Goal: Task Accomplishment & Management: Complete application form

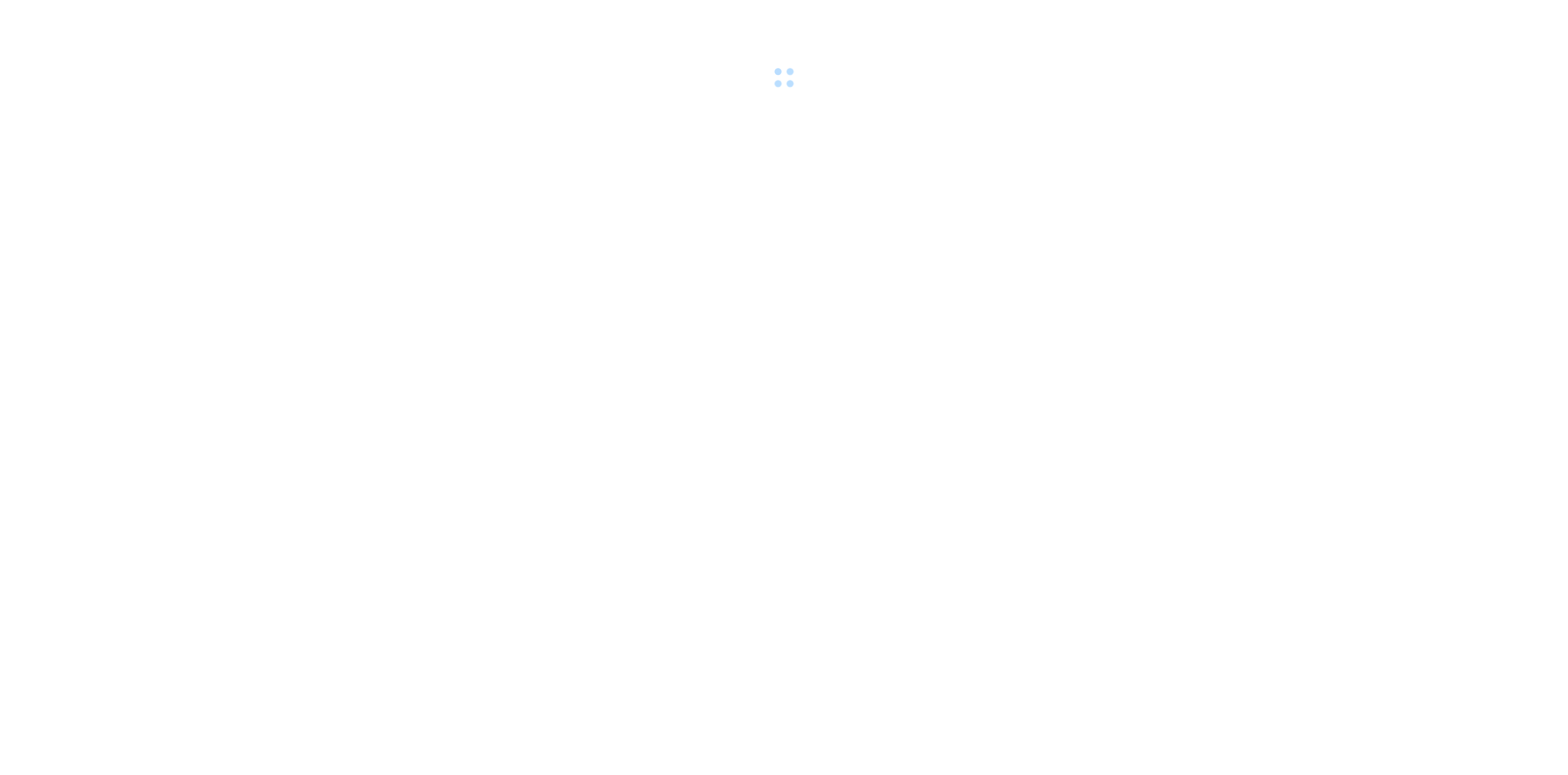
click at [179, 24] on div at bounding box center [784, 46] width 1568 height 92
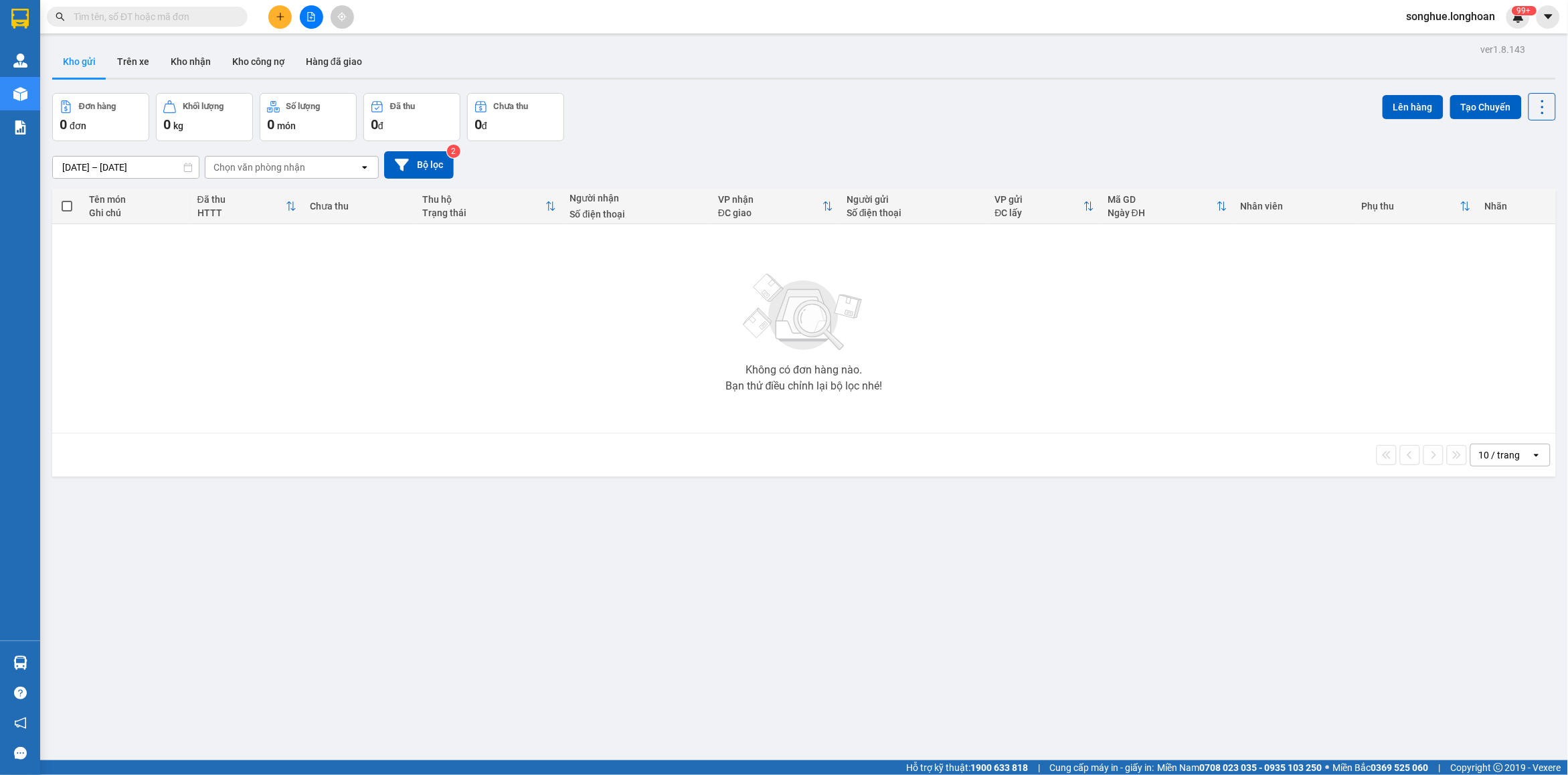
click at [174, 17] on input "text" at bounding box center [153, 16] width 158 height 15
paste input "0967698386"
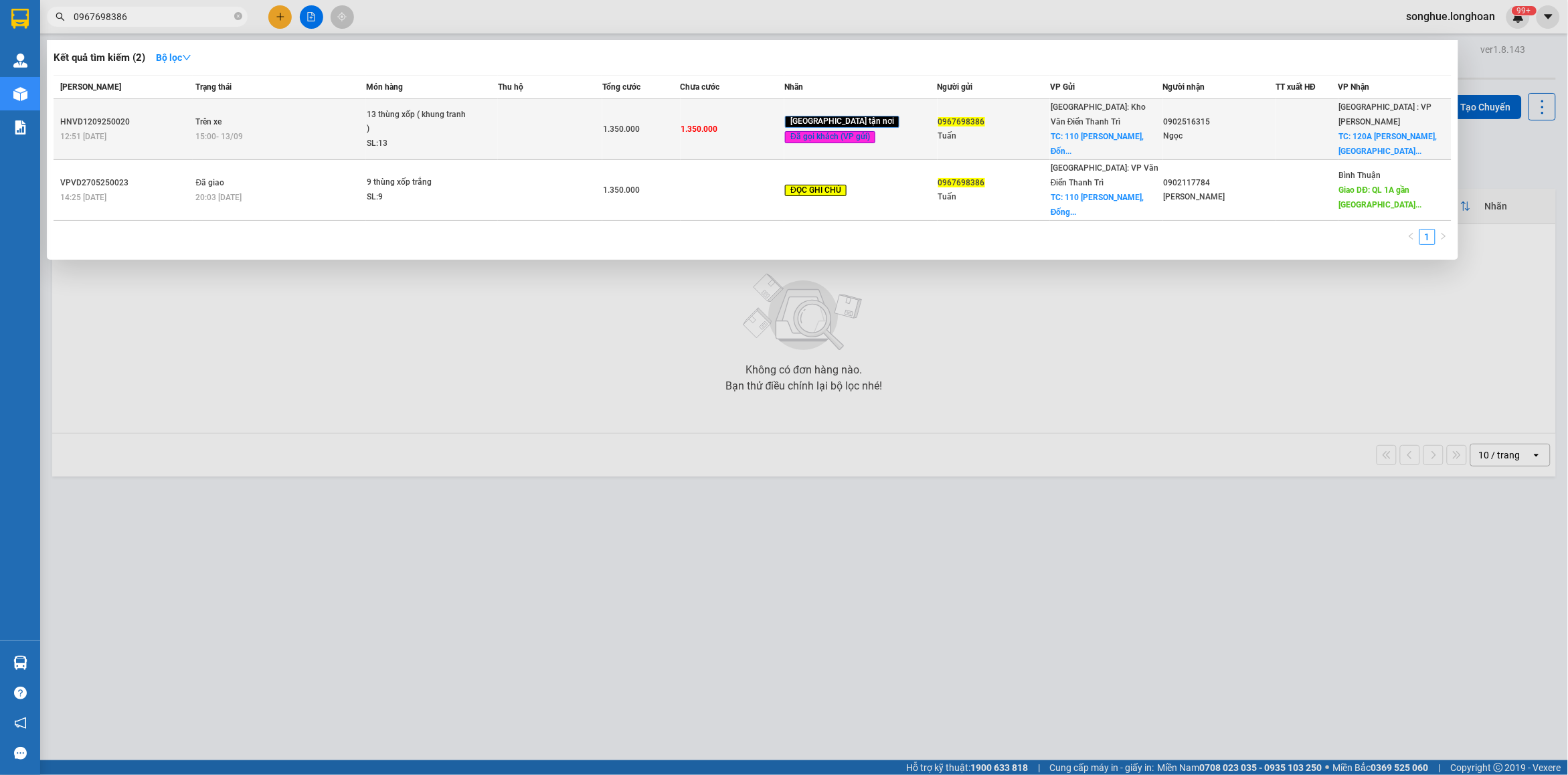
type input "0967698386"
click at [236, 119] on td "Trên xe 15:00 [DATE]" at bounding box center [279, 129] width 174 height 61
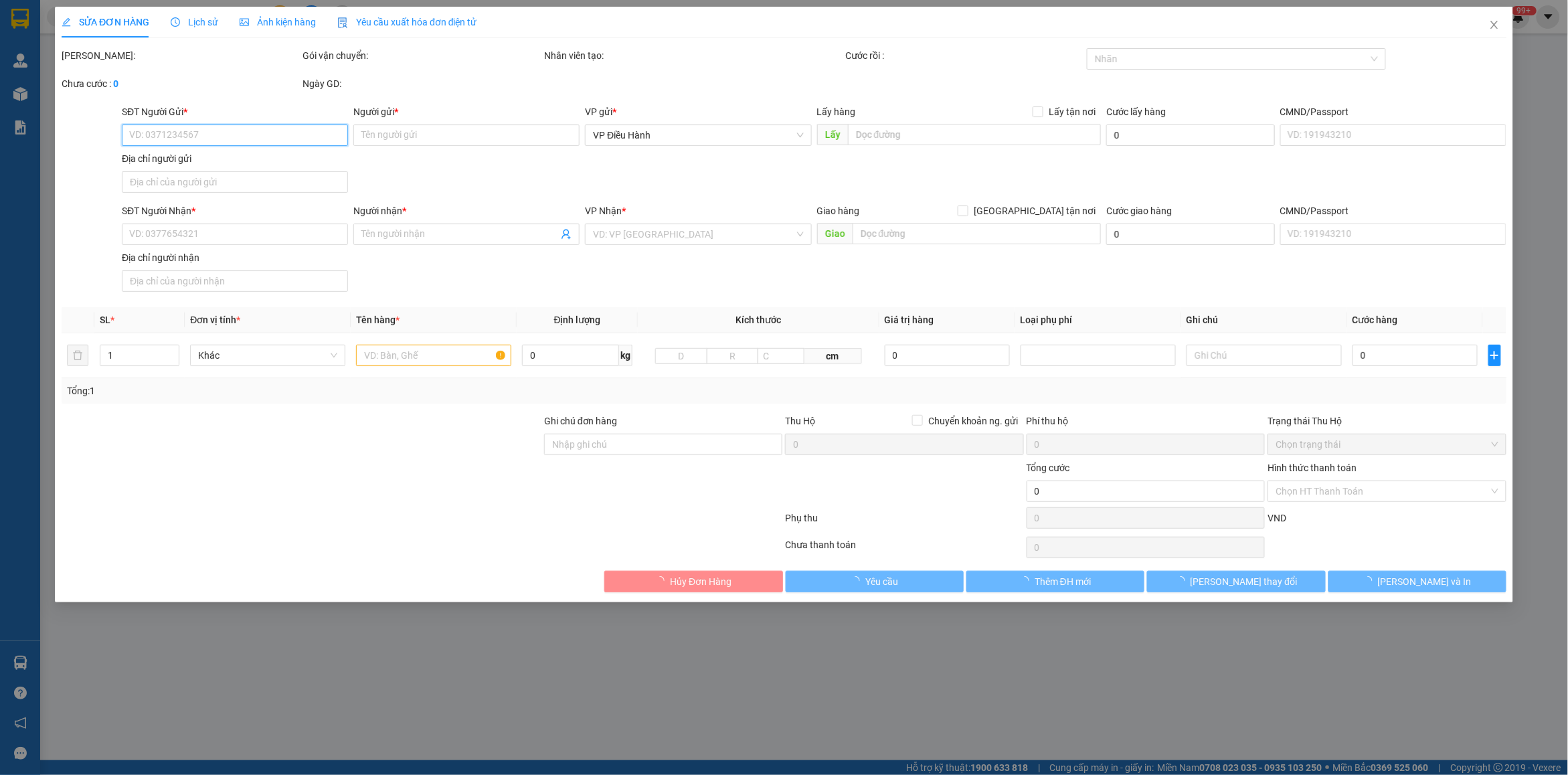
type input "0967698386"
type input "Tuấn"
checkbox input "true"
type input "110 [PERSON_NAME], Đống Đa"
type input "0902516315"
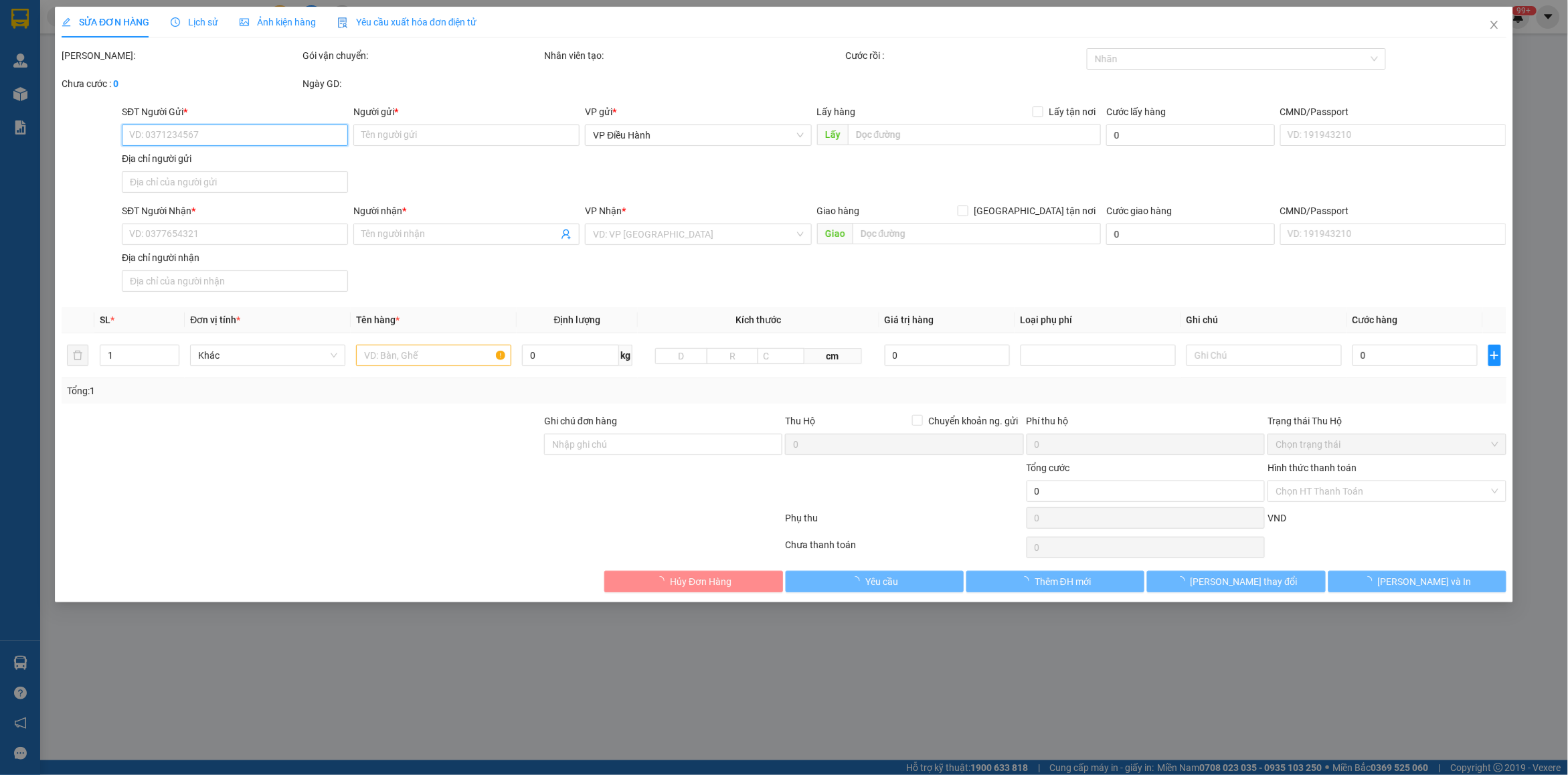
type input "Ngọc"
checkbox input "true"
type input "120A [PERSON_NAME], [GEOGRAPHIC_DATA], [GEOGRAPHIC_DATA], [GEOGRAPHIC_DATA]"
type input "HÀNG DỄ VỠ CHÚ Ý BỐC XẾP CẨN THẬN ( HƯ VỠ KHÔNG ĐỀN GIÁ TRỊ HÀNG )"
type input "1.350.000"
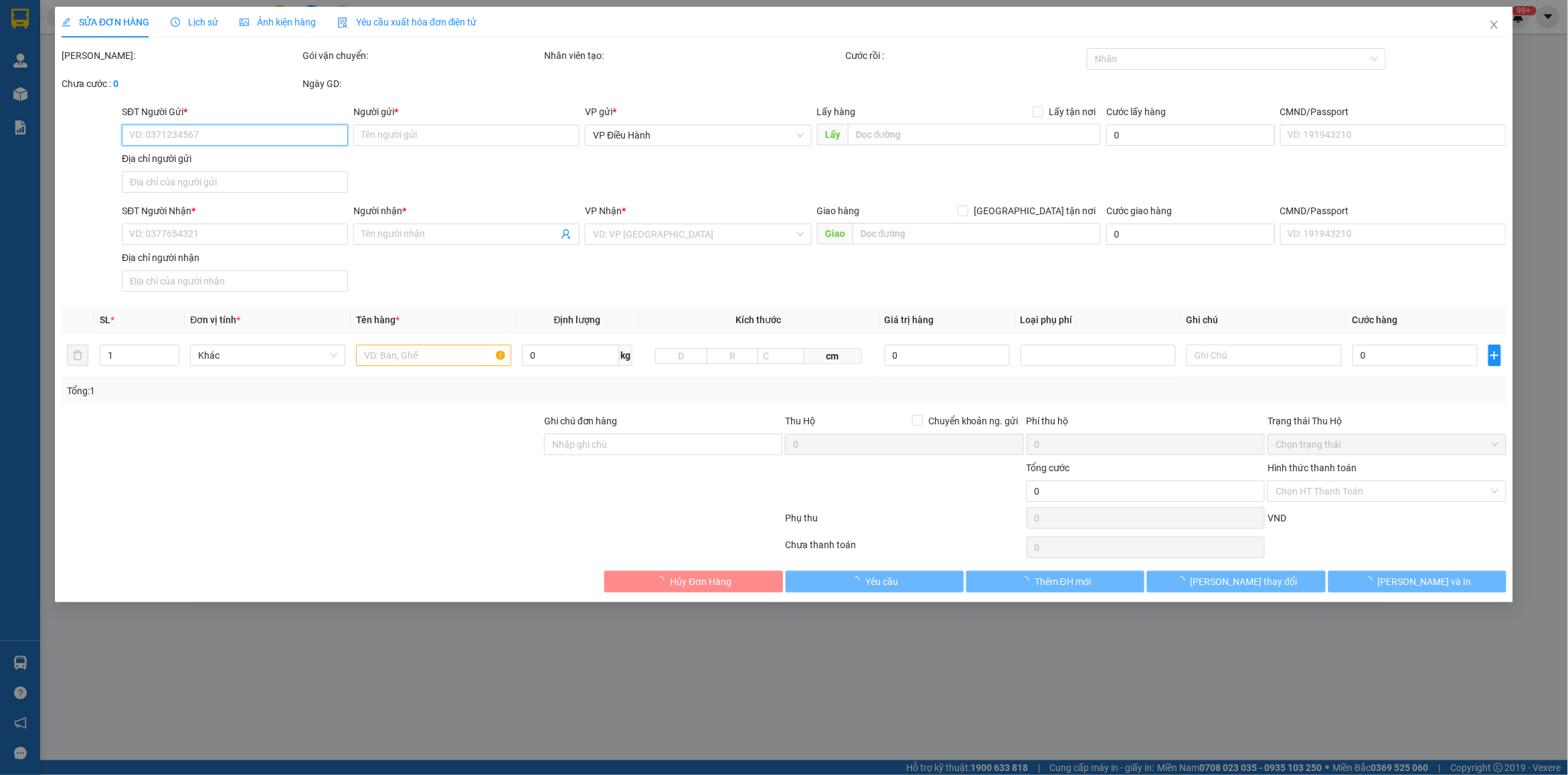
type input "1.350.000"
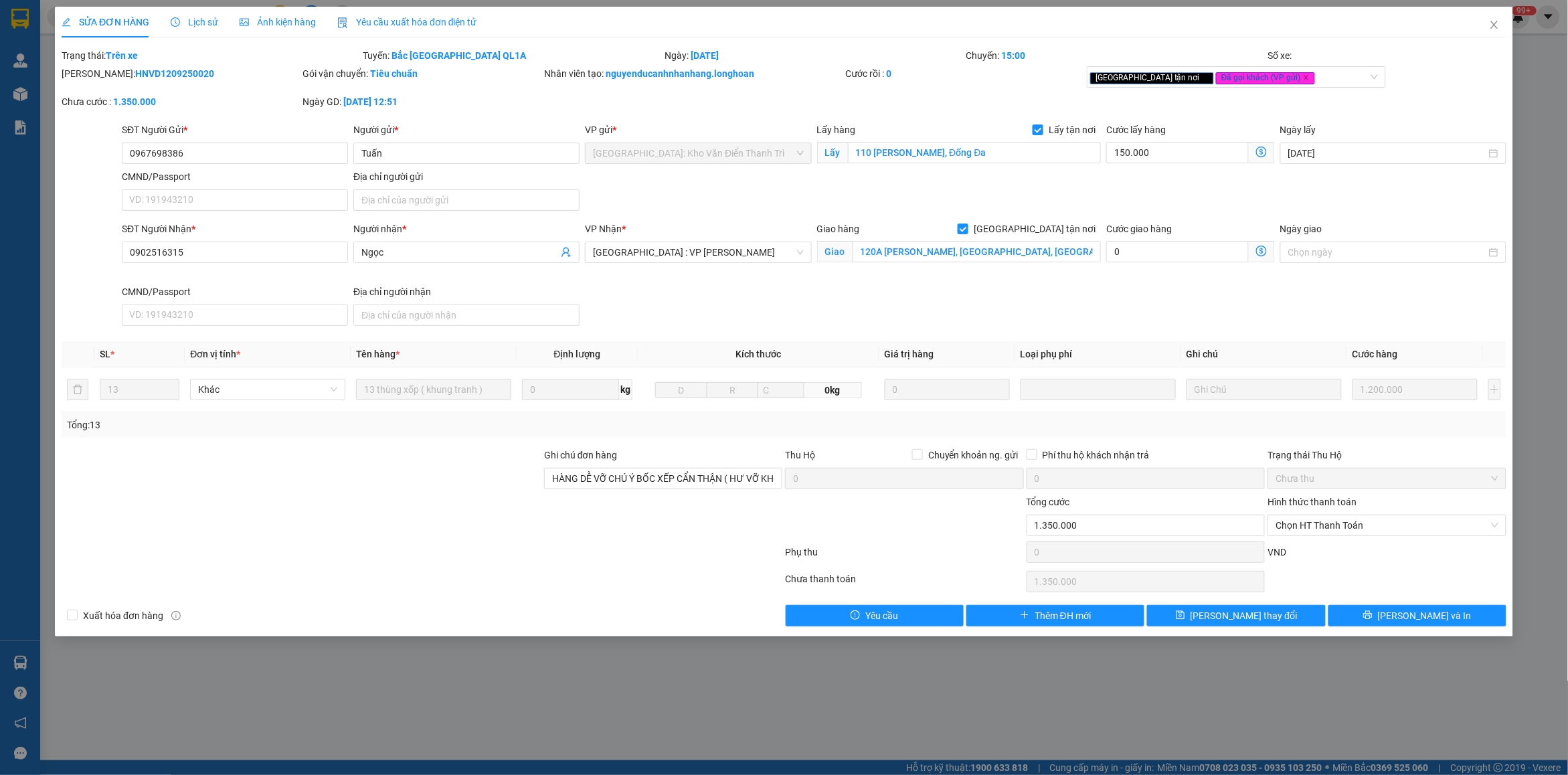
click at [216, 21] on div "SỬA ĐƠN HÀNG Lịch sử Ảnh kiện hàng Yêu cầu xuất hóa đơn điện tử" at bounding box center [270, 22] width 416 height 31
click at [186, 28] on div "Lịch sử" at bounding box center [195, 22] width 48 height 15
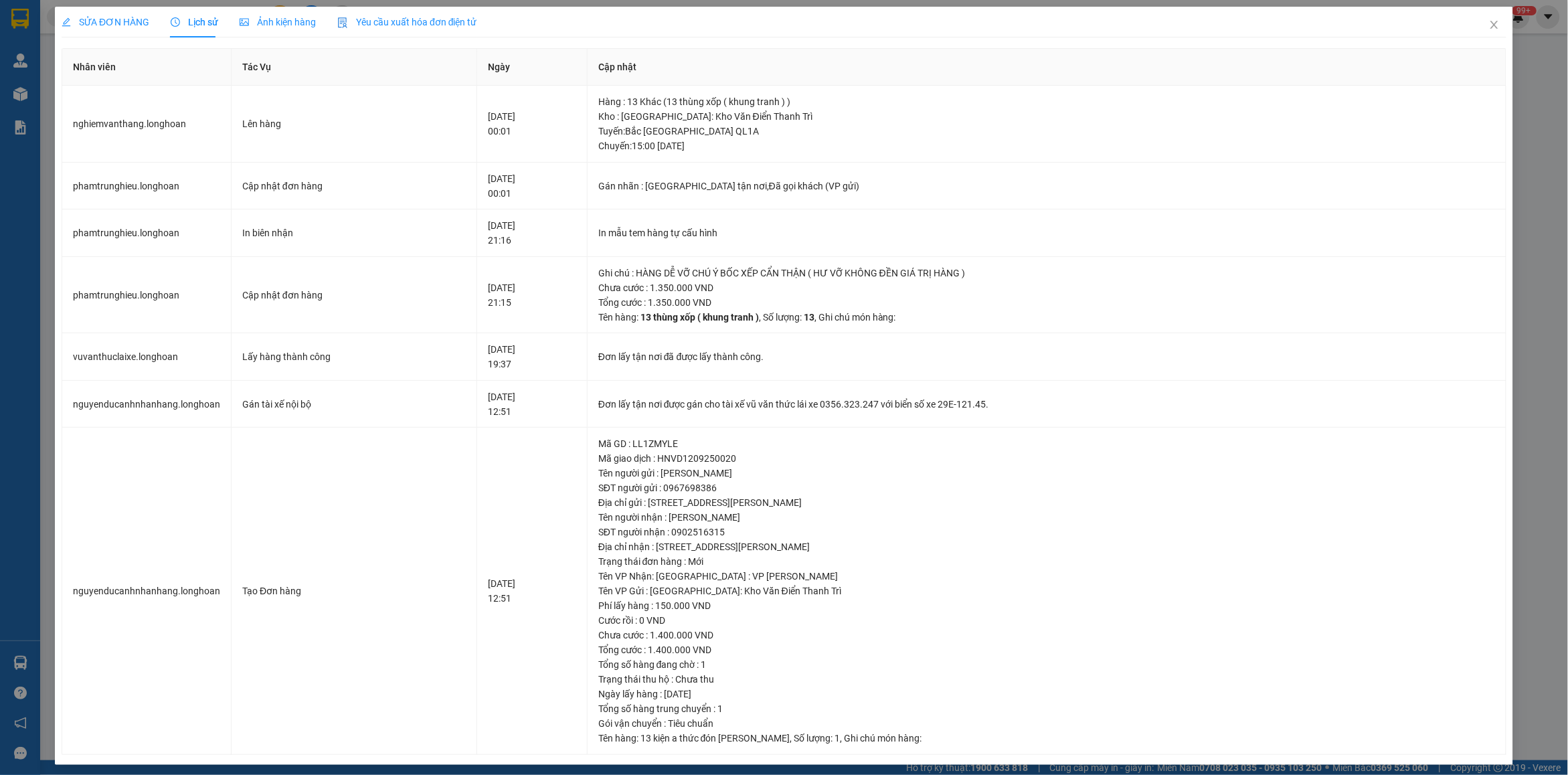
click at [128, 21] on span "SỬA ĐƠN HÀNG" at bounding box center [105, 22] width 88 height 11
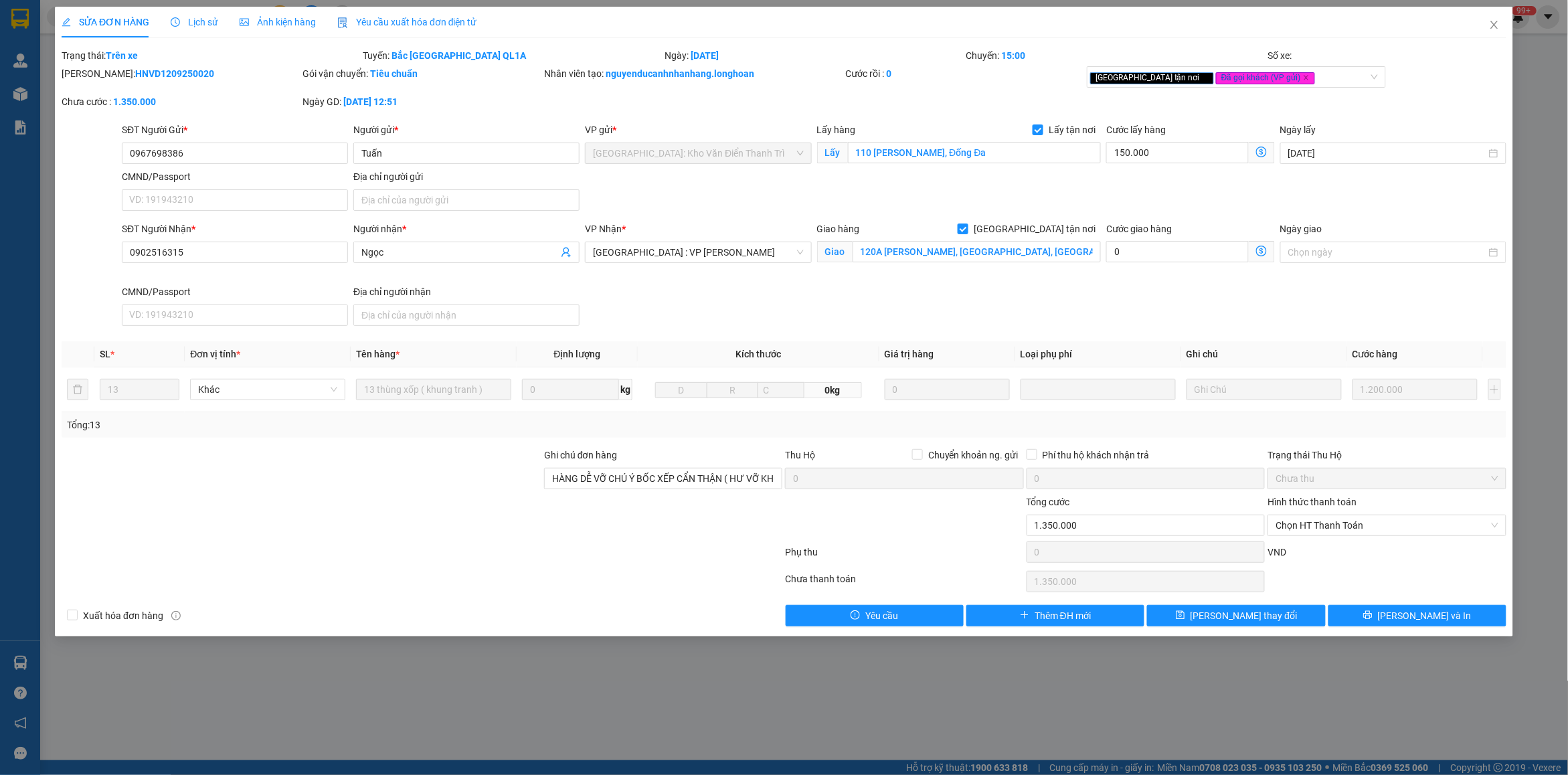
click at [176, 13] on div "Lịch sử" at bounding box center [195, 22] width 48 height 31
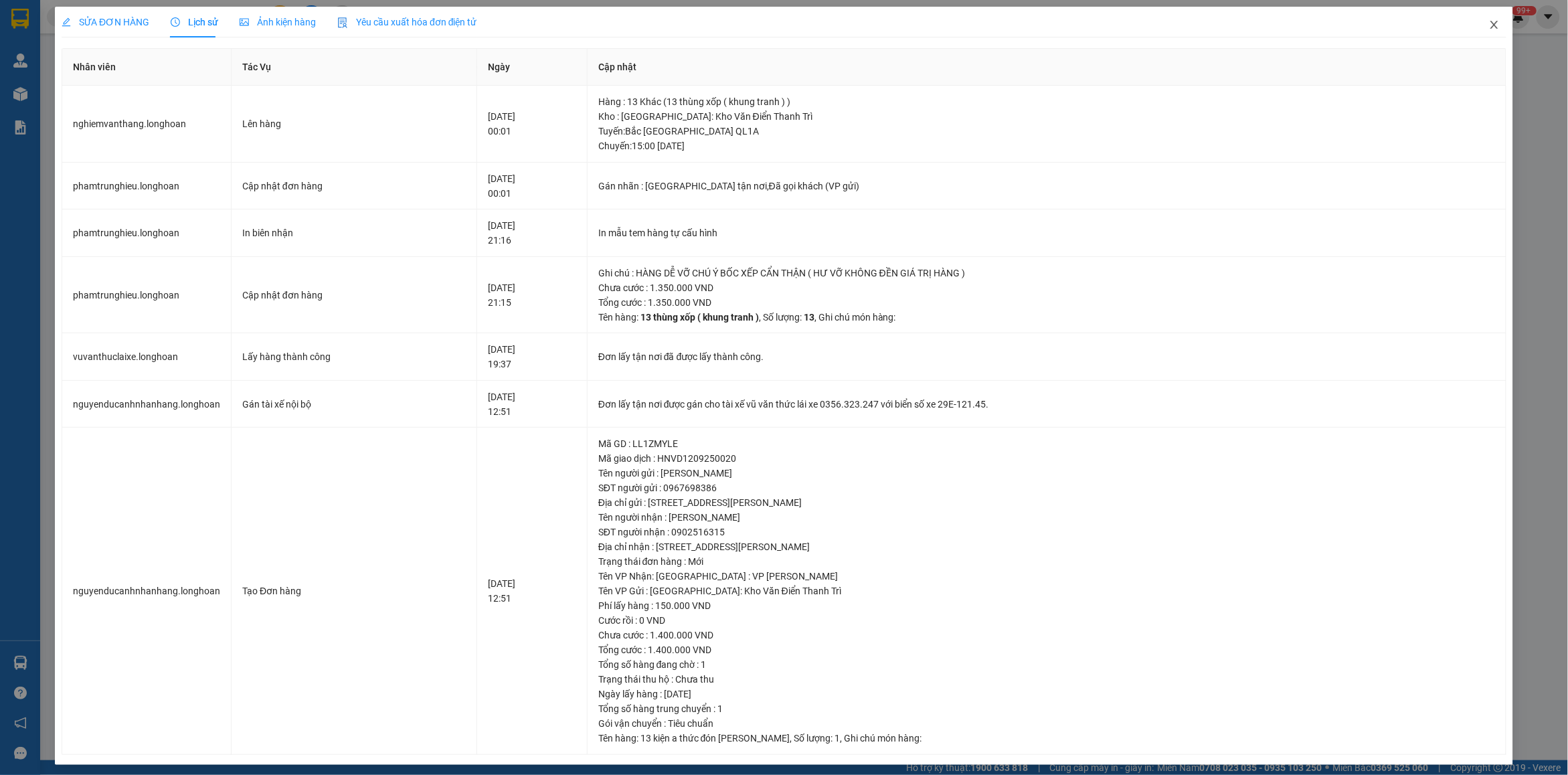
drag, startPoint x: 1476, startPoint y: 27, endPoint x: 1239, endPoint y: 18, distance: 237.2
click at [1489, 27] on icon "close" at bounding box center [1494, 25] width 10 height 11
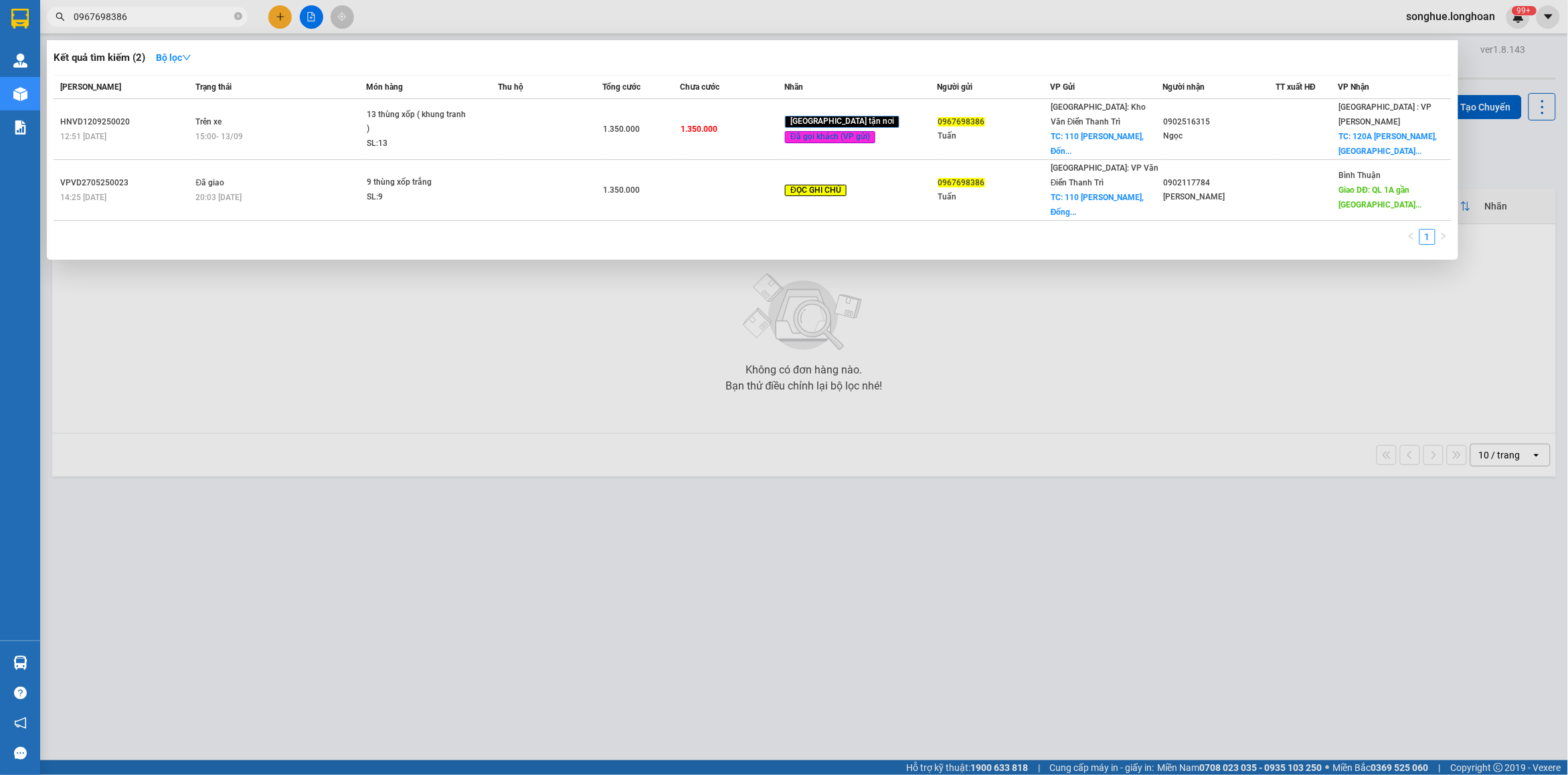
click at [190, 21] on input "0967698386" at bounding box center [153, 16] width 158 height 15
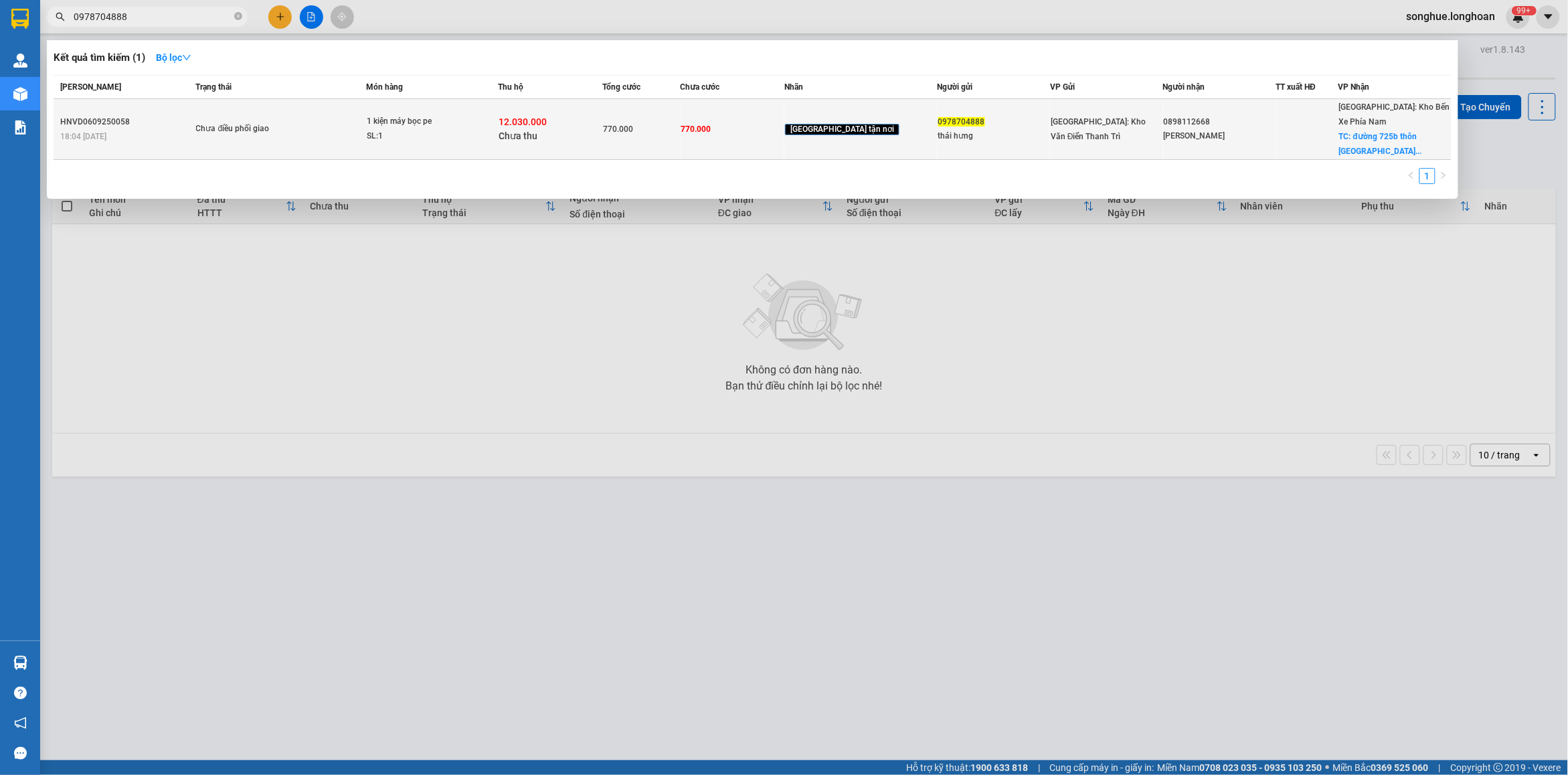
type input "0978704888"
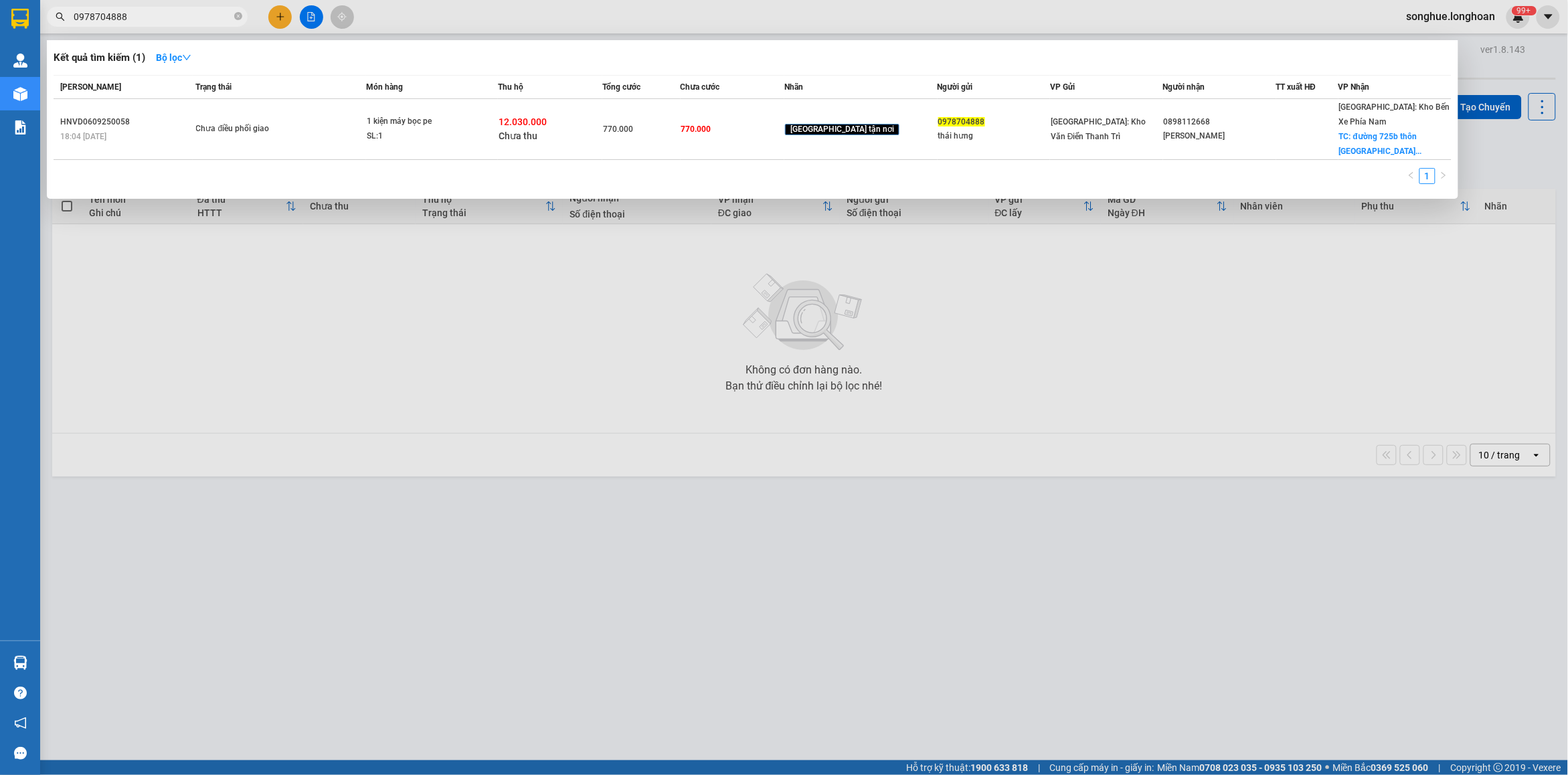
click at [261, 148] on td "Chưa điều phối giao" at bounding box center [279, 129] width 174 height 61
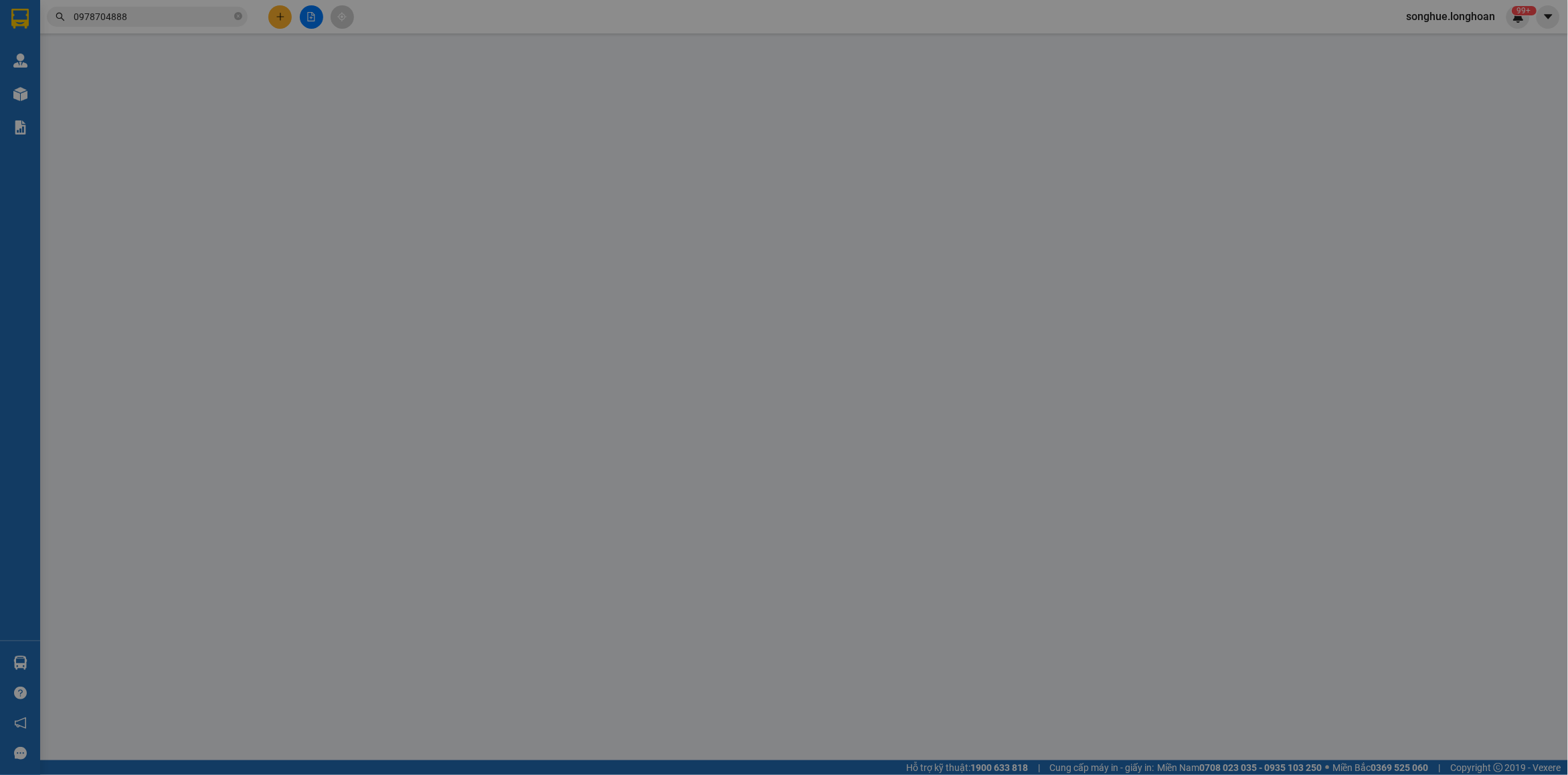
type input "0978704888"
type input "thái hưng"
type input "0898112668"
type input "[PERSON_NAME]"
checkbox input "true"
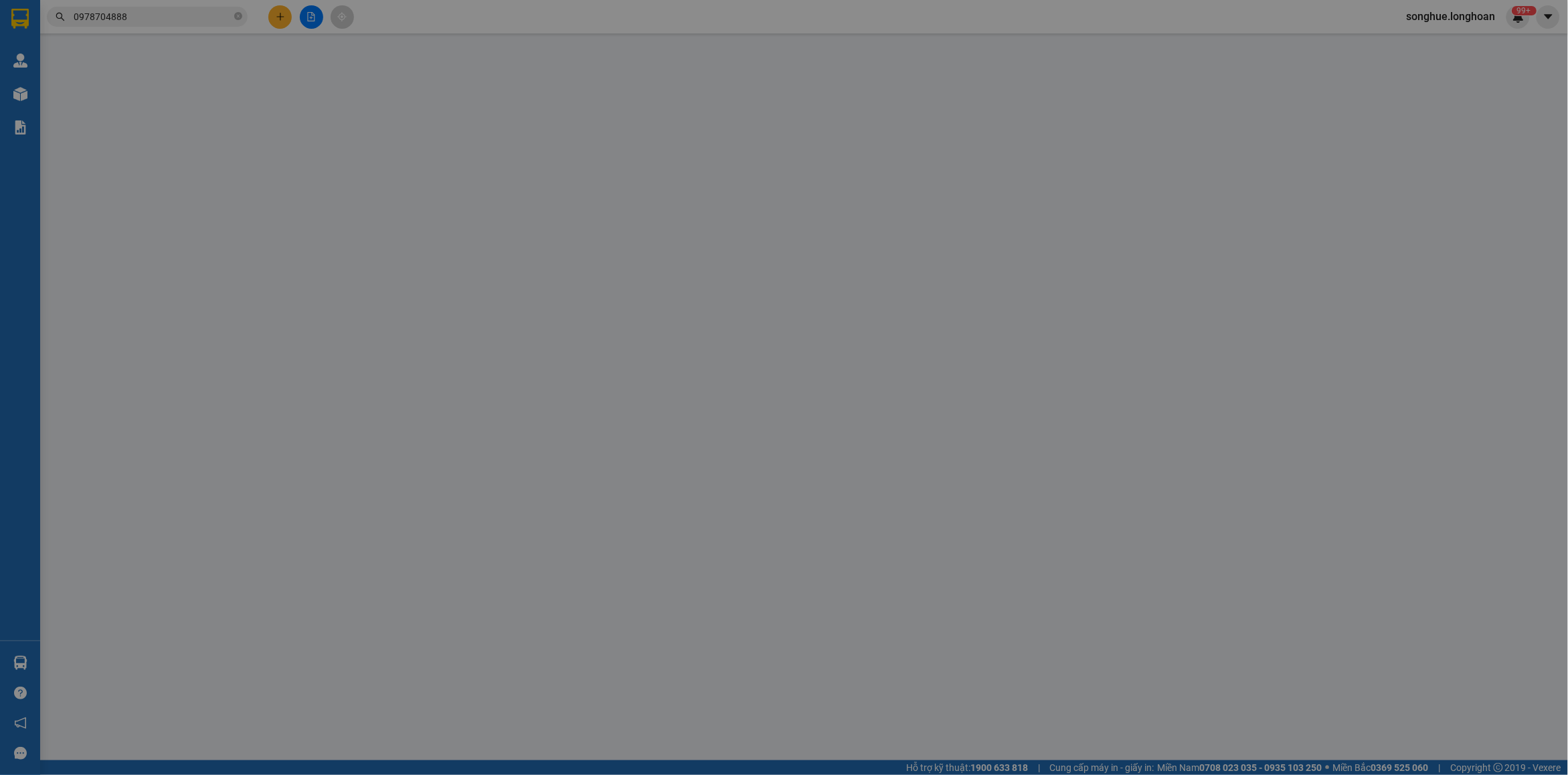
type input "đường 725b thôn [GEOGRAPHIC_DATA] 1 xã [GEOGRAPHIC_DATA] [GEOGRAPHIC_DATA]"
type input "hàng giao nguyên kiện, hư vỡ ko đền"
type input "770.000"
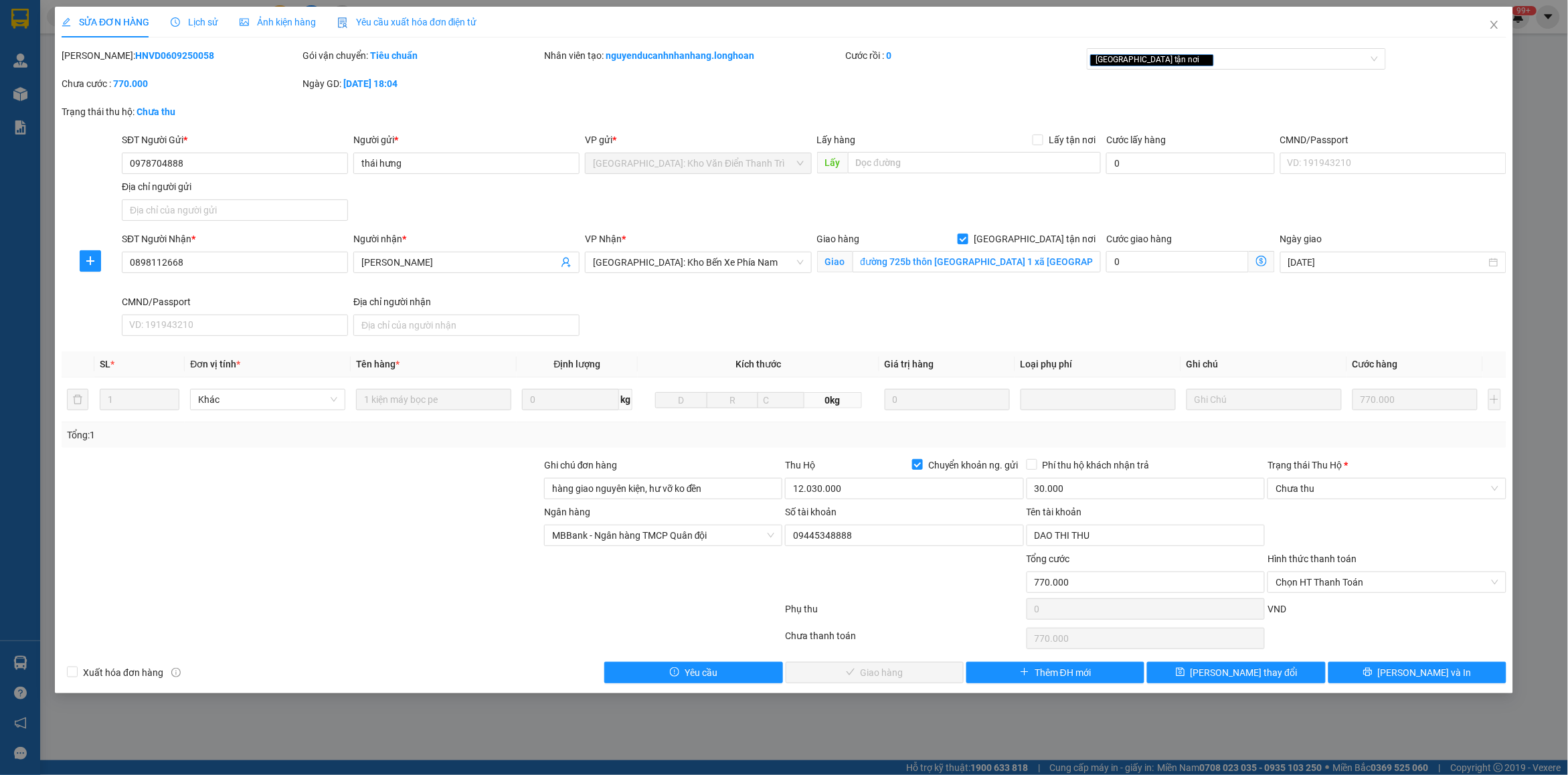
click at [185, 23] on span "Lịch sử" at bounding box center [195, 22] width 48 height 11
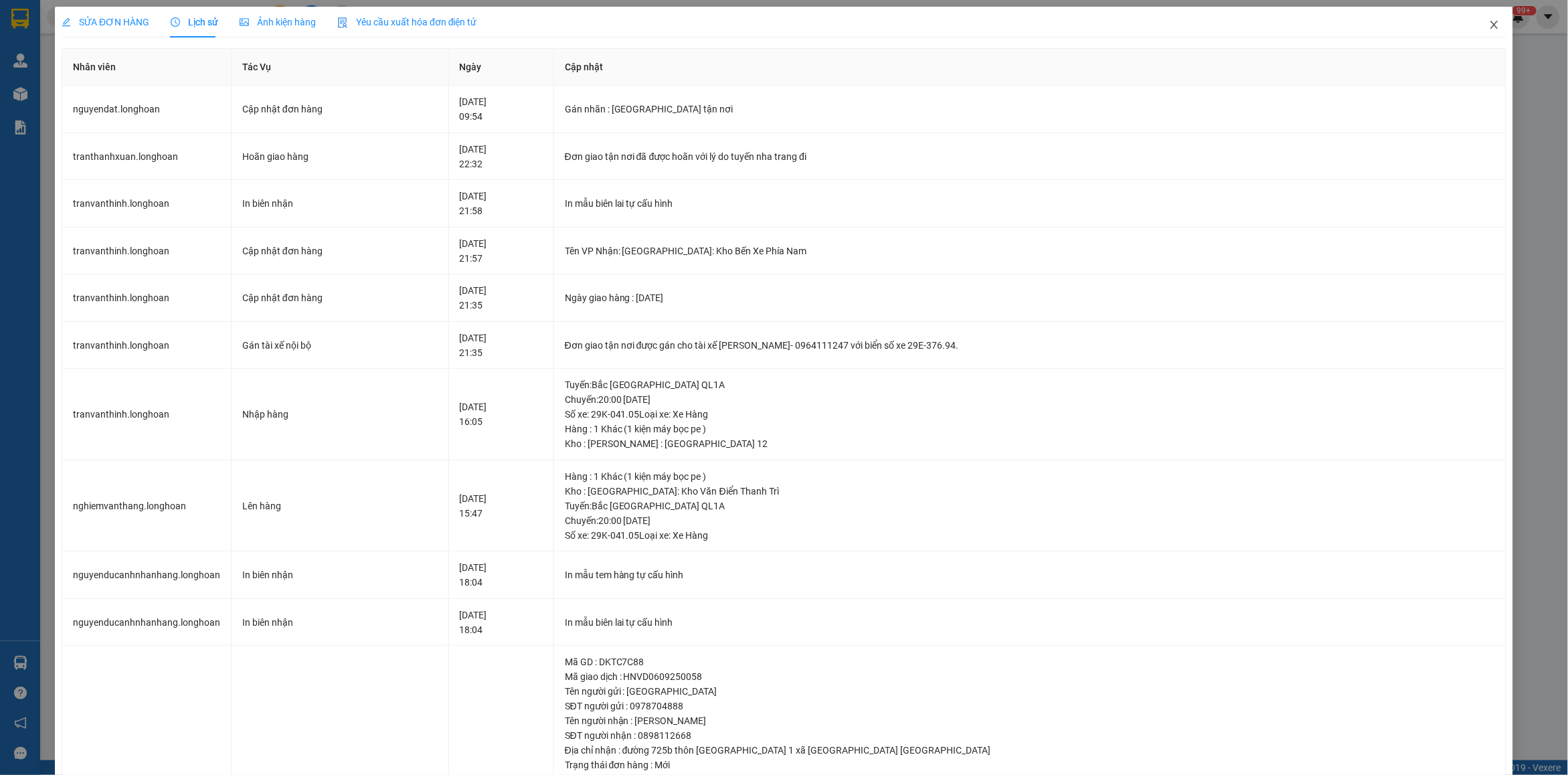
click at [1490, 31] on span "Close" at bounding box center [1494, 26] width 38 height 38
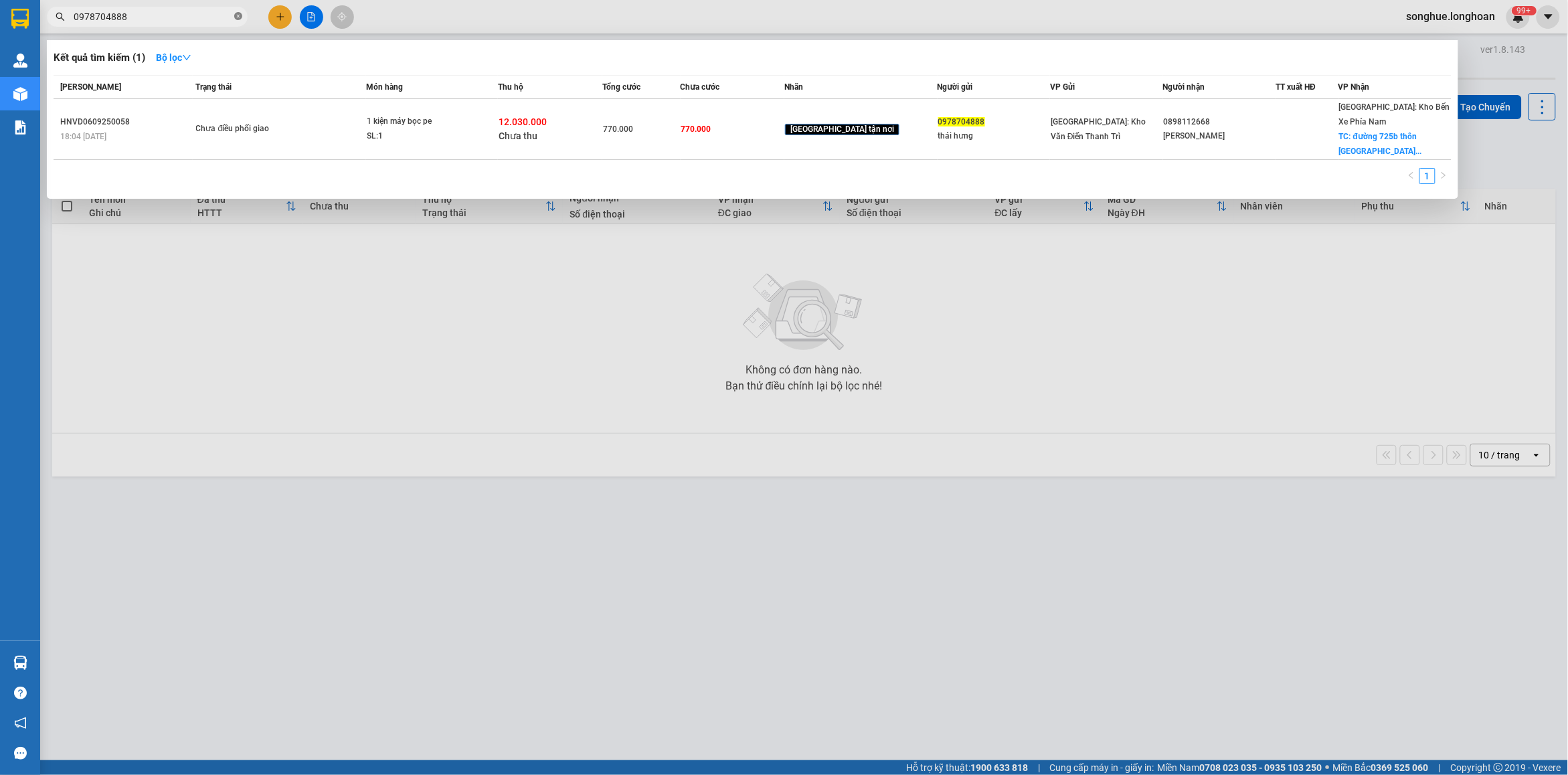
click at [239, 18] on icon "close-circle" at bounding box center [238, 15] width 8 height 8
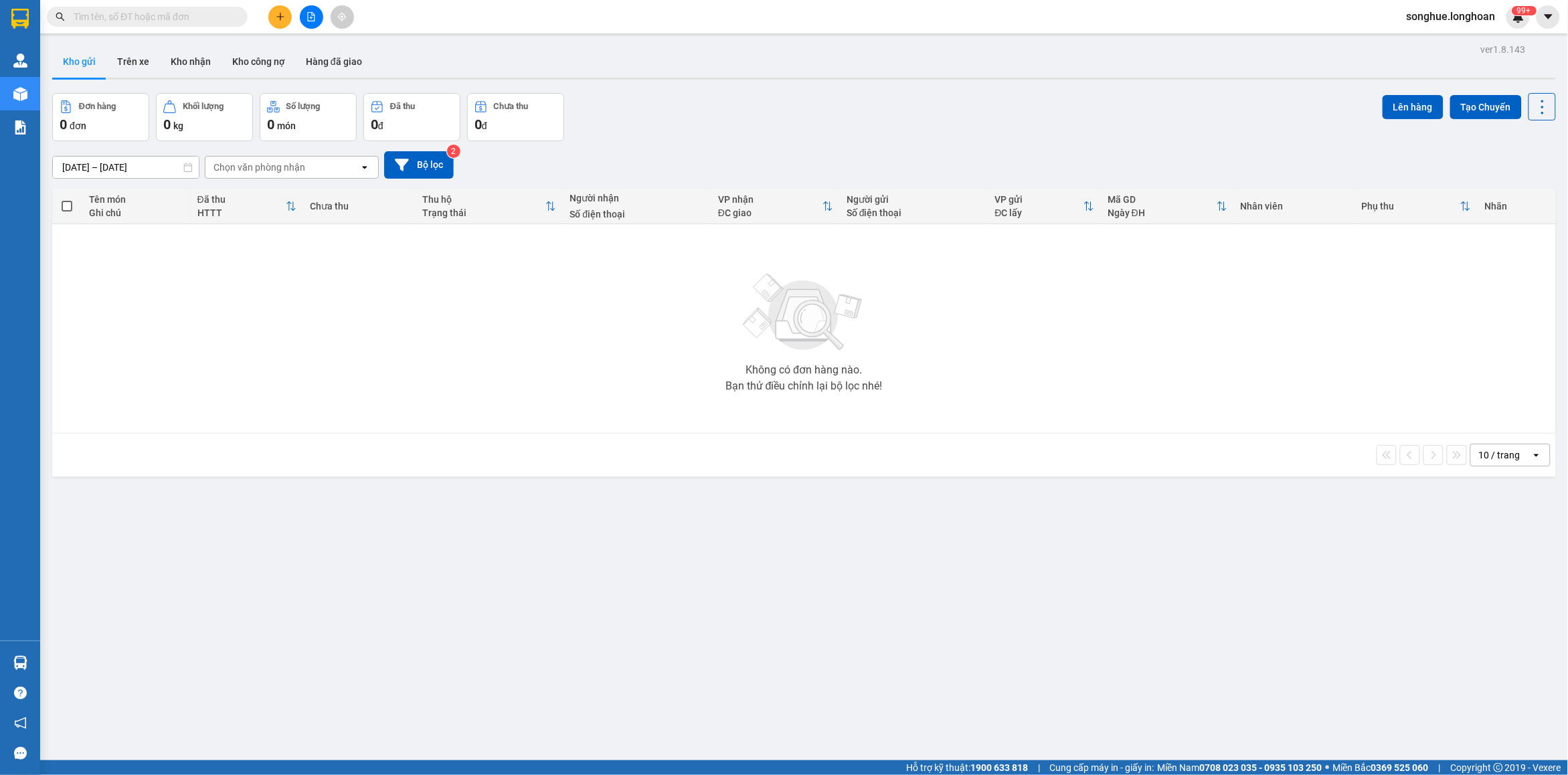
paste input "0961569889"
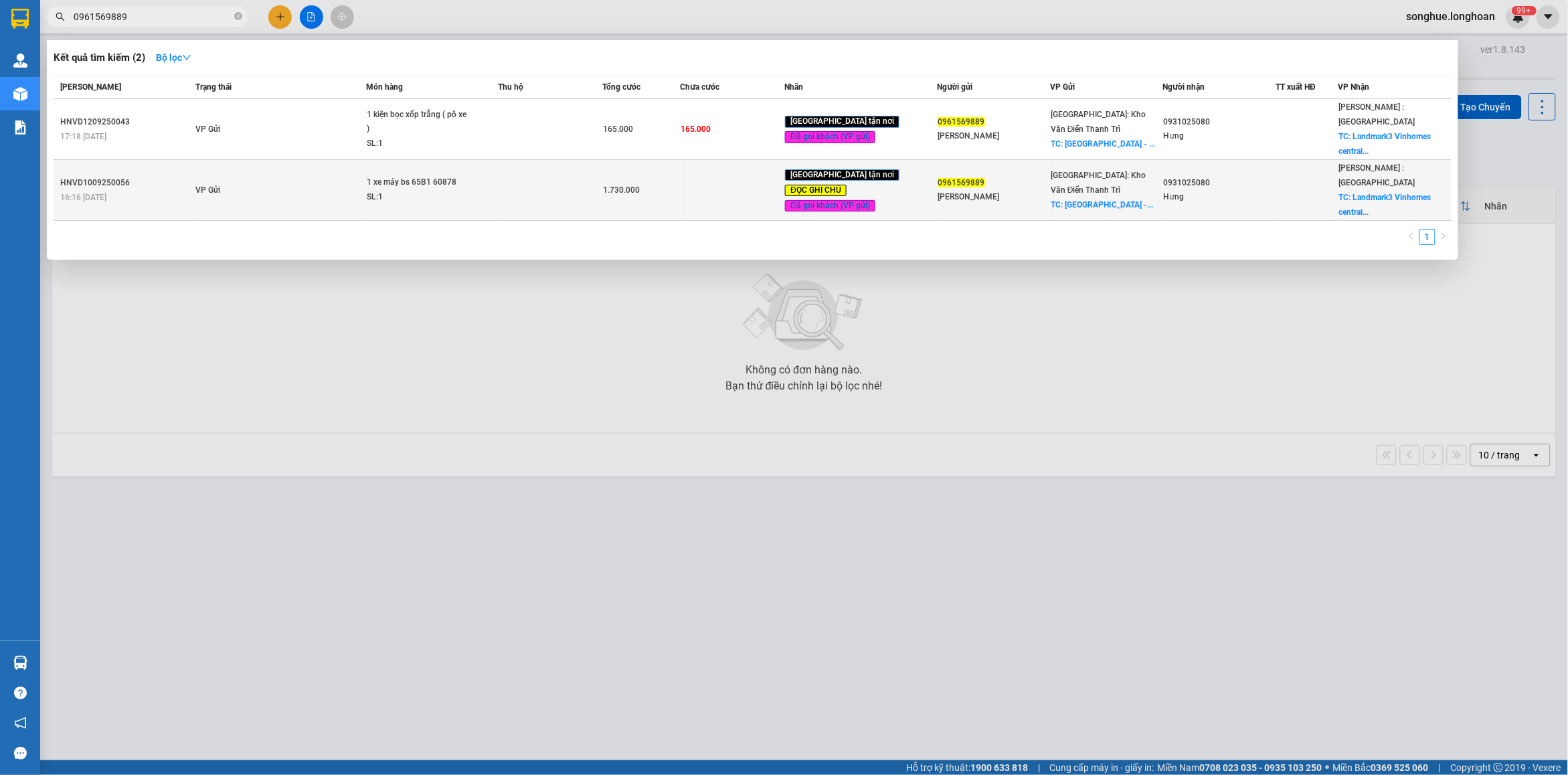
type input "0961569889"
click at [329, 186] on td "VP Gửi" at bounding box center [279, 190] width 174 height 61
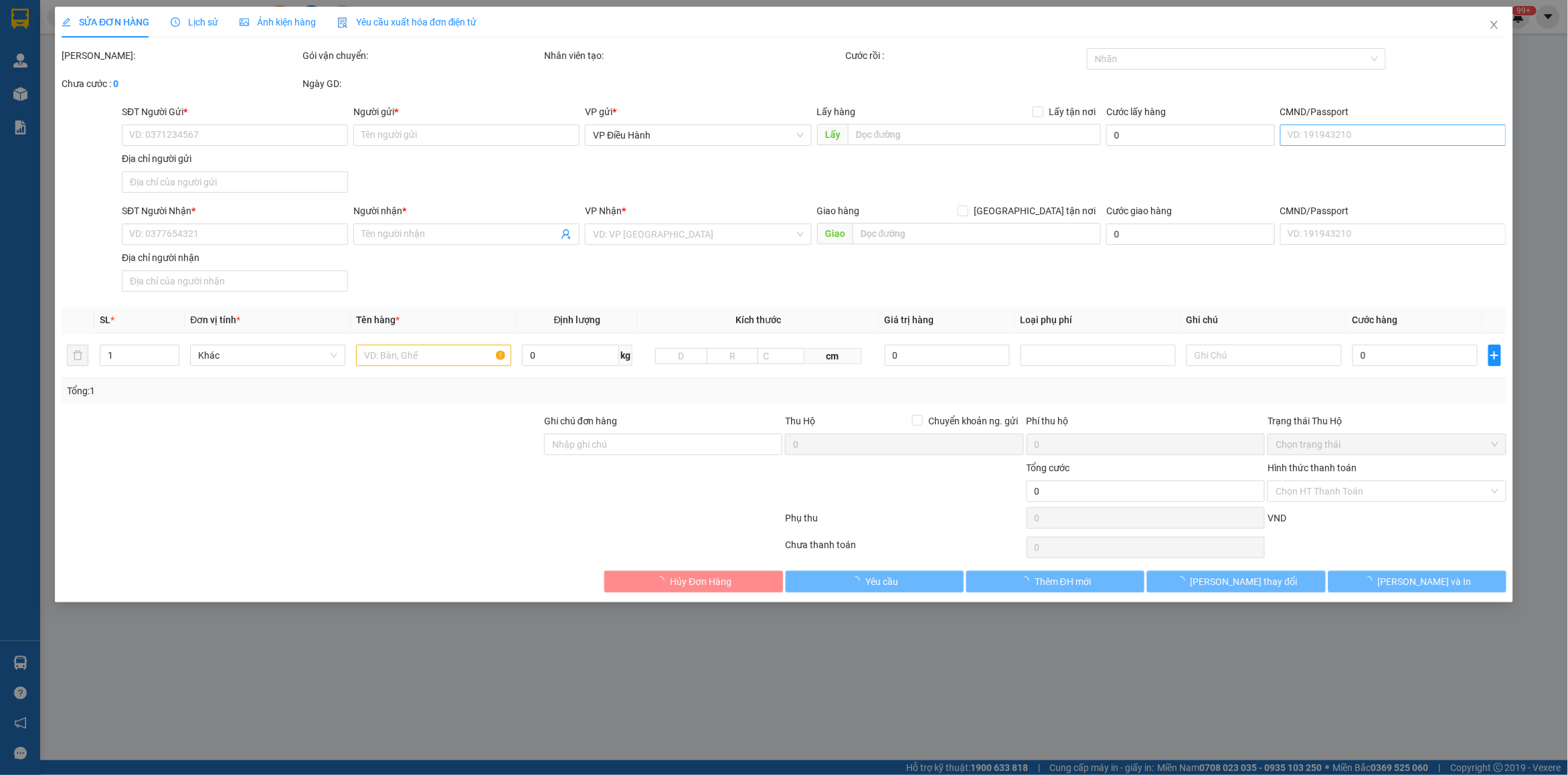
type input "0961569889"
type input "[PERSON_NAME]"
checkbox input "true"
type input "[GEOGRAPHIC_DATA] - cụm công nghiệp [GEOGRAPHIC_DATA] [PERSON_NAME][GEOGRAPHIC_…"
type input "150.000"
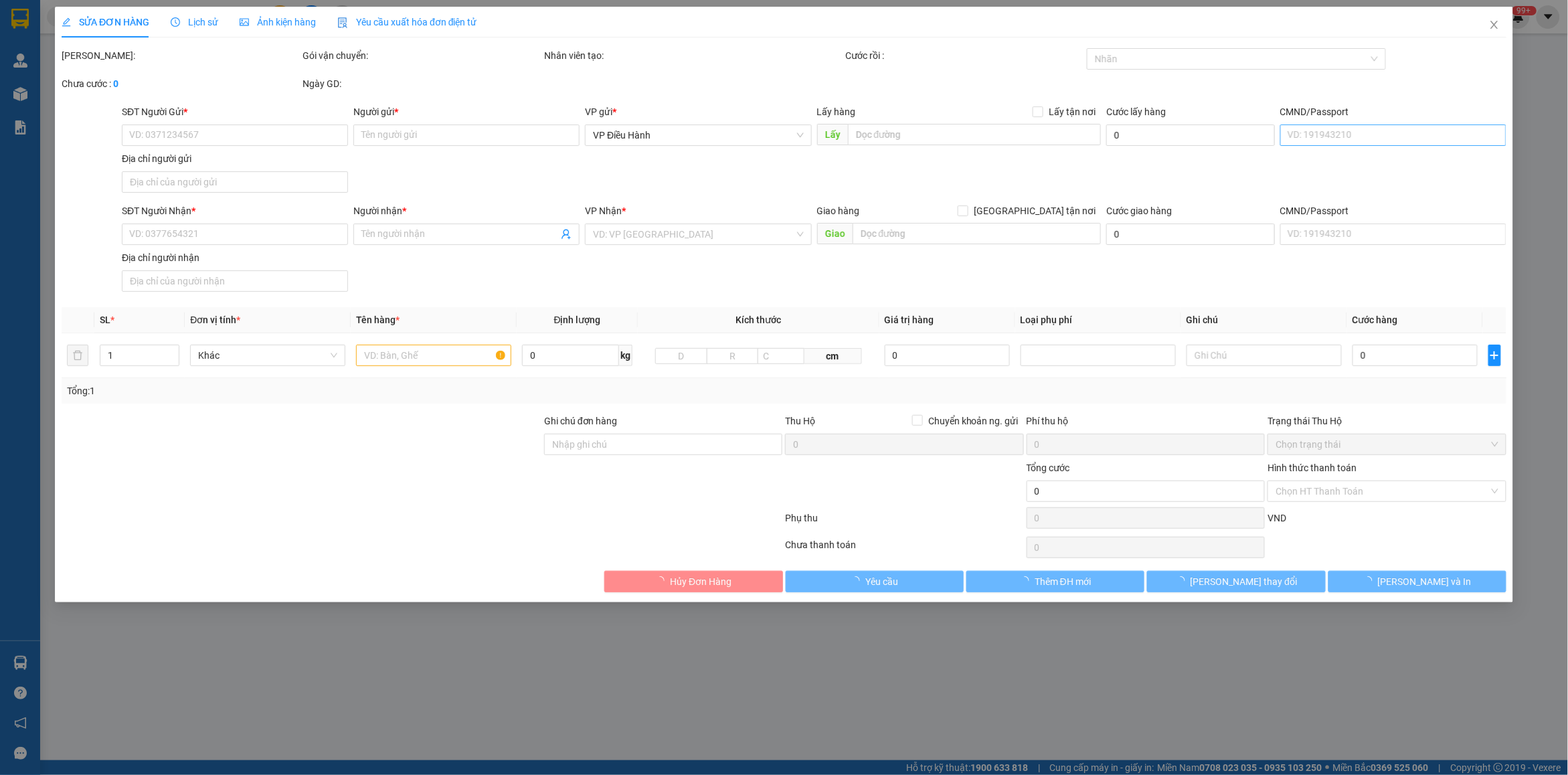
type input "0931025080"
type input "Hưng"
checkbox input "true"
type input "Landmark3 [GEOGRAPHIC_DATA], [STREET_ADDRESS], [GEOGRAPHIC_DATA]. [GEOGRAPHIC_D…"
type input "chìa khóa quấn tay lái ( không giấy tờ )"
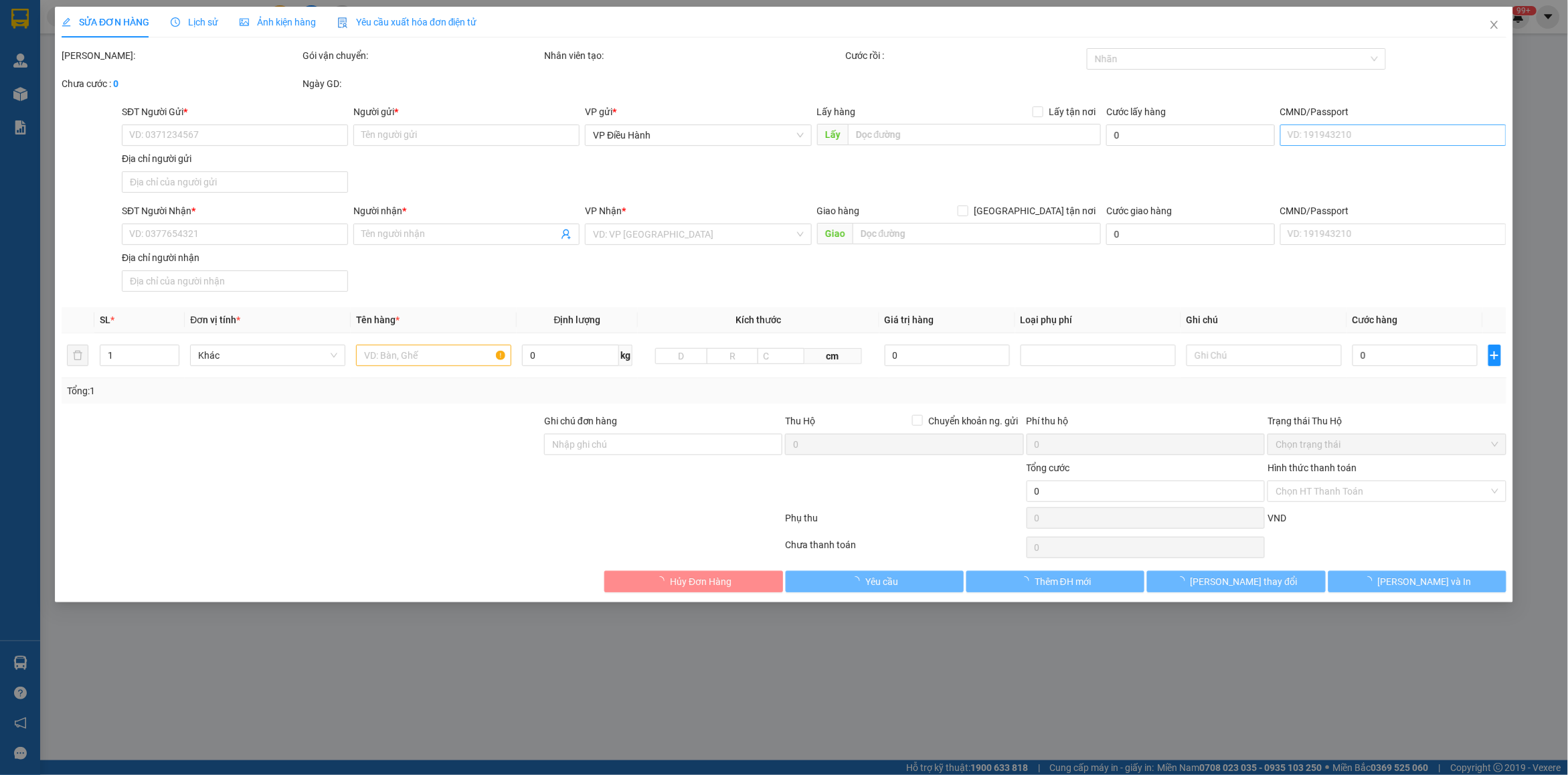
type input "1.730.000"
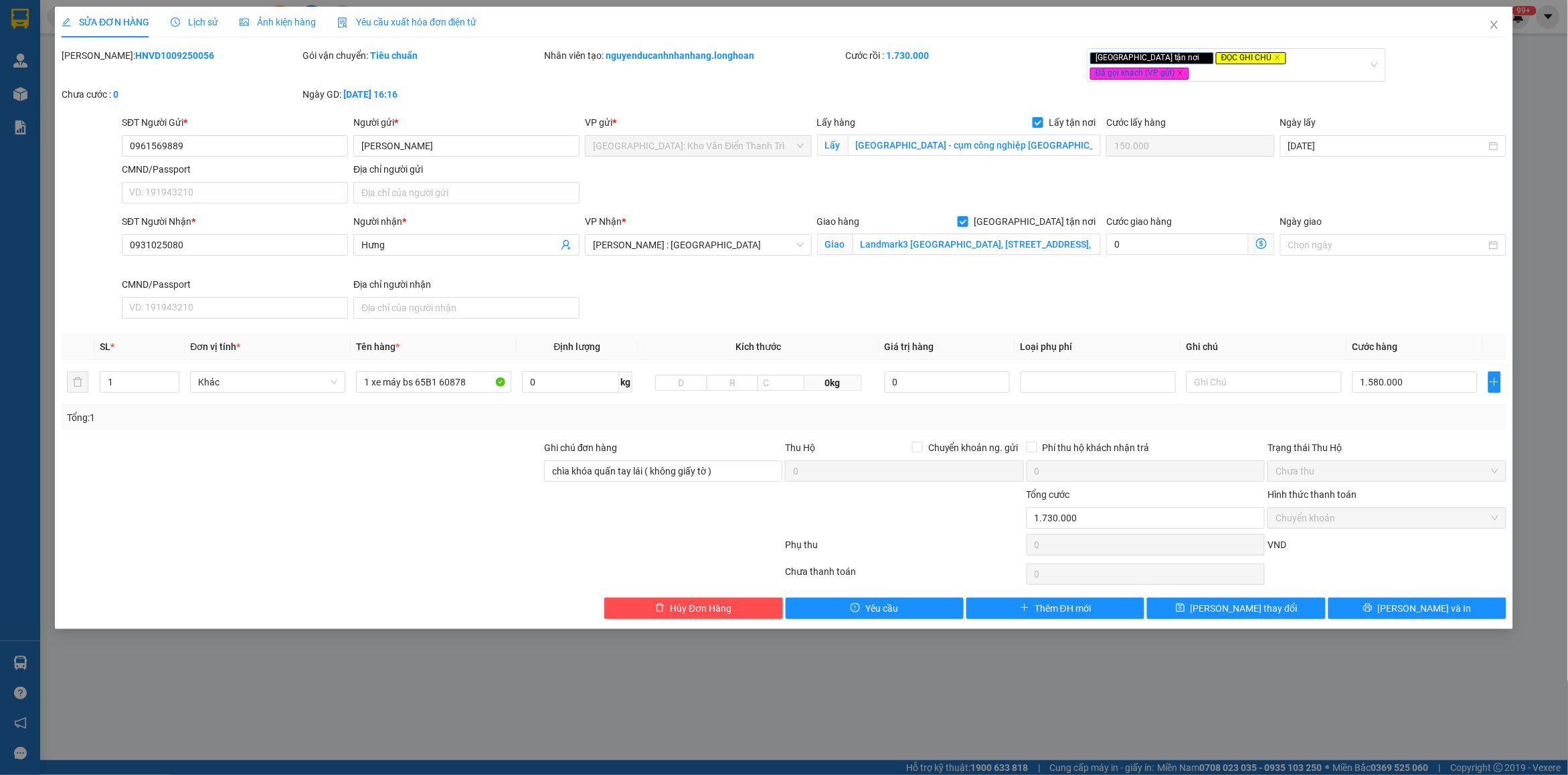
click at [200, 24] on span "Lịch sử" at bounding box center [195, 22] width 48 height 11
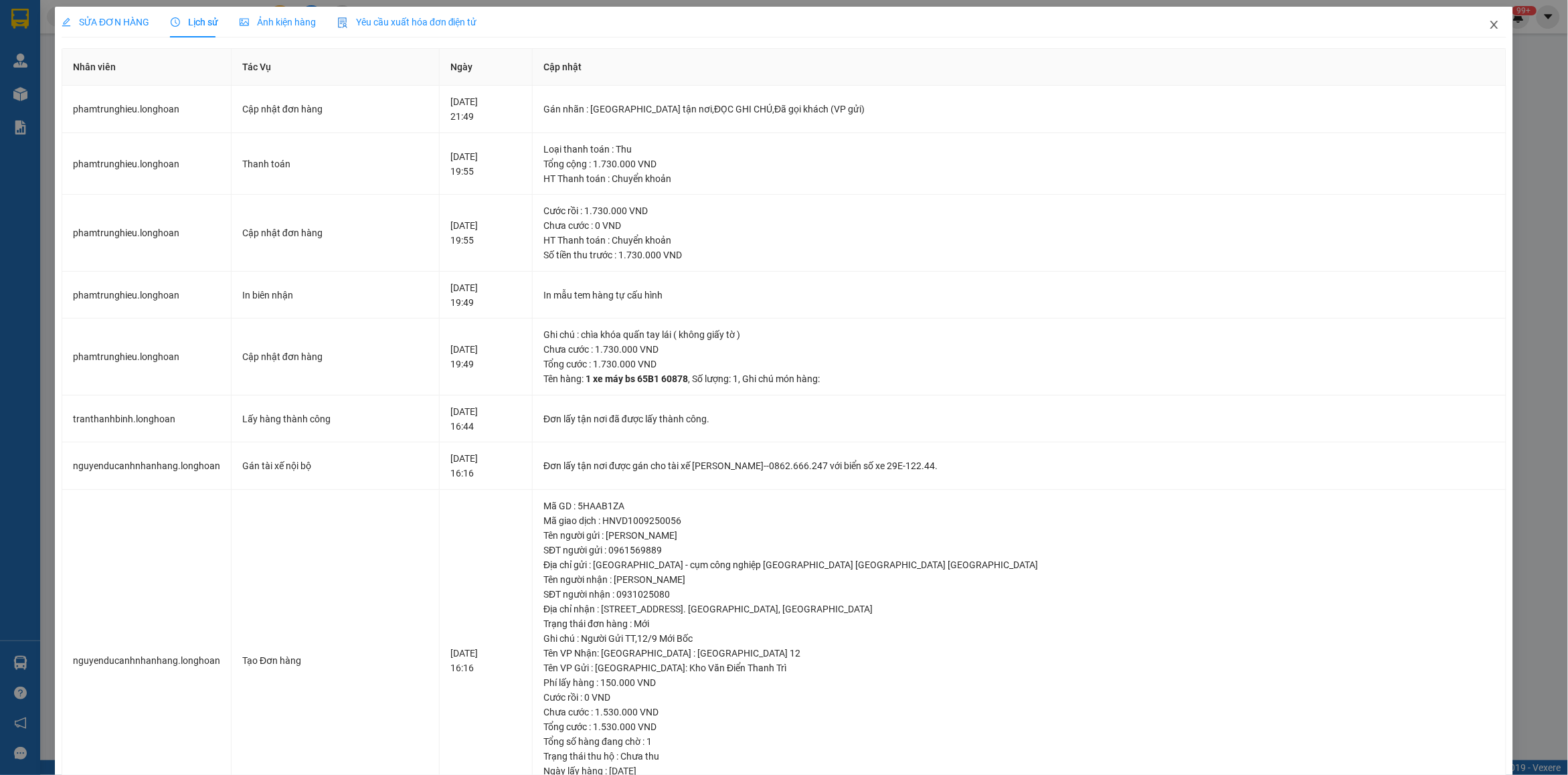
click at [1487, 18] on span "Close" at bounding box center [1494, 26] width 38 height 38
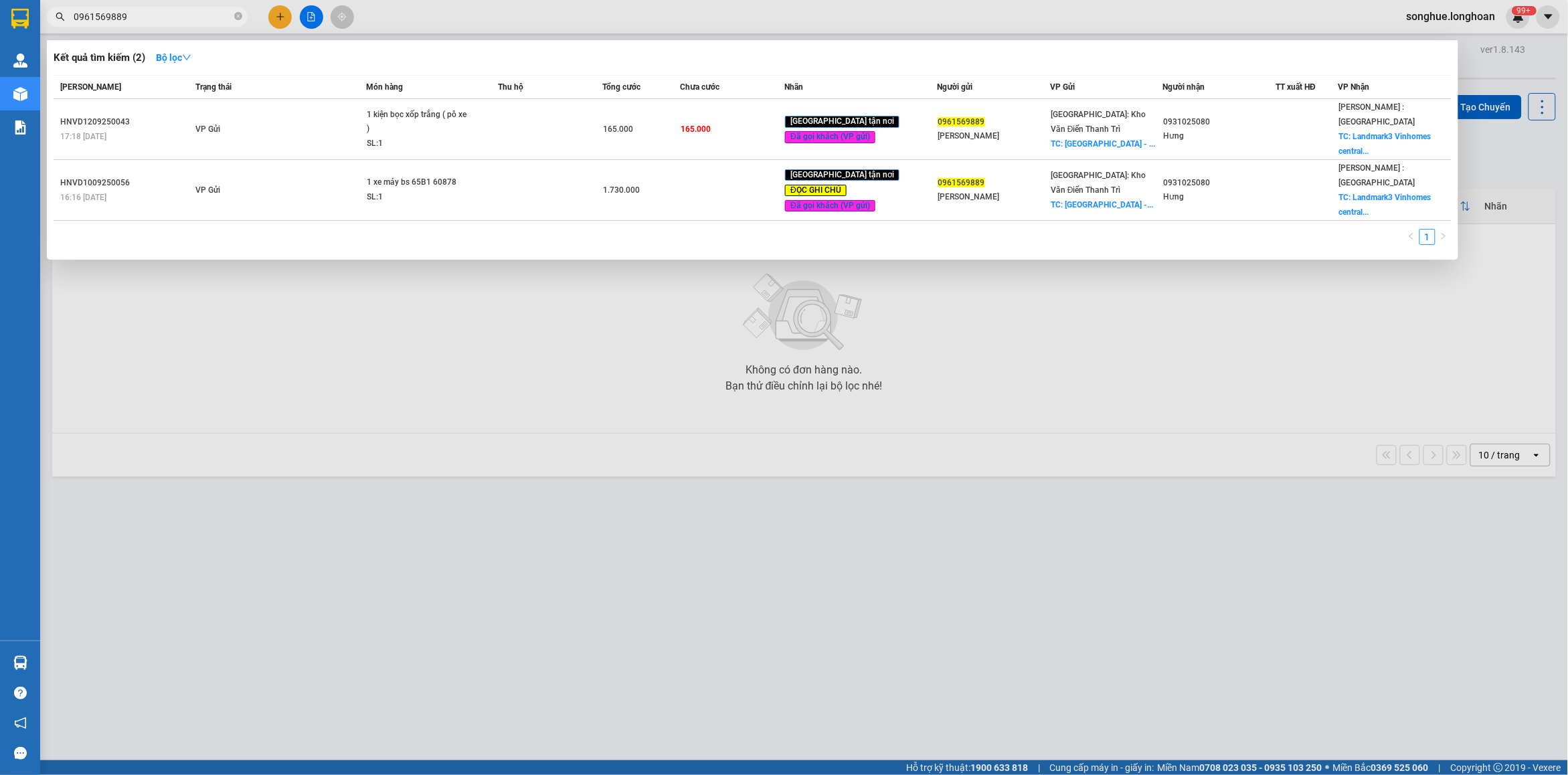
click at [235, 11] on span at bounding box center [238, 17] width 8 height 13
type input "2"
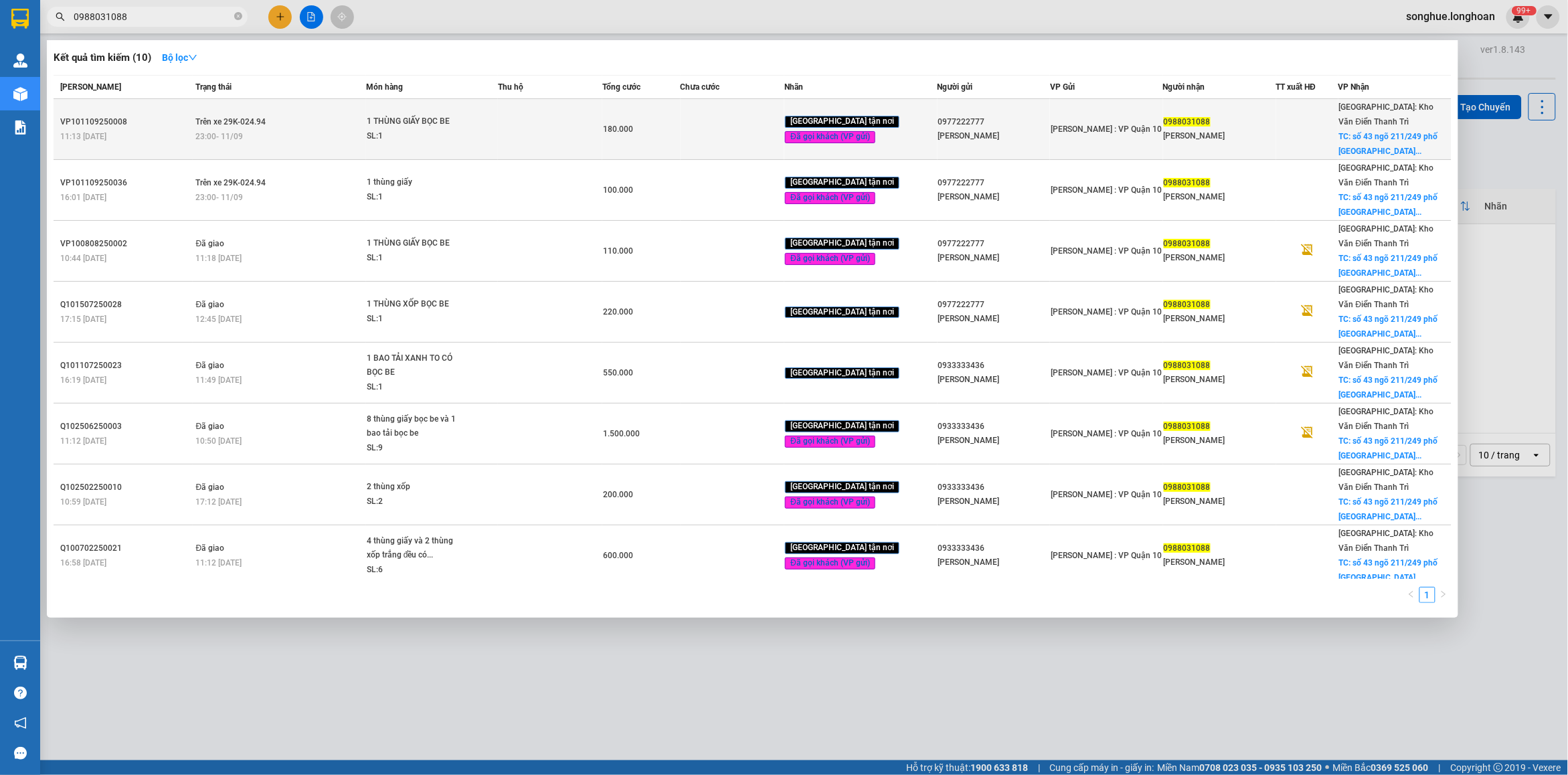
type input "0988031088"
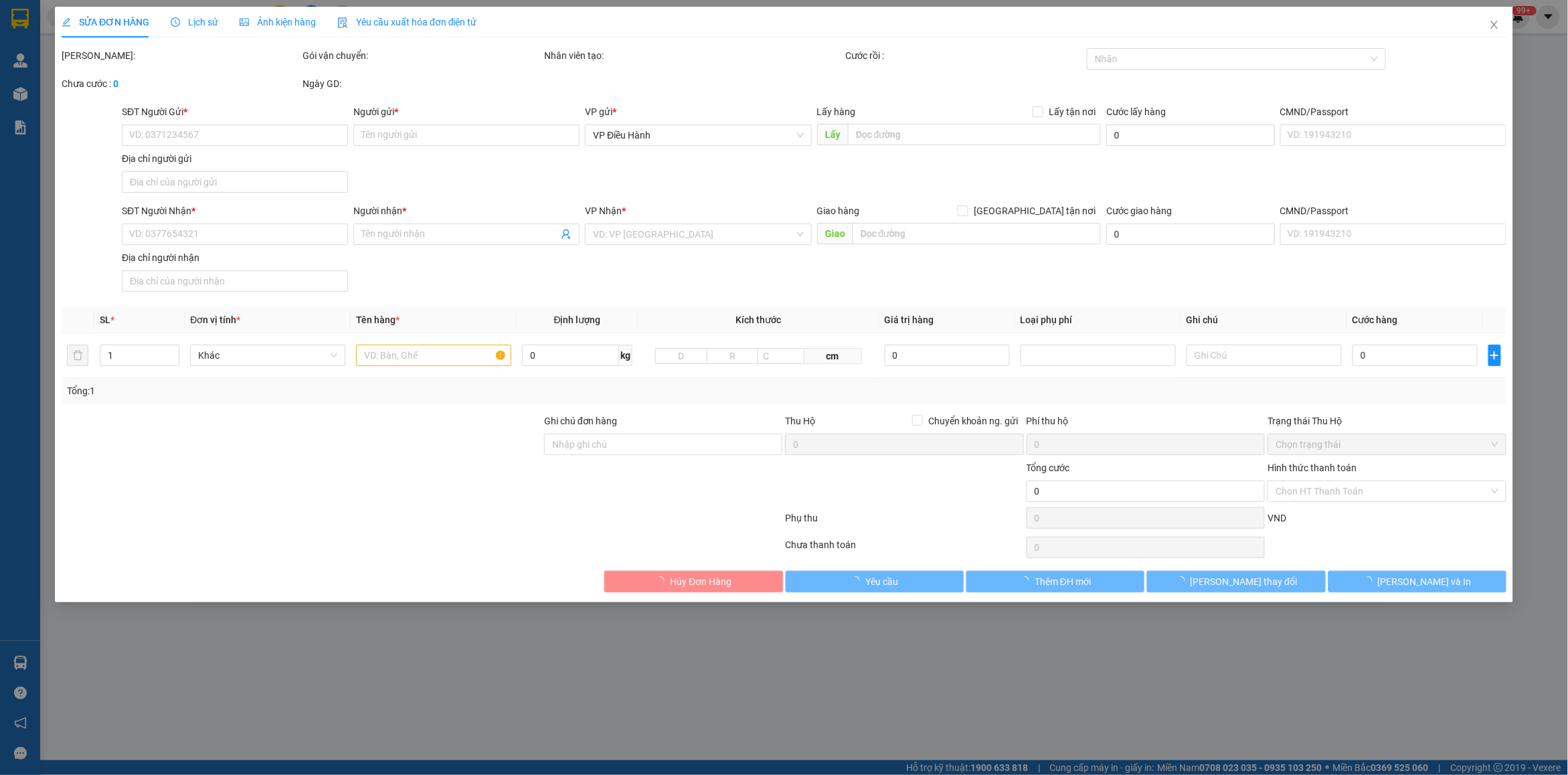
type input "0977222777"
type input "[PERSON_NAME]"
type input "0988031088"
type input "[PERSON_NAME]"
checkbox input "true"
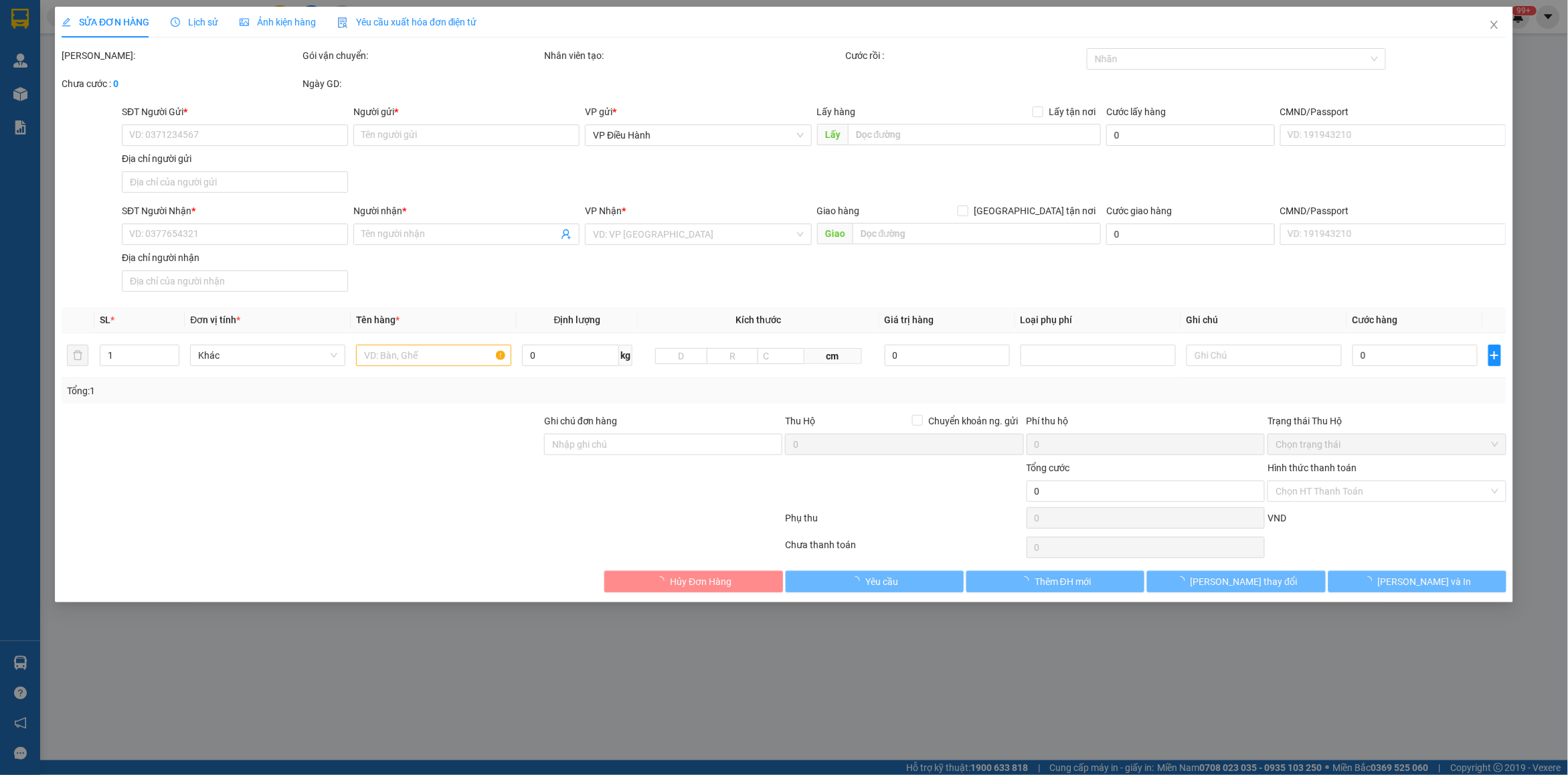
type input "số 43 ngõ 211/249 phố [GEOGRAPHIC_DATA], [GEOGRAPHIC_DATA] - q, [GEOGRAPHIC_DAT…"
type input "hàng k bao bể vỡ hư hỏng"
type input "180.000"
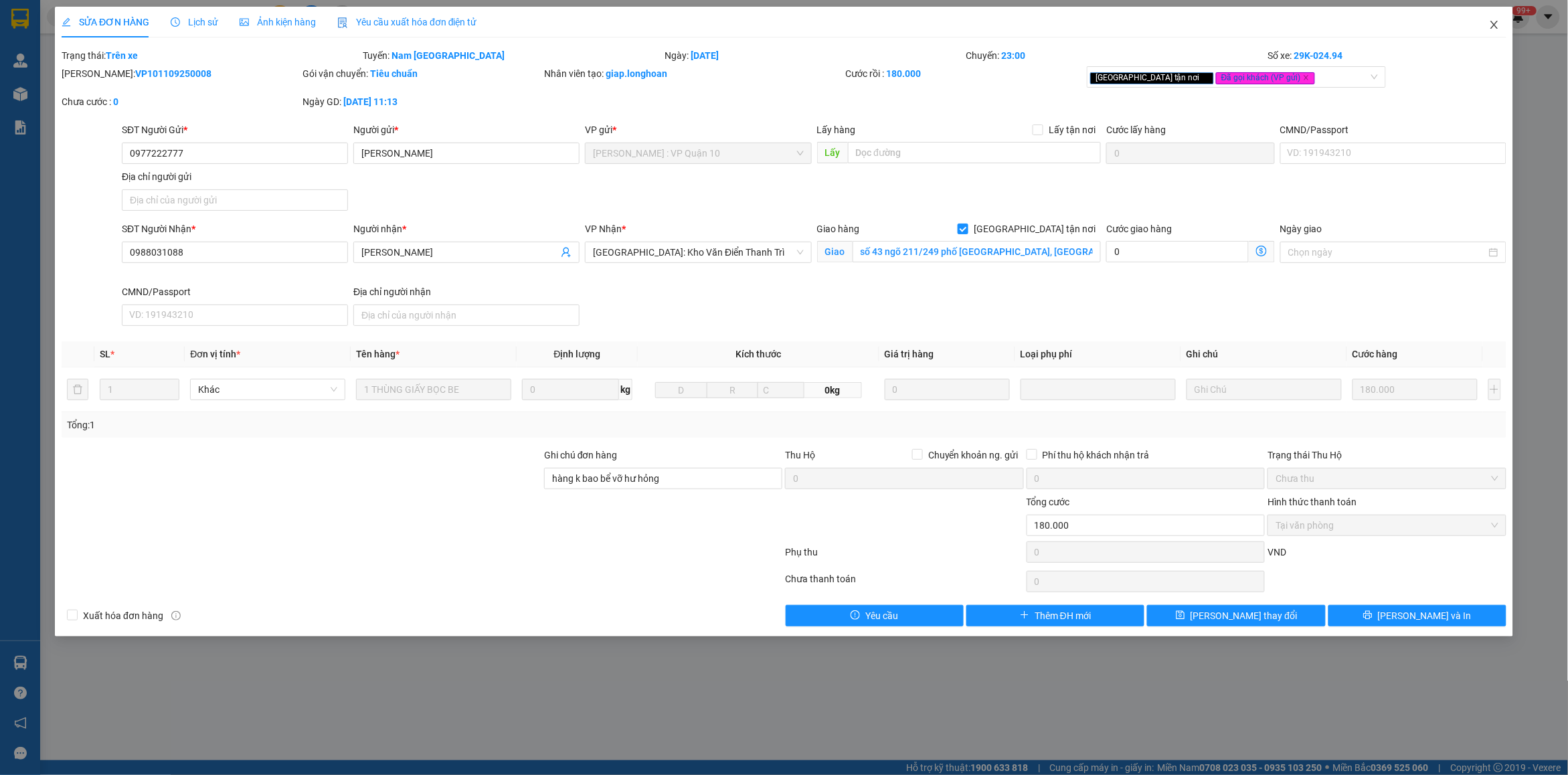
click at [1489, 32] on span "Close" at bounding box center [1494, 26] width 38 height 38
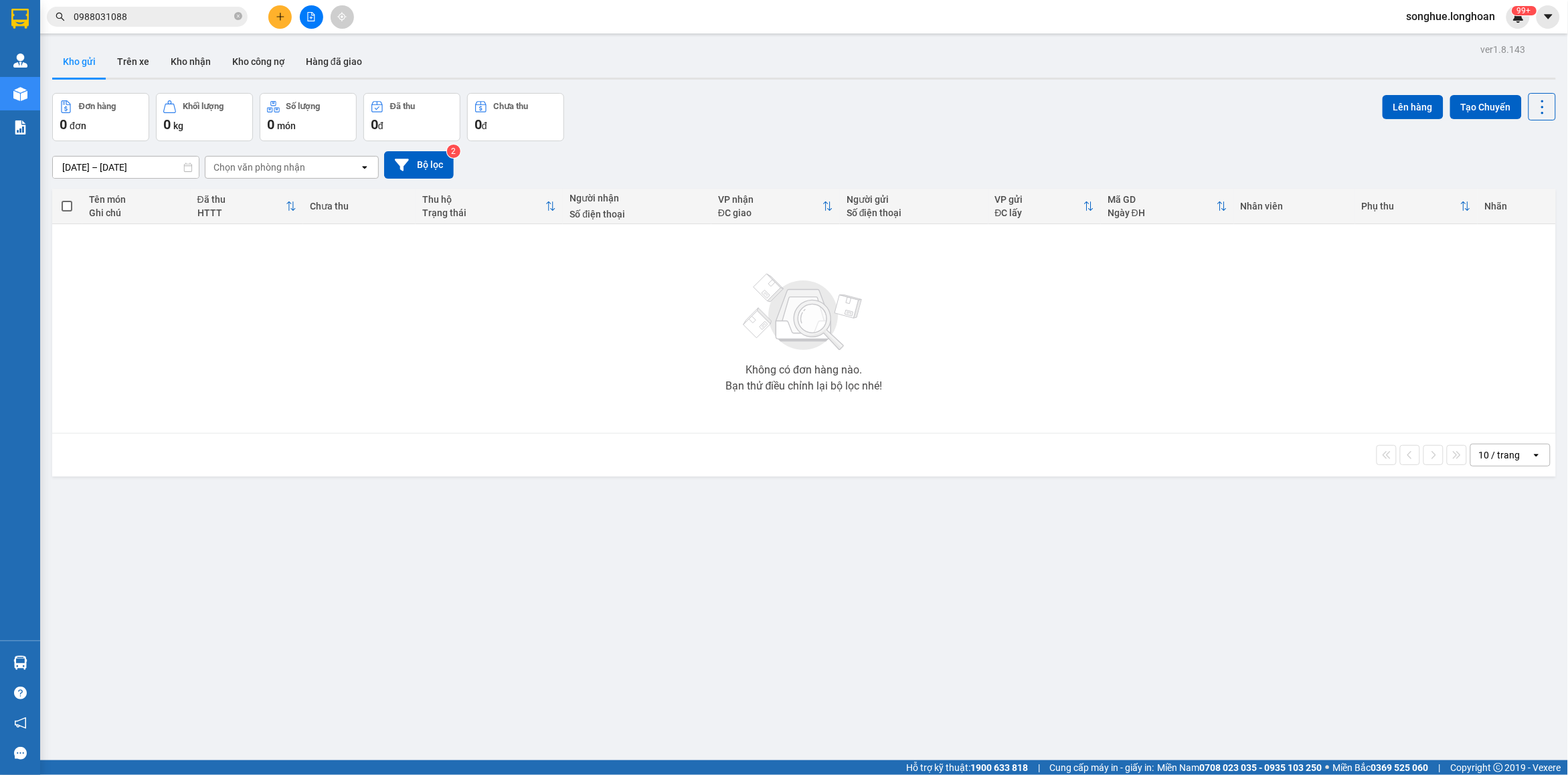
click at [144, 8] on span "0988031088" at bounding box center [147, 17] width 201 height 20
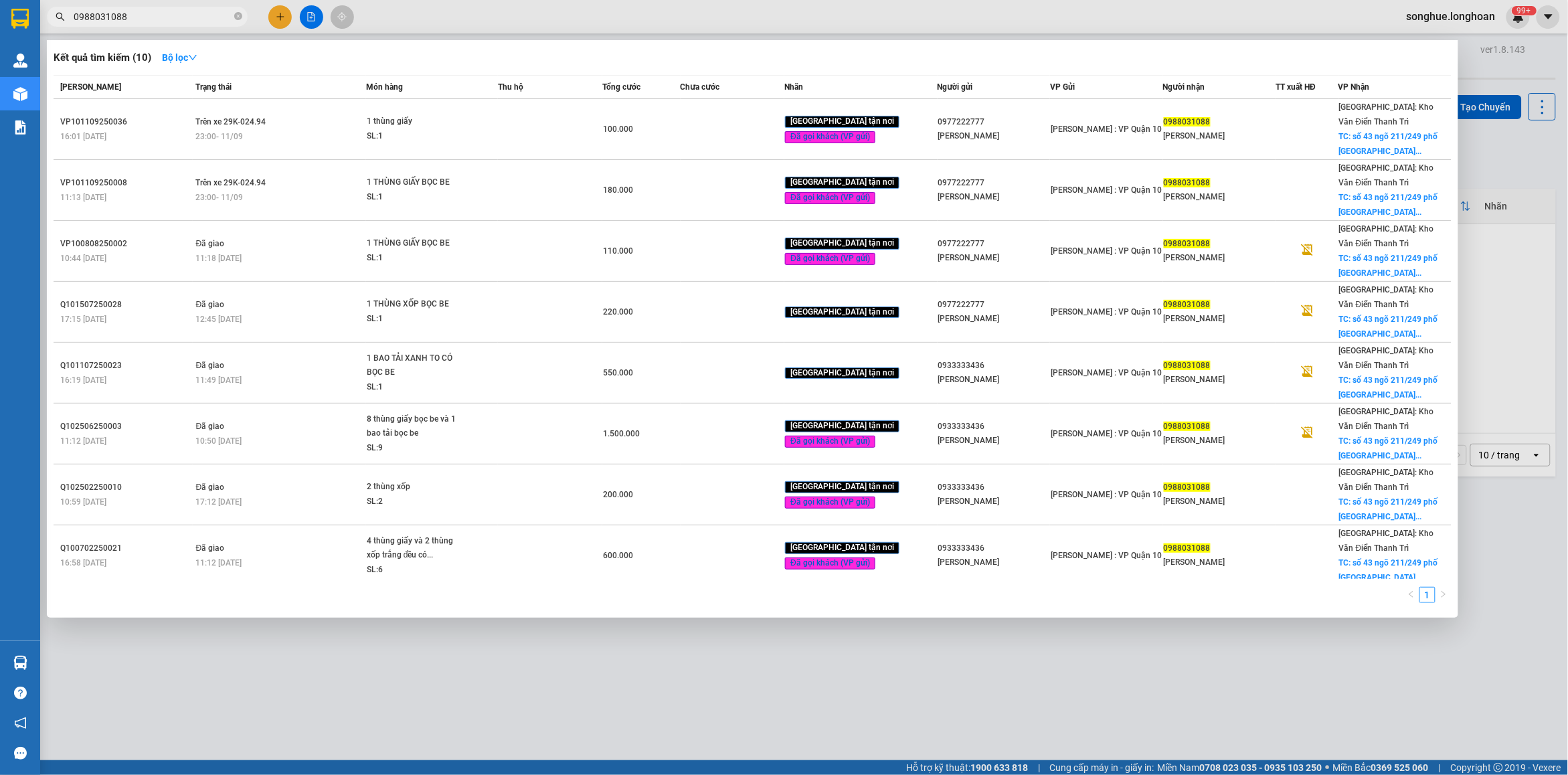
click at [144, 8] on span "0988031088" at bounding box center [147, 17] width 201 height 20
click at [148, 18] on input "0988031088" at bounding box center [153, 16] width 158 height 15
paste input "18168797"
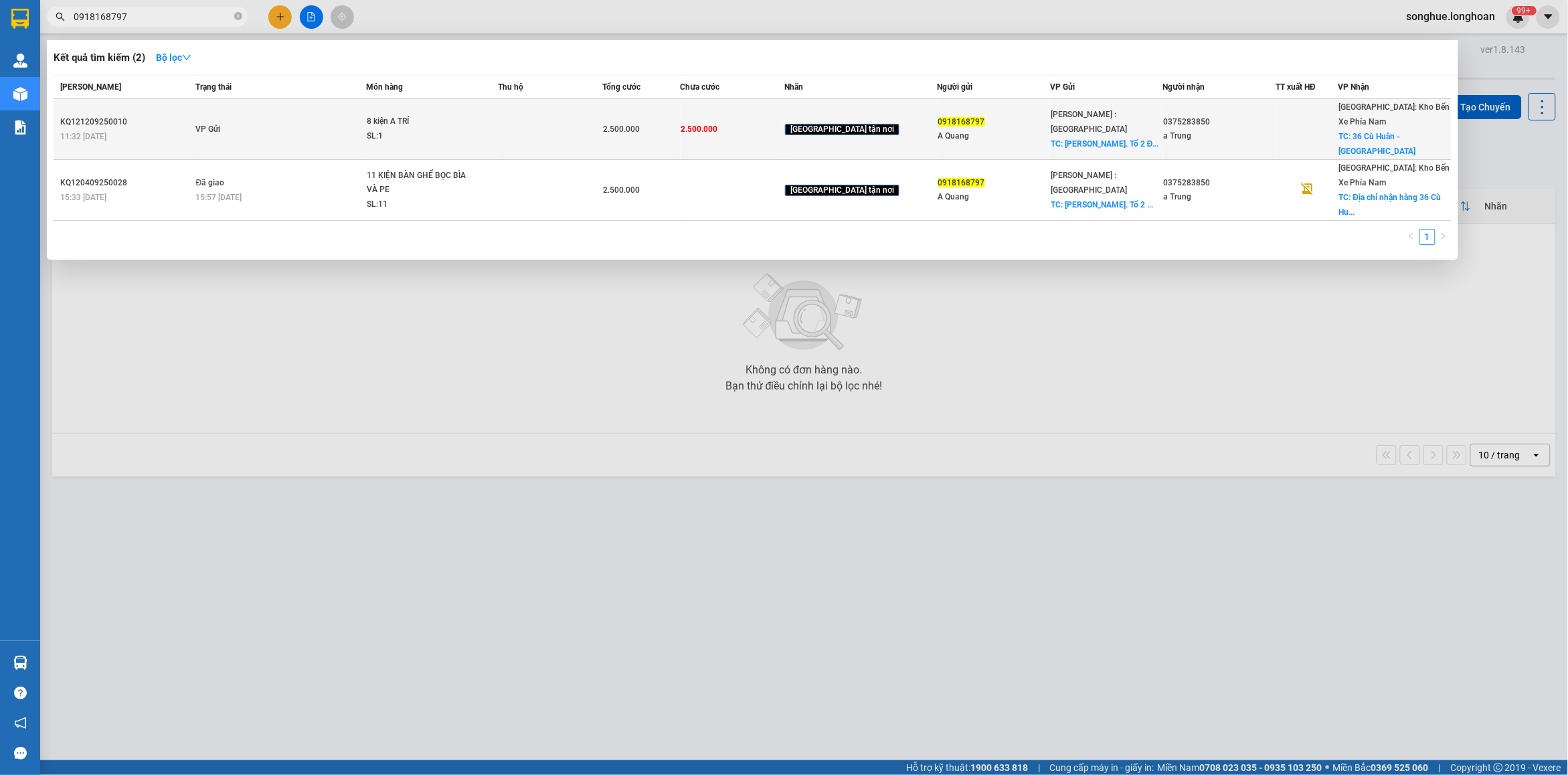
type input "0918168797"
click at [333, 128] on td "VP Gửi" at bounding box center [279, 129] width 174 height 61
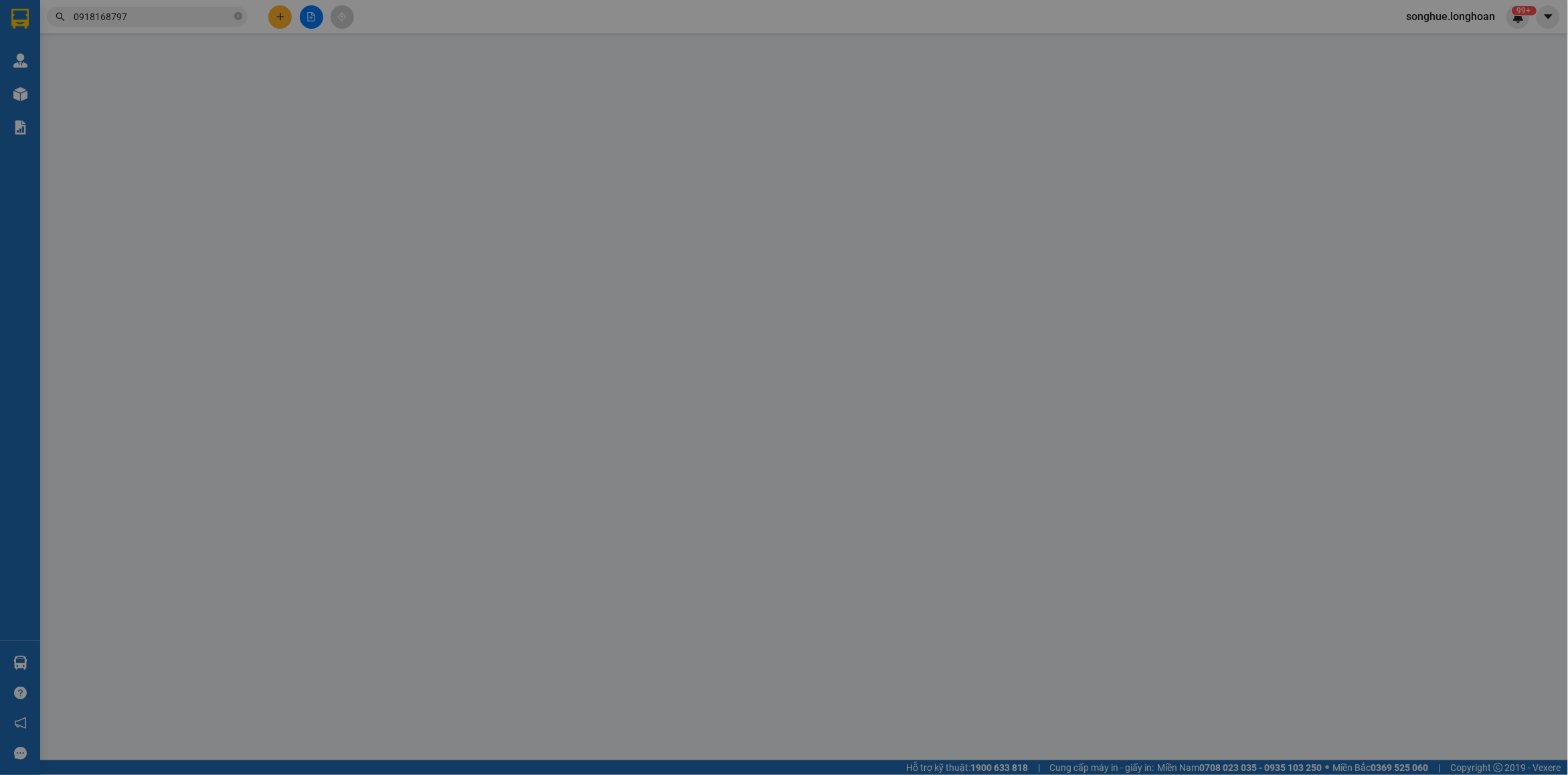
type input "0918168797"
type input "A Quang"
checkbox input "true"
type input "[PERSON_NAME]. Tổ 2 Đường Khánh Bình 73, [GEOGRAPHIC_DATA], [GEOGRAPHIC_DATA]"
type input "0375283850"
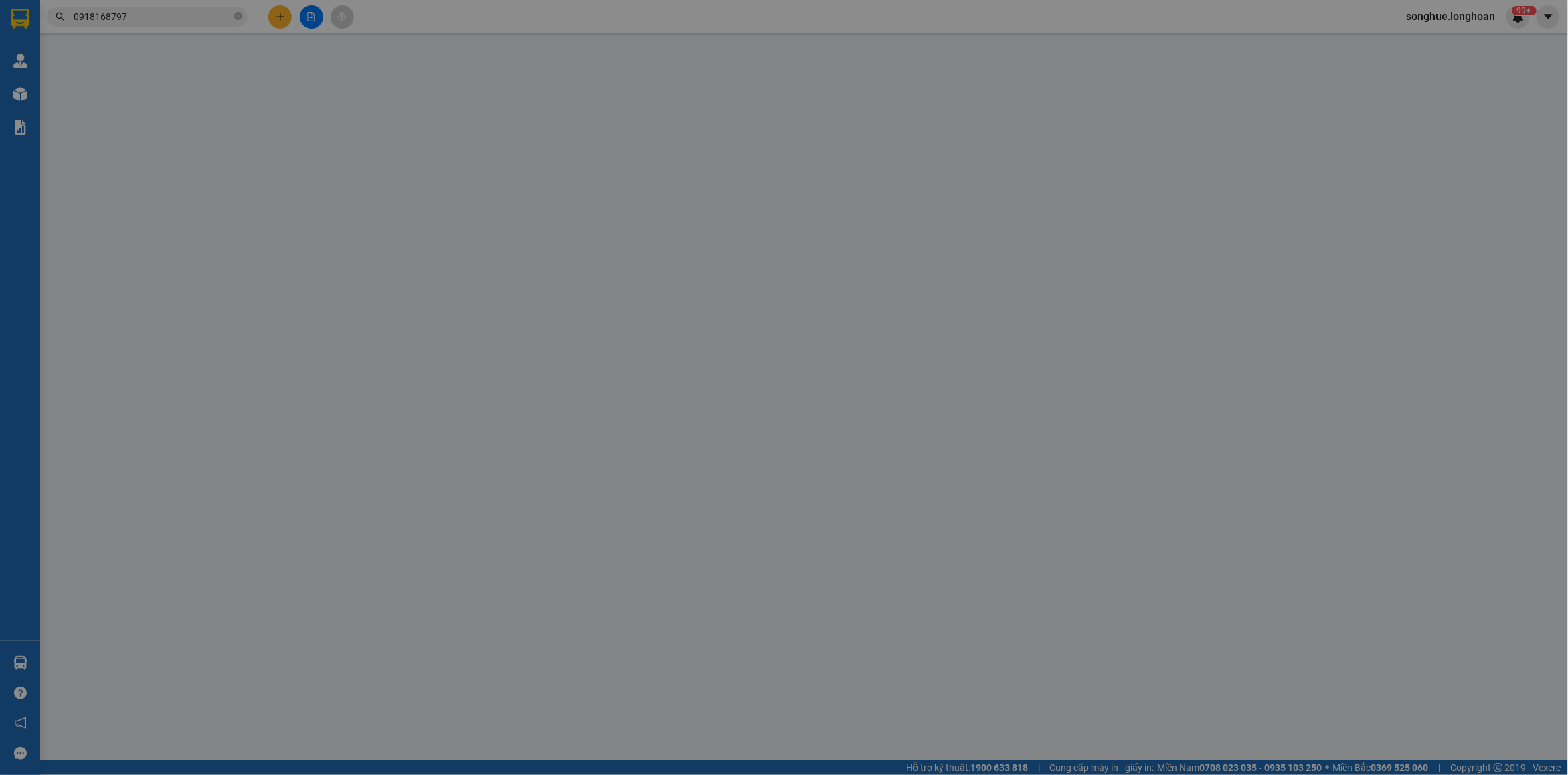
type input "a Trung"
checkbox input "true"
type input "36 Cù Huân - [GEOGRAPHIC_DATA]"
type input "2.500.000"
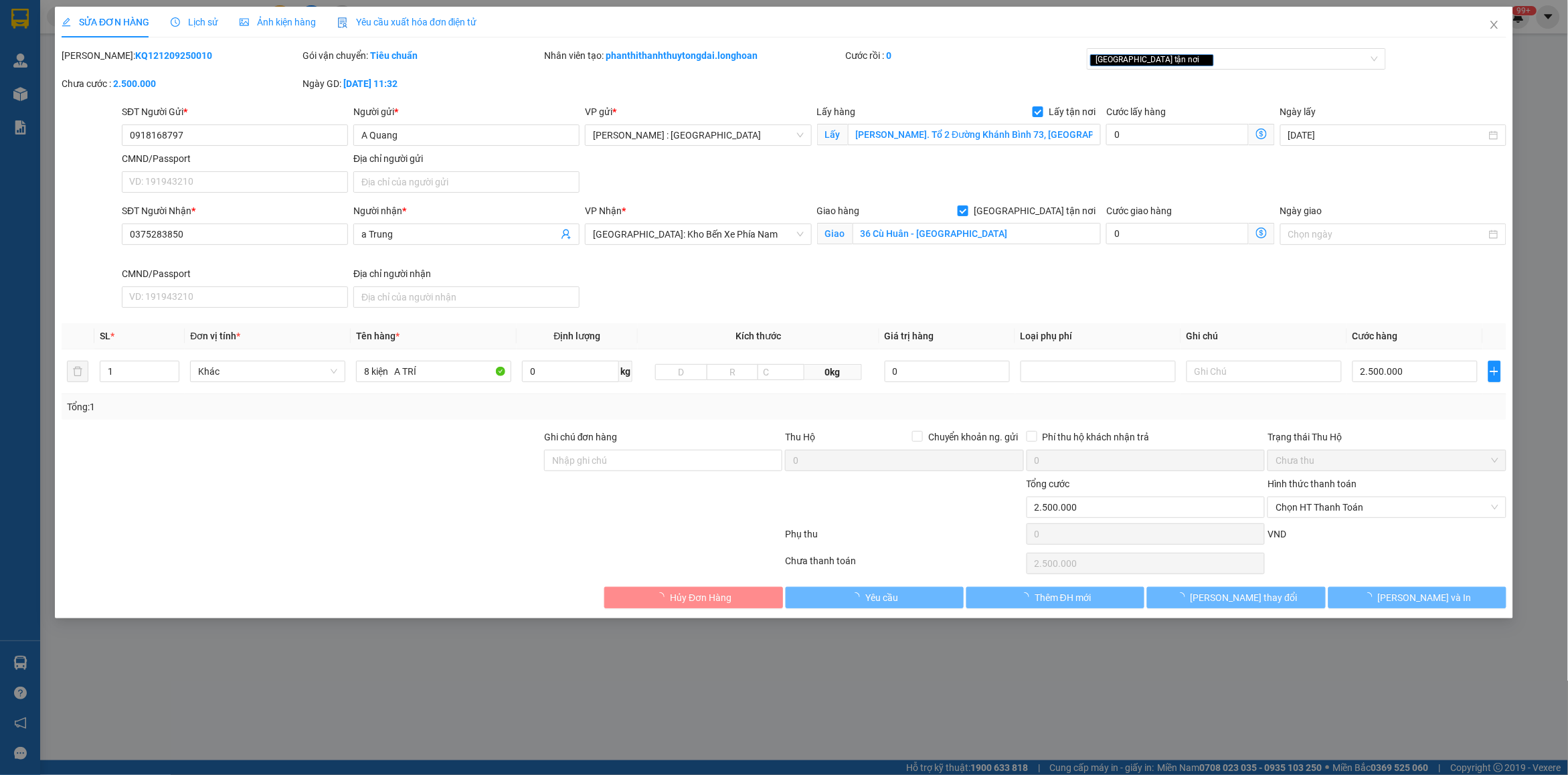
click at [218, 22] on div "SỬA ĐƠN HÀNG Lịch sử Ảnh kiện hàng Yêu cầu xuất hóa đơn điện tử" at bounding box center [270, 22] width 416 height 31
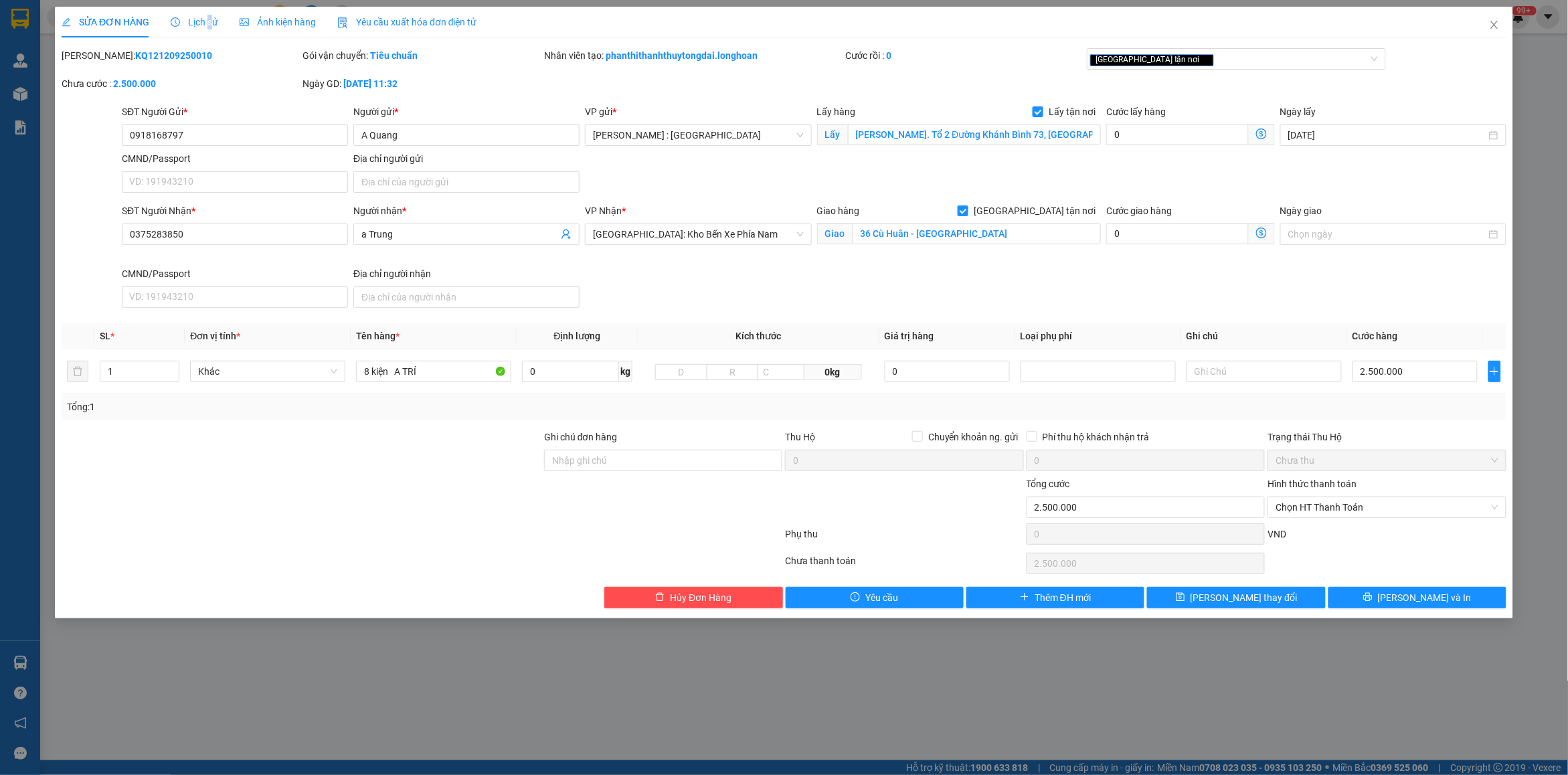
click at [208, 18] on span "Lịch sử" at bounding box center [195, 22] width 48 height 11
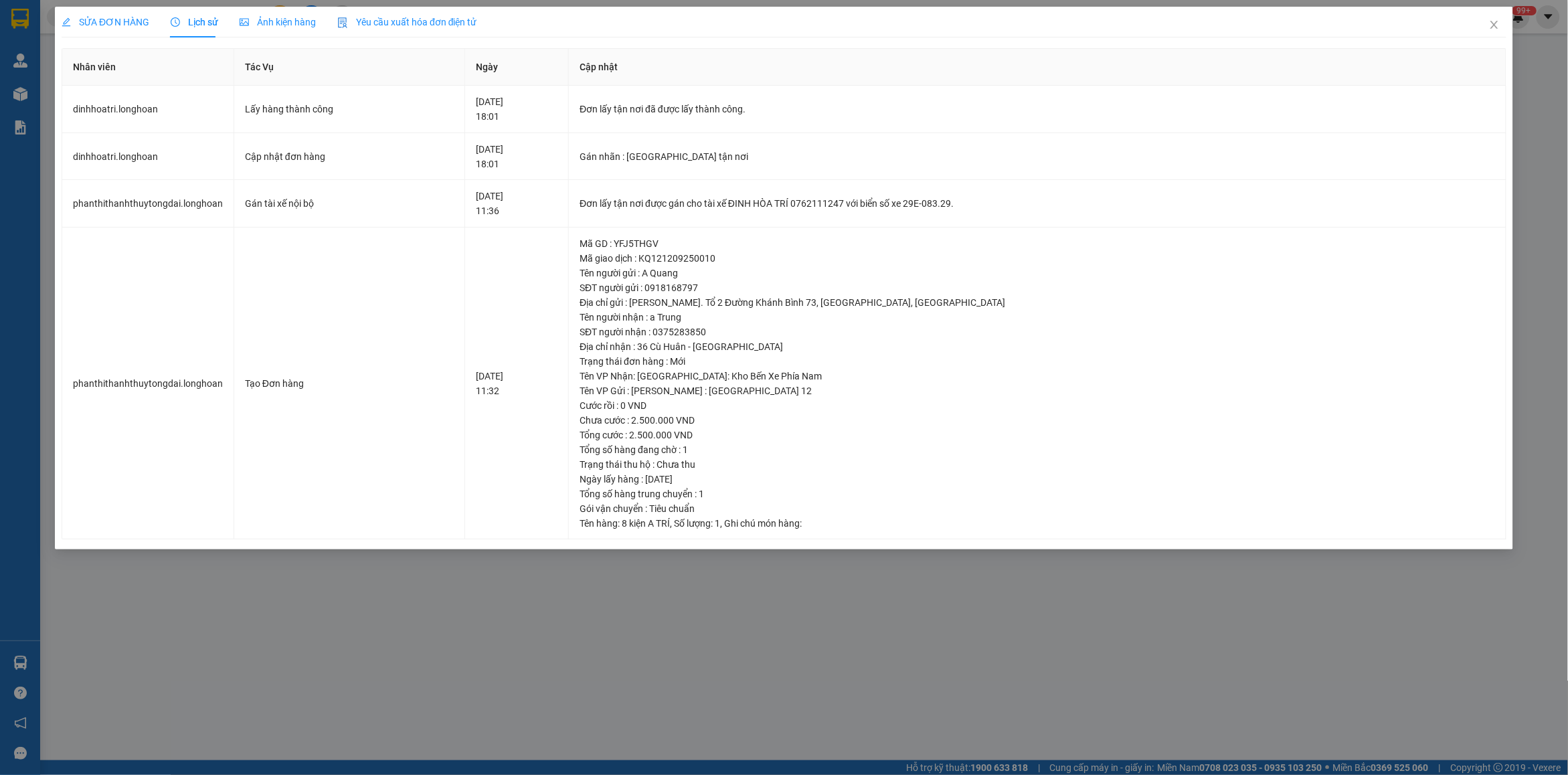
click at [115, 19] on span "SỬA ĐƠN HÀNG" at bounding box center [105, 22] width 88 height 11
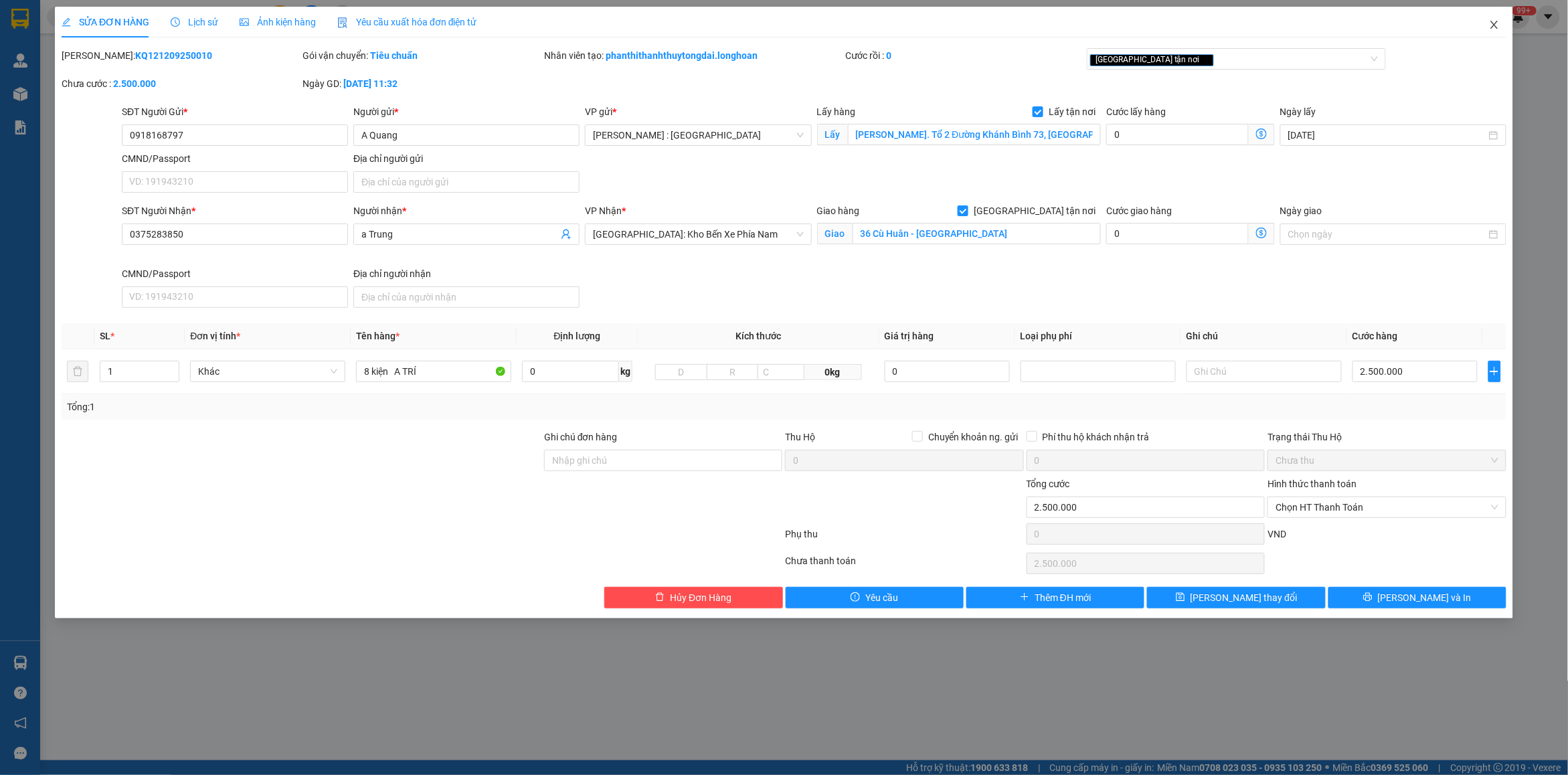
click at [1506, 22] on span "Close" at bounding box center [1494, 26] width 38 height 38
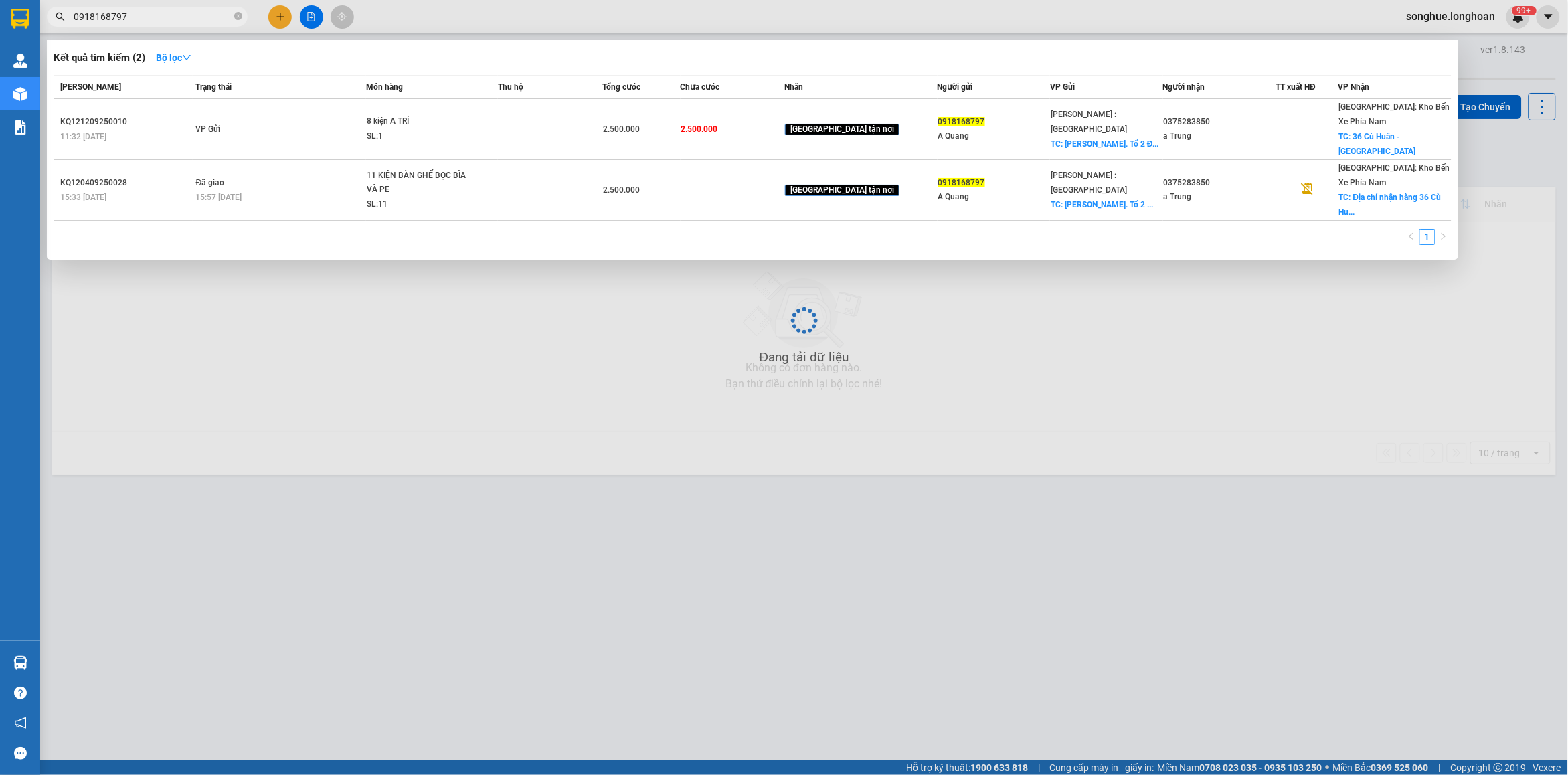
click at [167, 13] on input "0918168797" at bounding box center [153, 16] width 158 height 15
paste input "61569889"
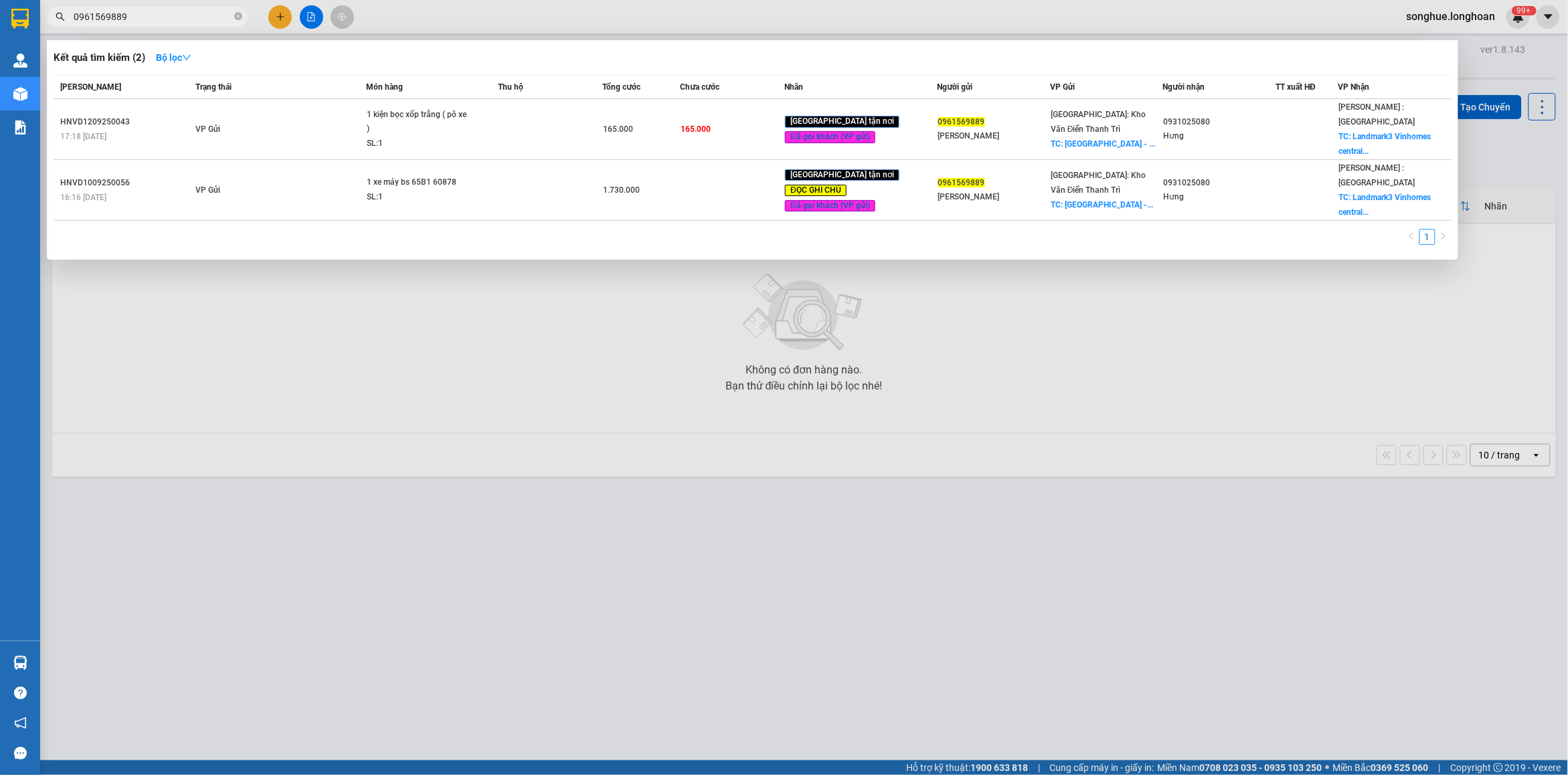
type input "0961569889"
click at [237, 18] on icon "close-circle" at bounding box center [238, 15] width 8 height 8
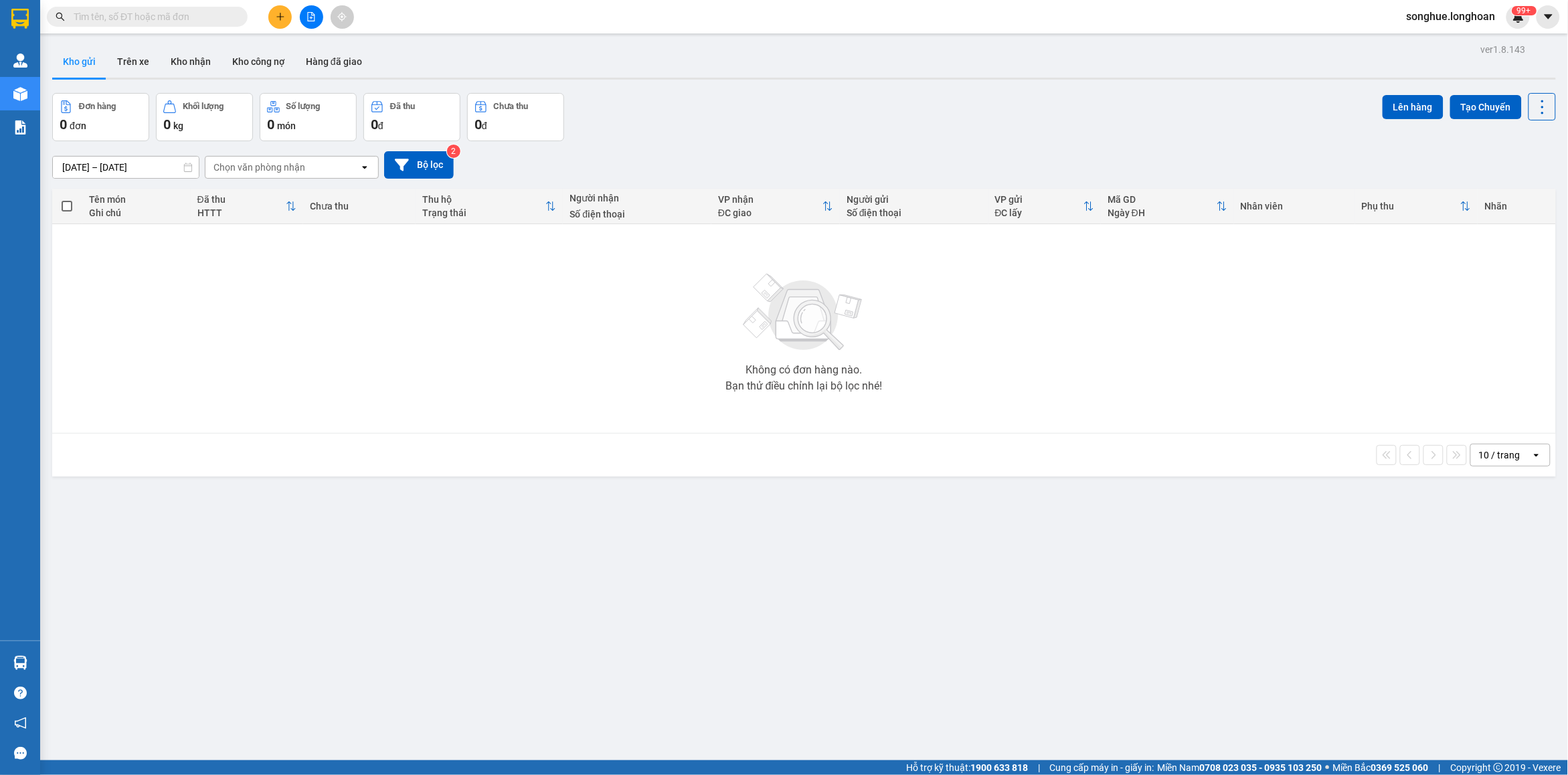
paste input "VHBT1209250006"
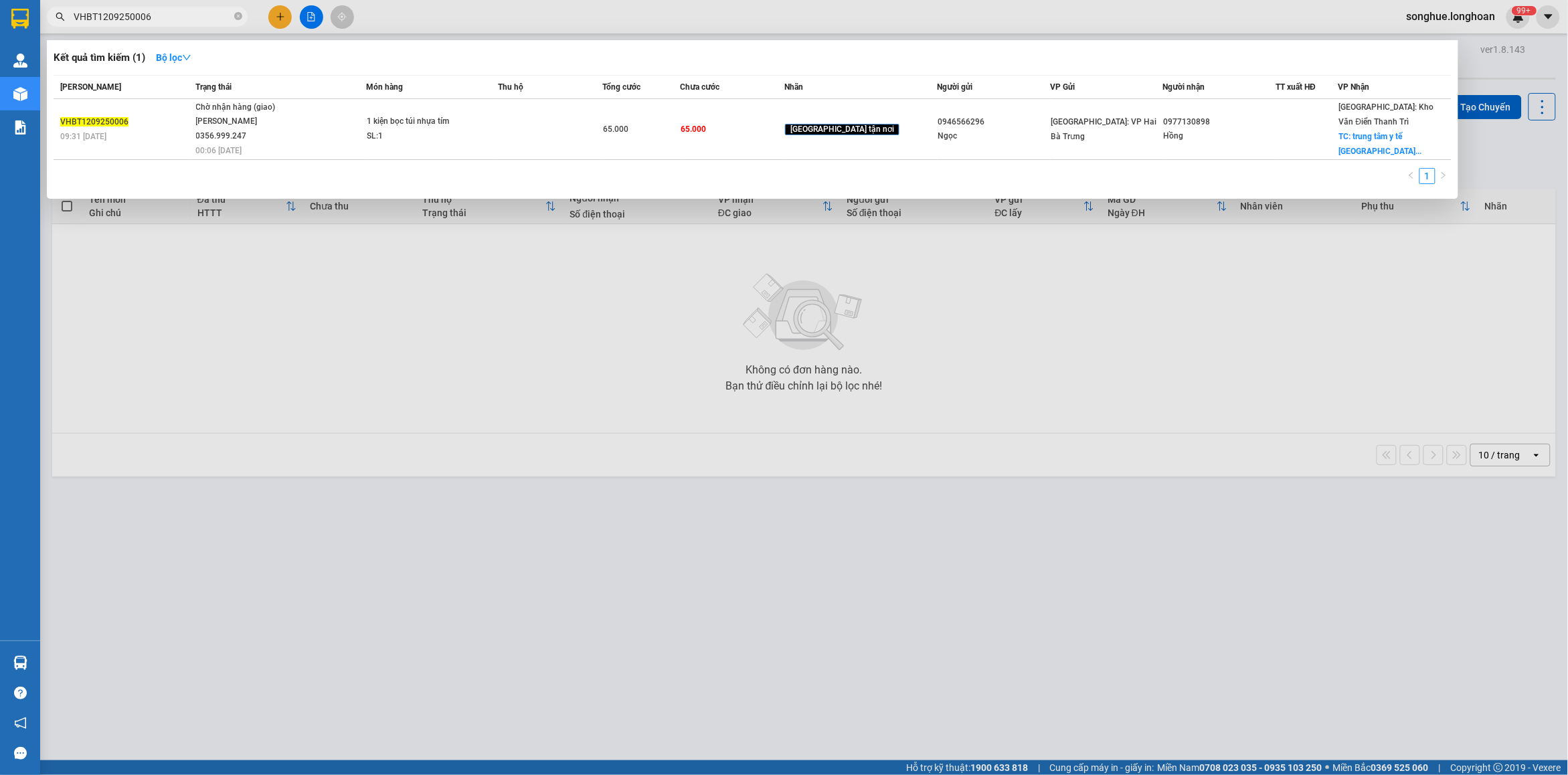
type input "VHBT1209250006"
click at [243, 18] on span "VHBT1209250006" at bounding box center [147, 17] width 201 height 20
click at [241, 18] on icon "close-circle" at bounding box center [238, 15] width 8 height 8
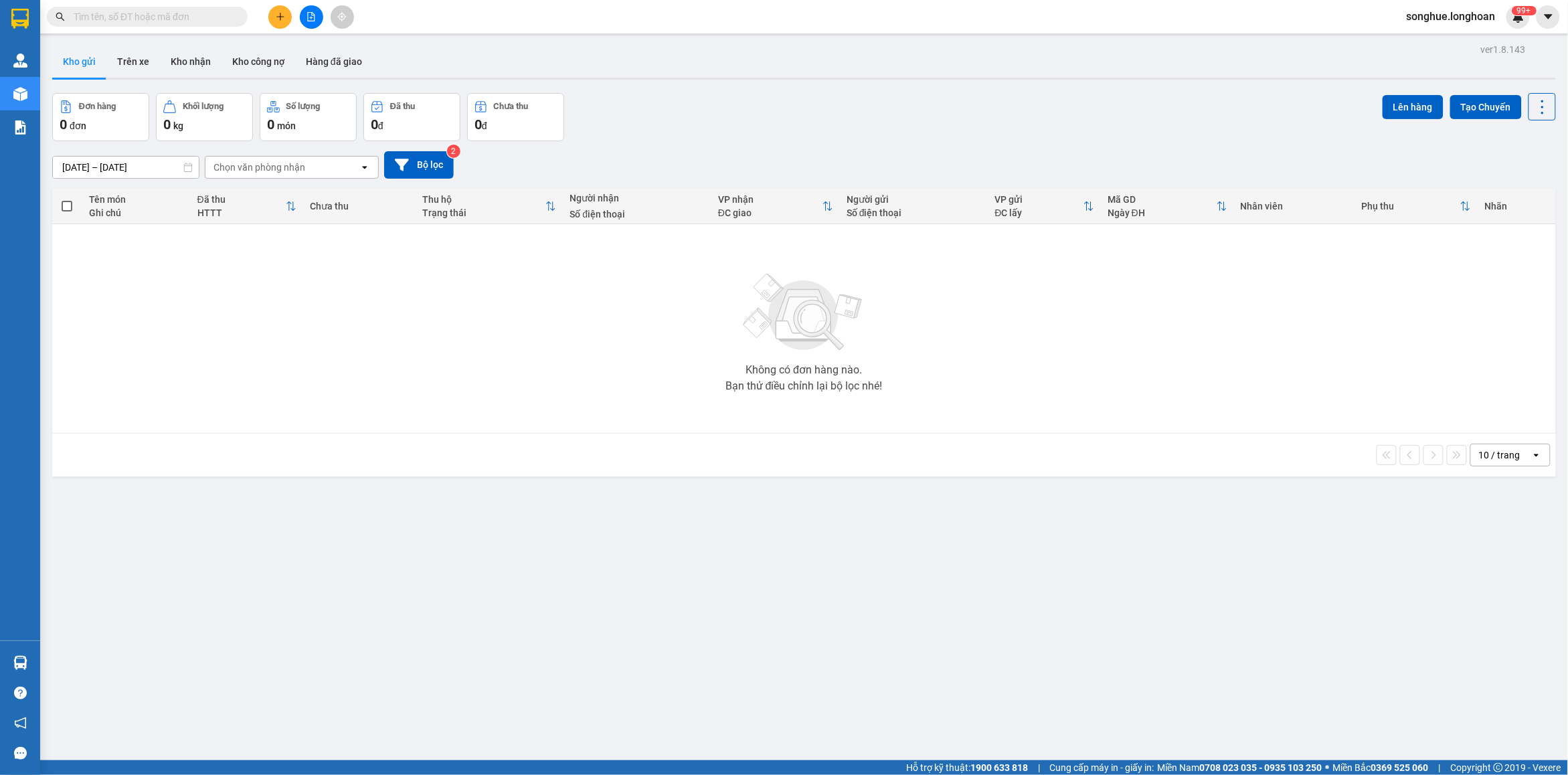
paste input "0708359953"
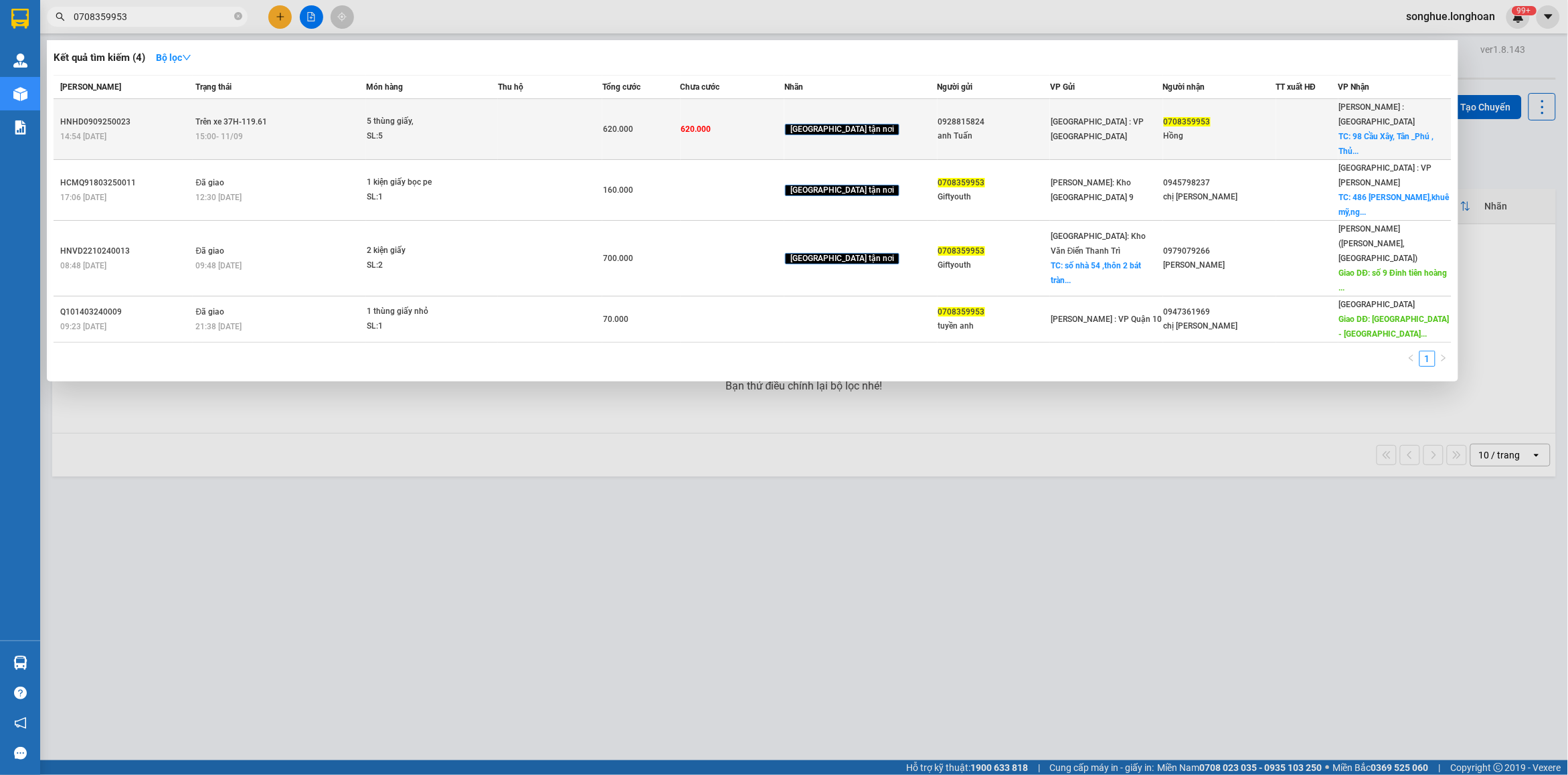
type input "0708359953"
click at [316, 113] on td "Trên xe 37H-119.61 15:00 [DATE]" at bounding box center [279, 129] width 174 height 61
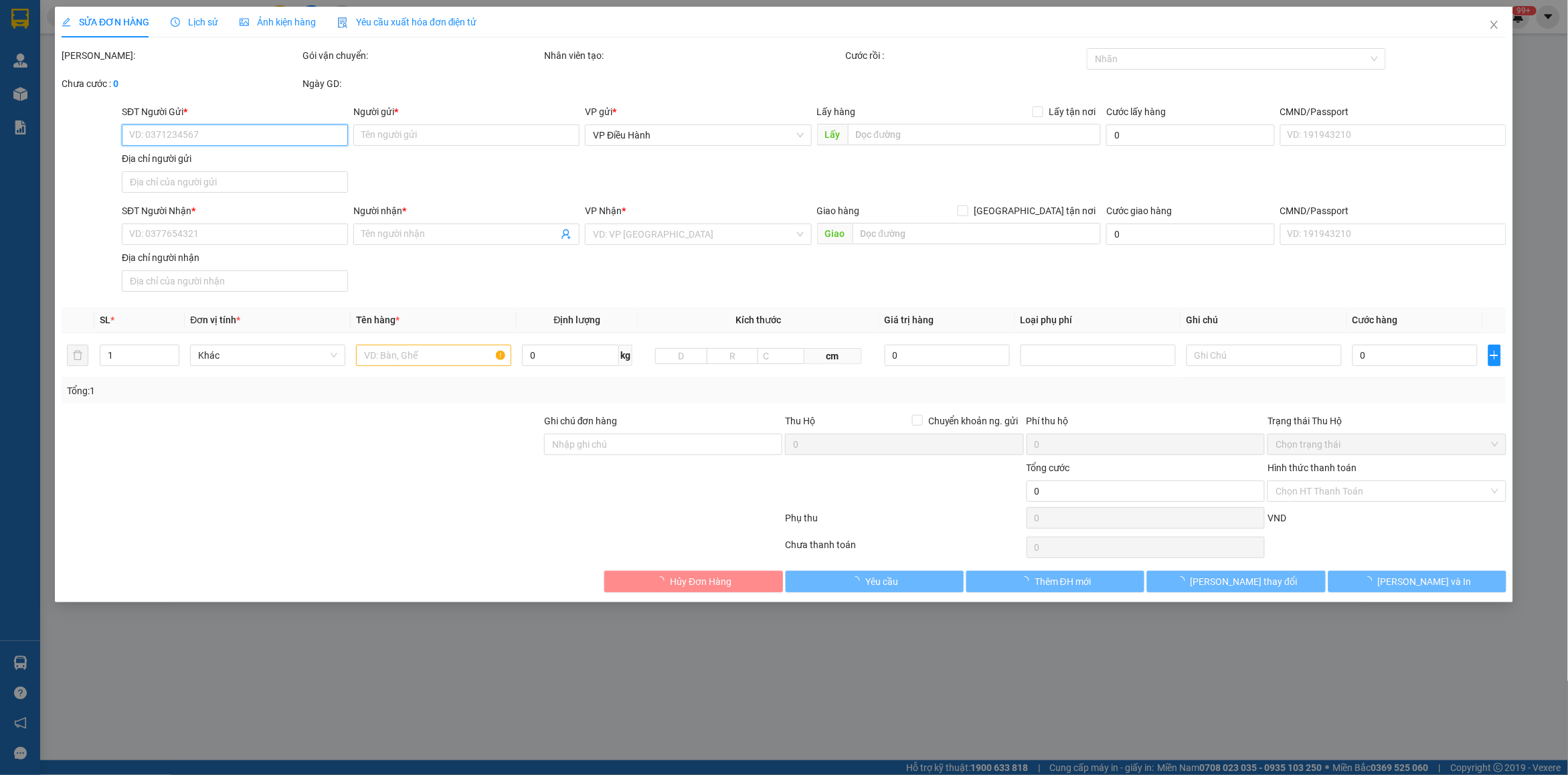
type input "0928815824"
type input "anh Tuấn"
type input "0708359953"
type input "Hồng"
checkbox input "true"
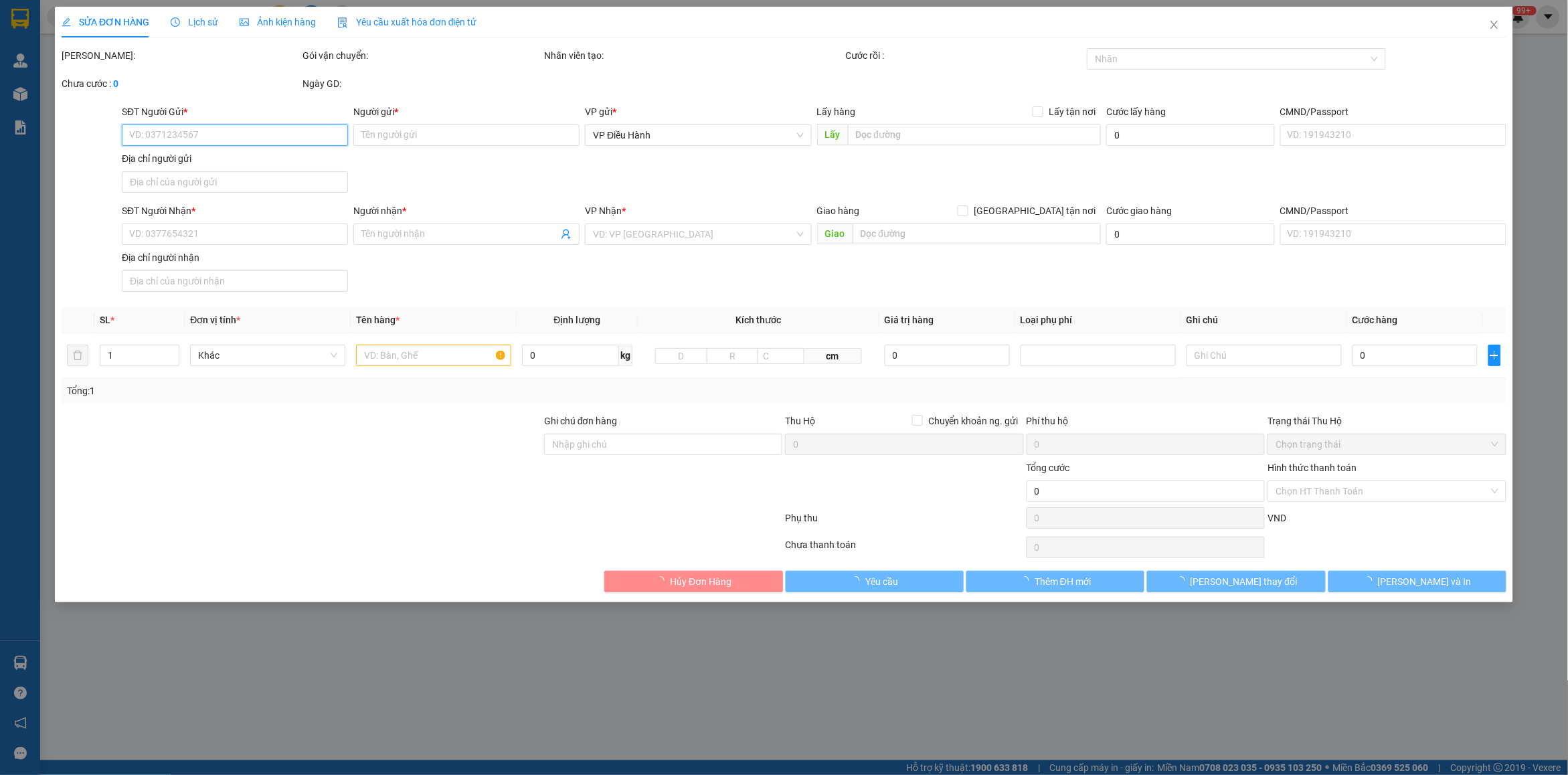
type input "98 Cầu Xây, [GEOGRAPHIC_DATA] , [GEOGRAPHIC_DATA]"
type input "620.000"
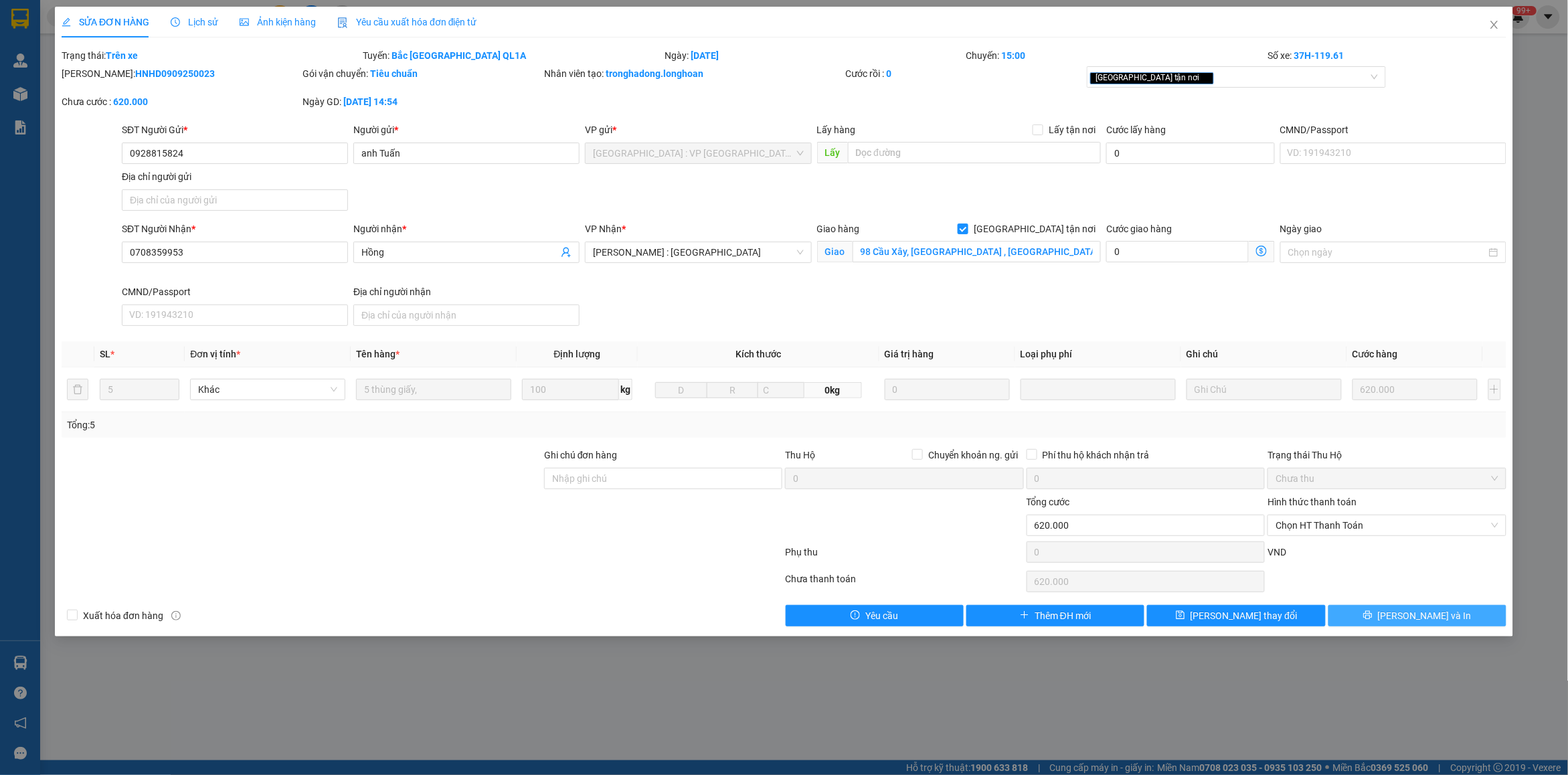
click at [1429, 622] on span "[PERSON_NAME] và In" at bounding box center [1424, 615] width 94 height 15
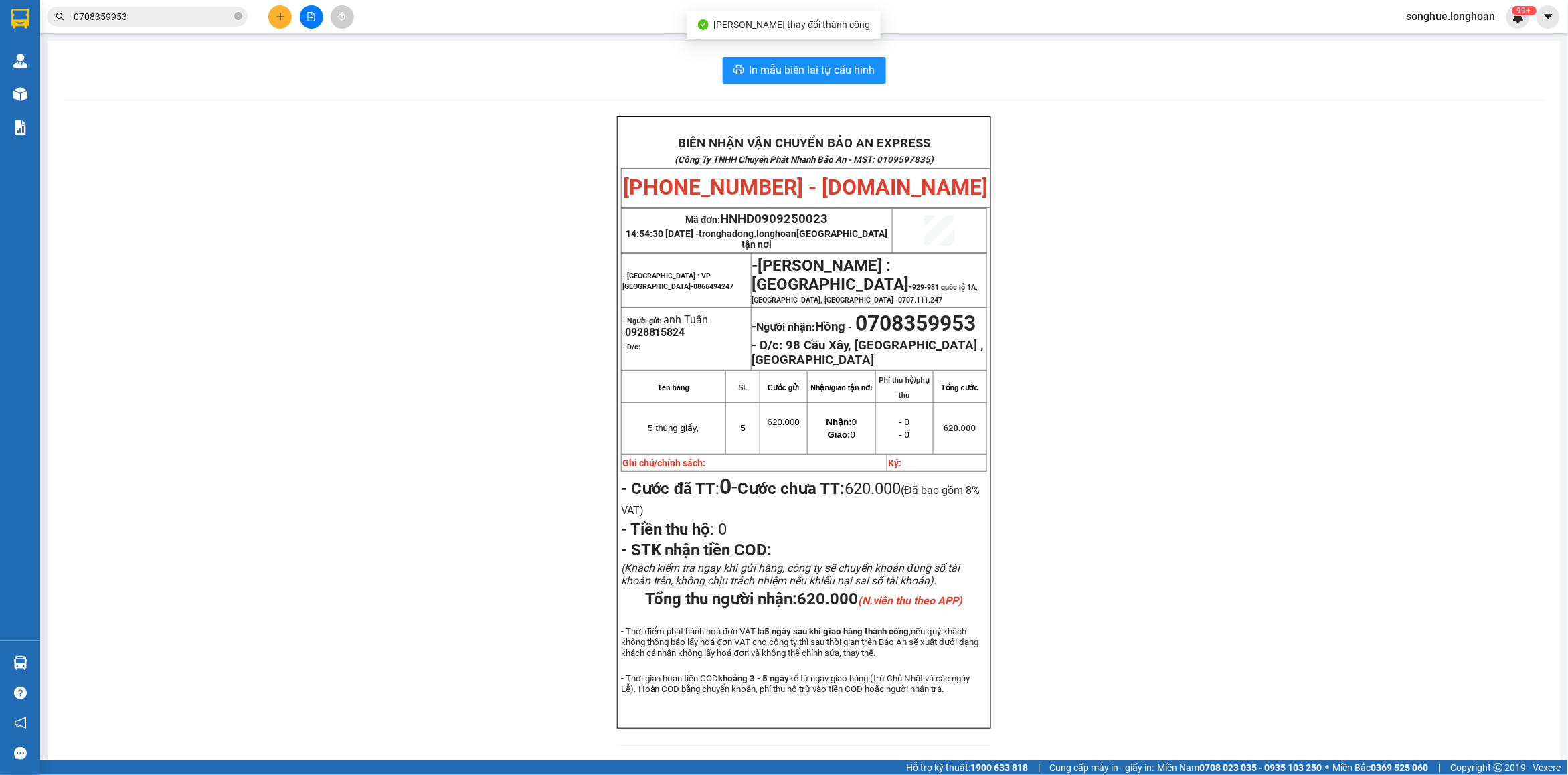
scroll to position [50, 0]
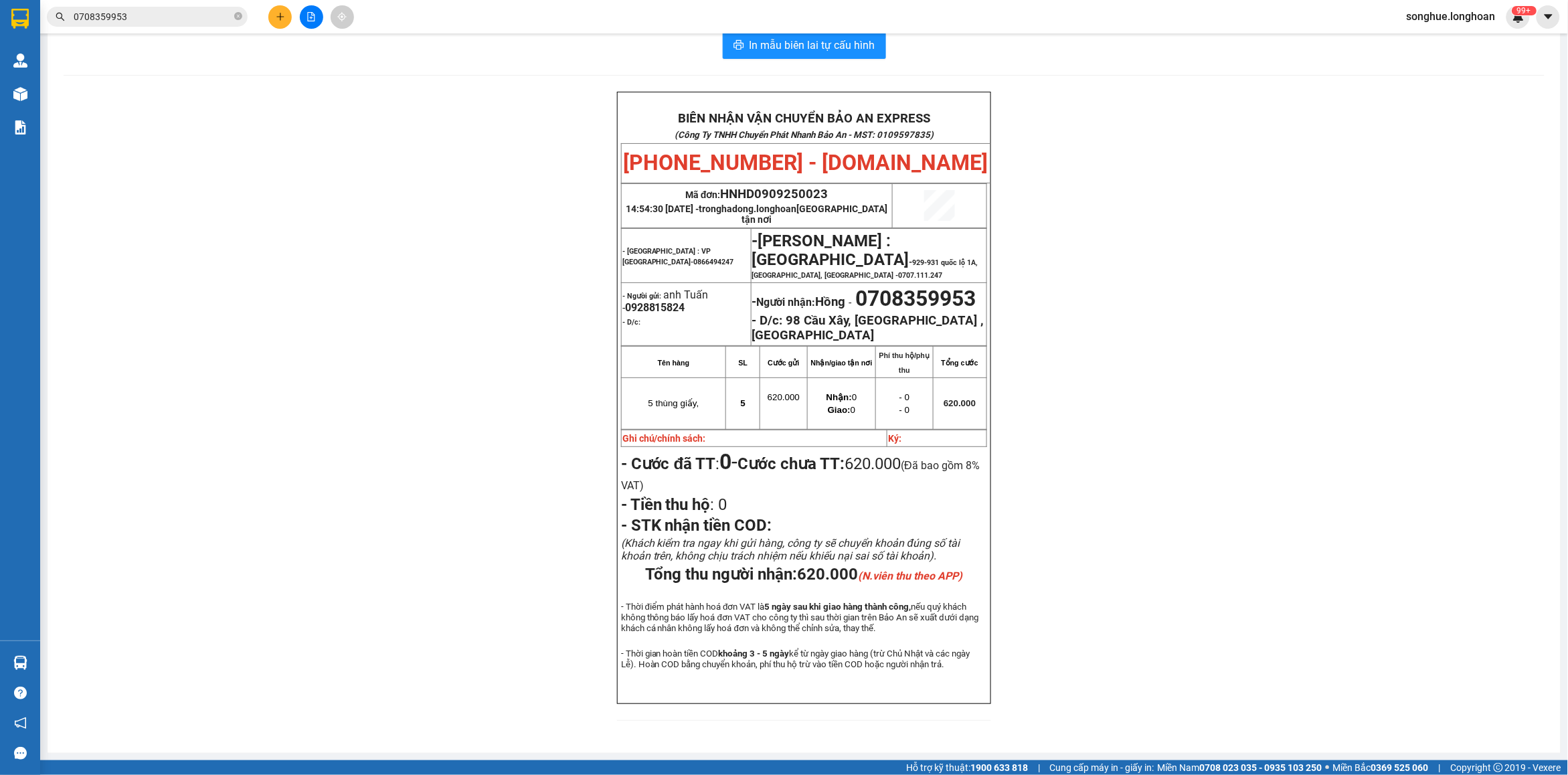
click at [233, 18] on span "0708359953" at bounding box center [147, 17] width 201 height 20
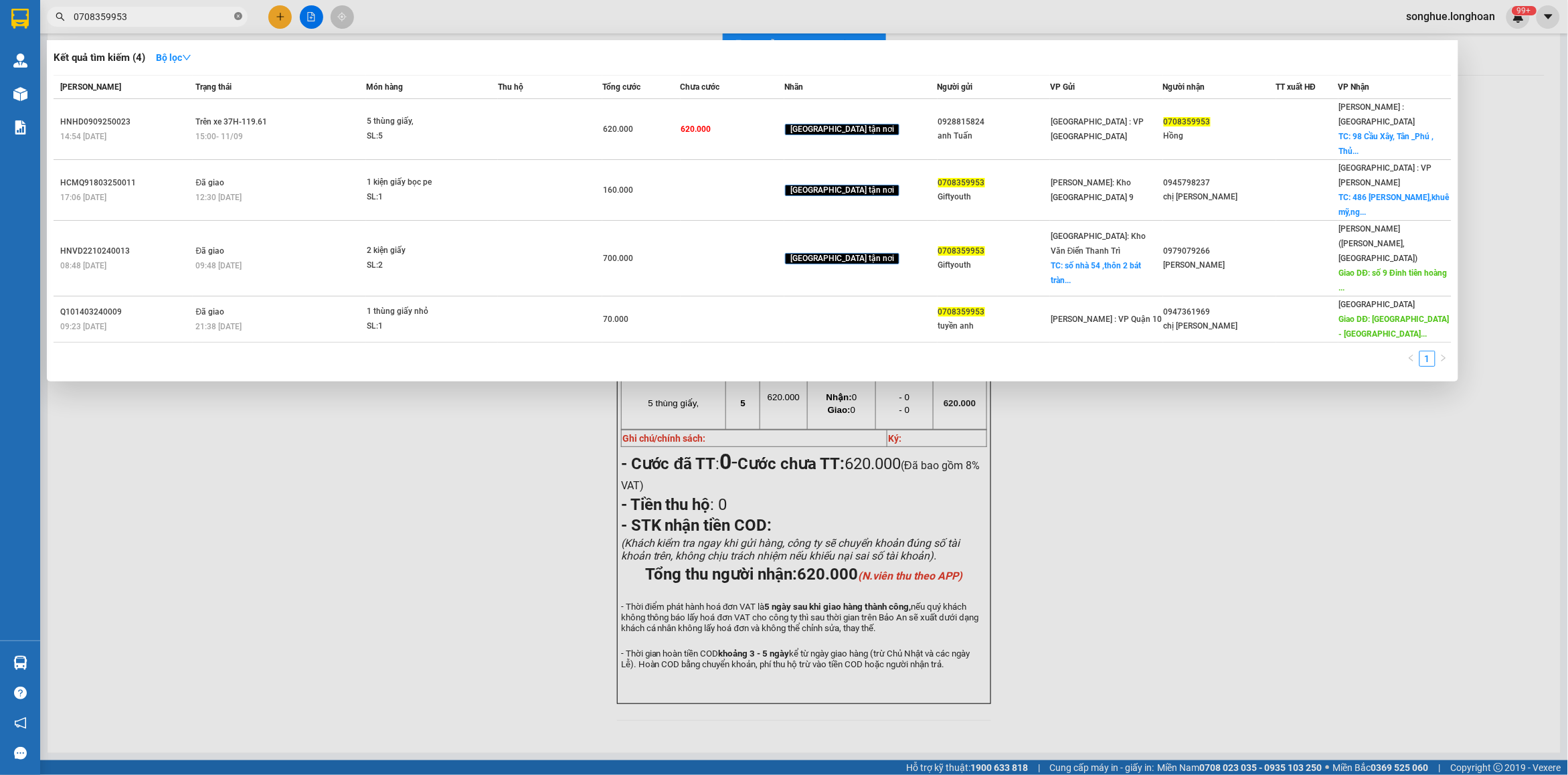
click at [236, 15] on icon "close-circle" at bounding box center [238, 15] width 8 height 8
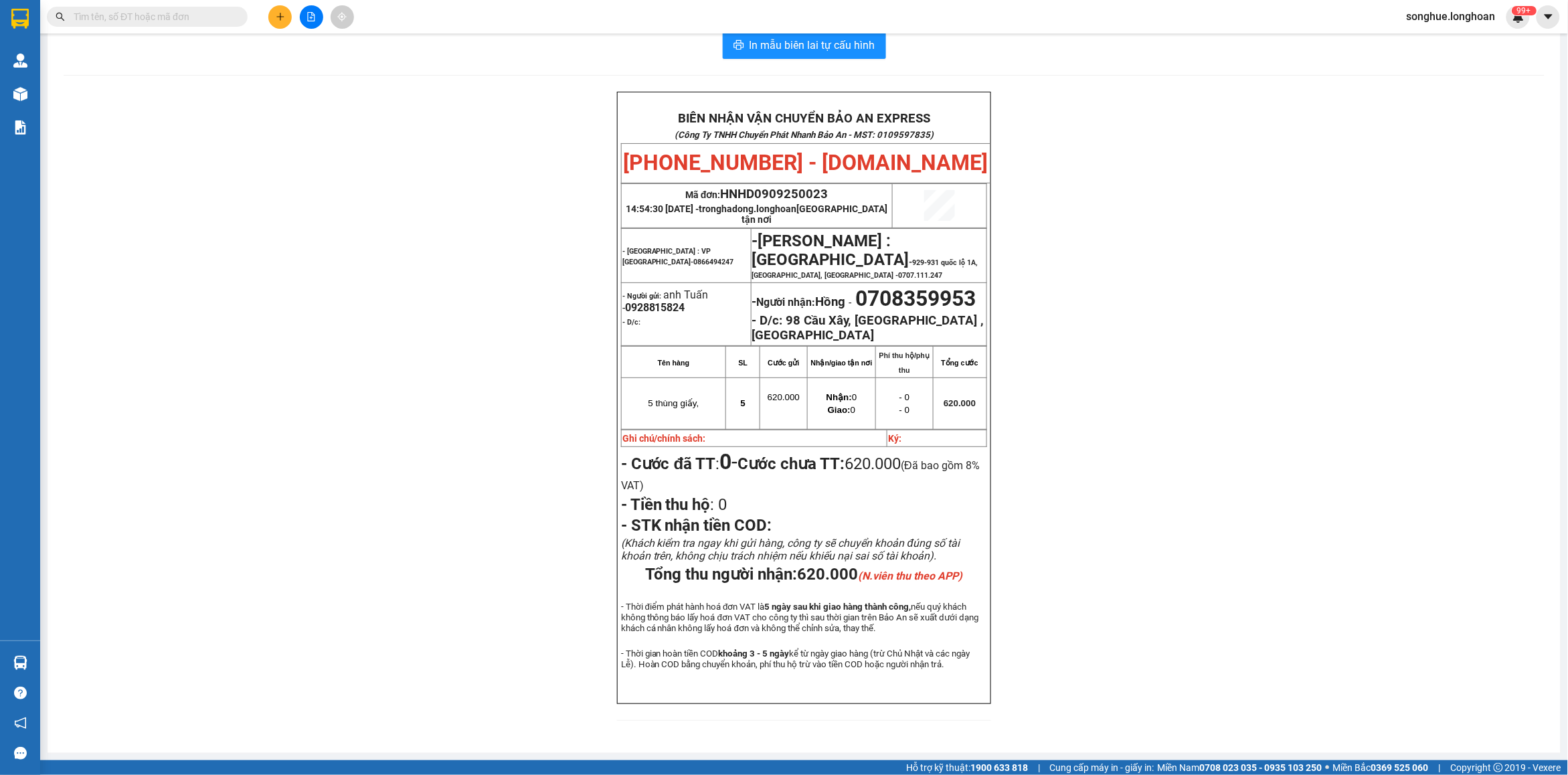
paste input "0913524408"
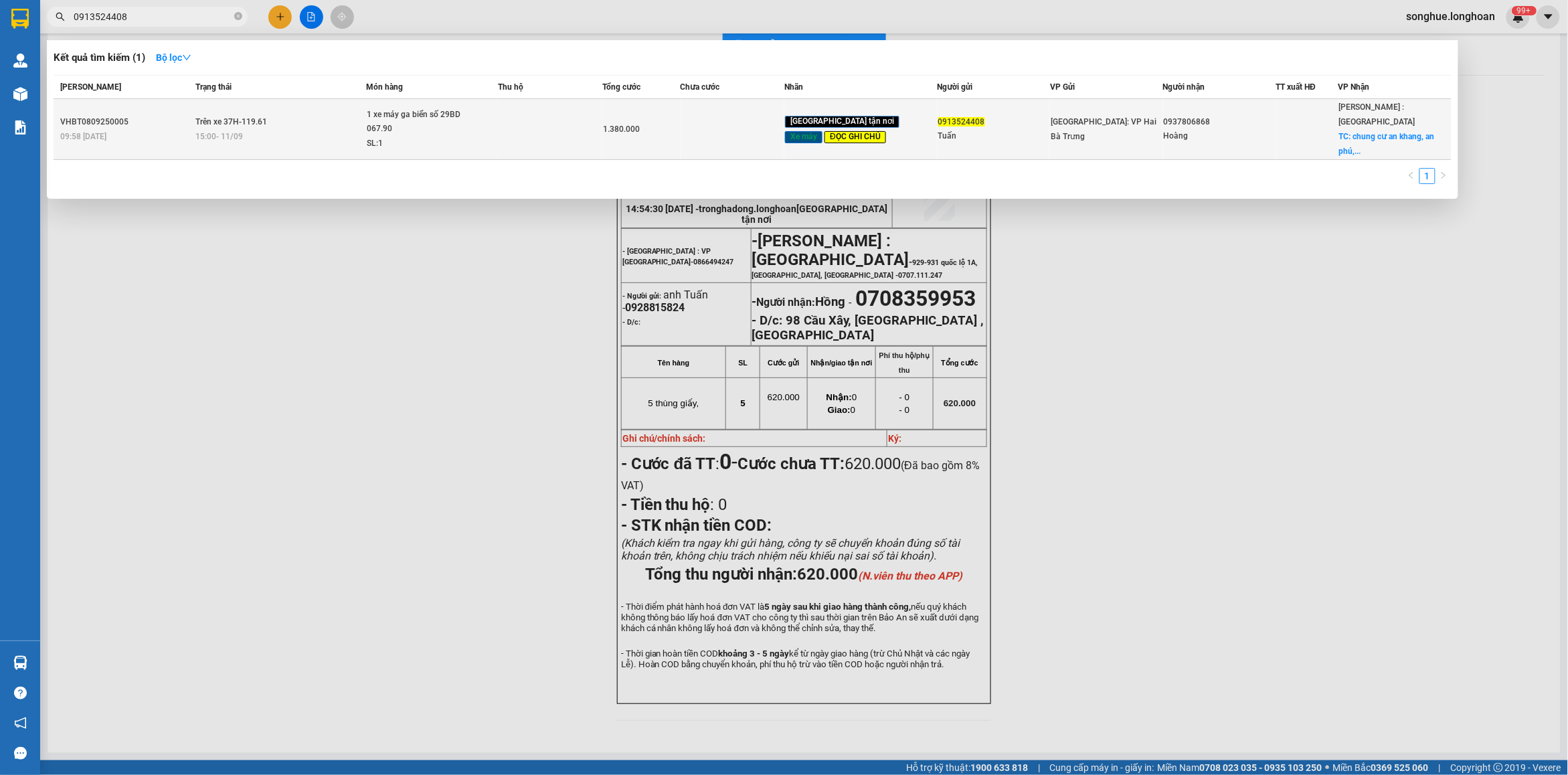
type input "0913524408"
click at [296, 130] on div "15:00 [DATE]" at bounding box center [281, 137] width 169 height 15
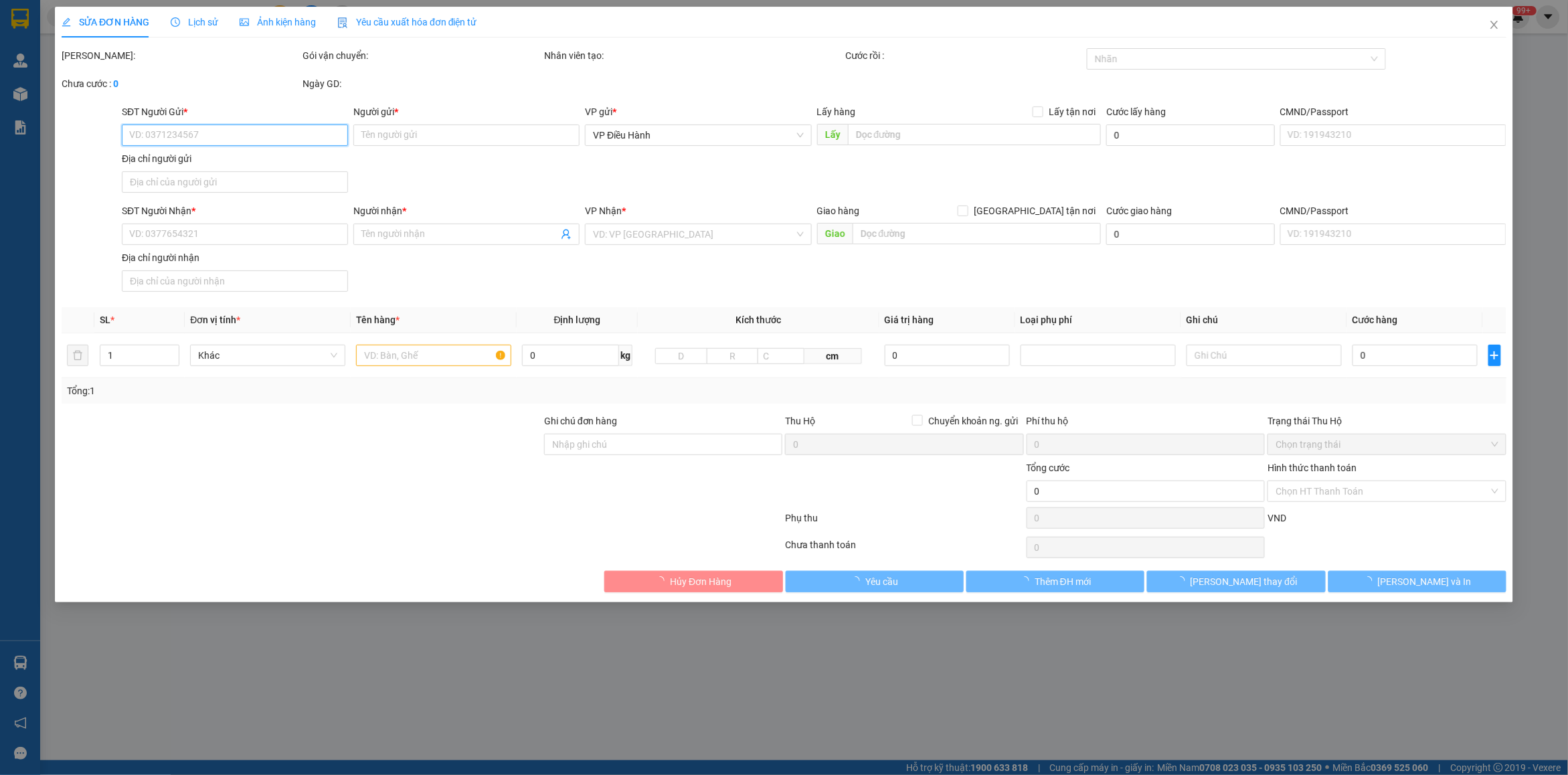
type input "0913524408"
type input "Tuấn"
type input "0937806868"
type input "Hoàng"
checkbox input "true"
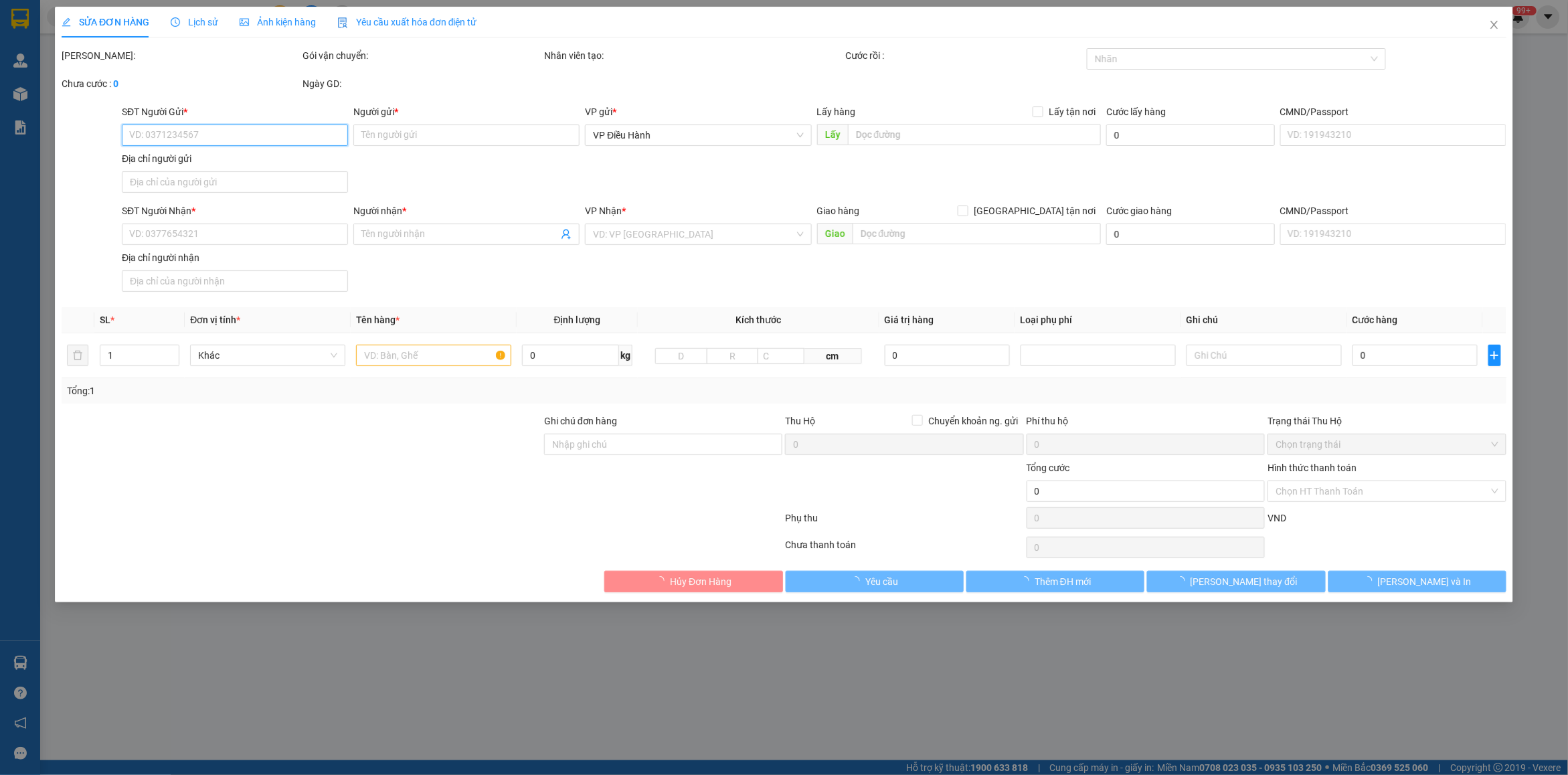
type input "chung cư an khang, [GEOGRAPHIC_DATA], [GEOGRAPHIC_DATA], [GEOGRAPHIC_DATA], [GE…"
type input "có 1 chìa khoá, giấy tờ xe, 2 gương, 1 mũ"
type input "1.380.000"
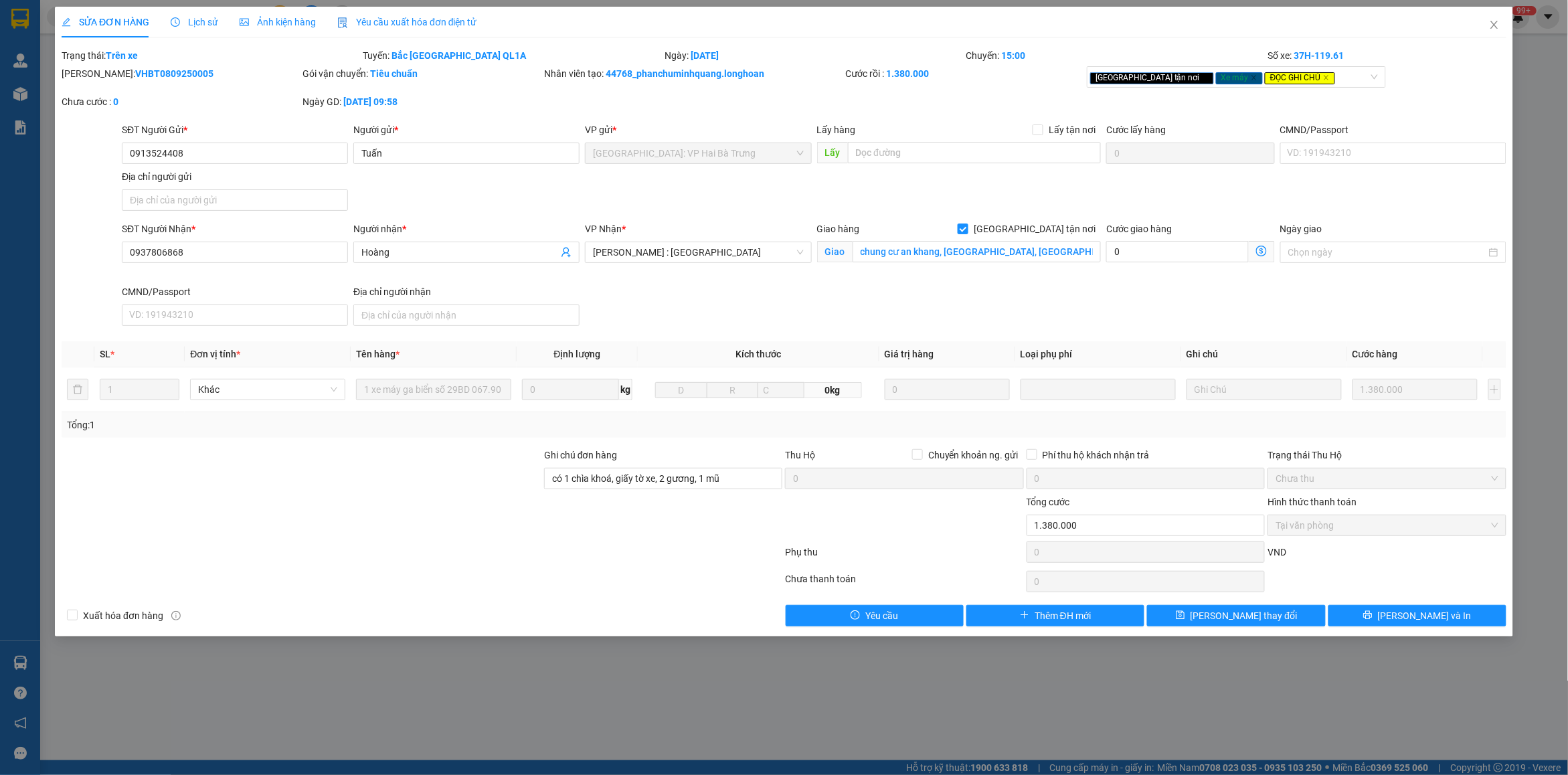
click at [192, 18] on span "Lịch sử" at bounding box center [195, 22] width 48 height 11
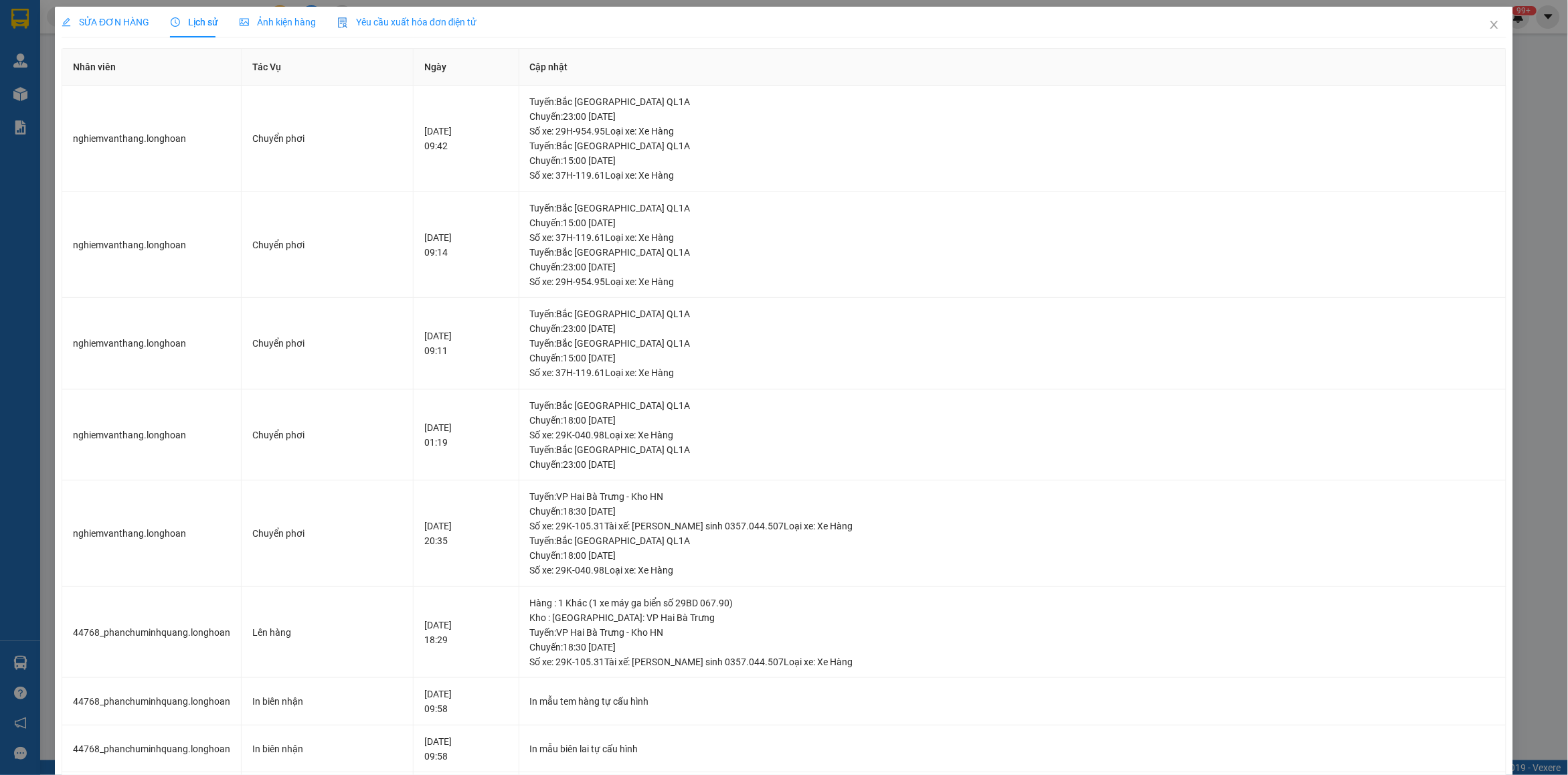
click at [102, 22] on span "SỬA ĐƠN HÀNG" at bounding box center [105, 22] width 88 height 11
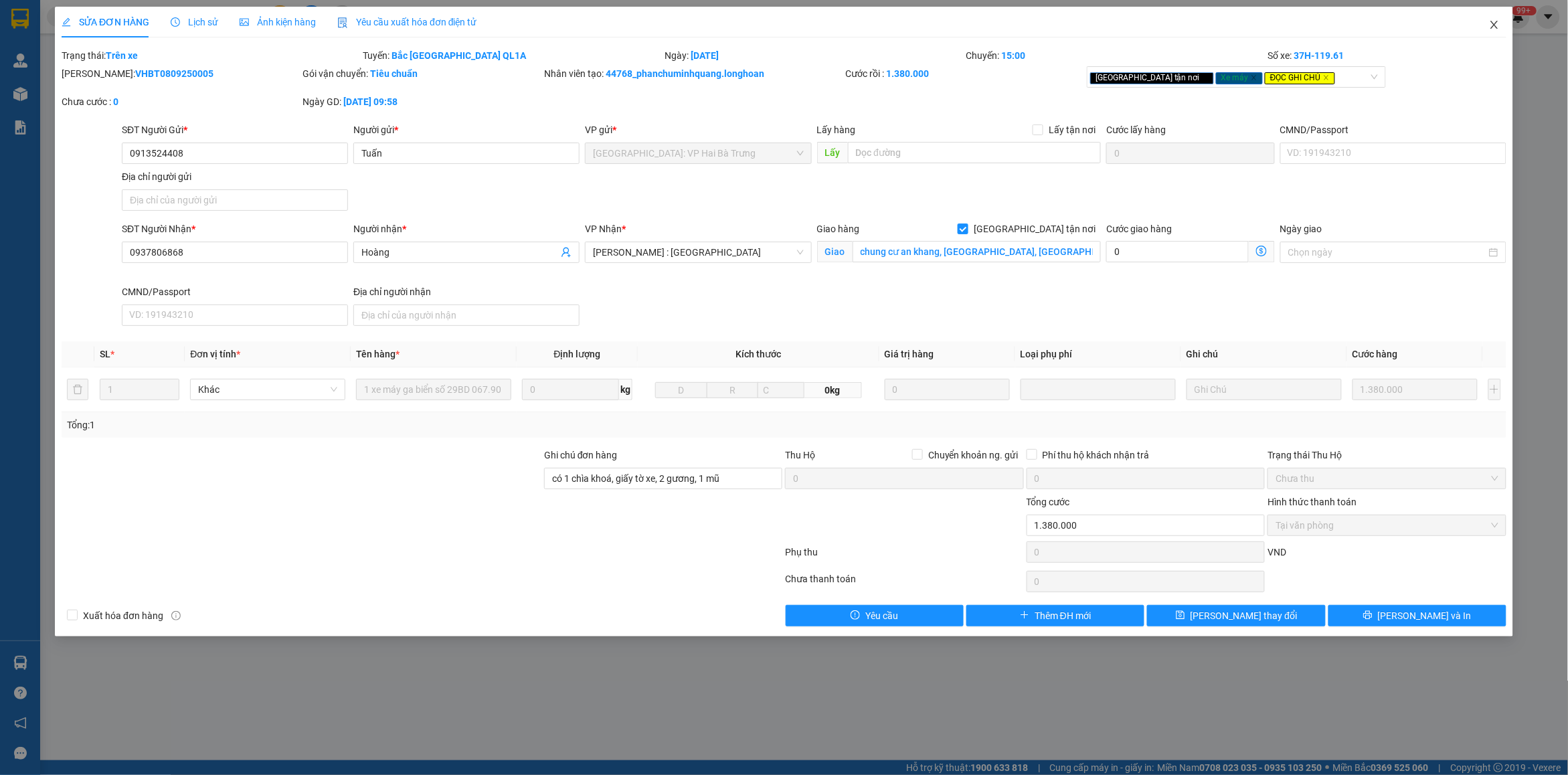
click at [1492, 28] on icon "close" at bounding box center [1494, 25] width 10 height 11
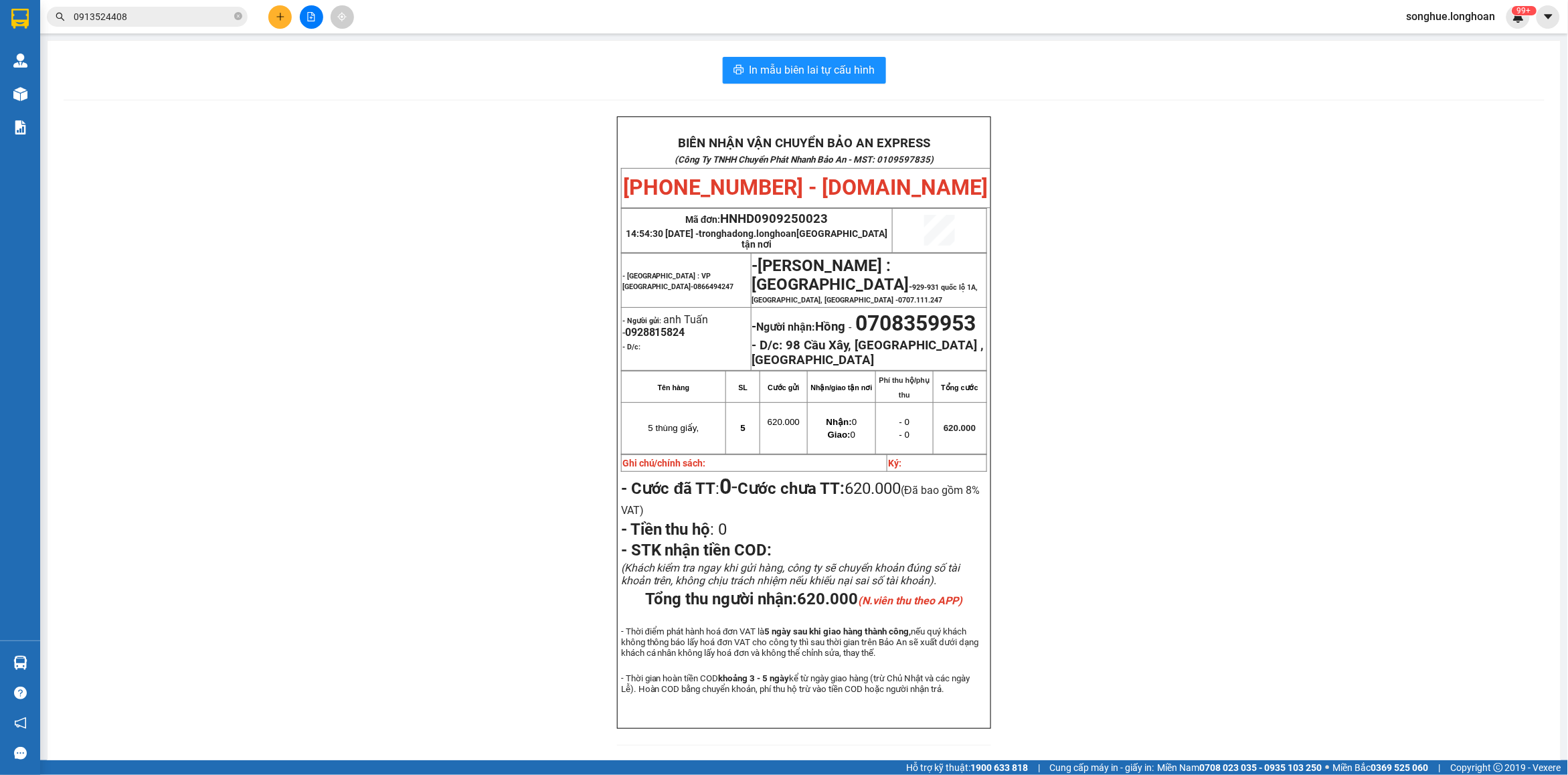
click at [154, 22] on input "0913524408" at bounding box center [153, 16] width 158 height 15
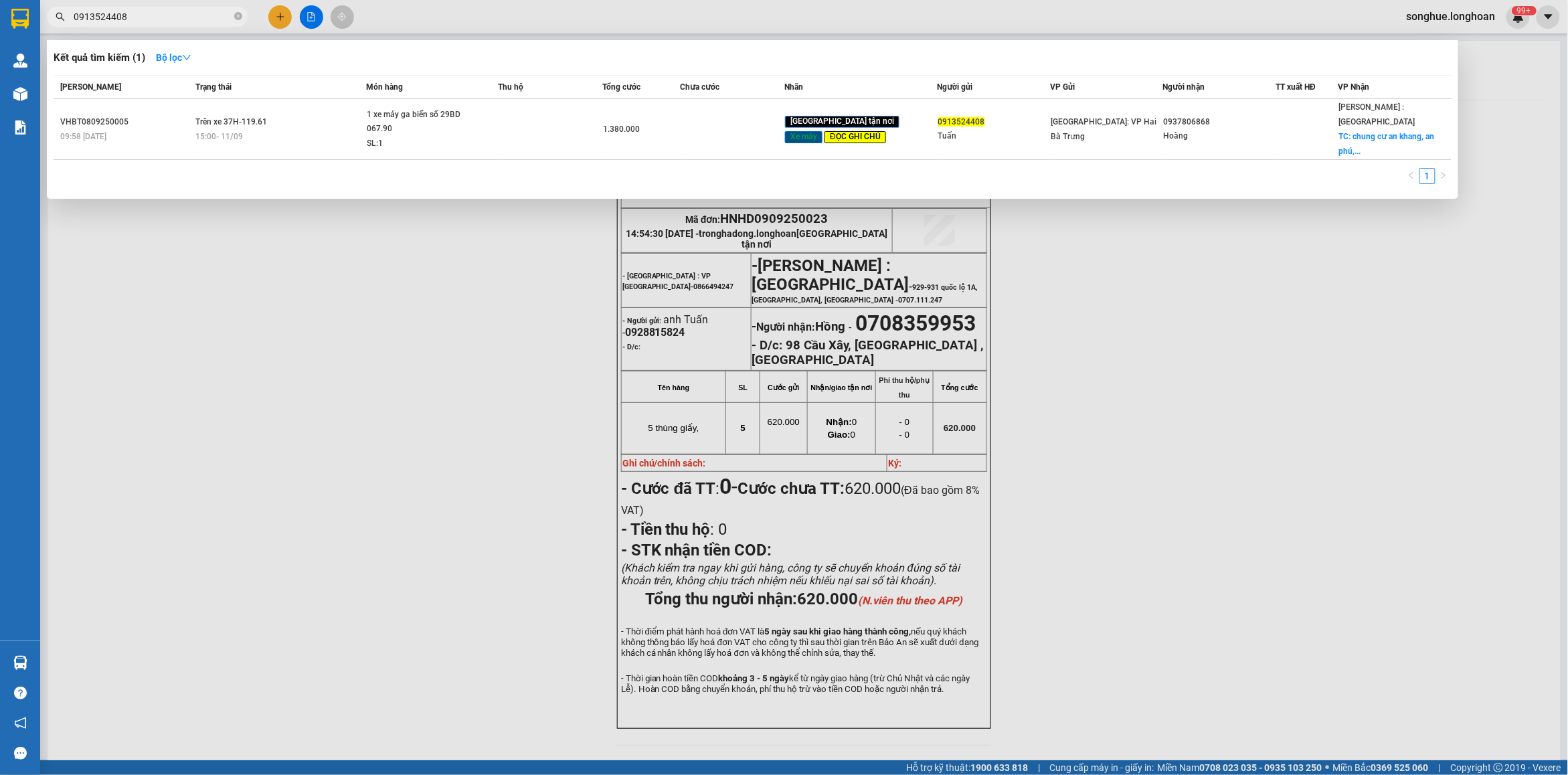
click at [171, 18] on input "0913524408" at bounding box center [153, 16] width 158 height 15
paste input "789966156"
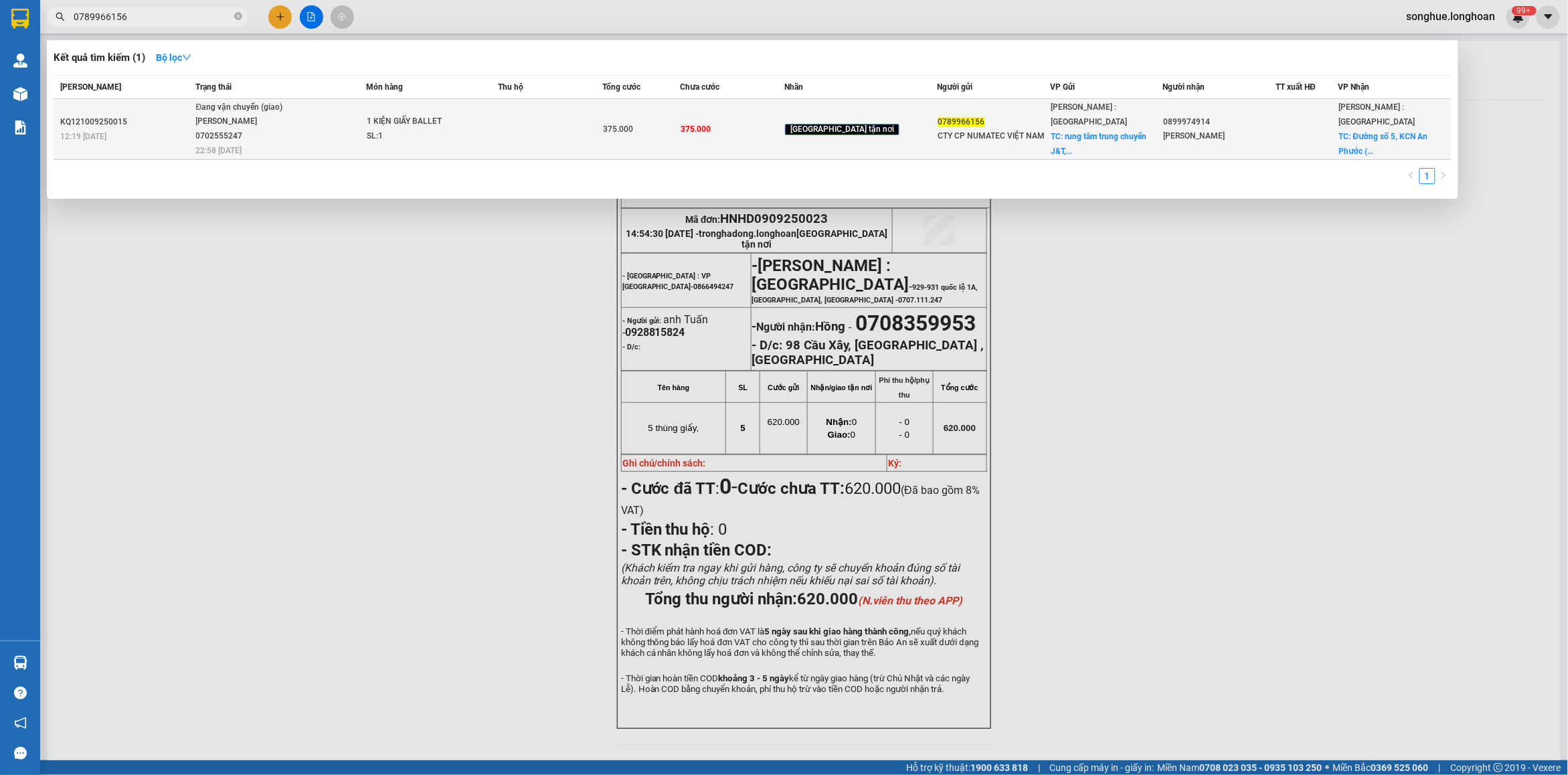
type input "0789966156"
click at [283, 148] on td "Đang vận chuyển (giao) [PERSON_NAME] 0702555247 22:58 [DATE]" at bounding box center [279, 129] width 174 height 61
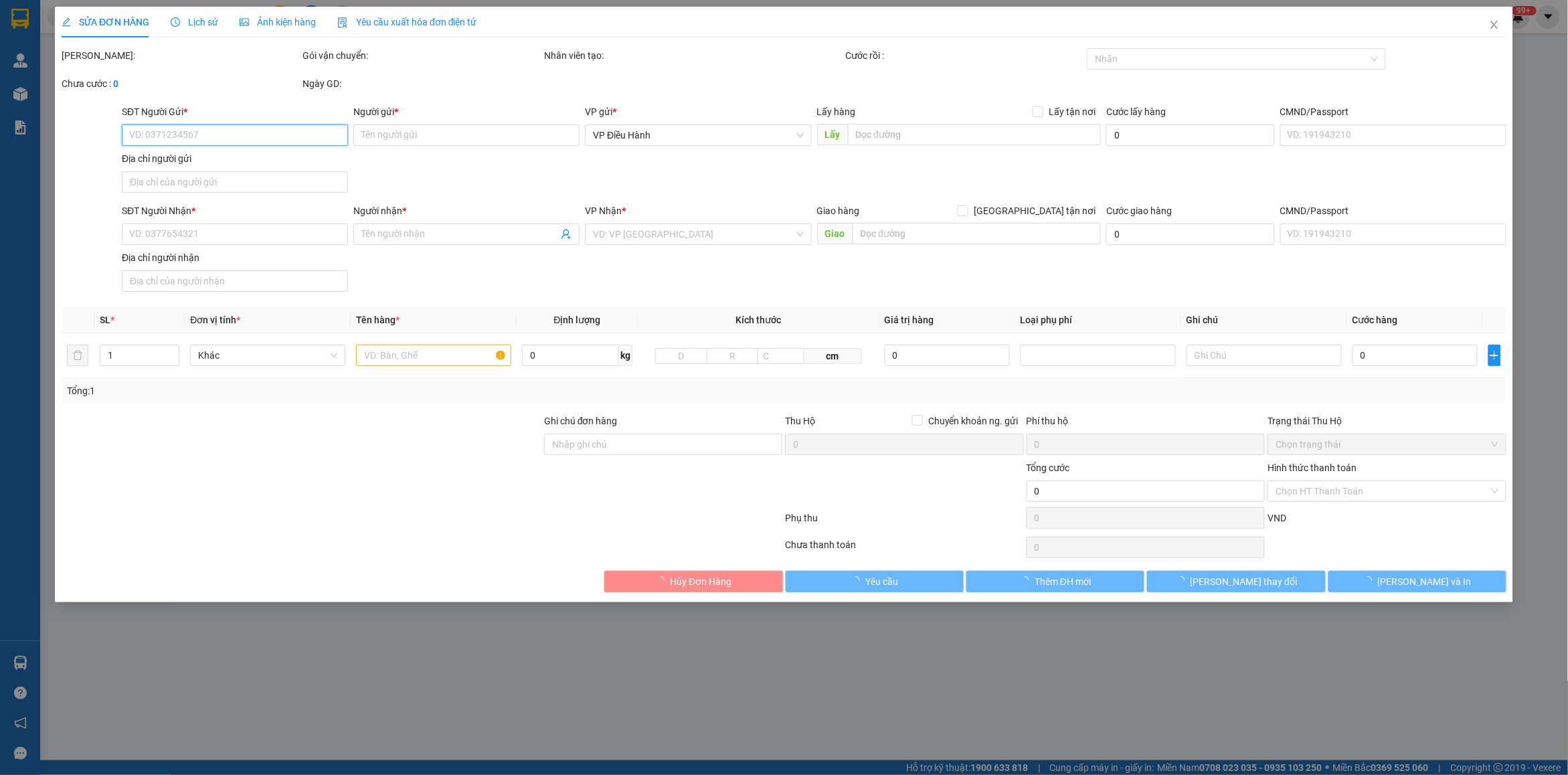
type input "0789966156"
type input "CTY CP NUMATEC VIỆT NAM"
checkbox input "true"
type input "rung tâm trung chuyển J&T, Lô KB3, KCN [GEOGRAPHIC_DATA], [GEOGRAPHIC_DATA]."
type input "0899974914"
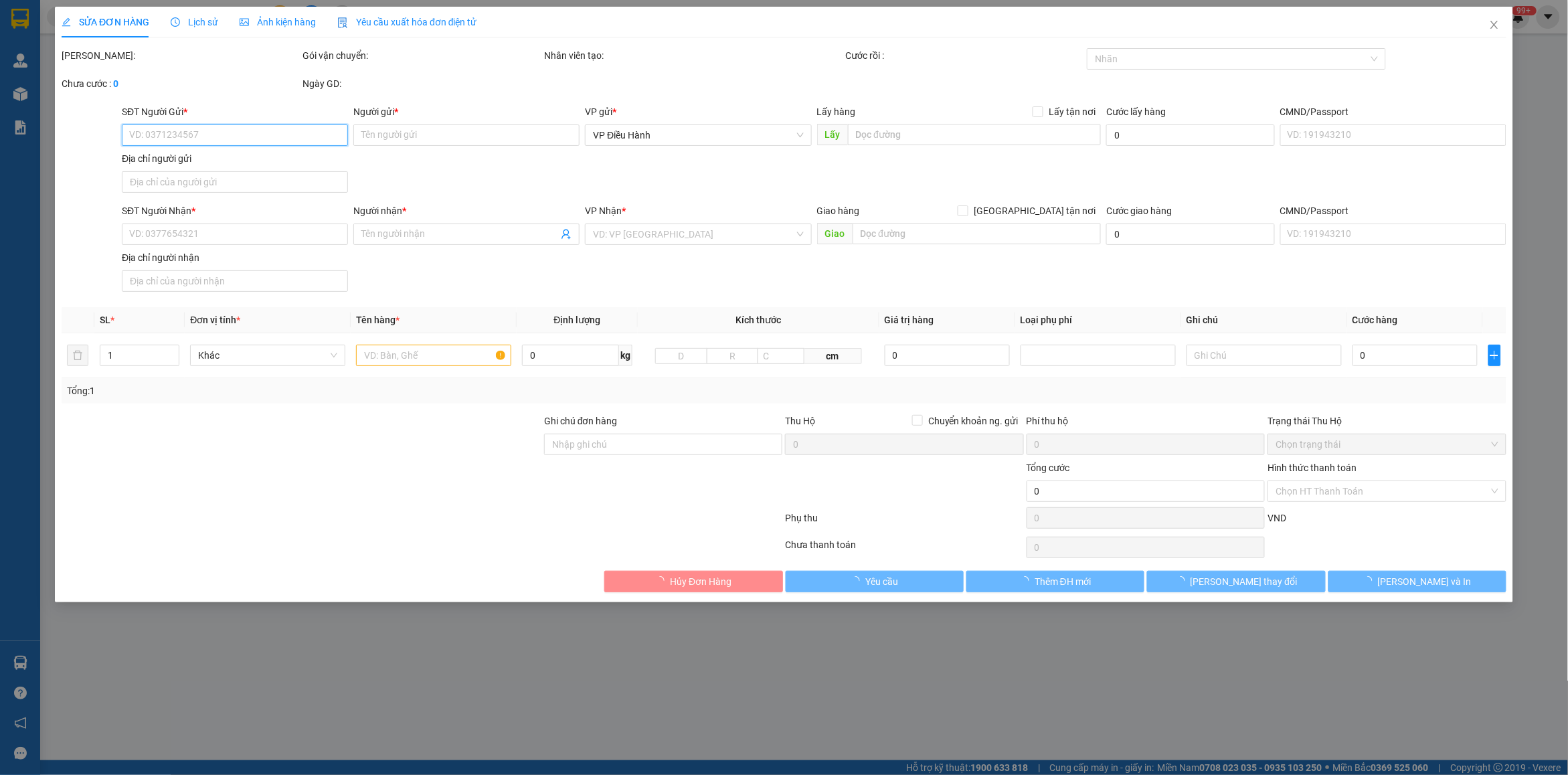
type input "[PERSON_NAME]"
checkbox input "true"
type input "Đường số 5, KCN An Phước ( [GEOGRAPHIC_DATA] cũ), [GEOGRAPHIC_DATA]"
type input "- Thanh toán: Tuyết Lê 0702414550"
type input "375.000"
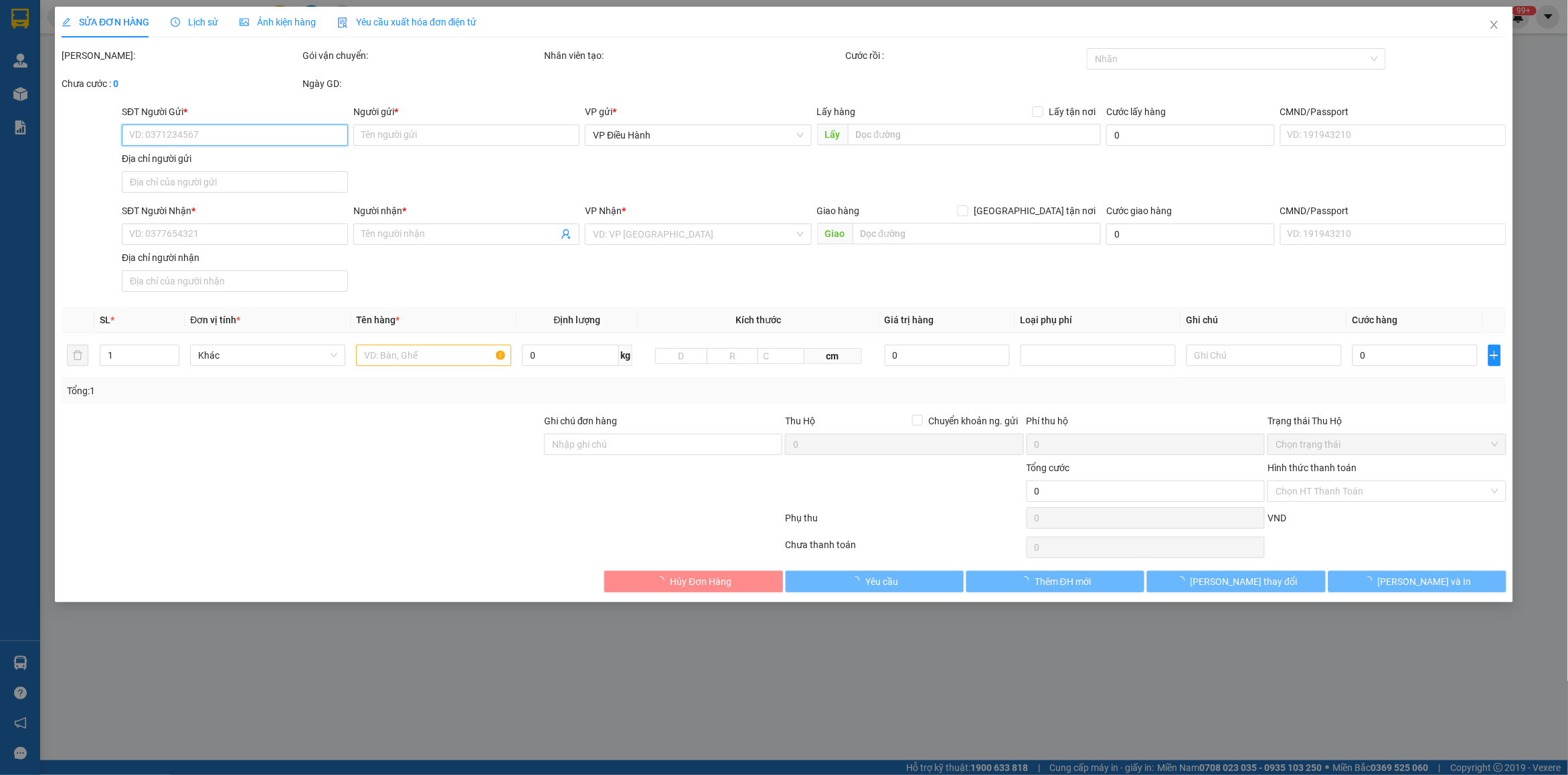
type input "375.000"
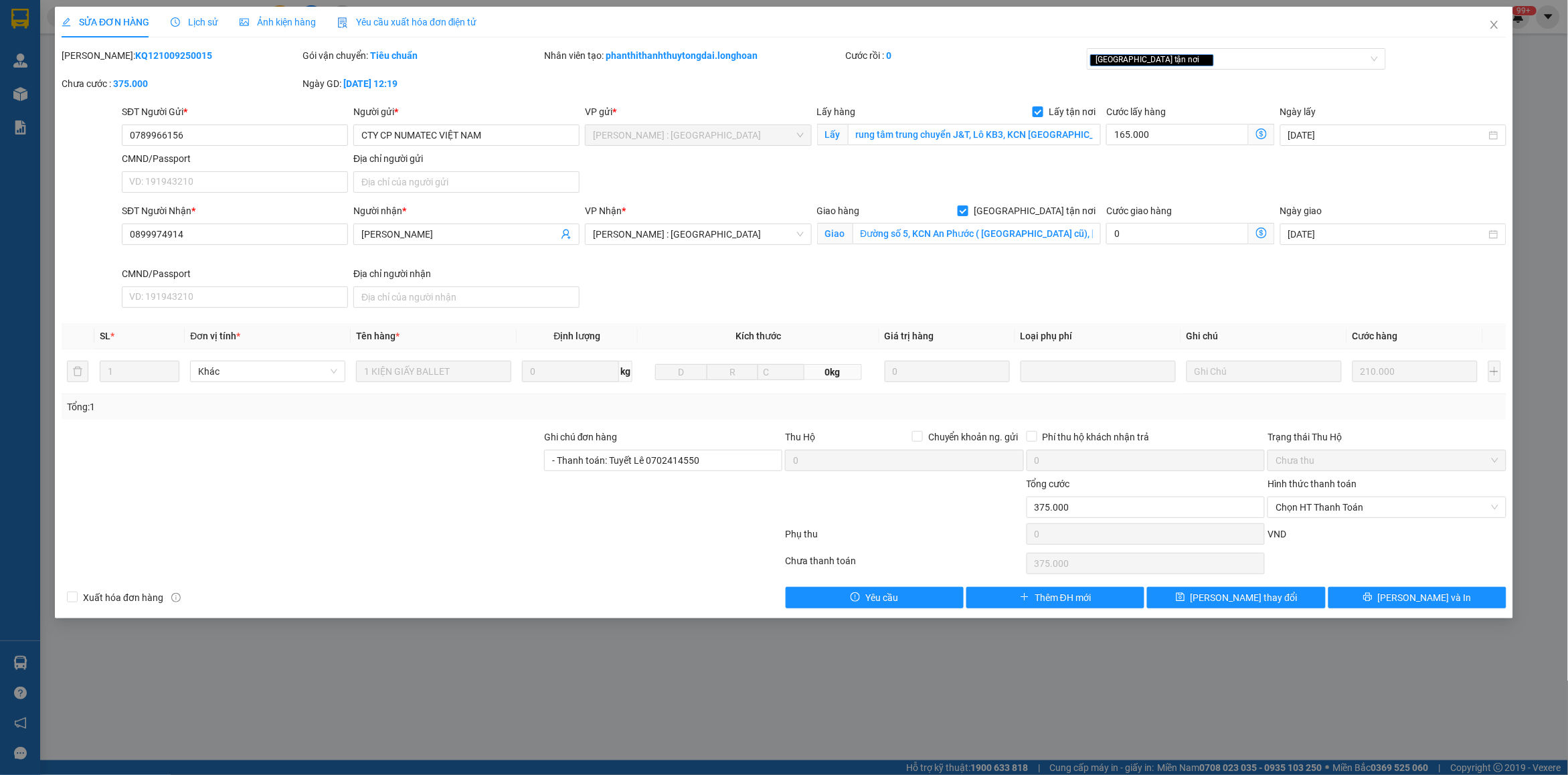
click at [190, 8] on div "Lịch sử" at bounding box center [195, 22] width 48 height 31
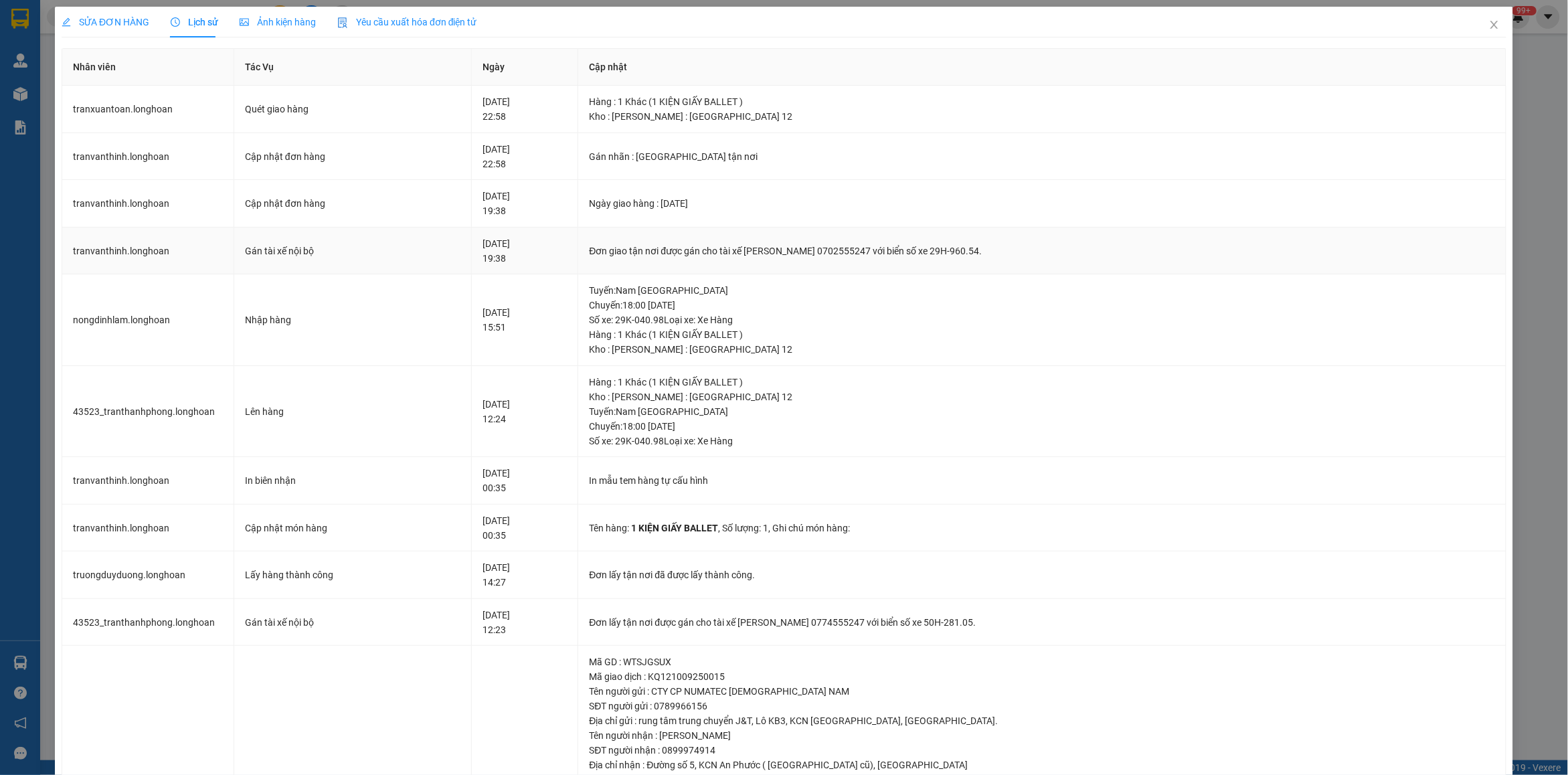
click at [700, 251] on div "Đơn giao tận nơi được gán cho tài xế [PERSON_NAME] 0702555247 với biển số xe 29…" at bounding box center [1042, 251] width 906 height 15
click at [701, 251] on div "Đơn giao tận nơi được gán cho tài xế [PERSON_NAME] 0702555247 với biển số xe 29…" at bounding box center [1042, 251] width 906 height 15
copy div "Đơn giao tận nơi được gán cho tài xế [PERSON_NAME] 0702555247 với biển số xe 29…"
click at [1488, 24] on span "Close" at bounding box center [1494, 26] width 38 height 38
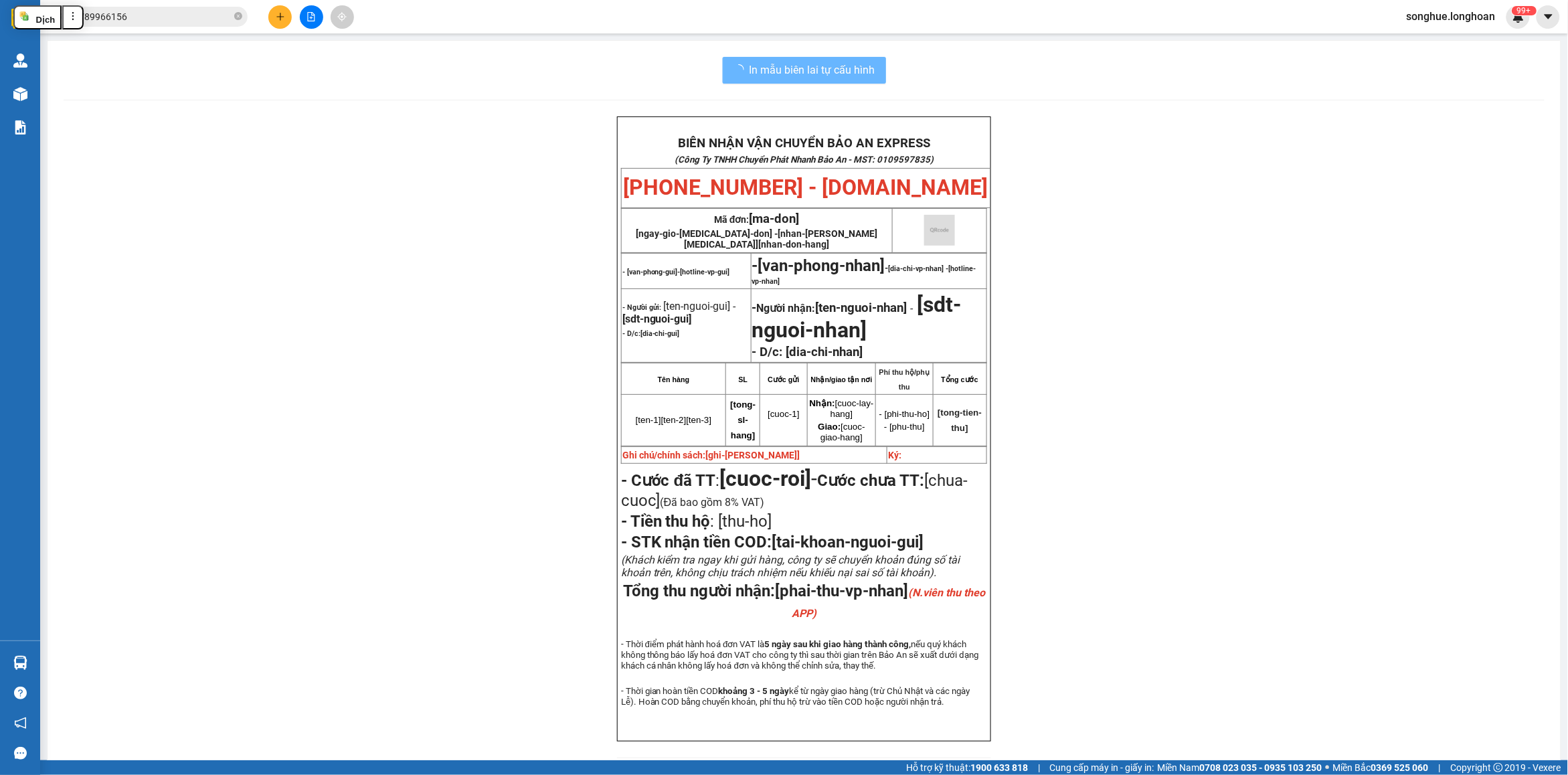
click at [183, 11] on input "0789966156" at bounding box center [153, 16] width 158 height 15
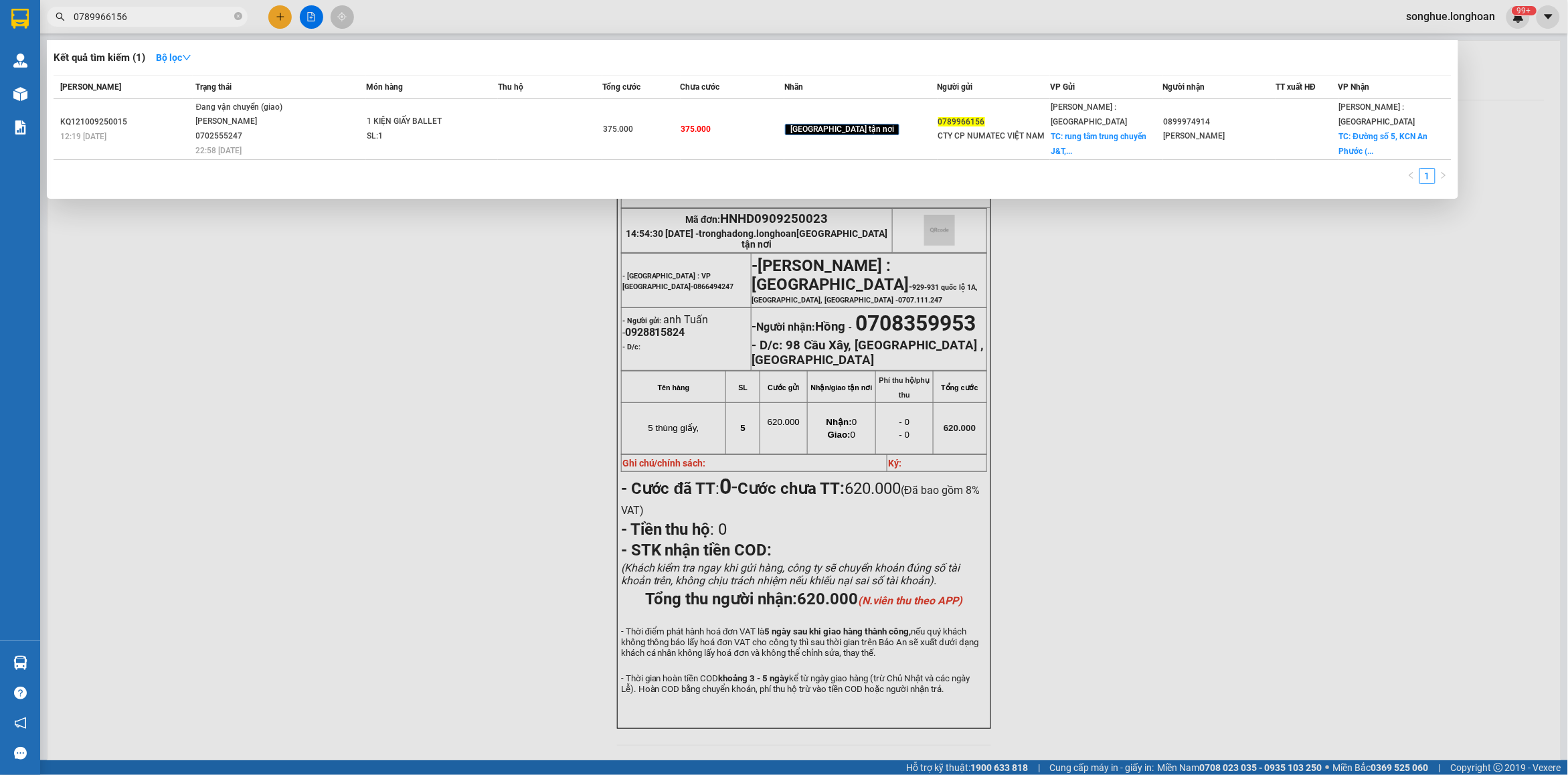
click at [188, 24] on span "0789966156" at bounding box center [147, 17] width 201 height 20
click at [241, 17] on icon "close-circle" at bounding box center [238, 15] width 8 height 8
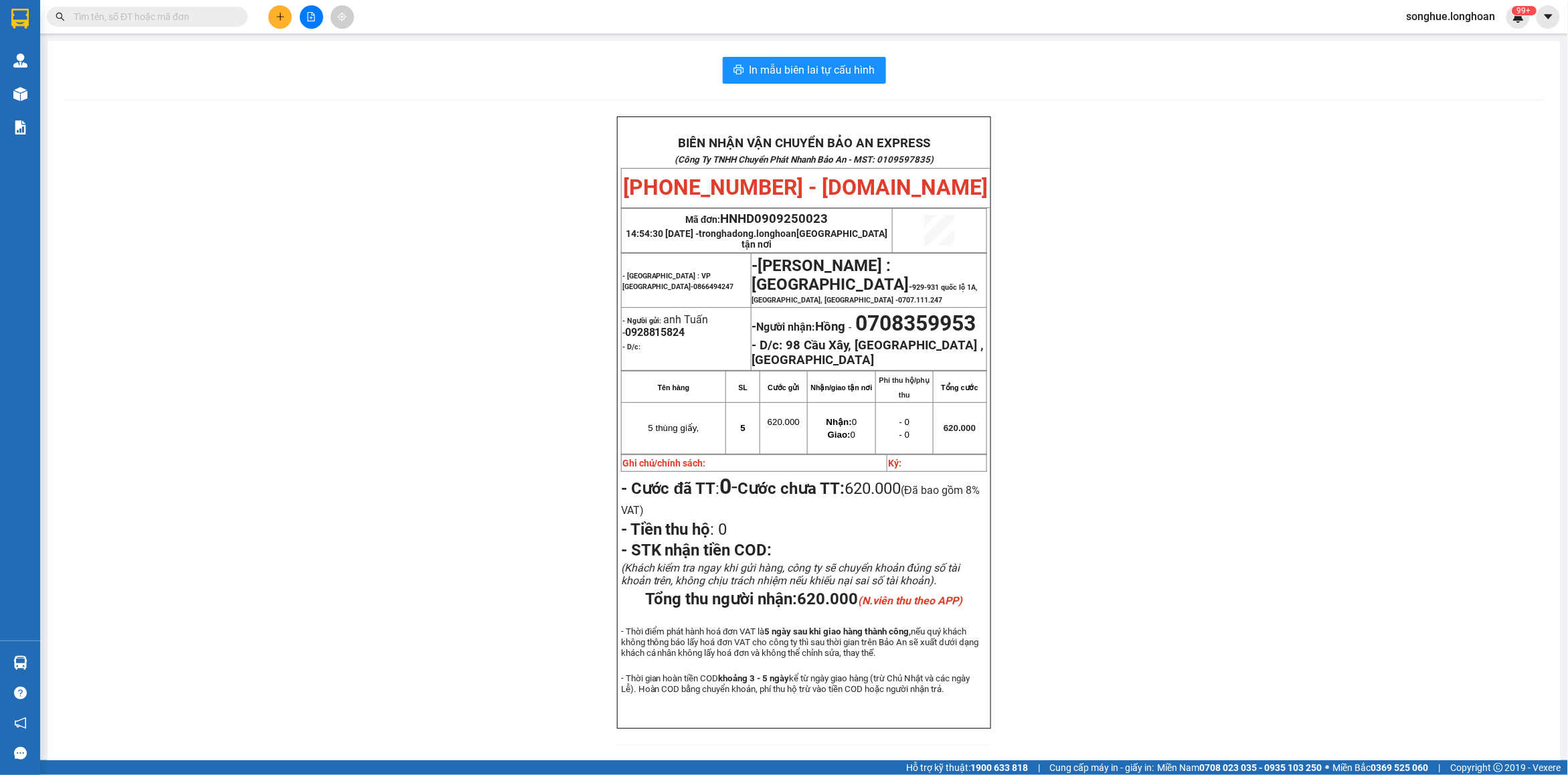
paste input "0876583333"
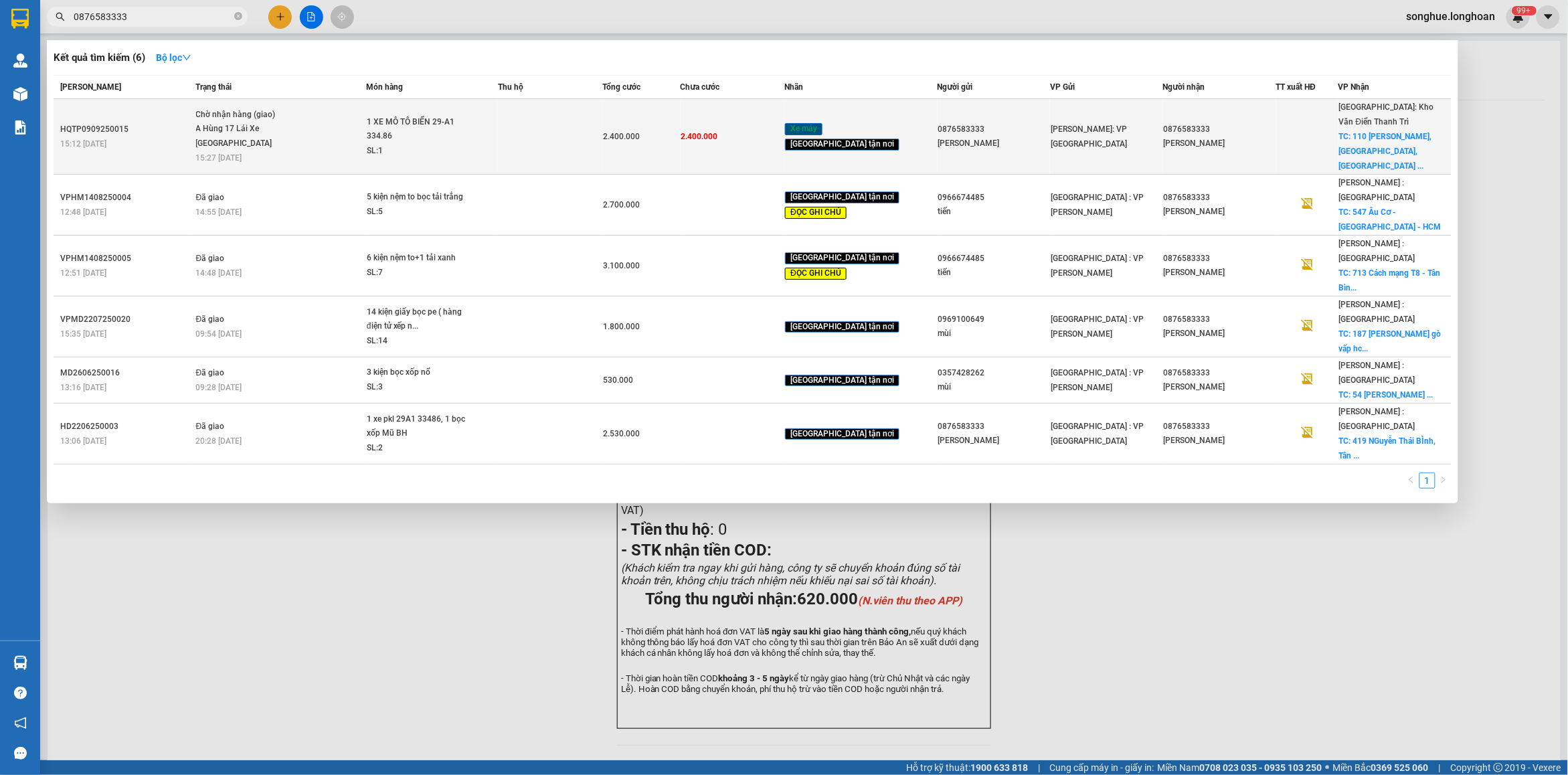
type input "0876583333"
click at [248, 131] on div "A Hùng 17 Lái Xe [GEOGRAPHIC_DATA] 0325666247" at bounding box center [246, 136] width 100 height 29
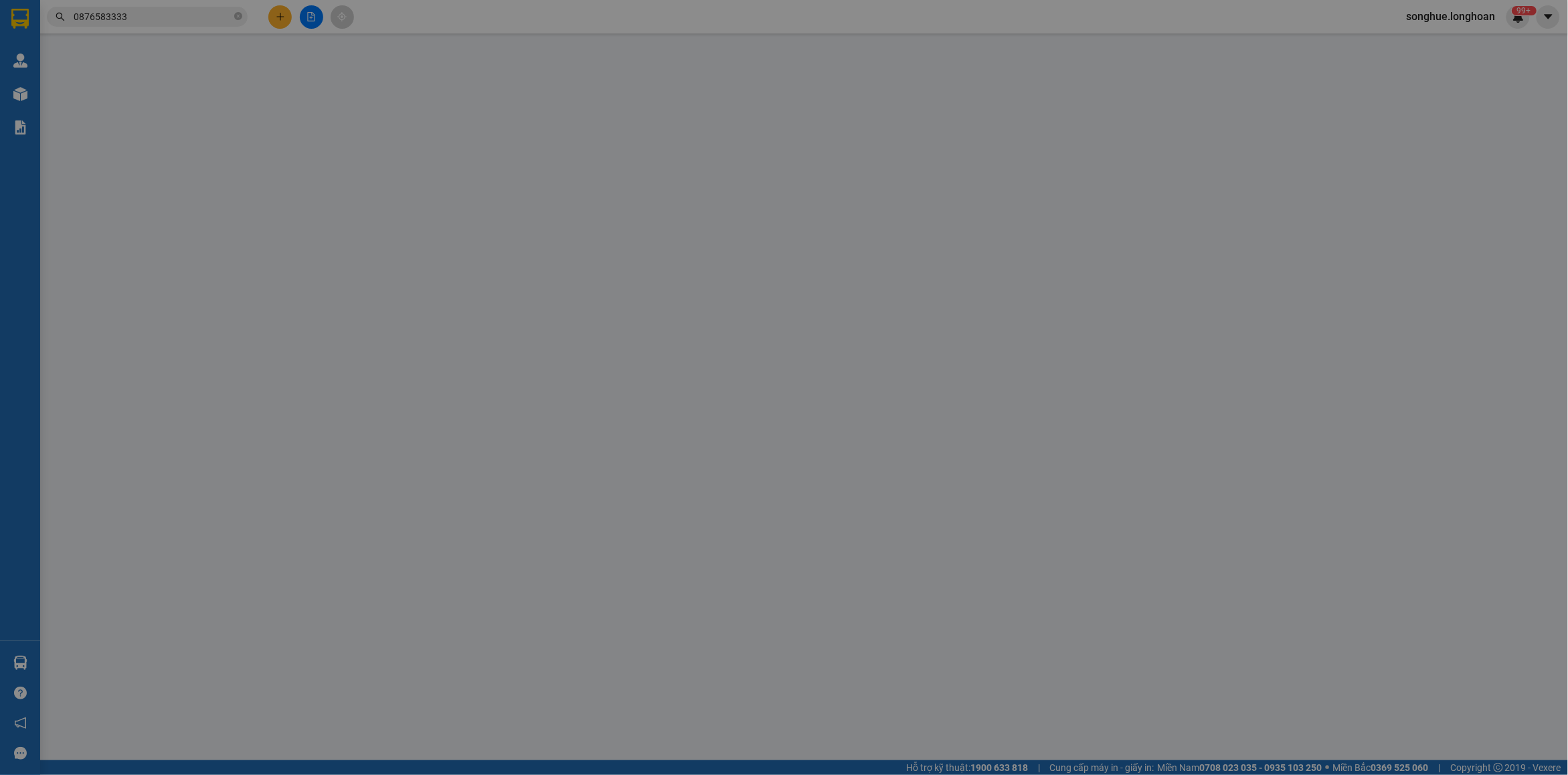
type input "0876583333"
type input "[PERSON_NAME]"
type input "0876583333"
type input "[PERSON_NAME]"
checkbox input "true"
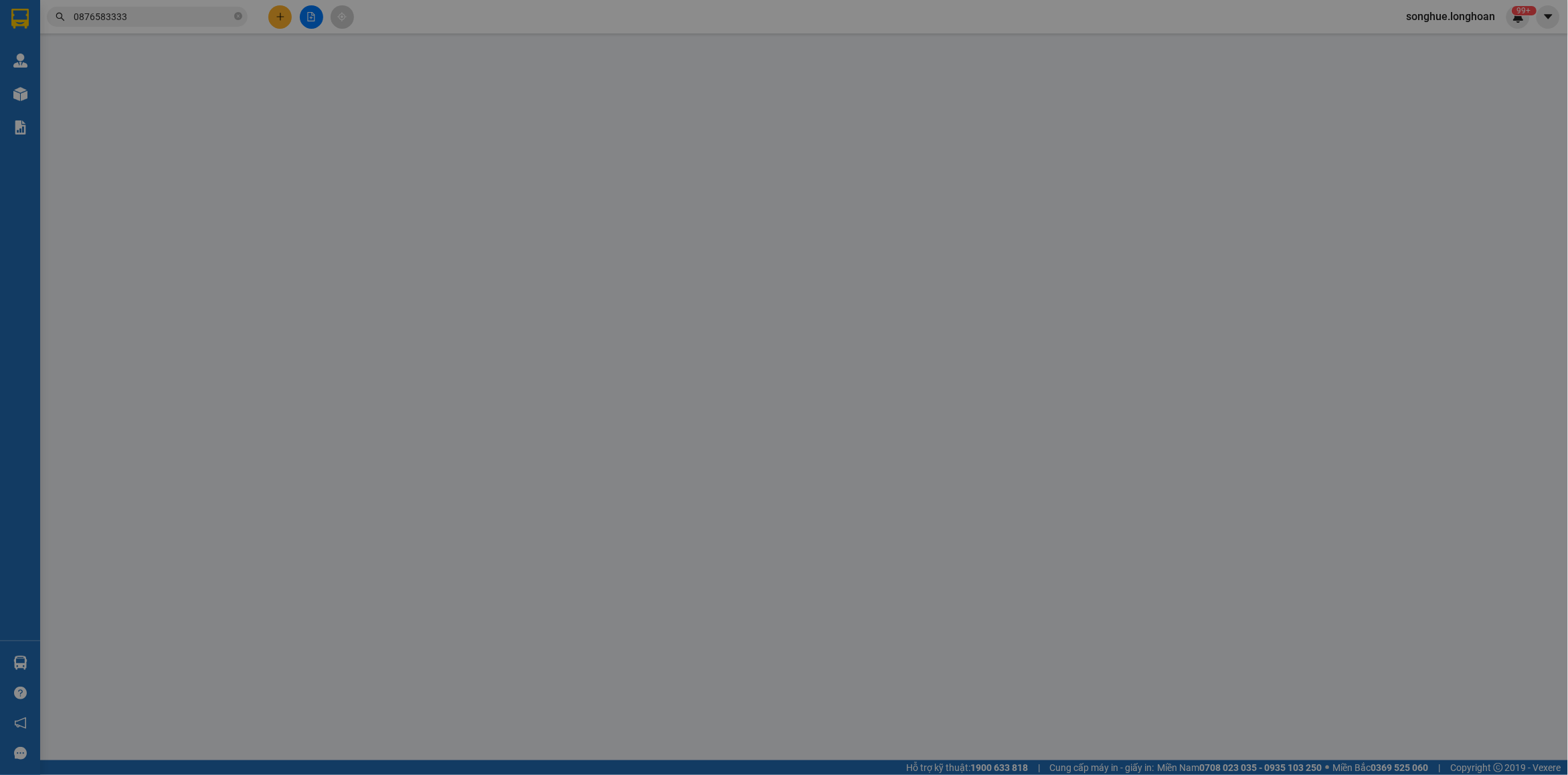
type input "110 [PERSON_NAME], [GEOGRAPHIC_DATA], [GEOGRAPHIC_DATA]"
type input "1 CHÌA KHÓA THEO XE, CAVET KHÁCH GIỮ, 2 GƯƠNG KO THÁO ĐƯỢC NÊN GÃY KHÔNG ĐỀN"
type input "2.400.000"
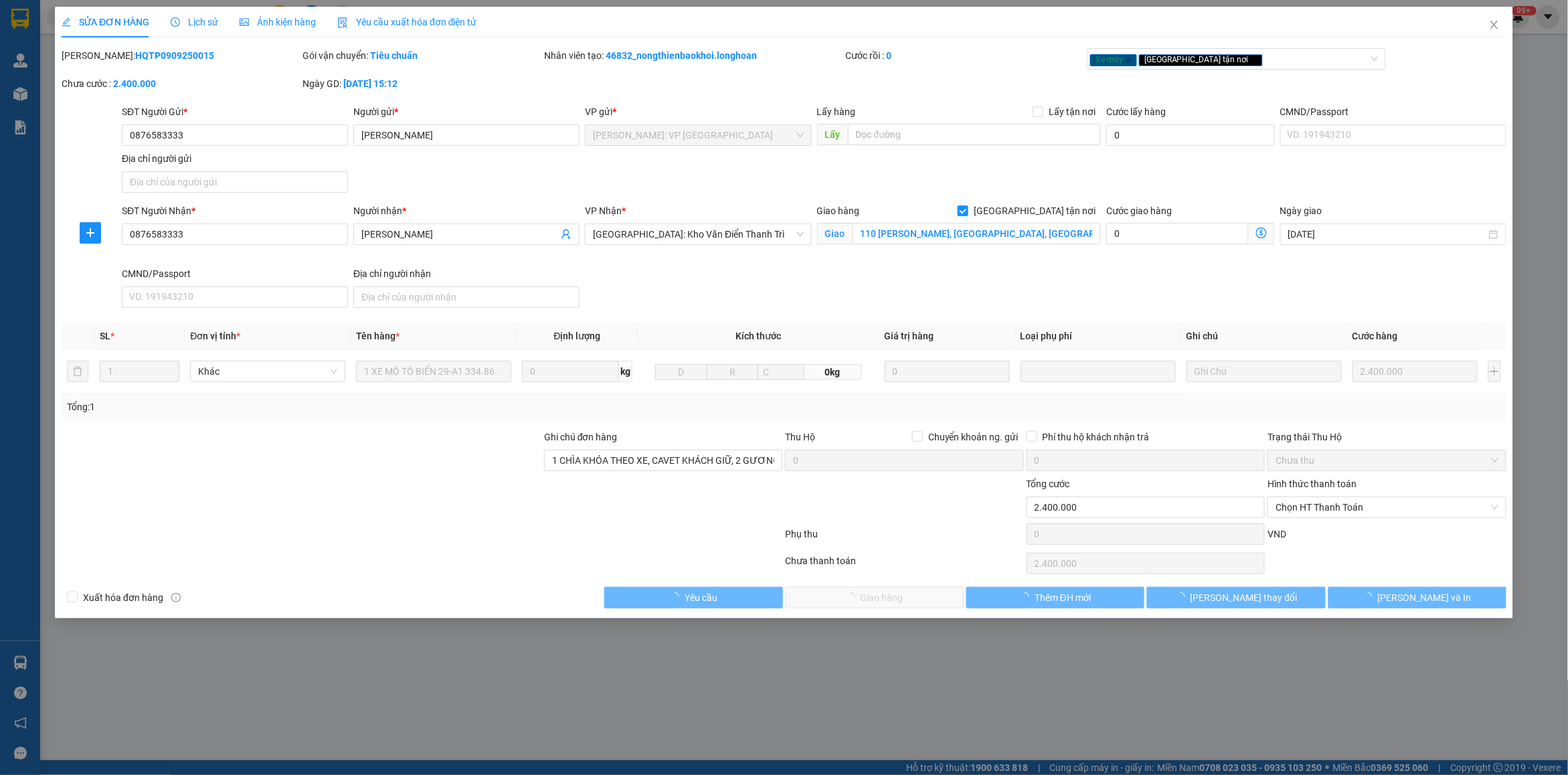
click at [208, 20] on span "Lịch sử" at bounding box center [195, 22] width 48 height 11
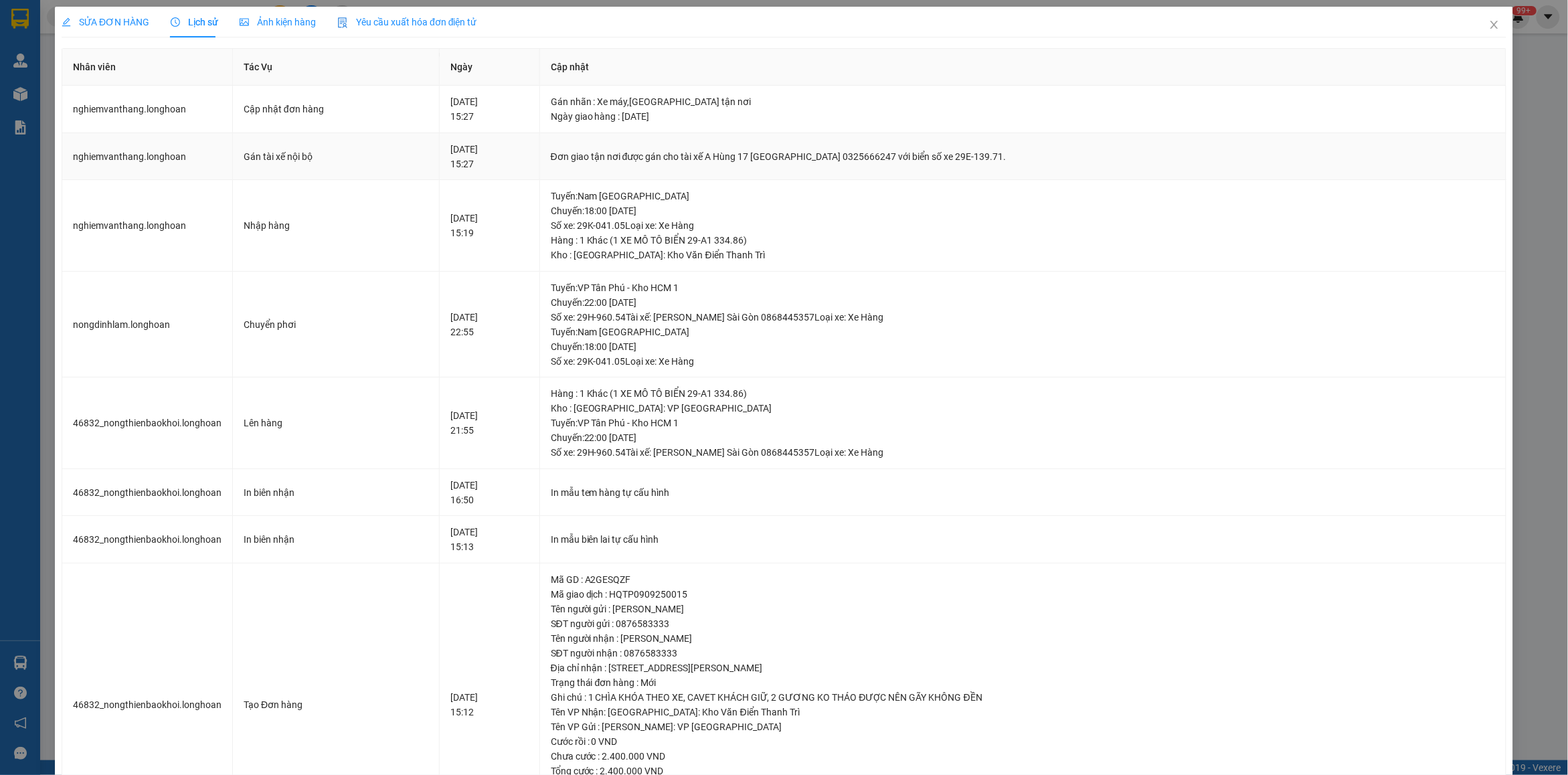
click at [740, 152] on div "Đơn giao tận nơi được gán cho tài xế A Hùng 17 [GEOGRAPHIC_DATA] 0325666247 với…" at bounding box center [1023, 156] width 944 height 15
copy div "Đơn giao tận nơi được gán cho tài xế A Hùng 17 [GEOGRAPHIC_DATA] 0325666247 với…"
click at [1489, 22] on icon "close" at bounding box center [1494, 25] width 10 height 11
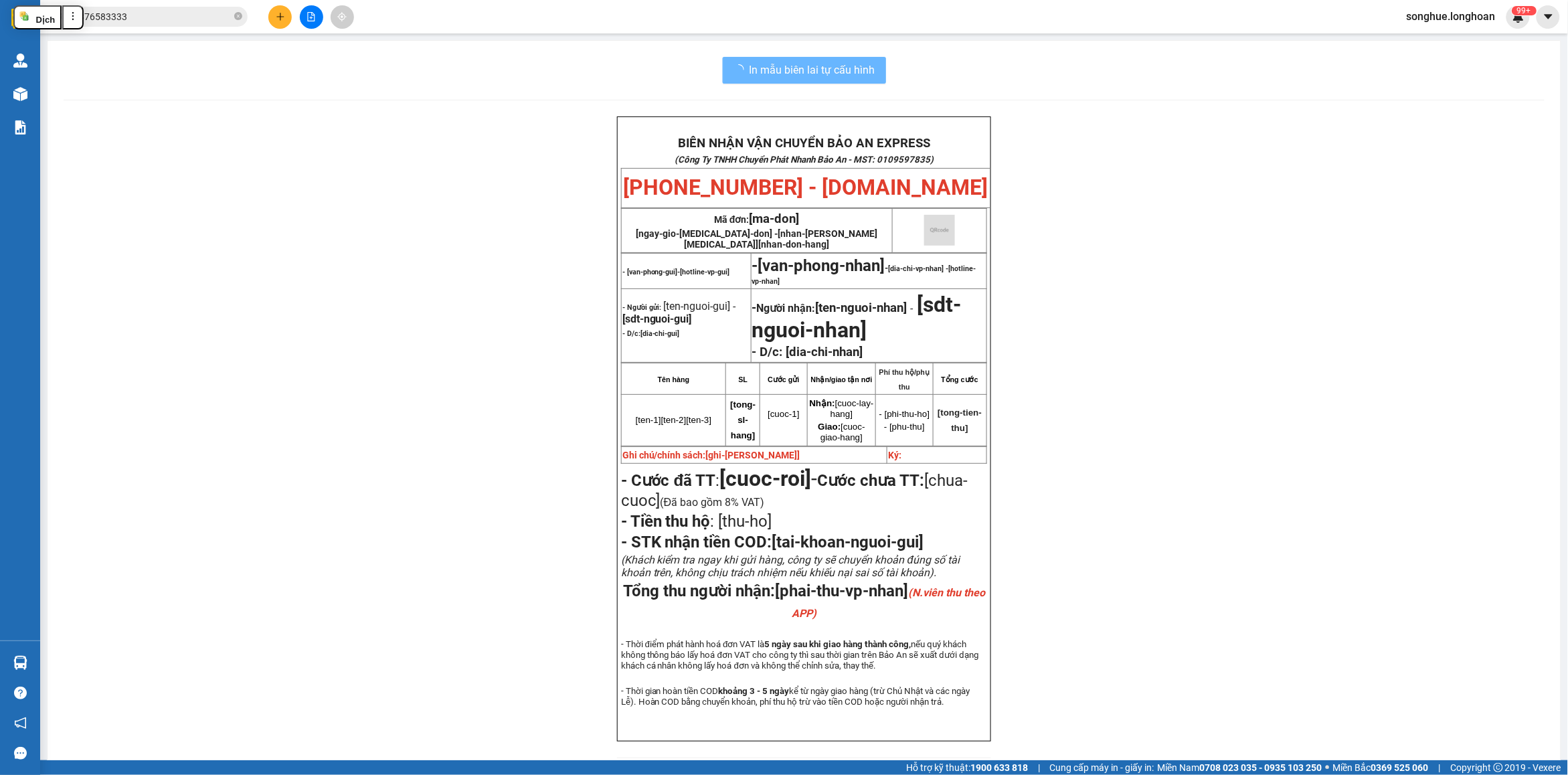
click at [153, 6] on div "Kết quả tìm kiếm ( 6 ) Bộ lọc Mã ĐH Trạng thái Món hàng Thu hộ Tổng cước Chưa c…" at bounding box center [130, 17] width 261 height 23
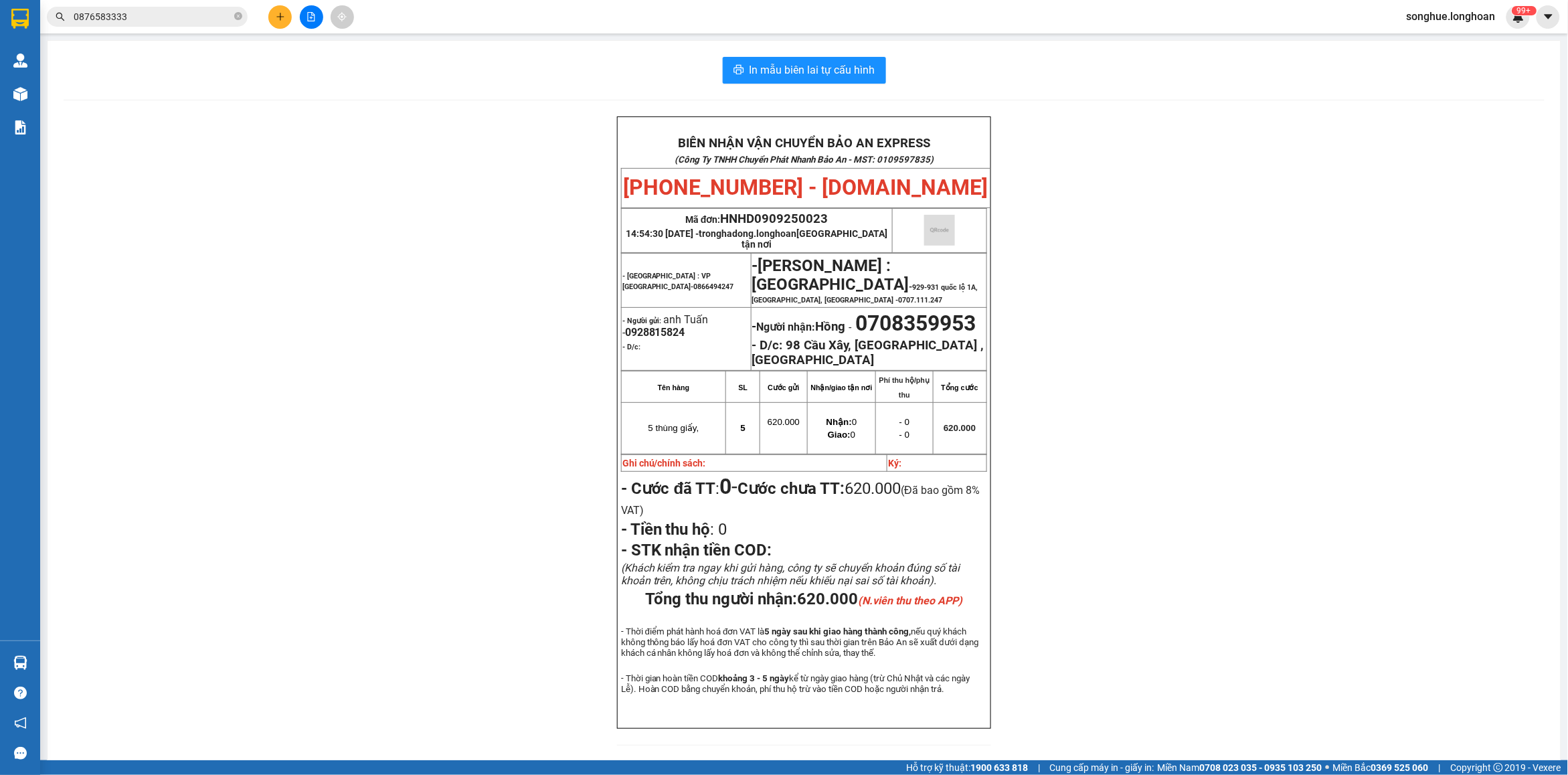
click at [167, 22] on input "0876583333" at bounding box center [153, 16] width 158 height 15
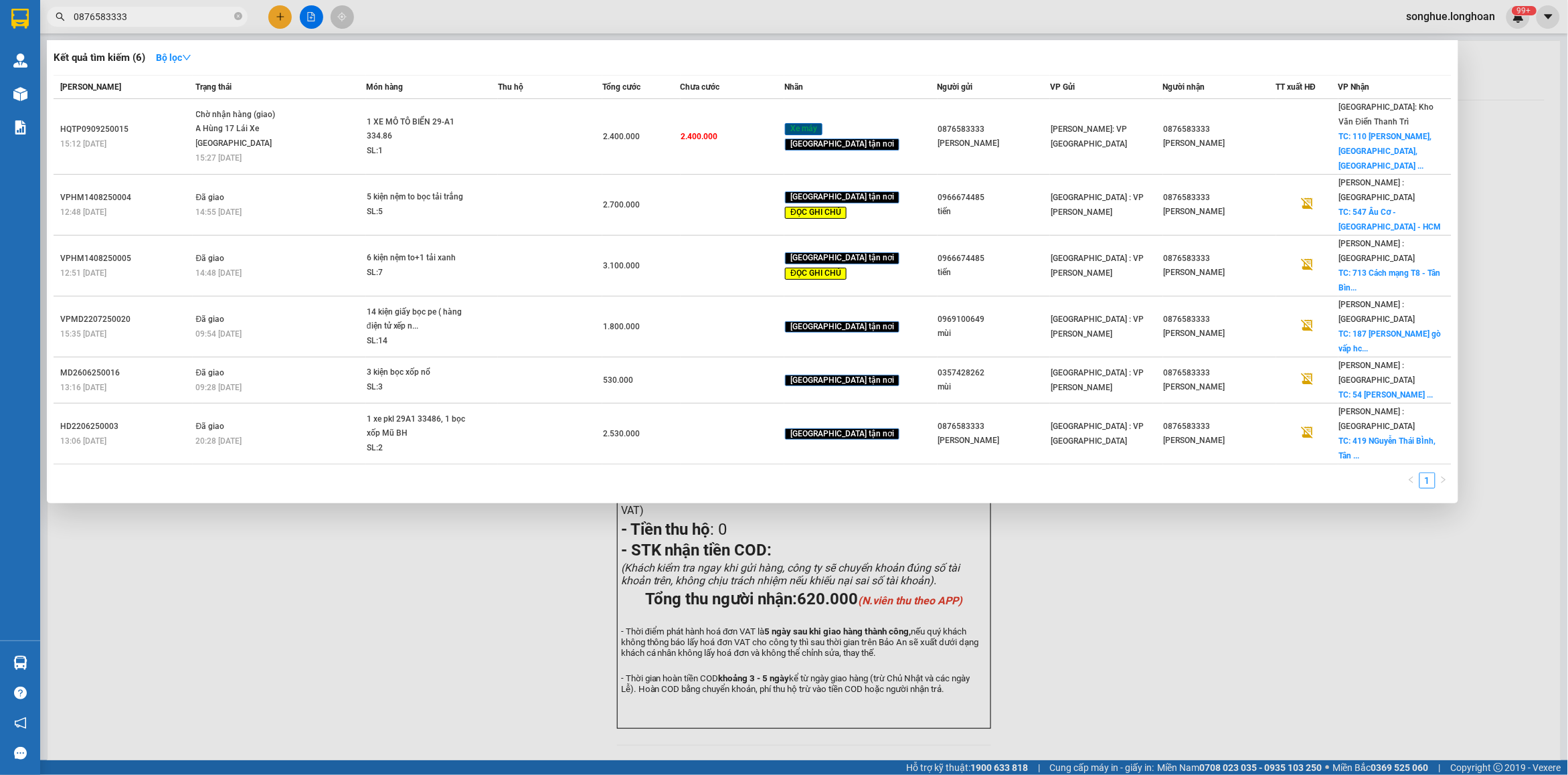
click at [167, 22] on input "0876583333" at bounding box center [153, 16] width 158 height 15
paste input "0789966156"
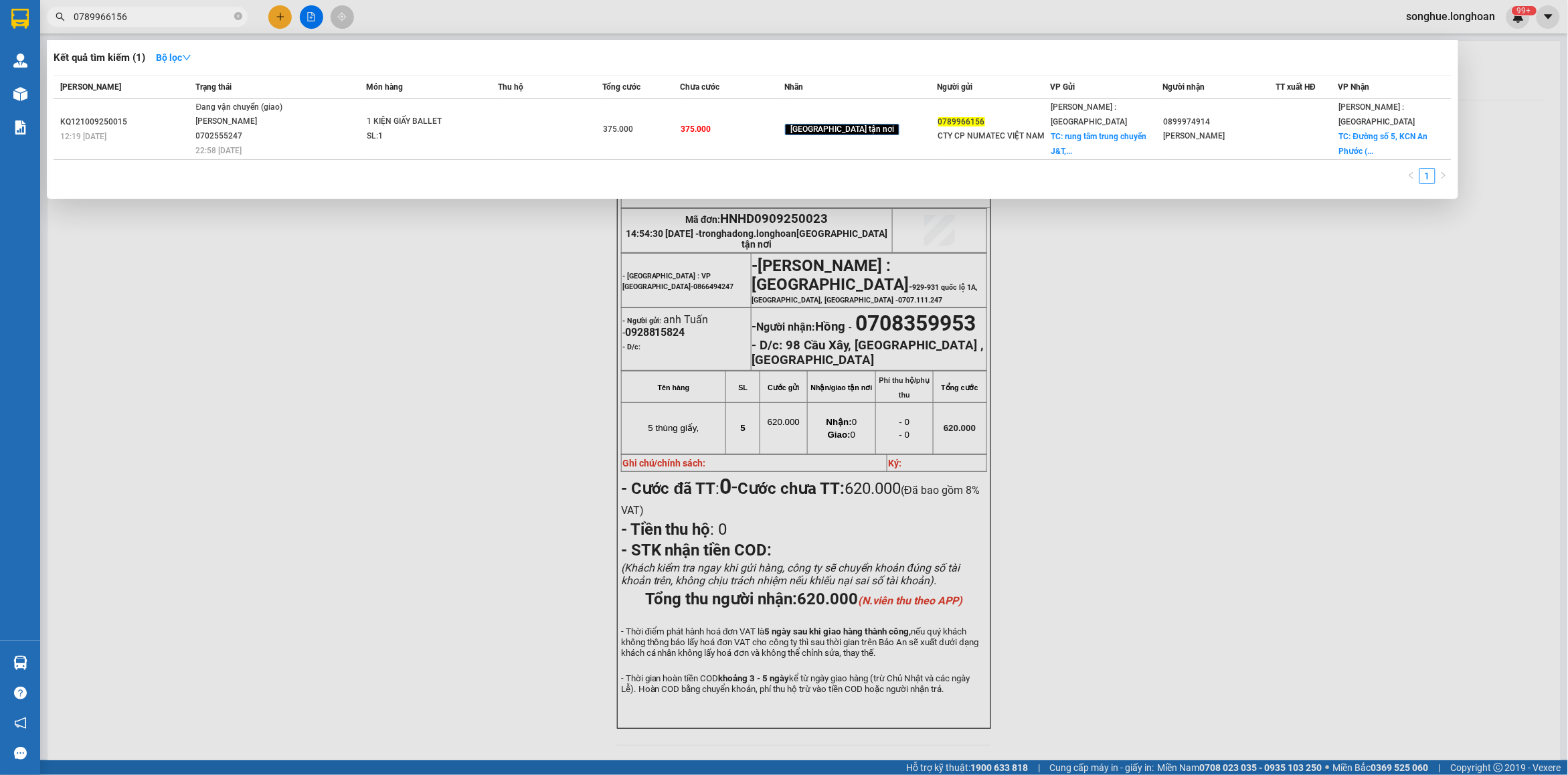
type input "0789966156"
click at [259, 137] on div "[PERSON_NAME] 0702555247" at bounding box center [246, 128] width 100 height 29
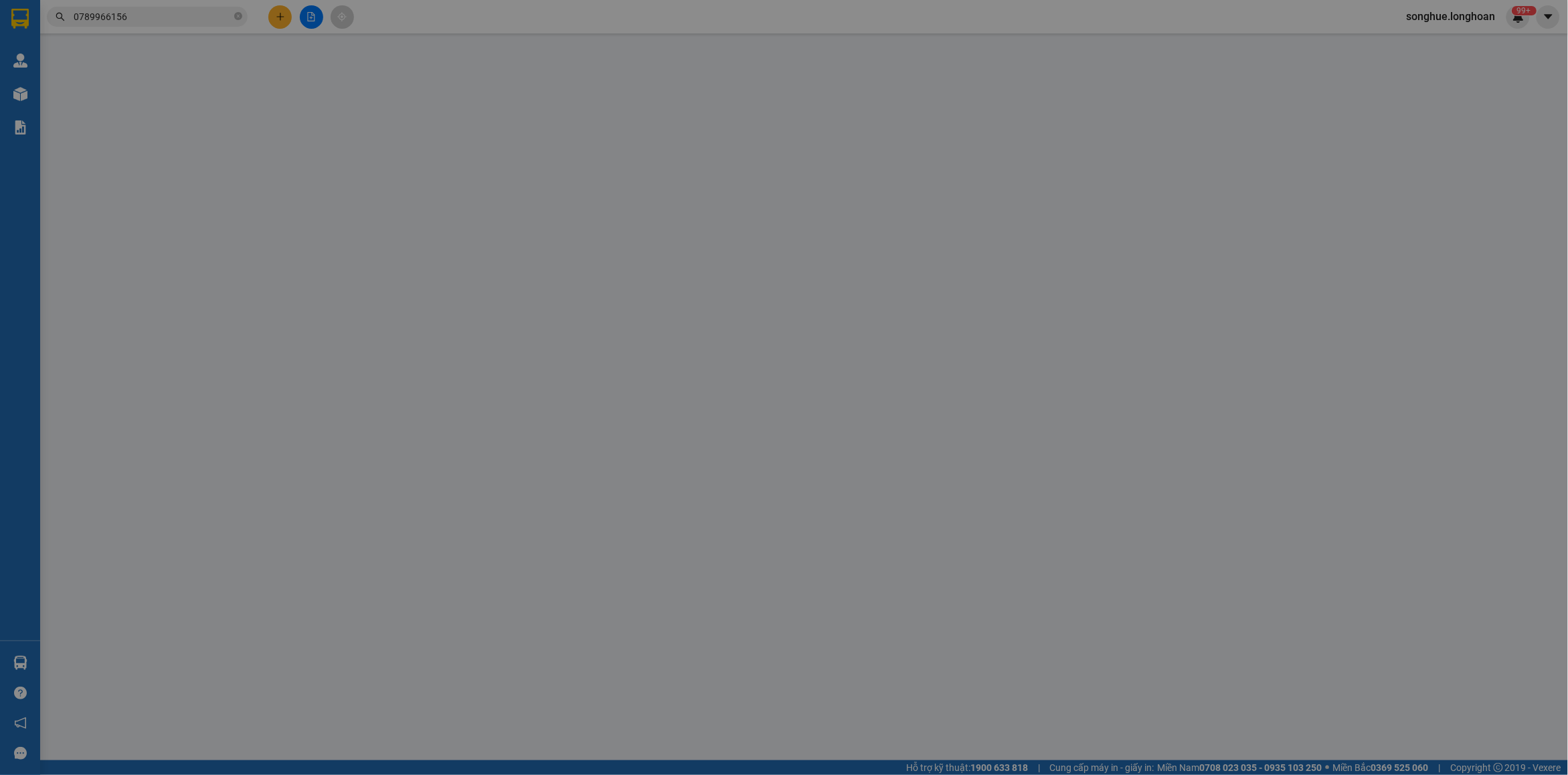
type input "0789966156"
type input "CTY CP NUMATEC VIỆT NAM"
checkbox input "true"
type input "rung tâm trung chuyển J&T, Lô KB3, KCN [GEOGRAPHIC_DATA], [GEOGRAPHIC_DATA]."
type input "0899974914"
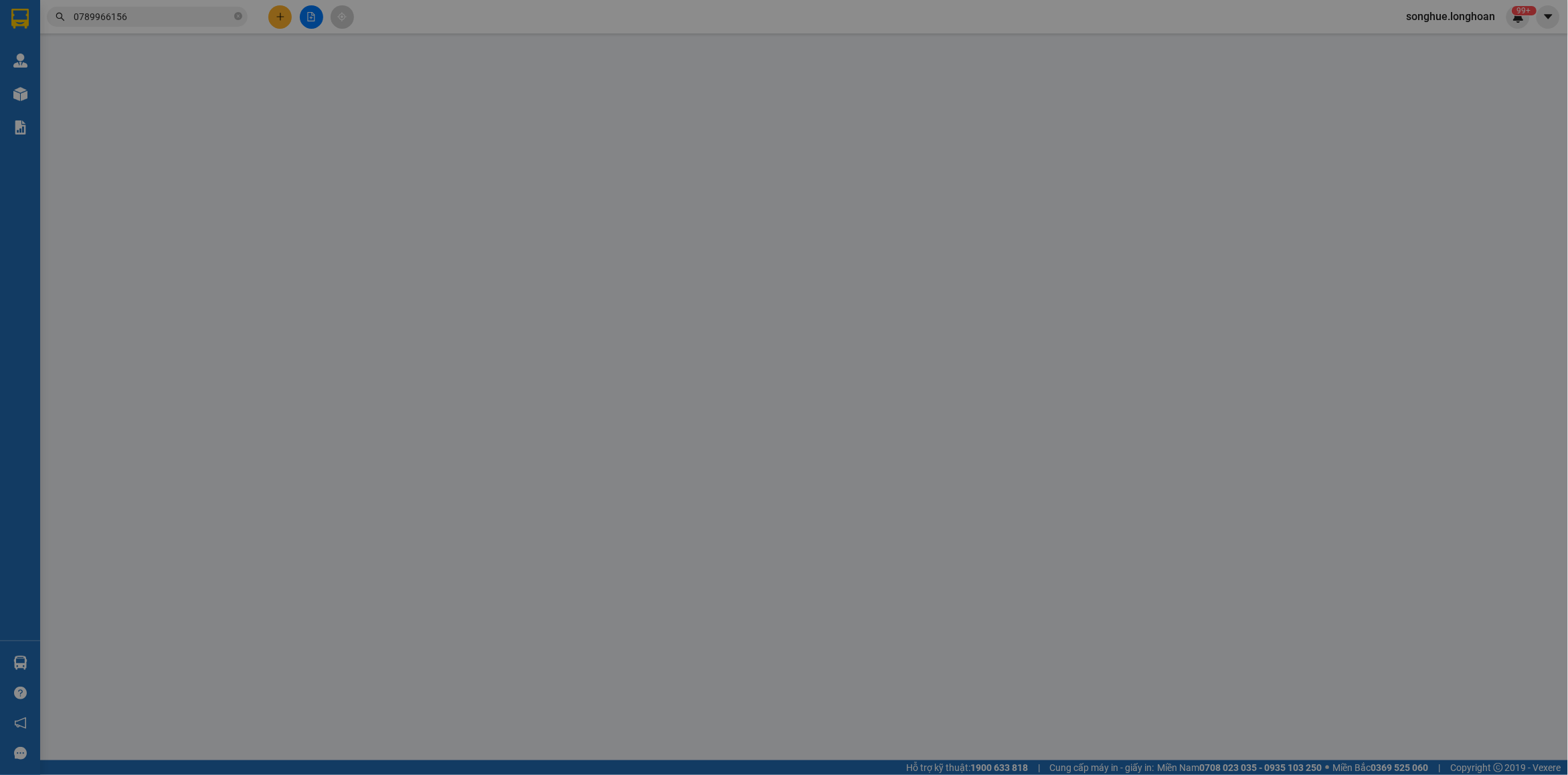
type input "[PERSON_NAME]"
checkbox input "true"
type input "Đường số 5, KCN An Phước ( [GEOGRAPHIC_DATA] cũ), [GEOGRAPHIC_DATA]"
type input "- Thanh toán: Tuyết Lê 0702414550"
type input "375.000"
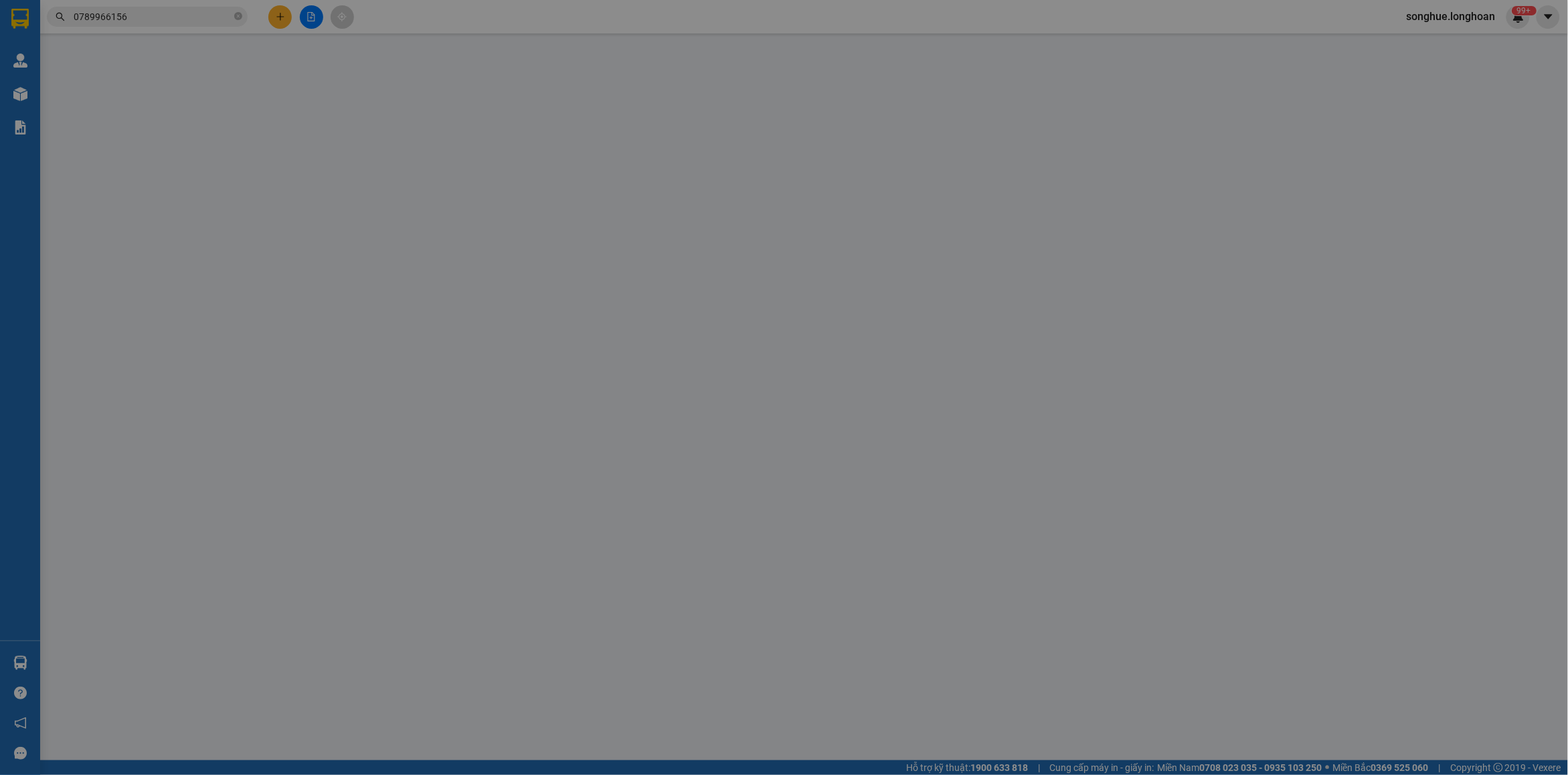
type input "375.000"
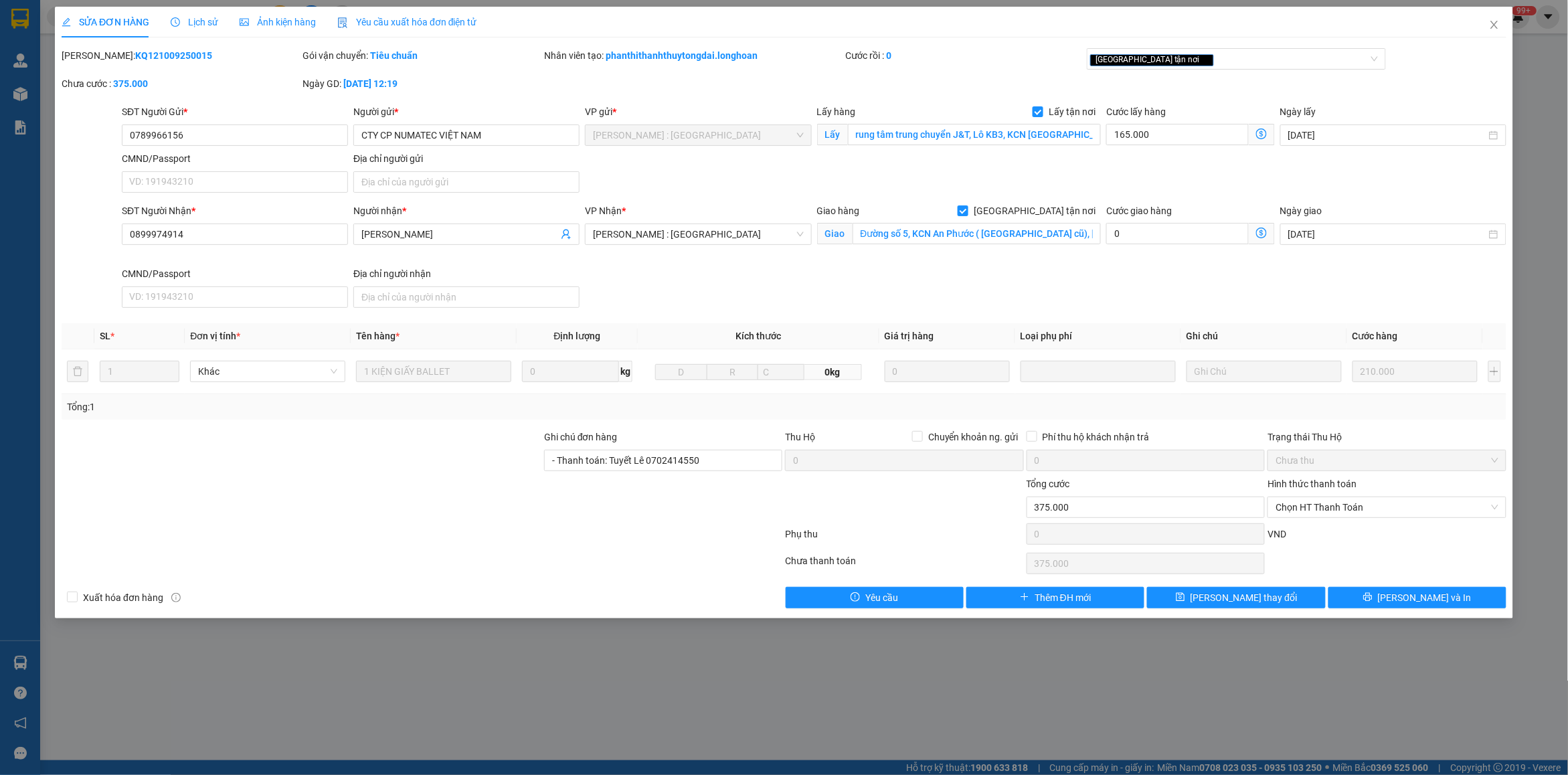
click at [156, 55] on b "KQ121009250015" at bounding box center [174, 55] width 77 height 11
copy b "KQ121009250015"
click at [1506, 20] on span "Close" at bounding box center [1494, 26] width 38 height 38
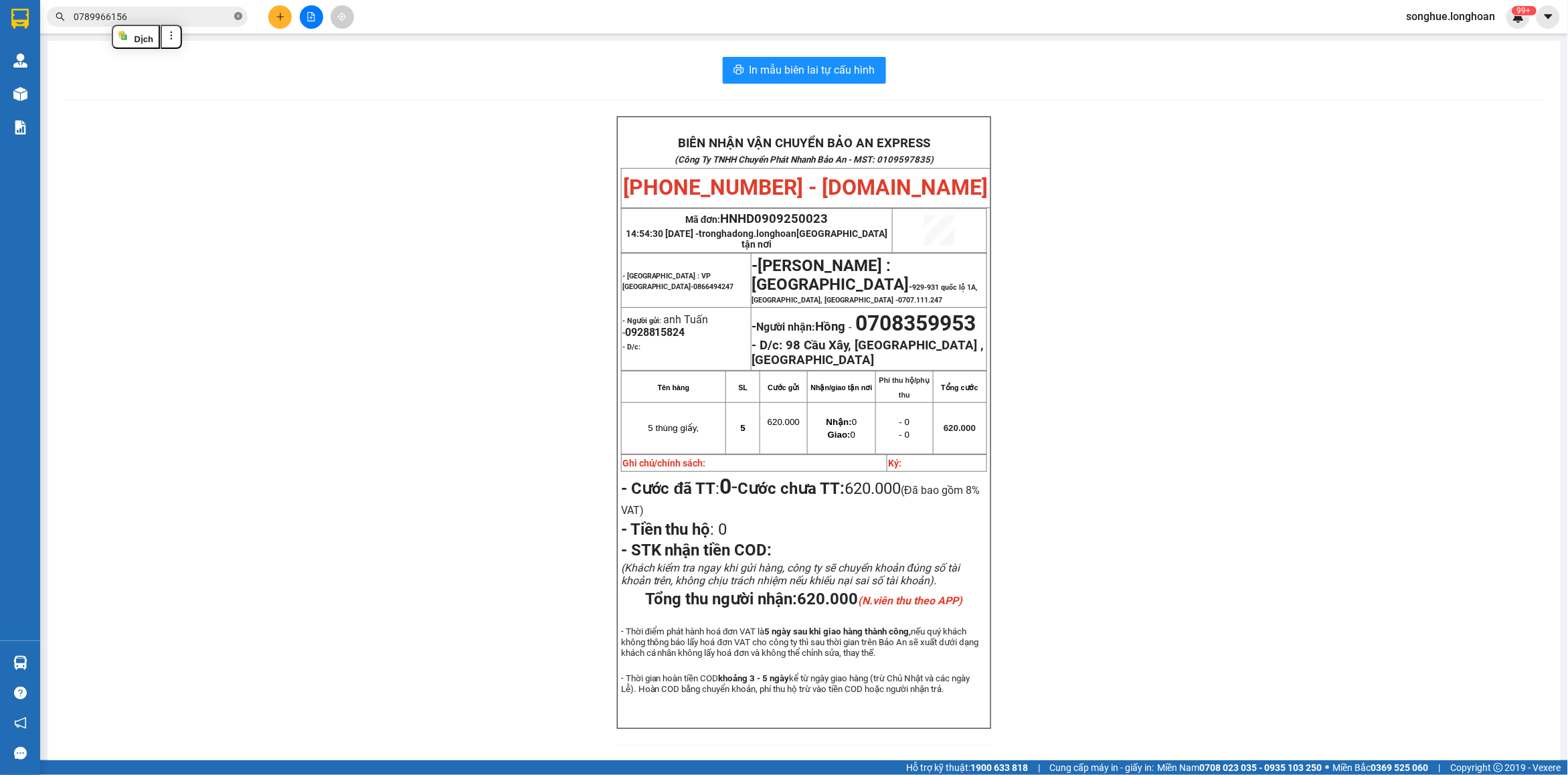
click at [234, 11] on span at bounding box center [238, 17] width 8 height 13
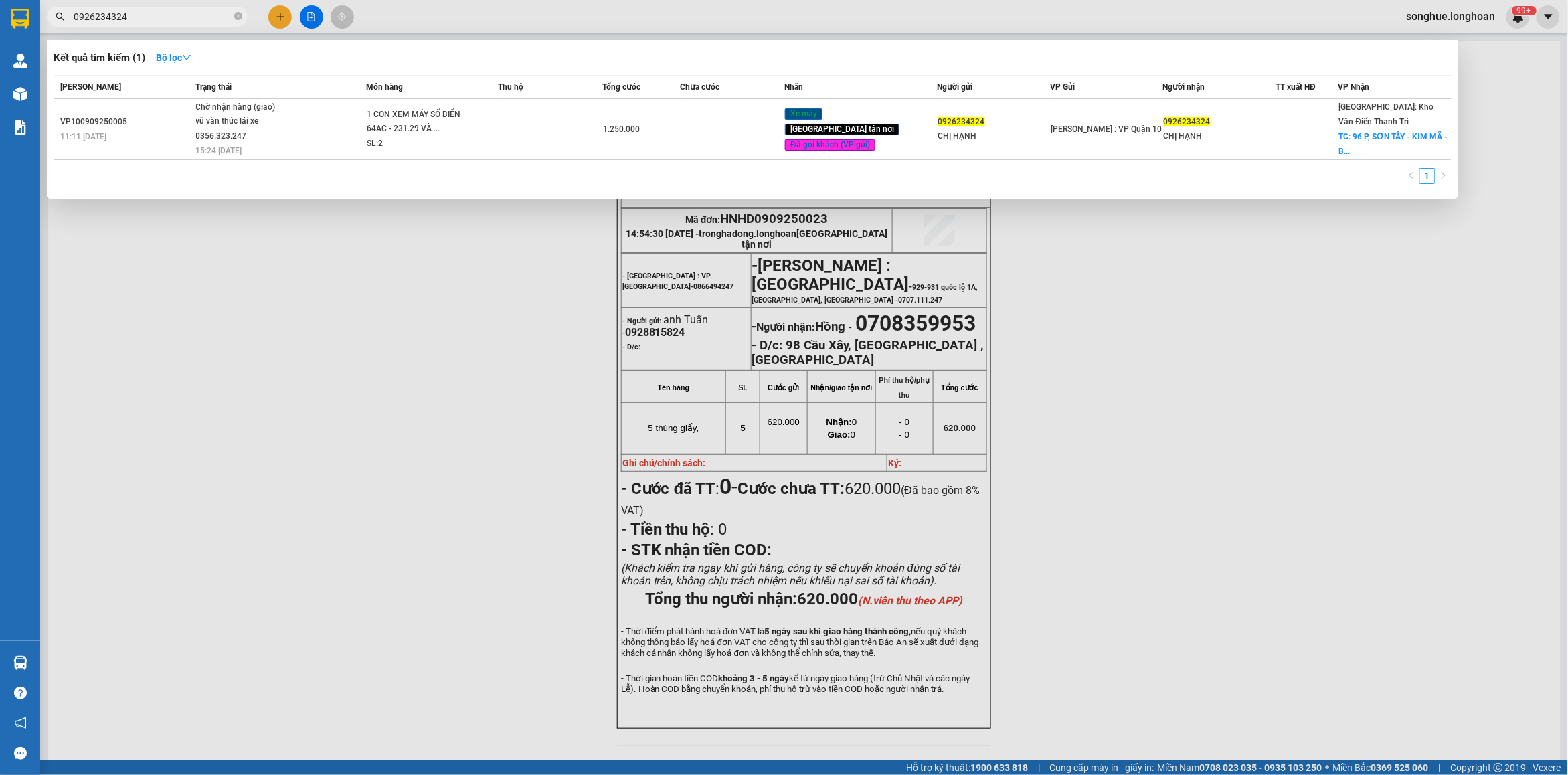
type input "0926234324"
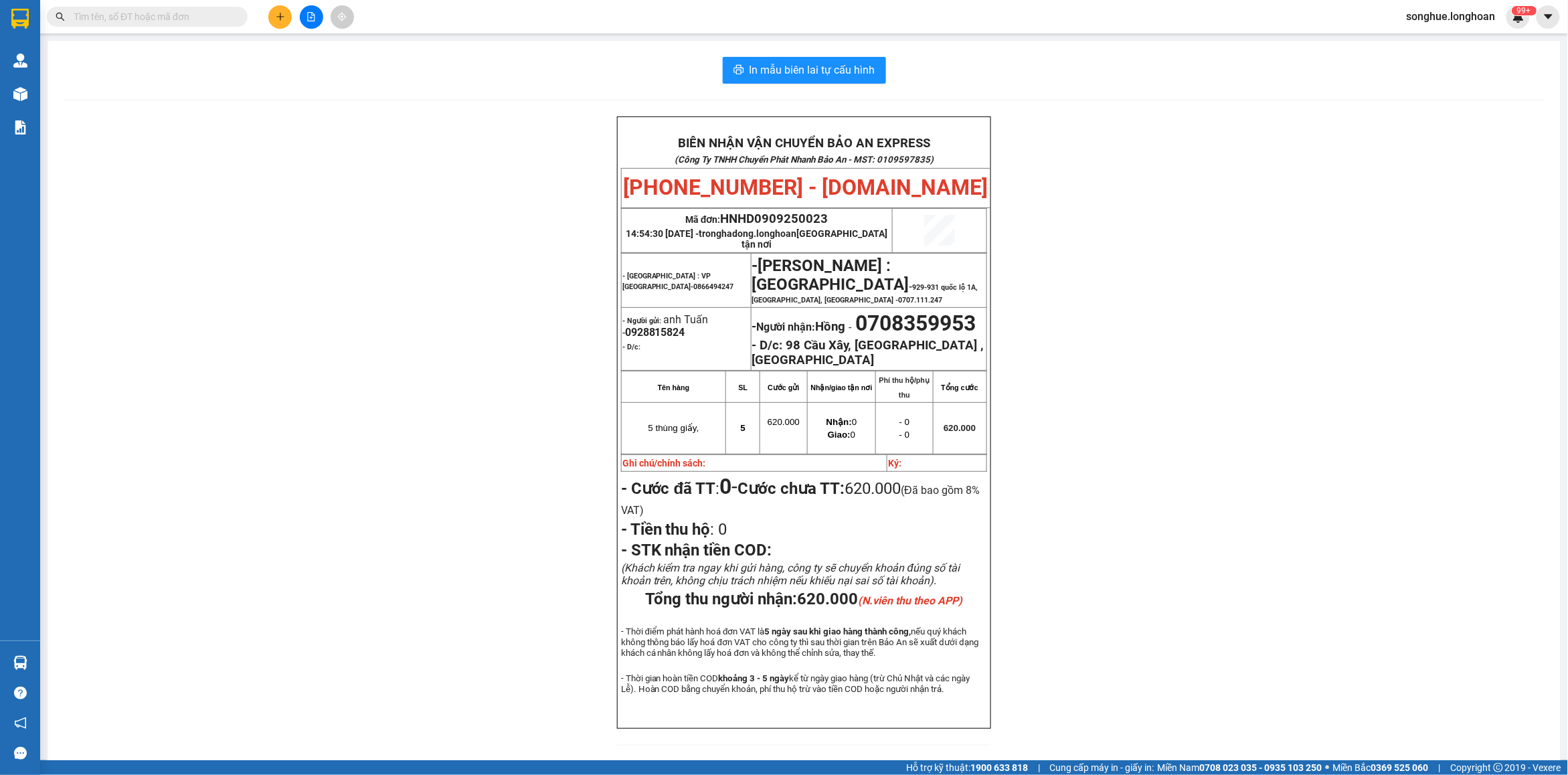
paste input "0914849705"
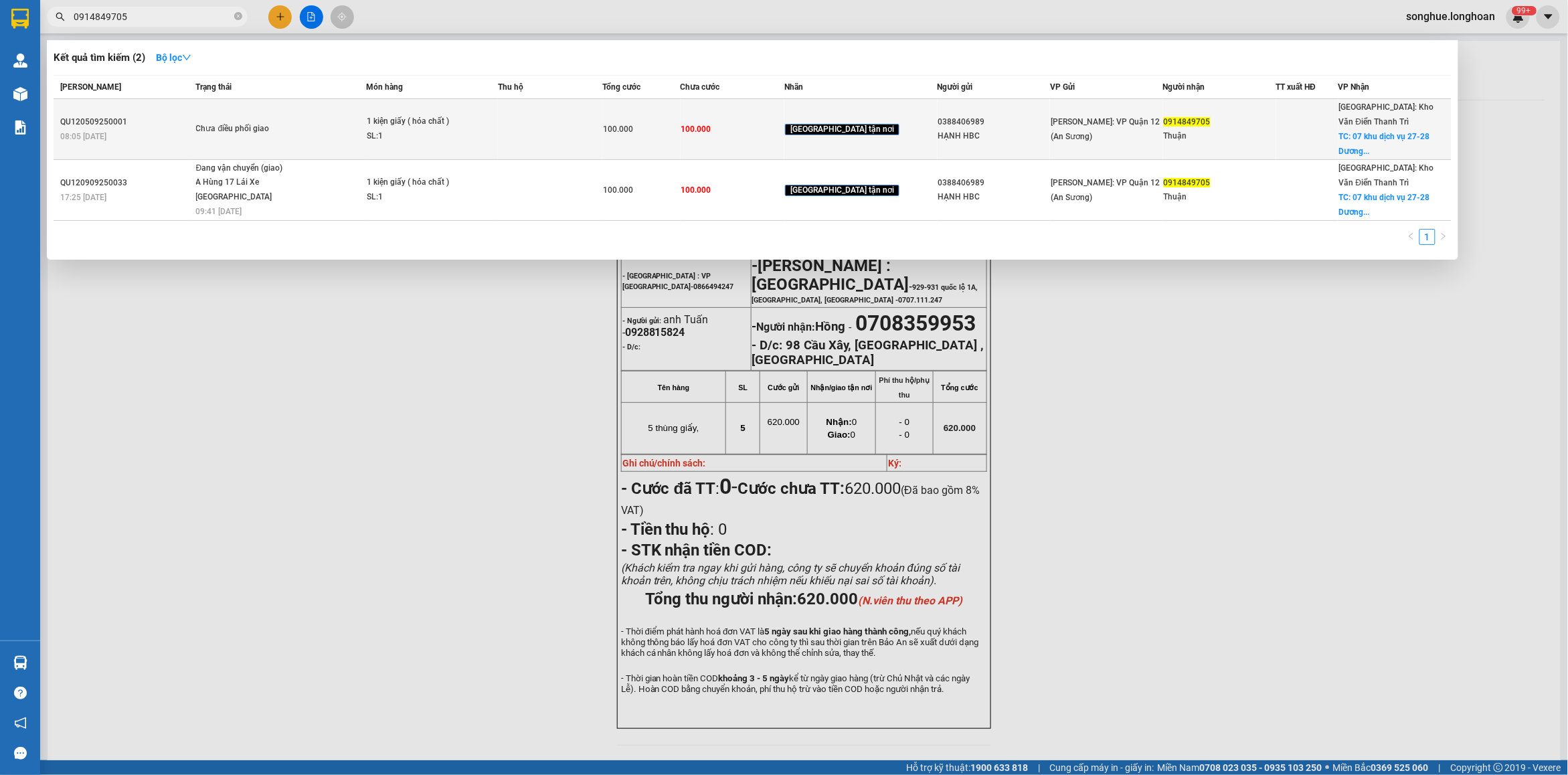
type input "0914849705"
click at [293, 131] on td "Chưa điều phối giao" at bounding box center [279, 129] width 174 height 61
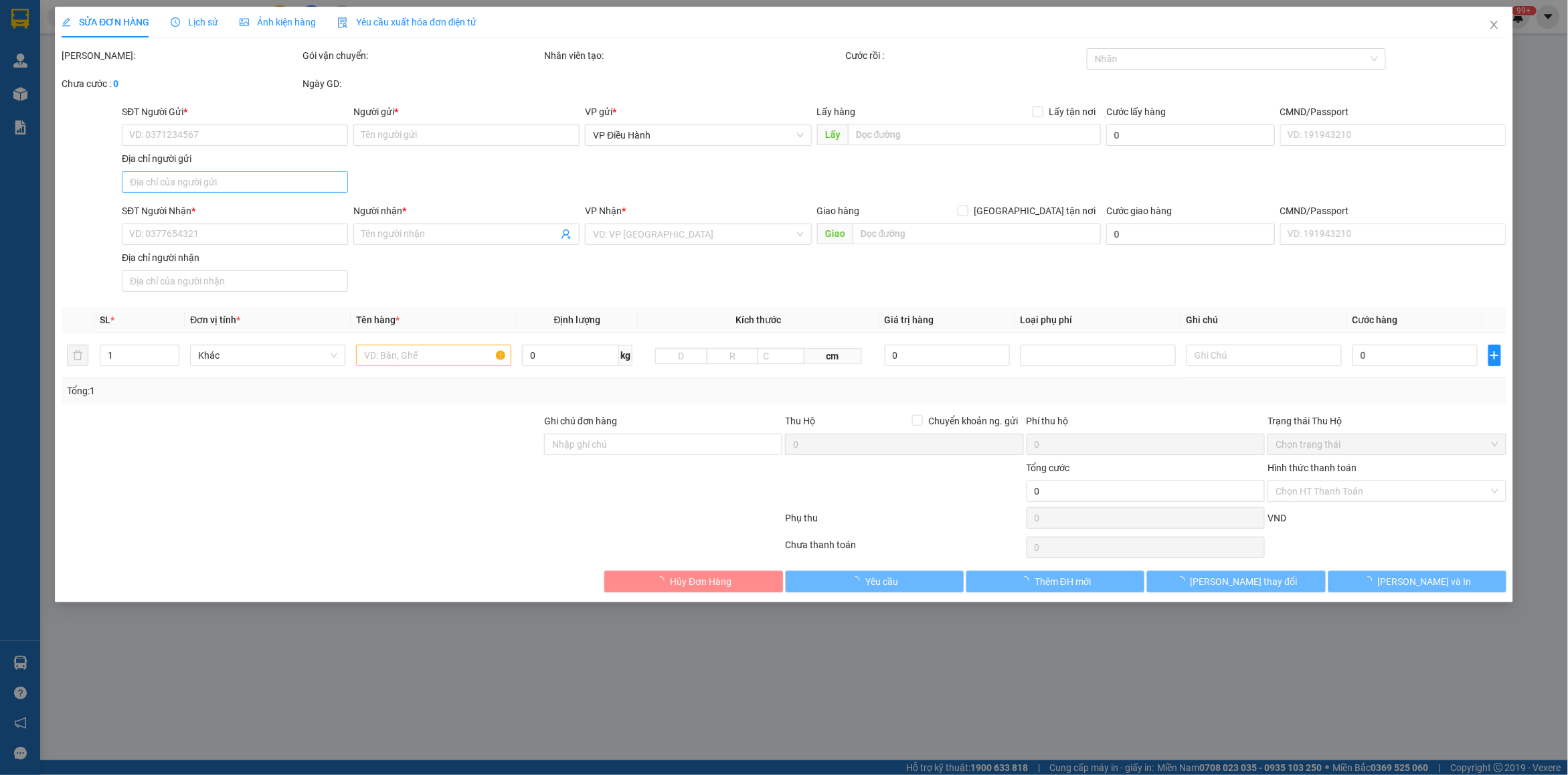
type input "0388406989"
type input "HẠNH HBC"
type input "0914849705"
type input "Thuận"
checkbox input "true"
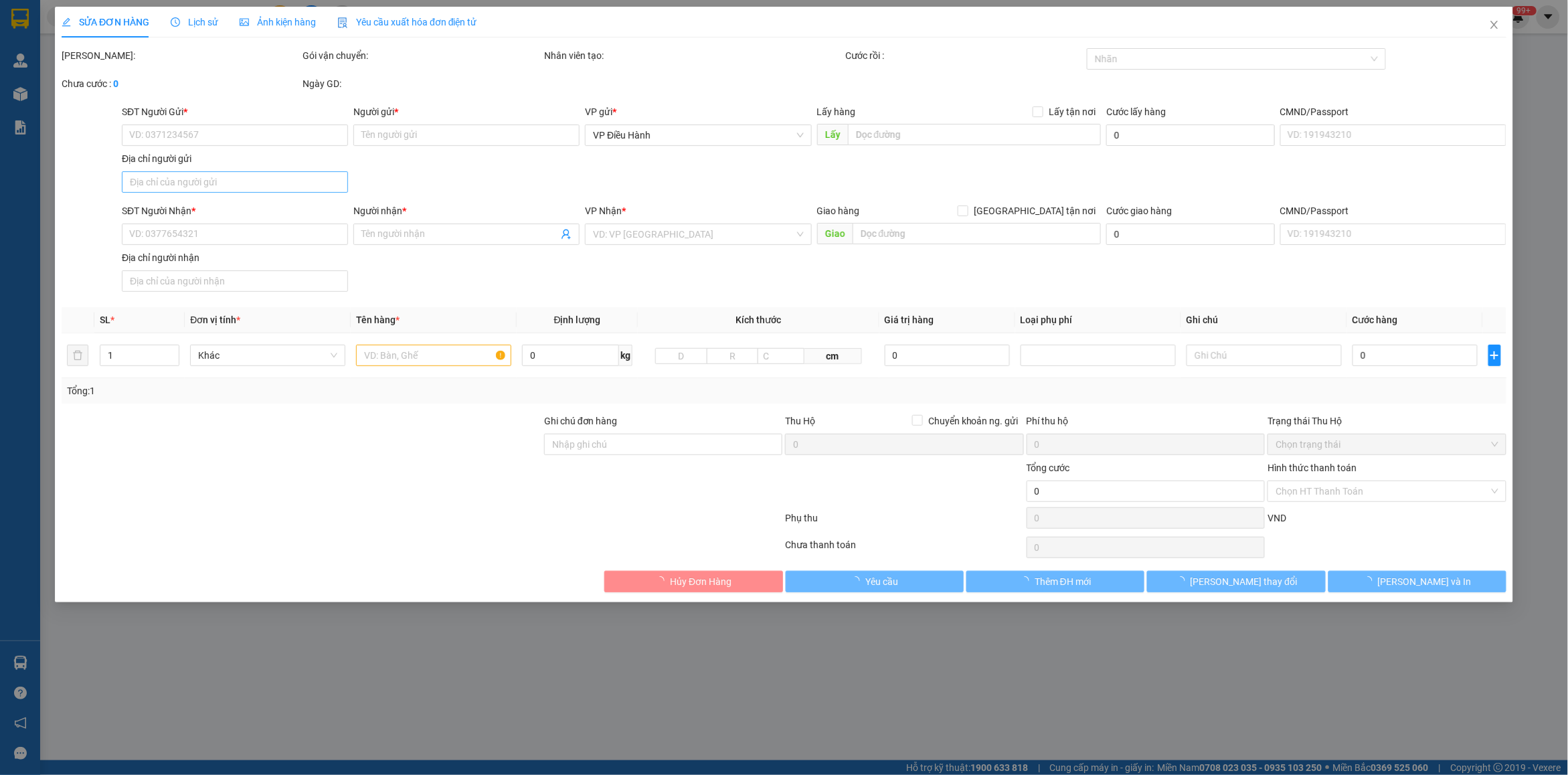
type input "07 khu dịch vụ 27-28 [GEOGRAPHIC_DATA], [GEOGRAPHIC_DATA], [GEOGRAPHIC_DATA]"
type input "nhận theo kiện - hư hỏng ko chịu trách nhiệm"
type input "100.000"
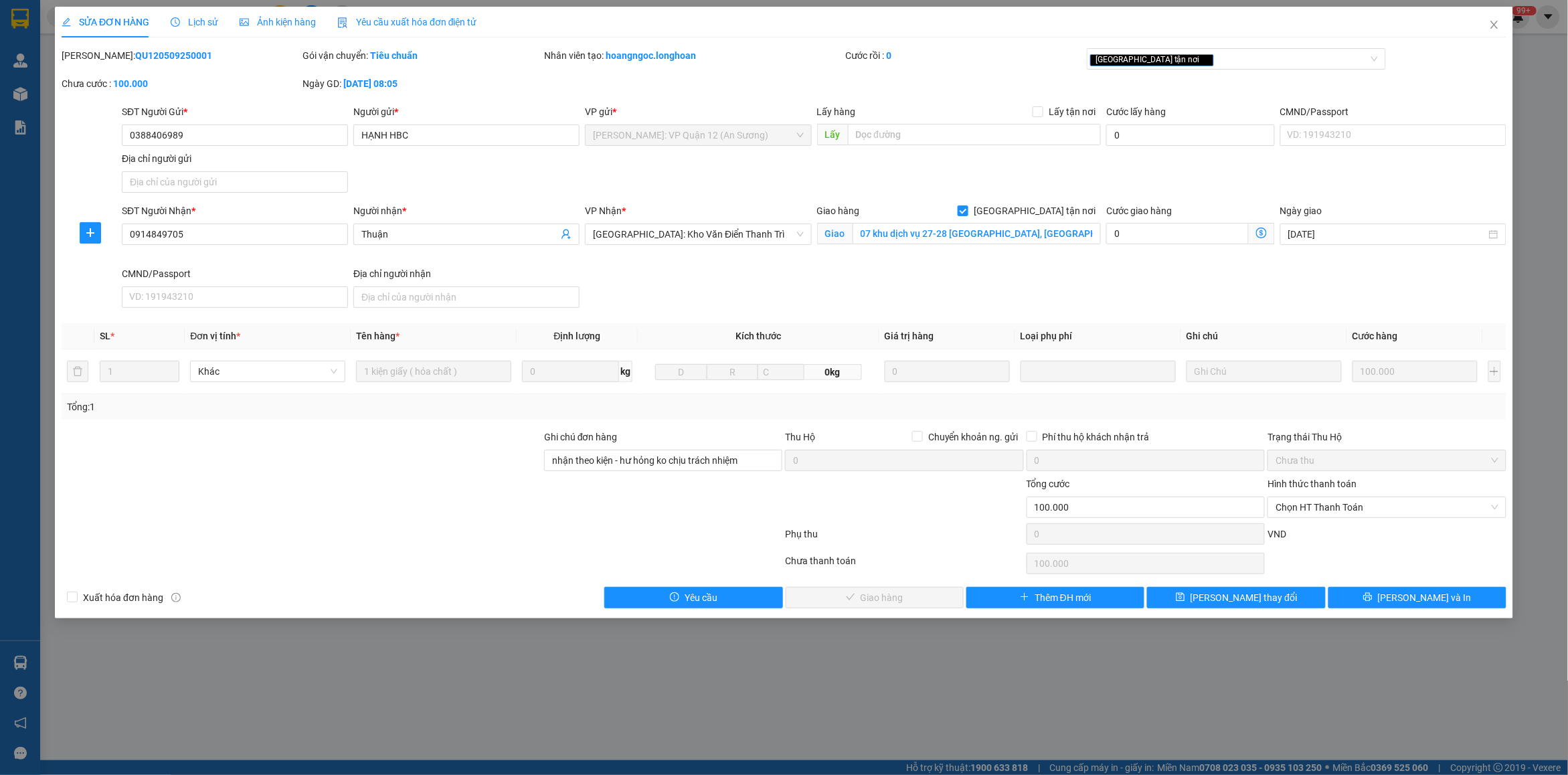
click at [195, 23] on span "Lịch sử" at bounding box center [195, 22] width 48 height 11
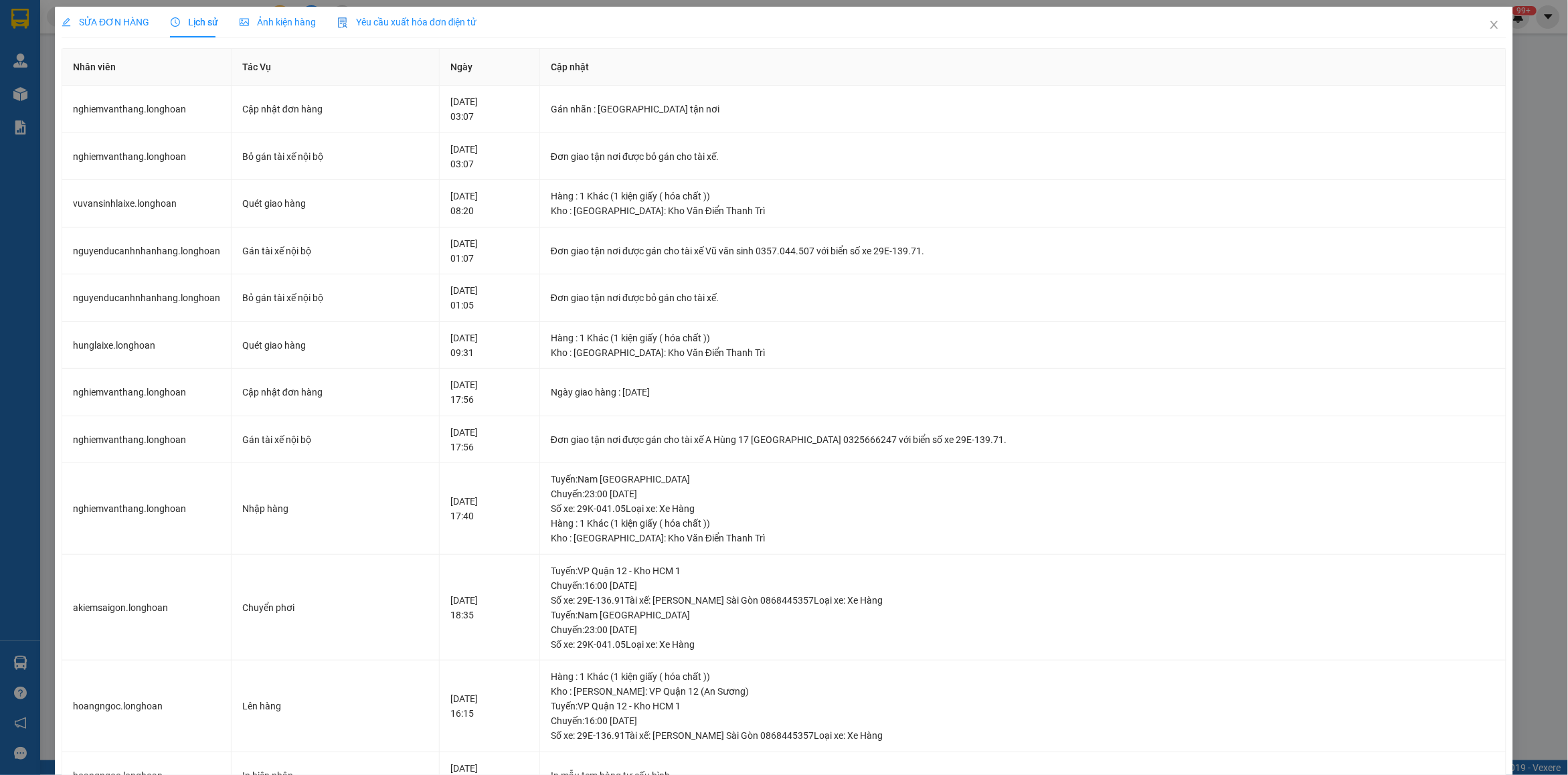
click at [88, 19] on span "SỬA ĐƠN HÀNG" at bounding box center [105, 22] width 88 height 11
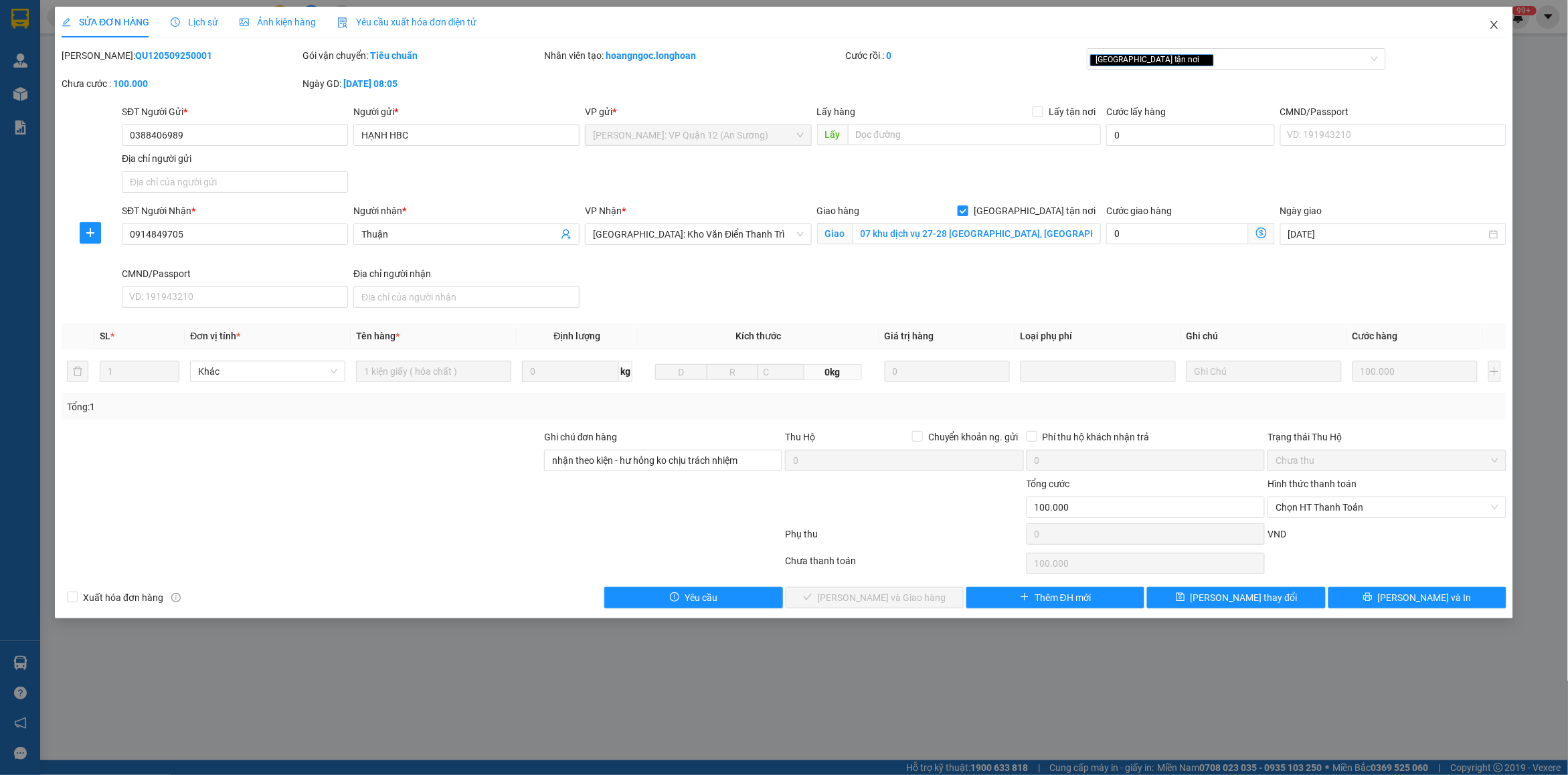
click at [1506, 27] on span "Close" at bounding box center [1494, 26] width 38 height 38
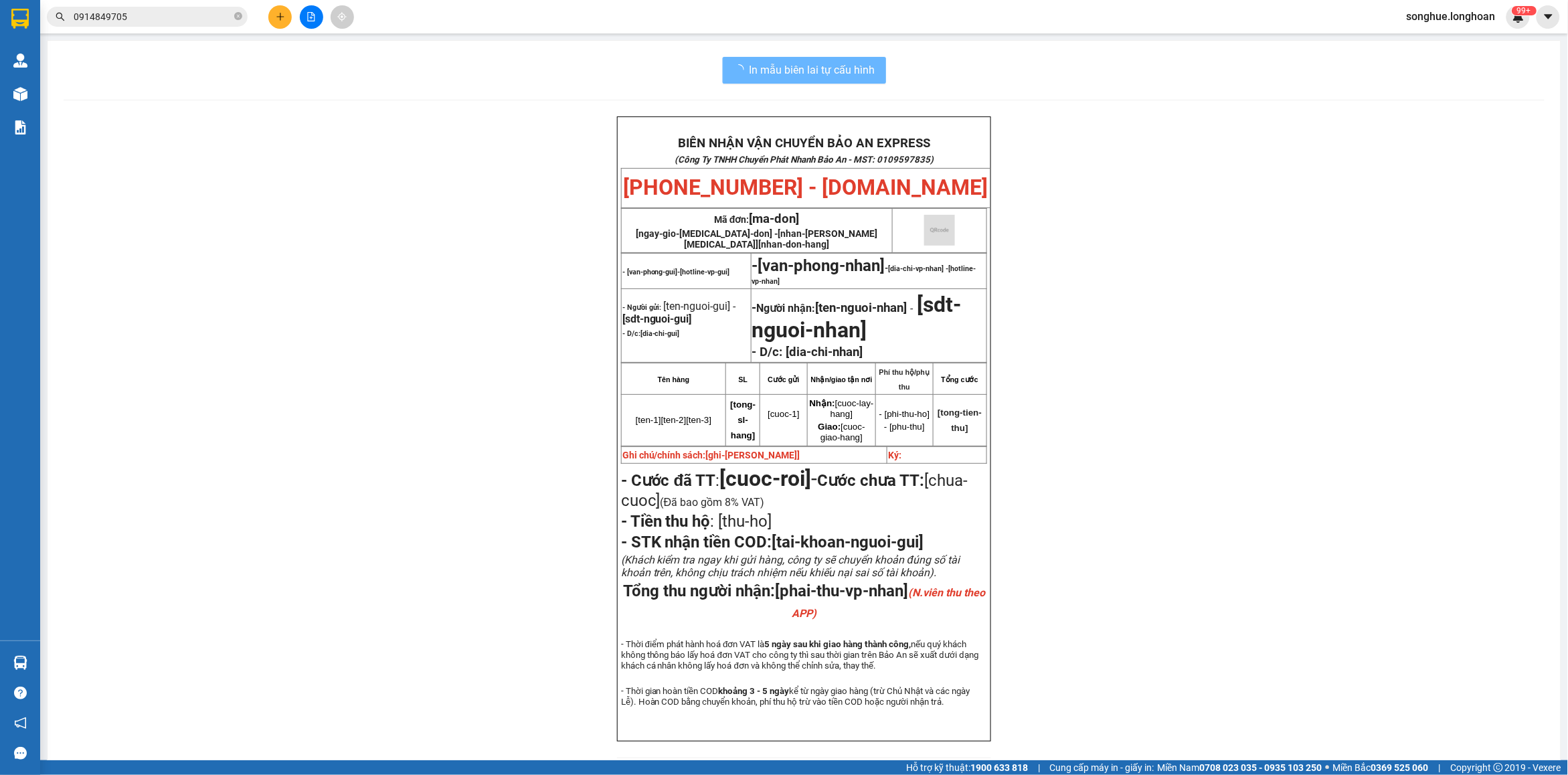
click at [209, 12] on input "0914849705" at bounding box center [153, 16] width 158 height 15
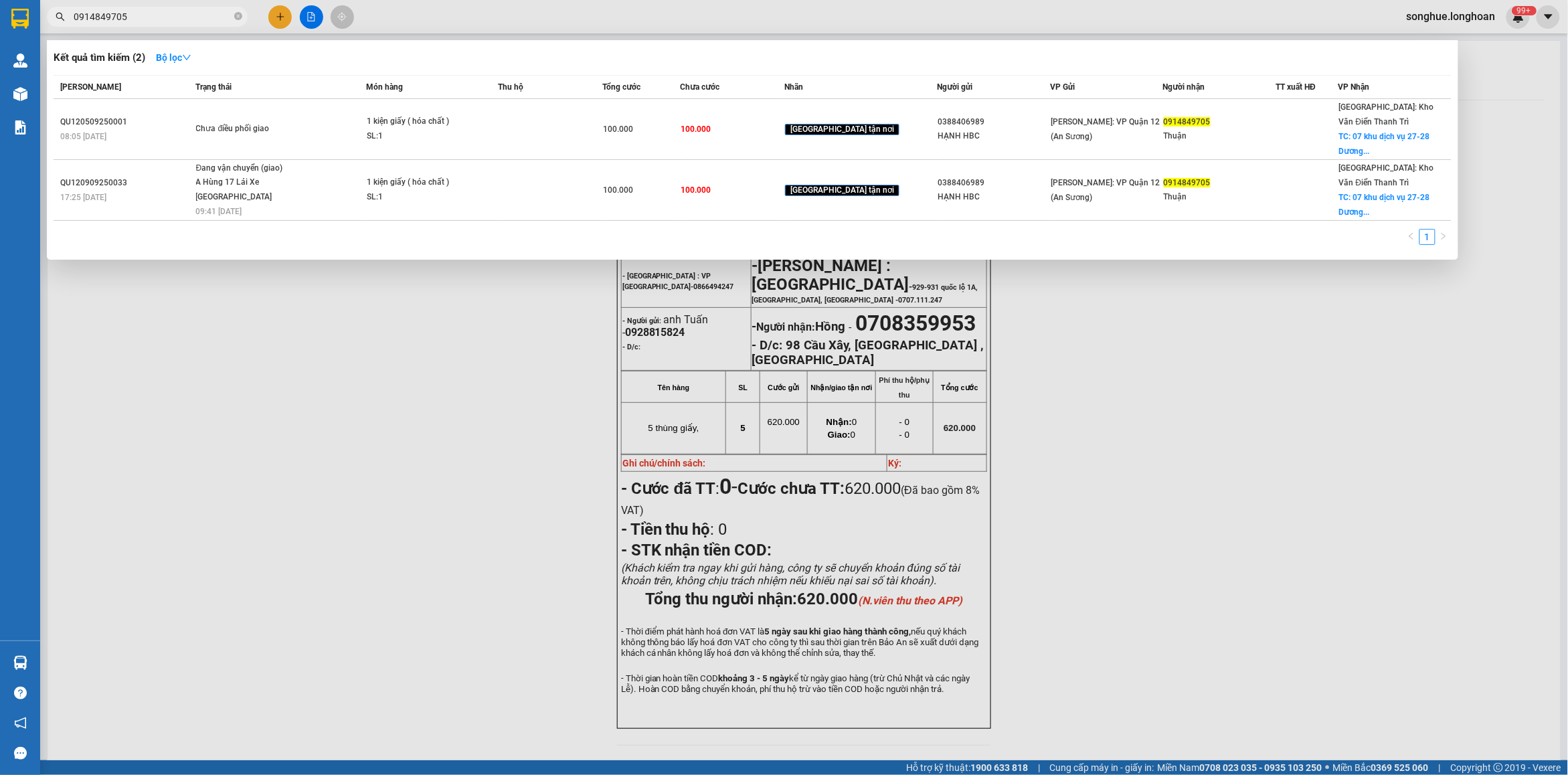
click at [209, 12] on input "0914849705" at bounding box center [153, 16] width 158 height 15
paste input "38818066"
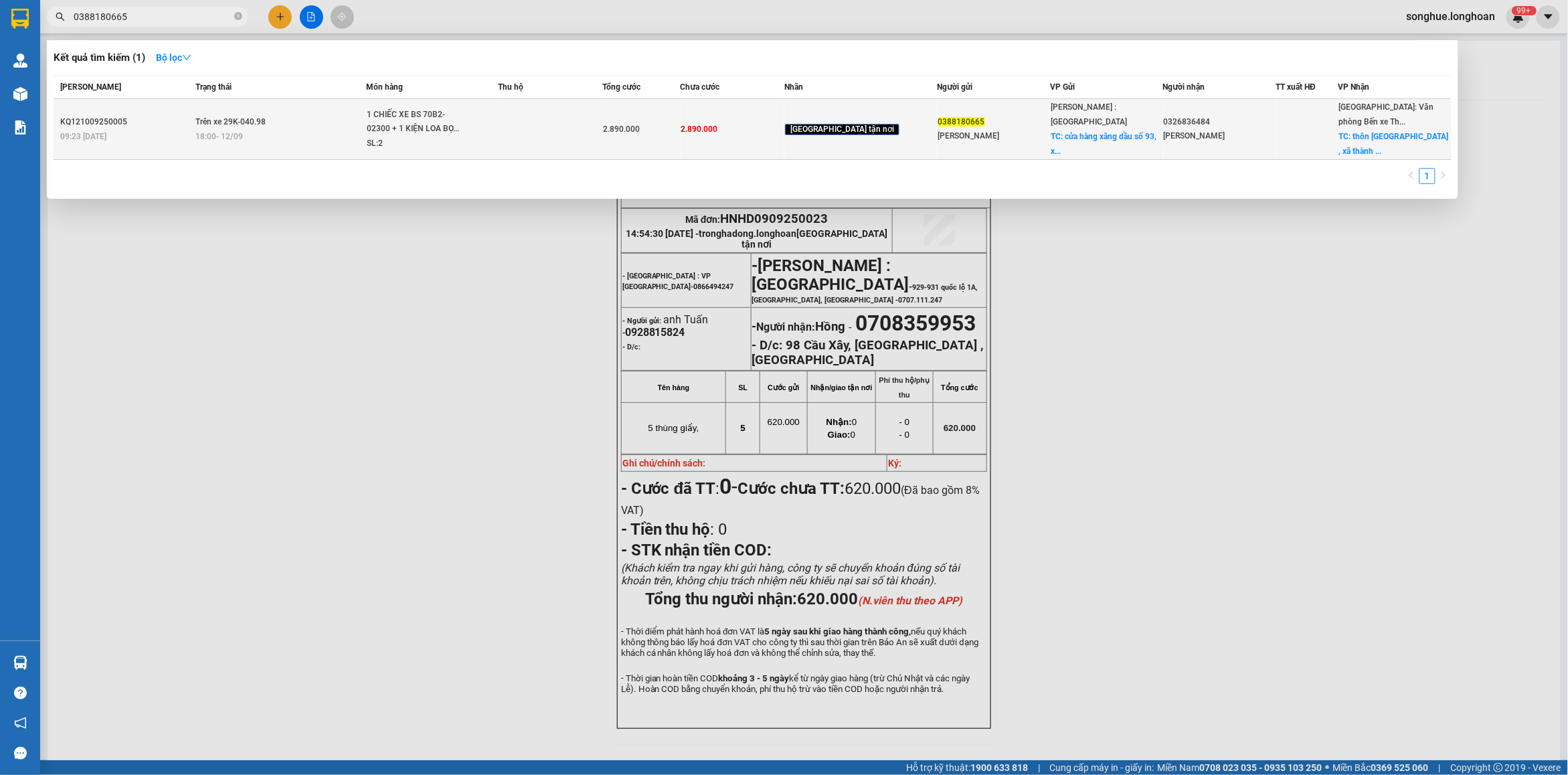
type input "0388180665"
click at [248, 117] on span "Trên xe 29K-040.98" at bounding box center [231, 121] width 70 height 9
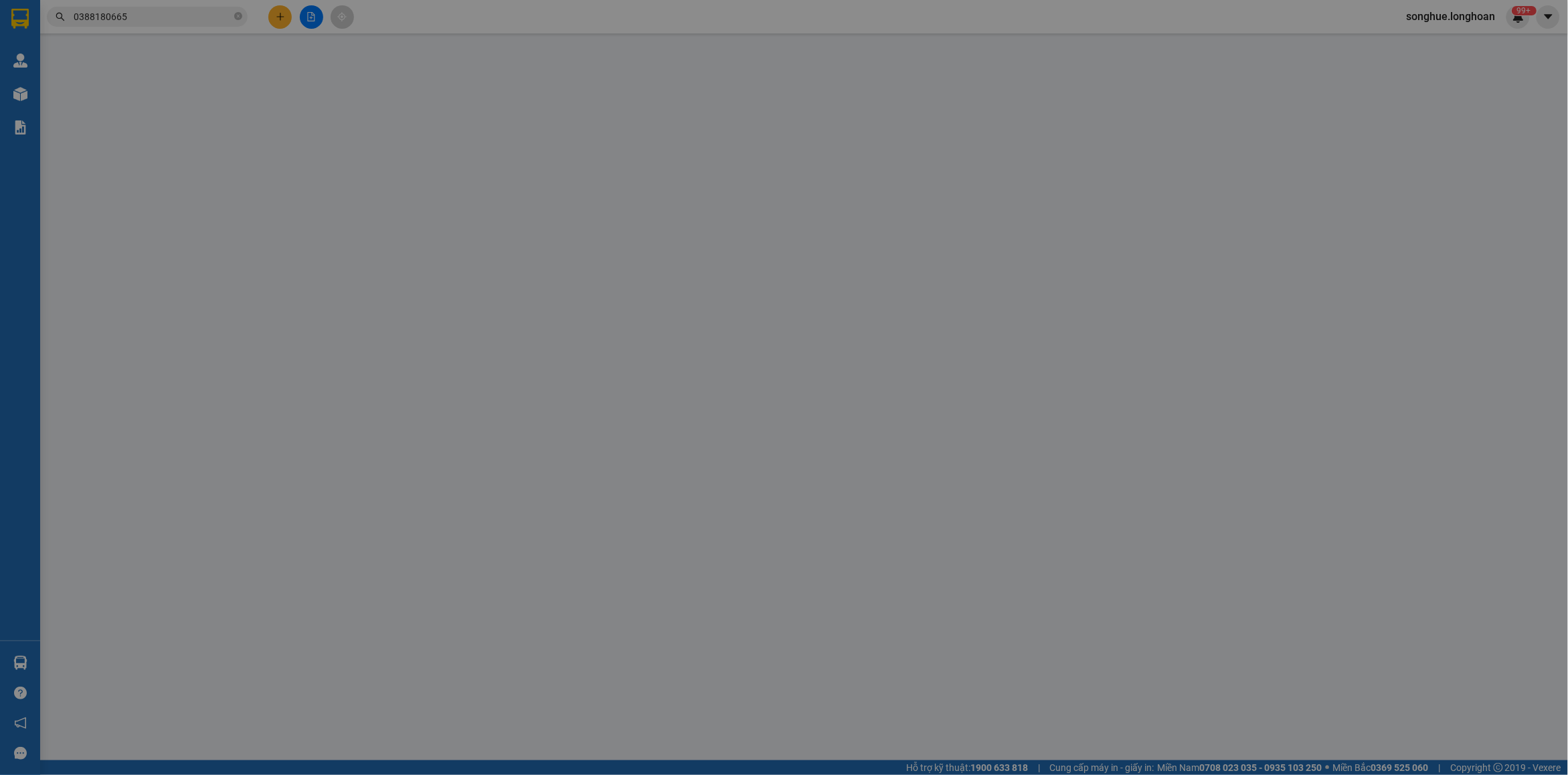
type input "0388180665"
type input "[PERSON_NAME]"
checkbox input "true"
type input "cửa hàng xăng dầu số 93, xã [GEOGRAPHIC_DATA],[GEOGRAPHIC_DATA] , [GEOGRAPHIC_D…"
type input "0326836484"
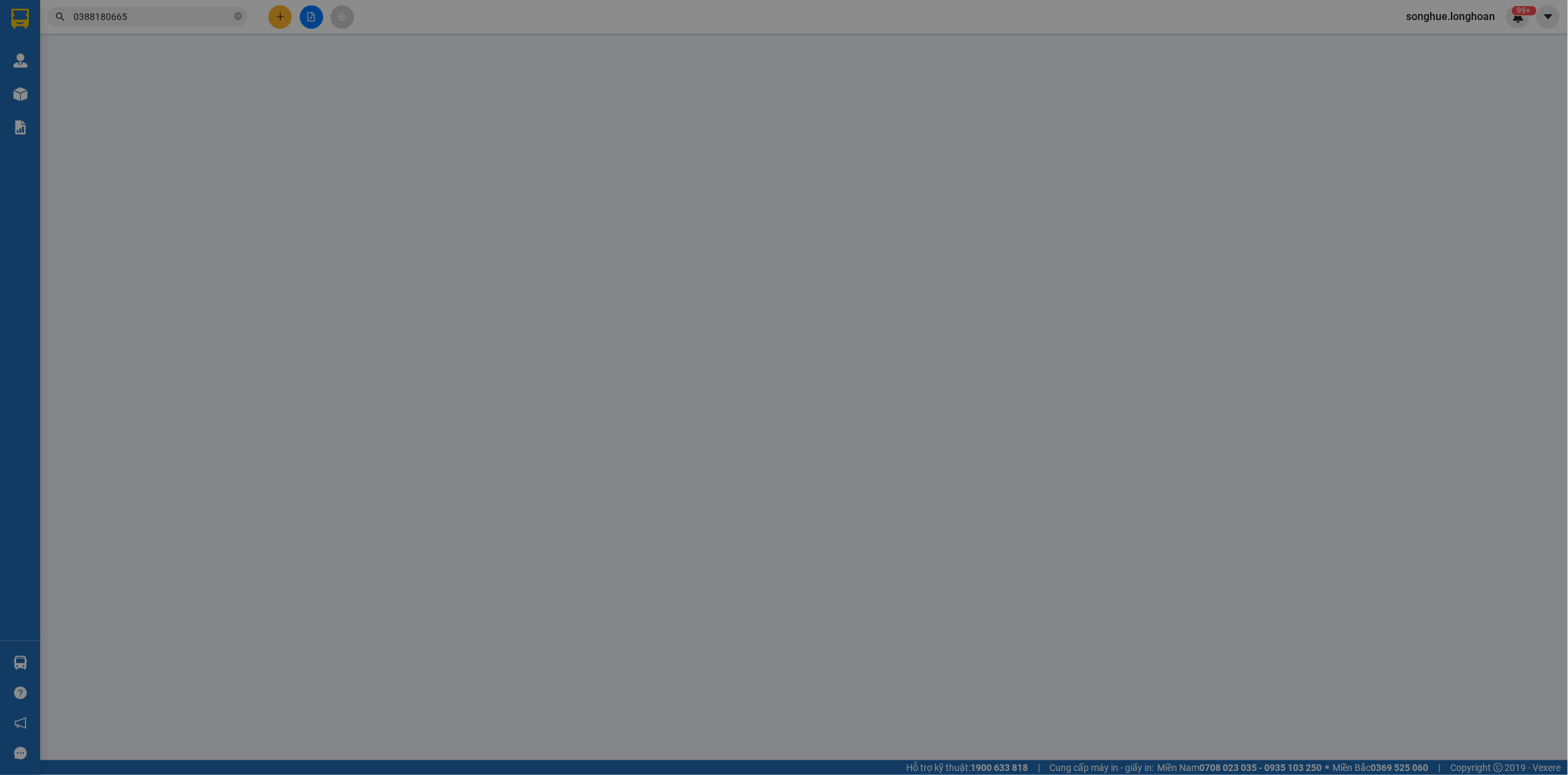
type input "[PERSON_NAME]"
checkbox input "true"
type input "thôn [GEOGRAPHIC_DATA] , xã [GEOGRAPHIC_DATA] , [GEOGRAPHIC_DATA] , [GEOGRAPHIC…"
type input "KHÔNG CHÌA KHÓA,KHÔNG CAVET"
type input "2.890.000"
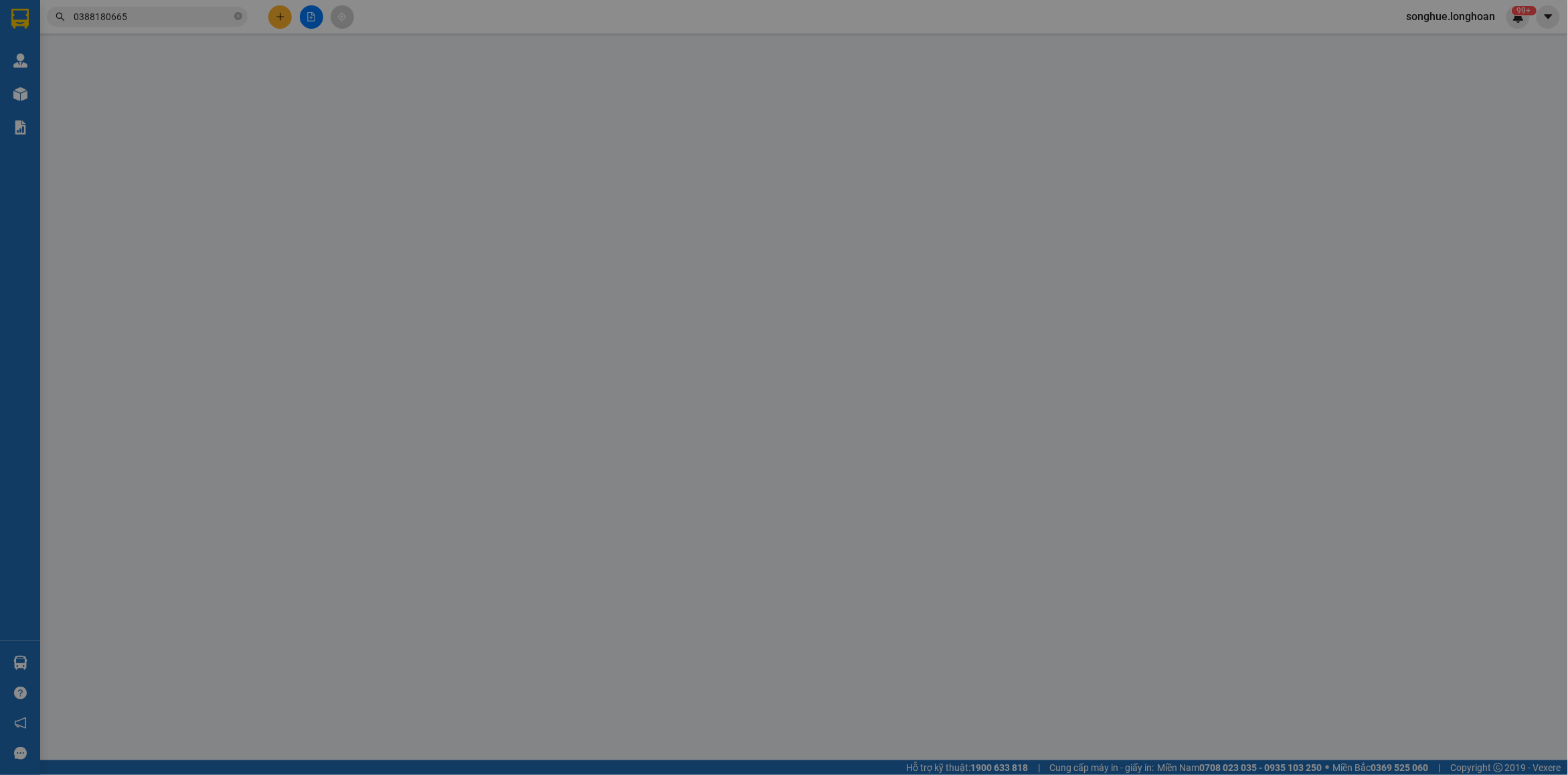
type input "2.890.000"
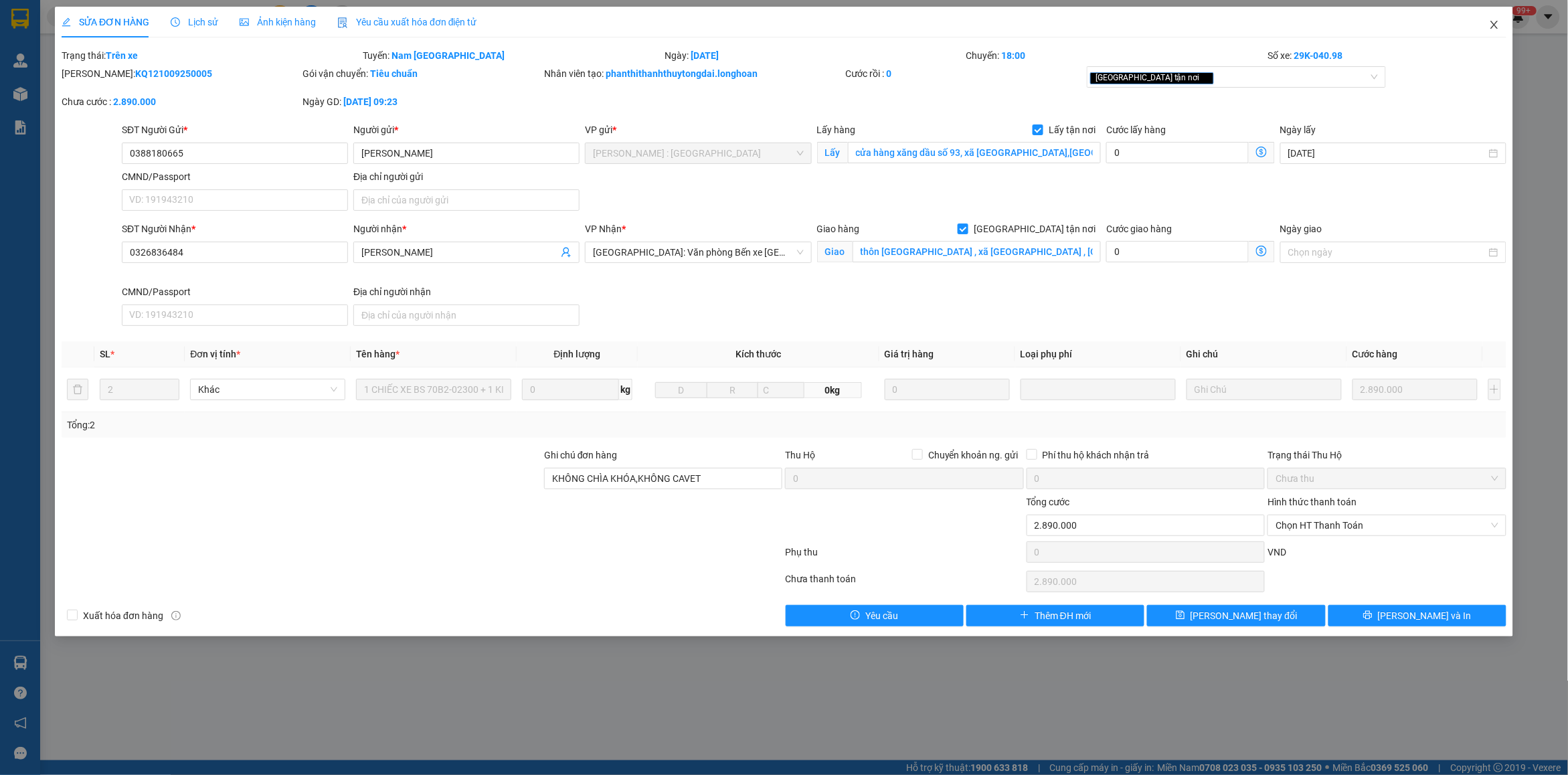
click at [1504, 25] on span "Close" at bounding box center [1494, 26] width 38 height 38
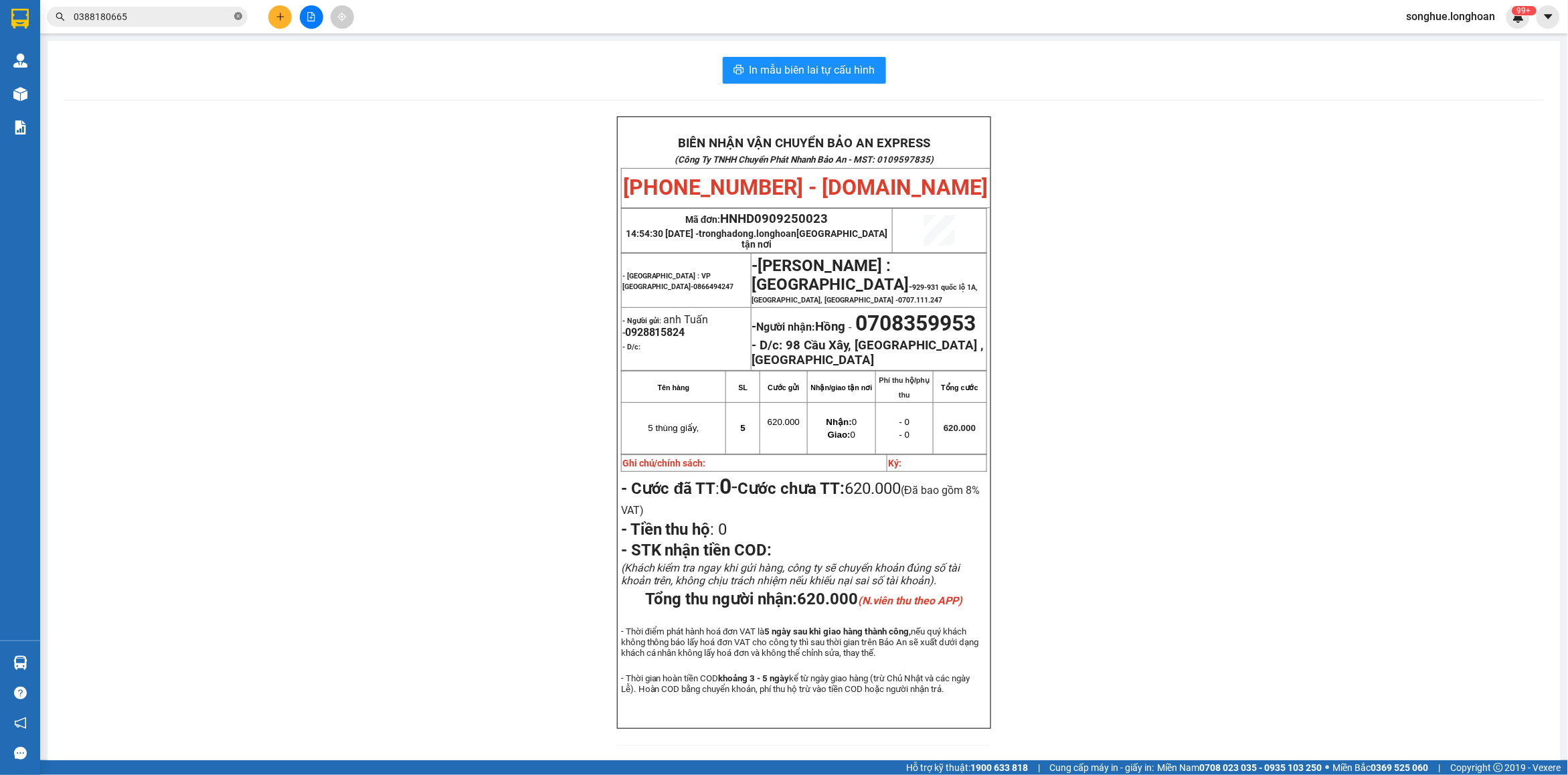
click at [241, 17] on icon "close-circle" at bounding box center [238, 15] width 8 height 8
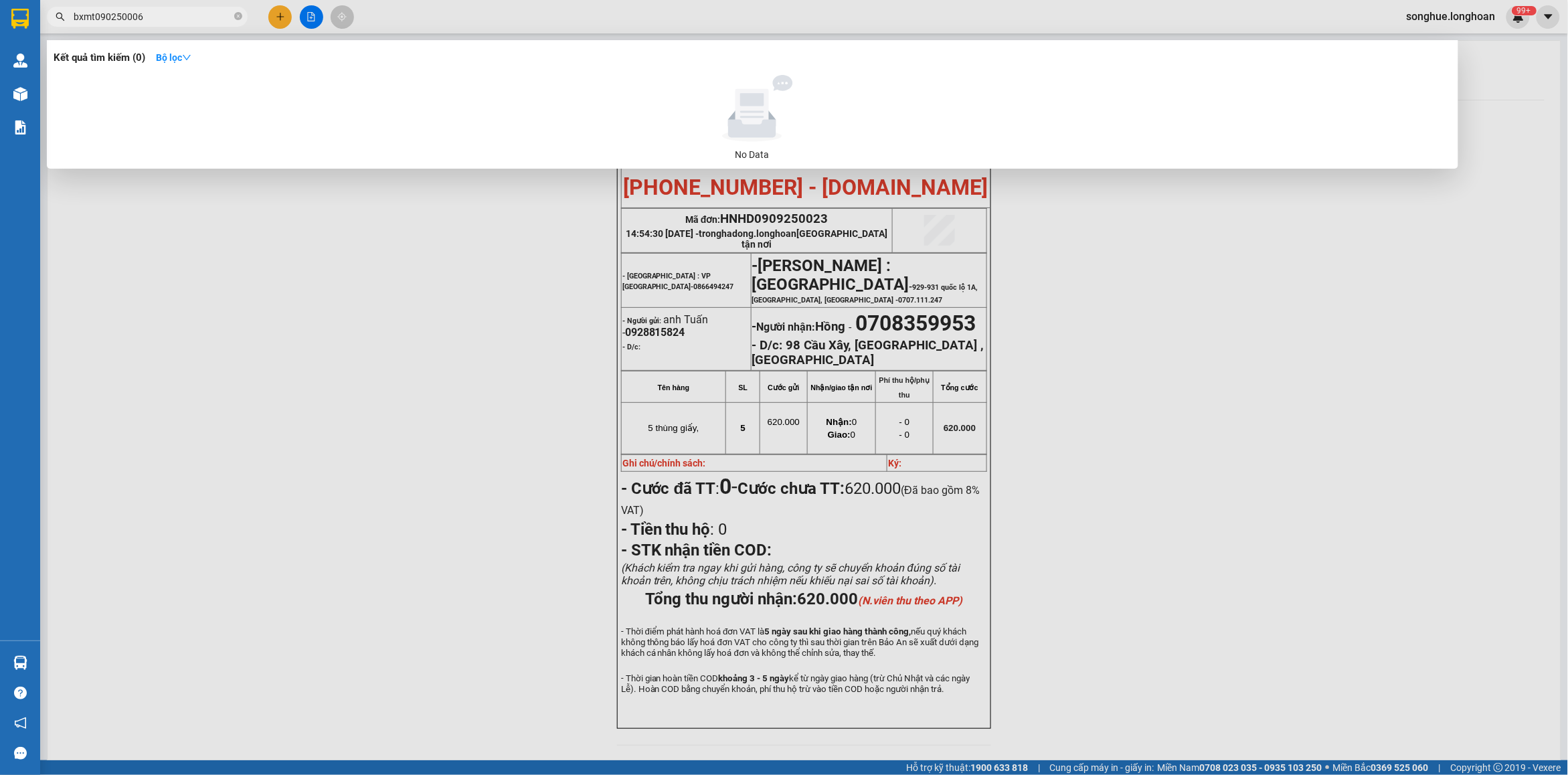
click at [108, 18] on input "bxmt090250006" at bounding box center [153, 16] width 158 height 15
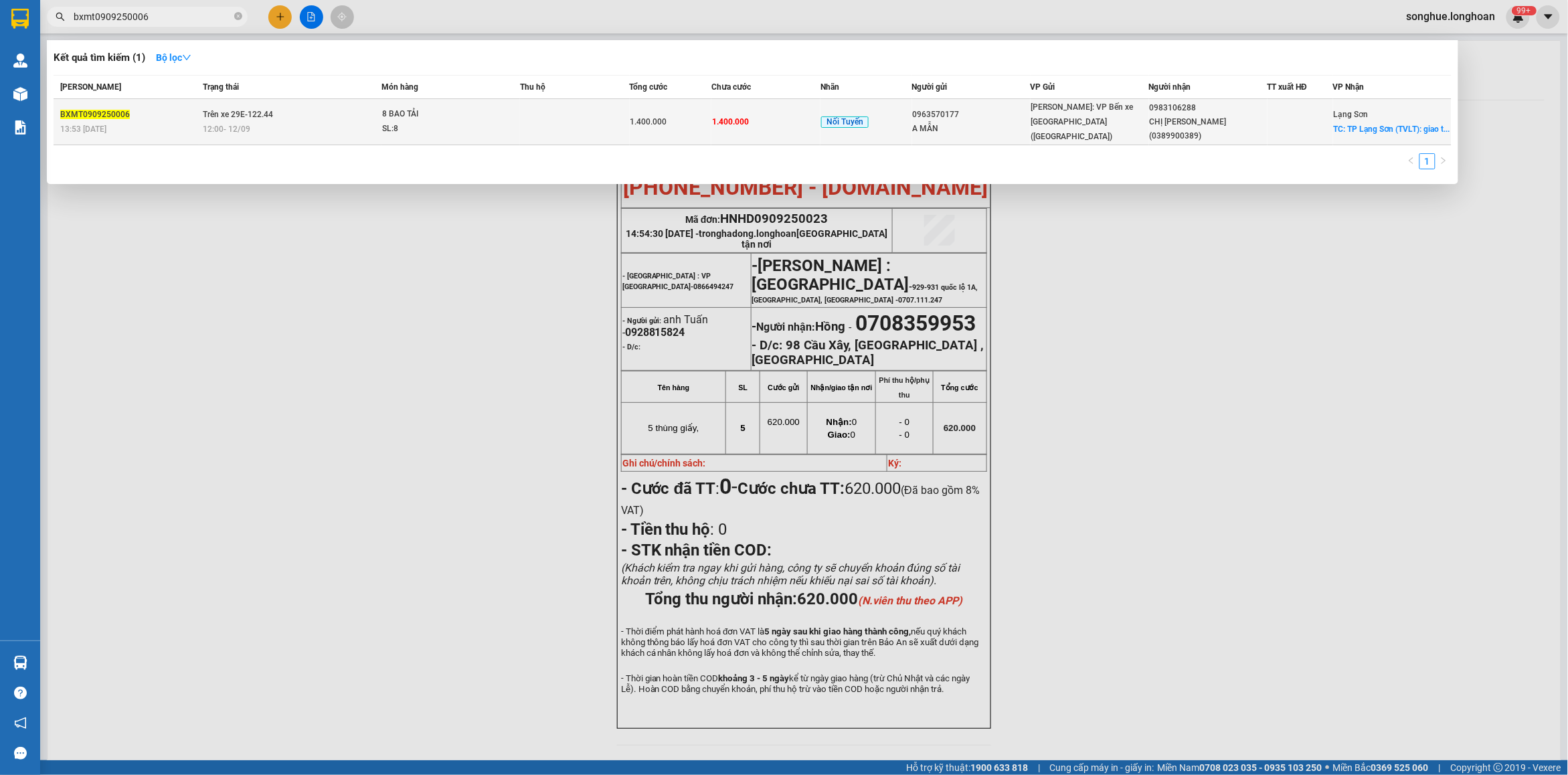
type input "bxmt0909250006"
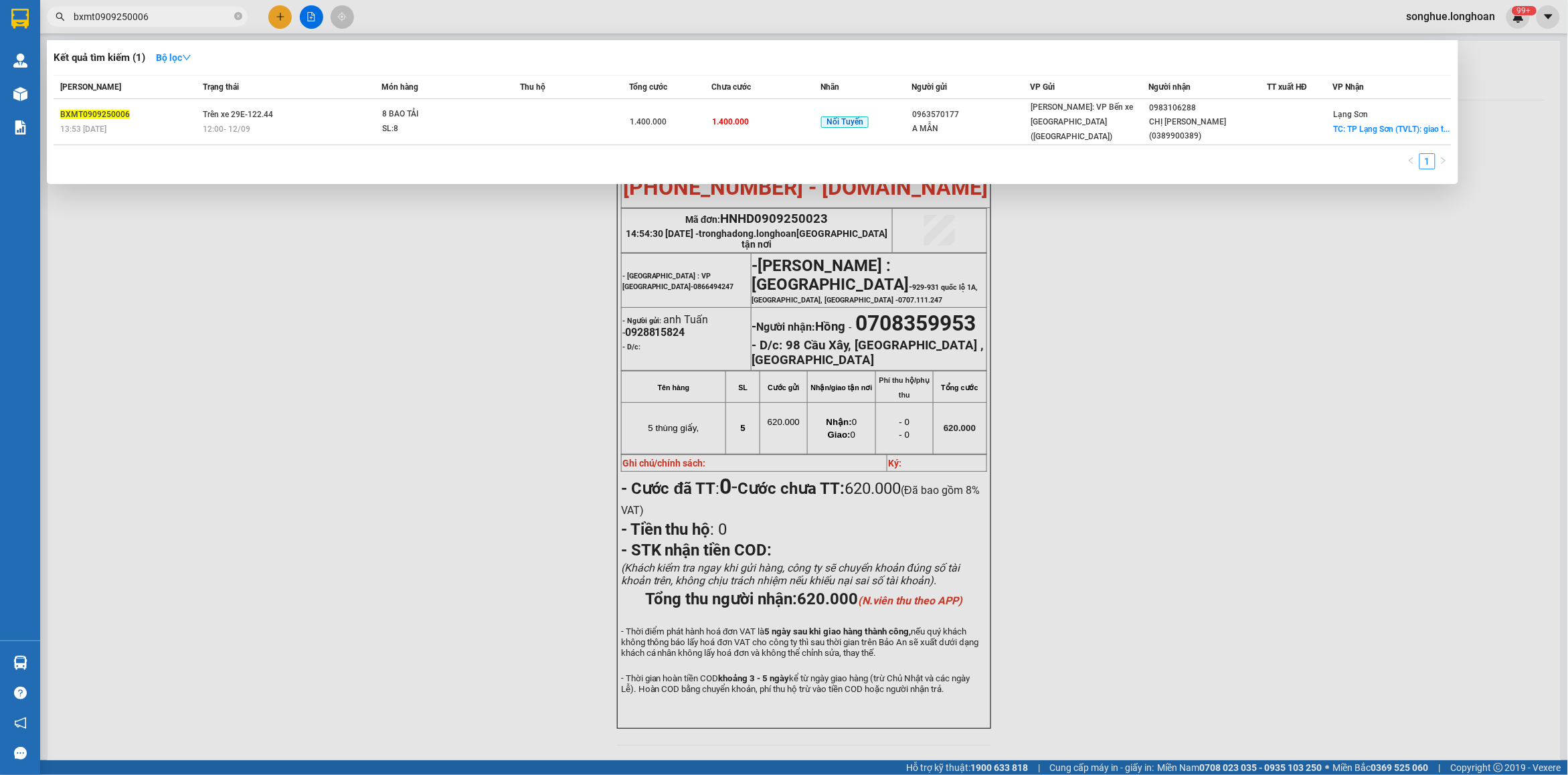
click at [156, 111] on div "BXMT0909250006" at bounding box center [130, 115] width 139 height 14
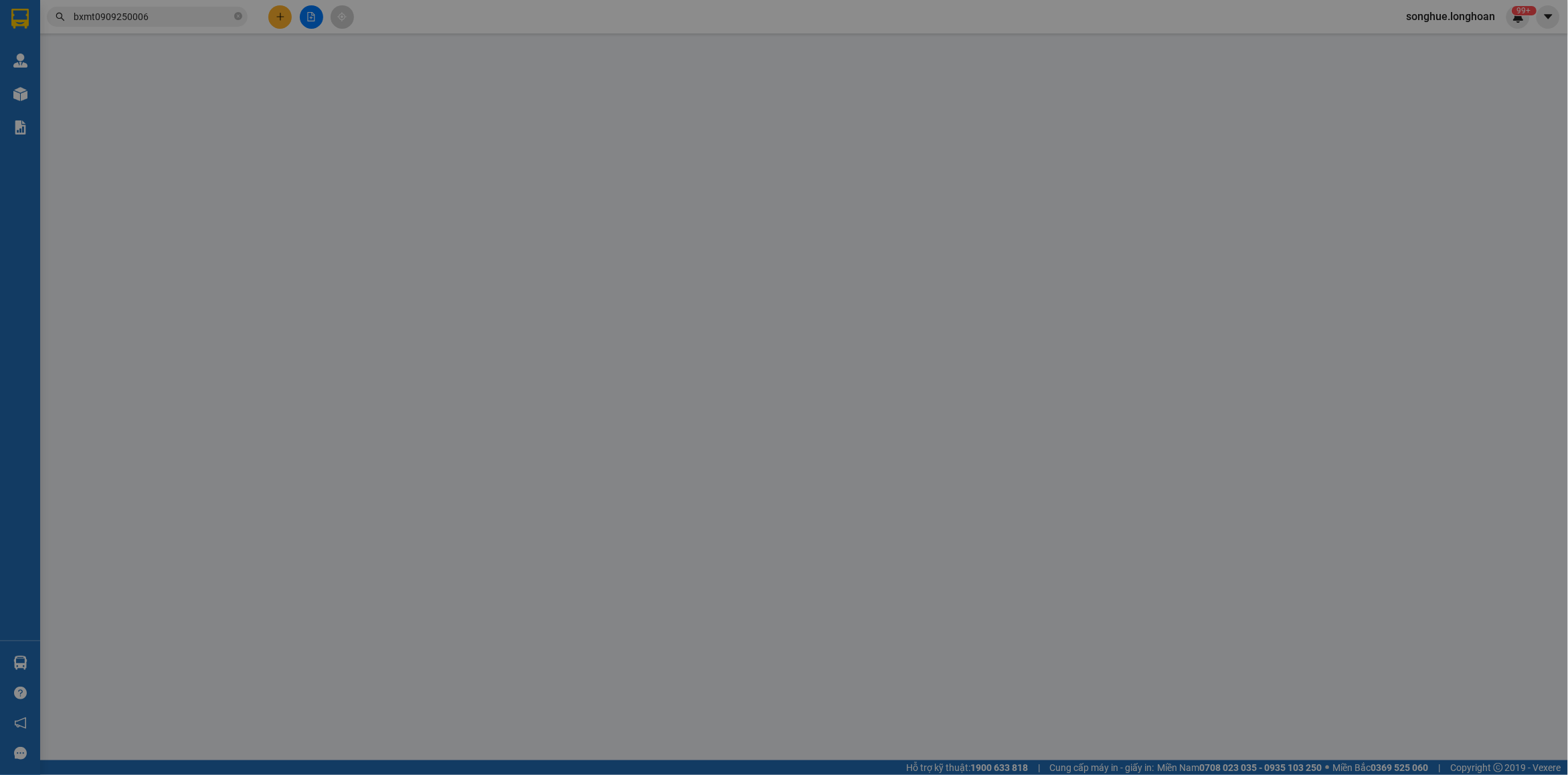
type input "0963570177"
type input "A MẪN"
type input "0983106288"
type input "CHỊ [PERSON_NAME](0389900389)"
checkbox input "true"
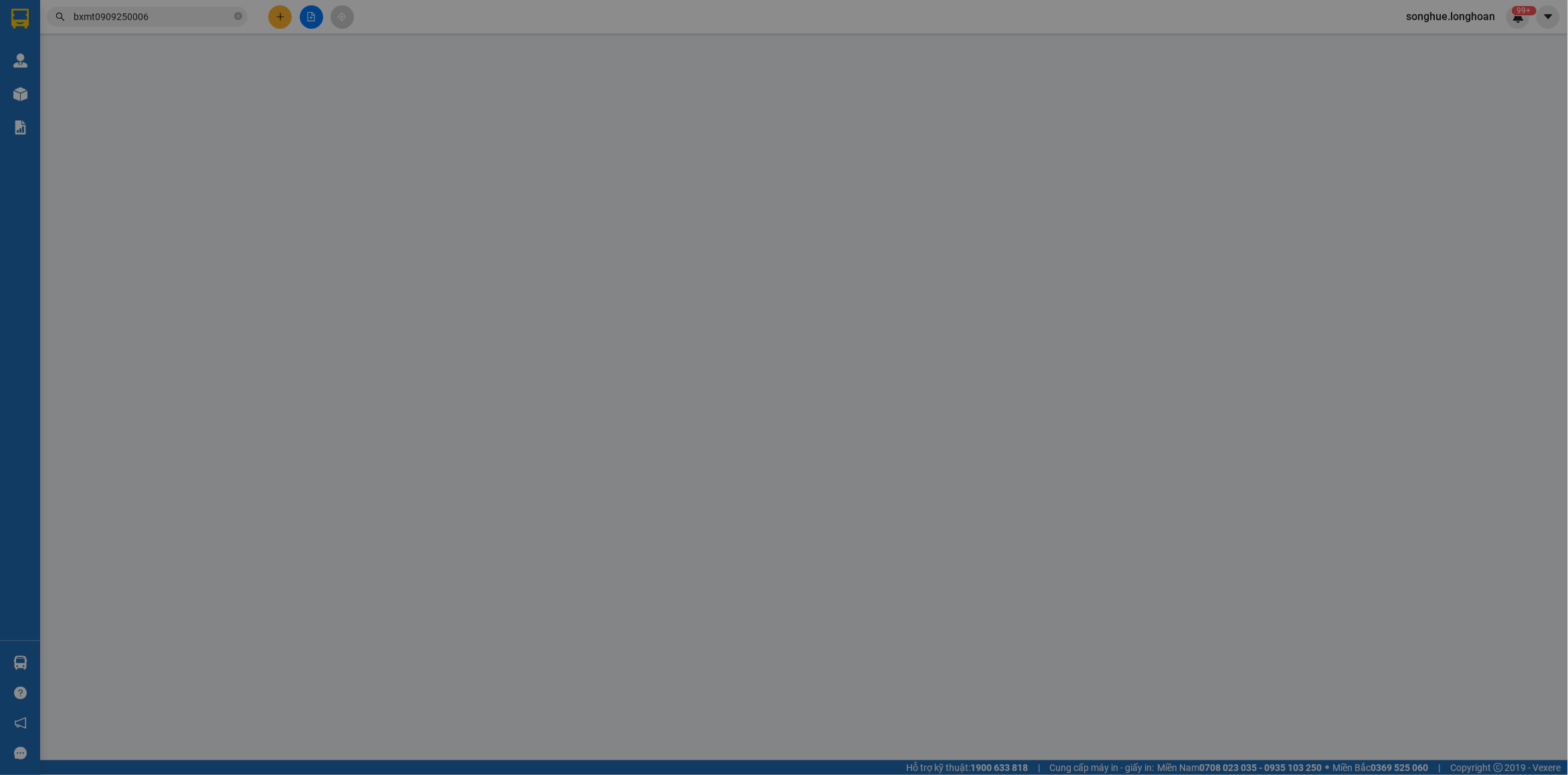
type input "[GEOGRAPHIC_DATA] (TVLT): giao tại [GEOGRAPHIC_DATA]"
type input "1.400.000"
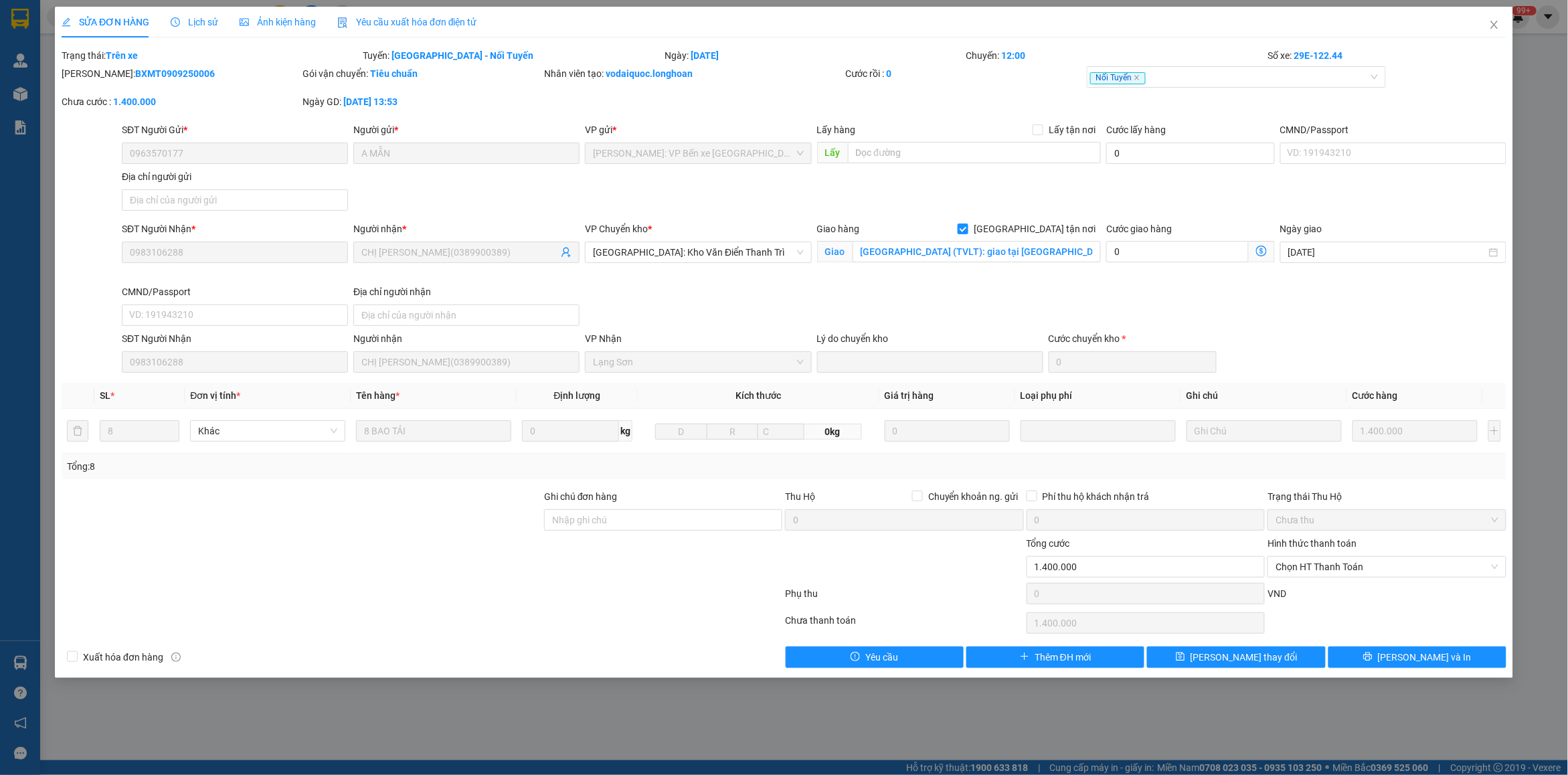
click at [172, 17] on span "Lịch sử" at bounding box center [195, 22] width 48 height 11
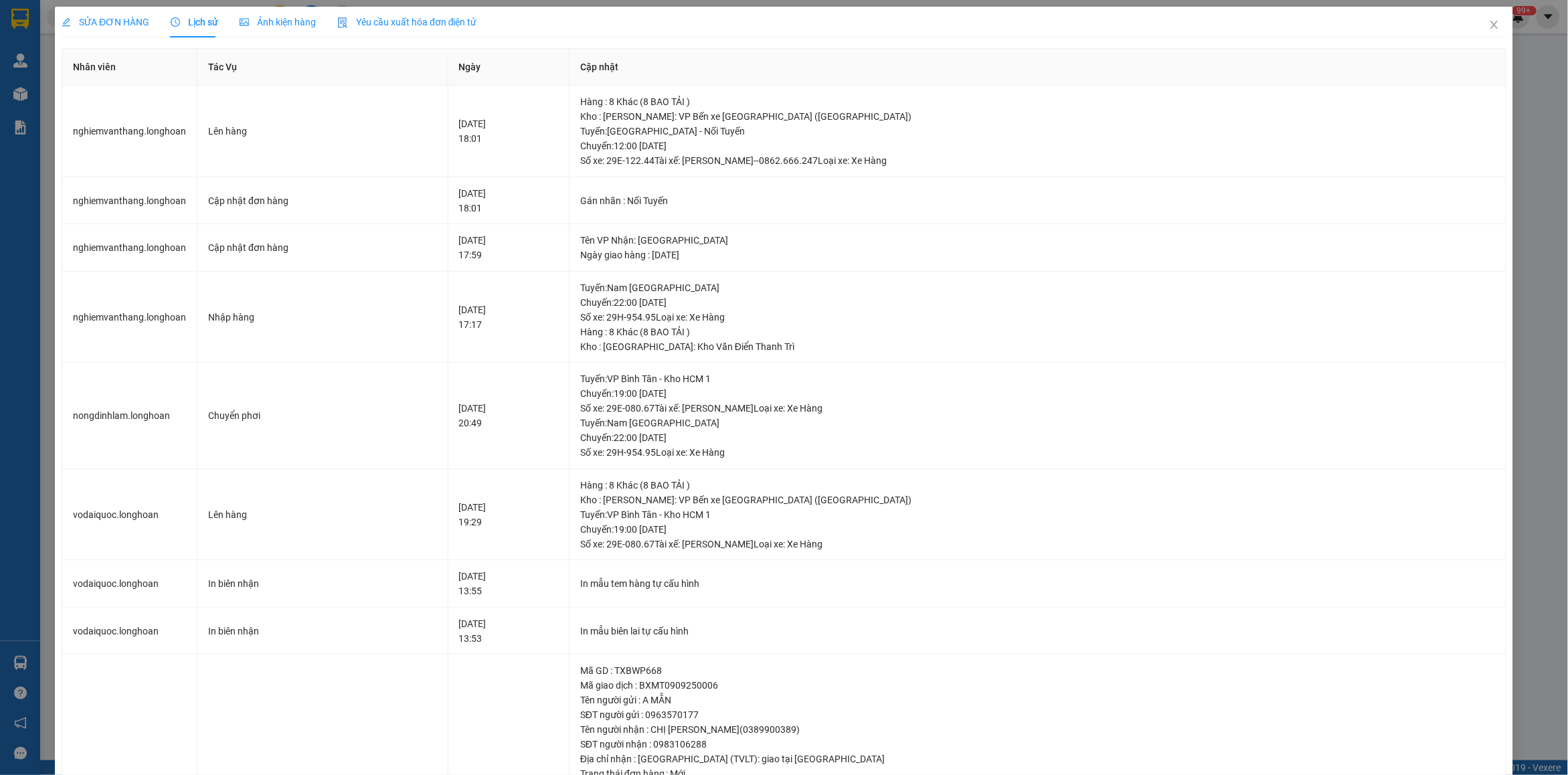
click at [118, 22] on span "SỬA ĐƠN HÀNG" at bounding box center [105, 22] width 88 height 11
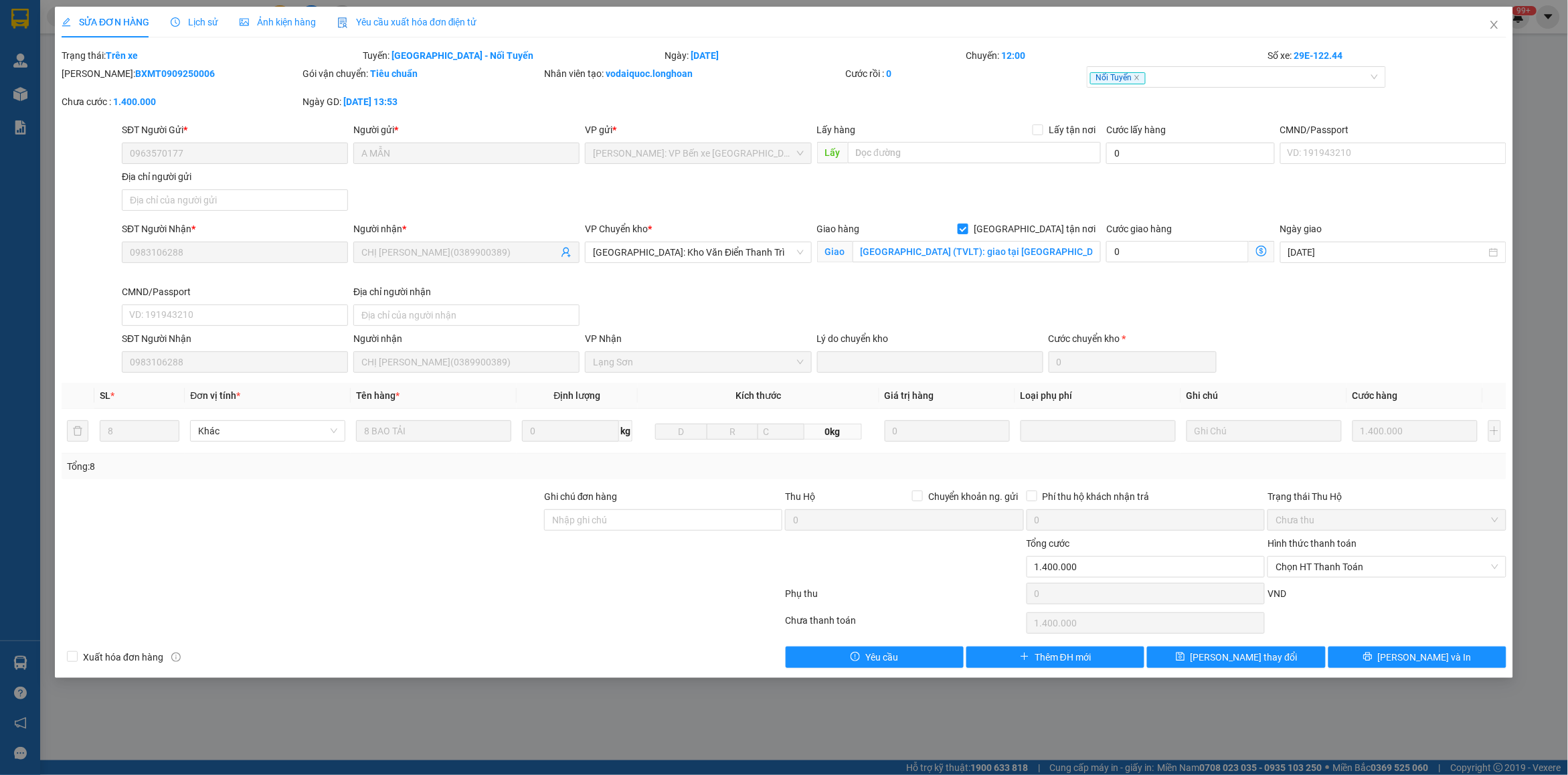
click at [188, 20] on span "Lịch sử" at bounding box center [195, 22] width 48 height 11
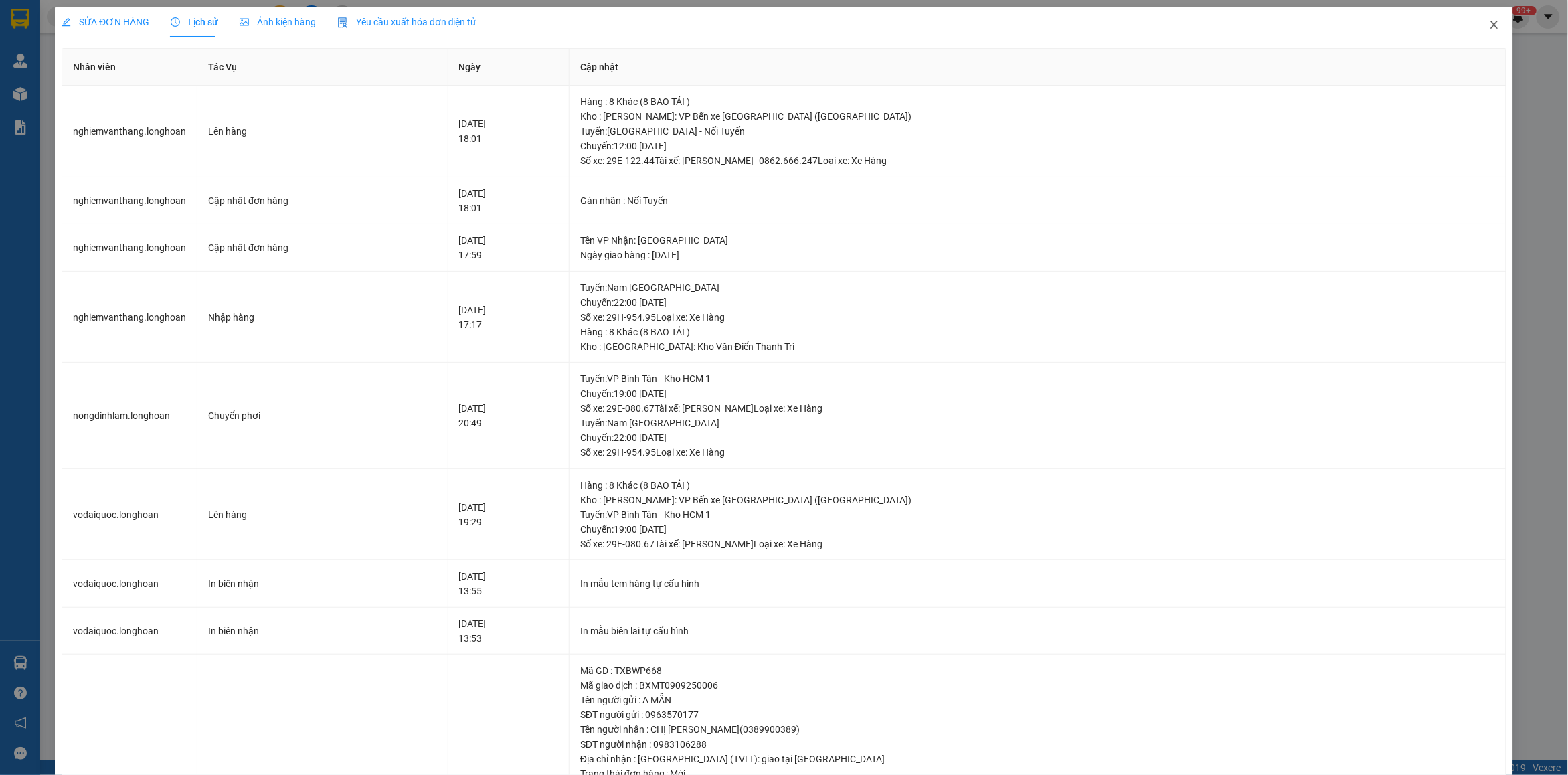
click at [1485, 34] on span "Close" at bounding box center [1494, 26] width 38 height 38
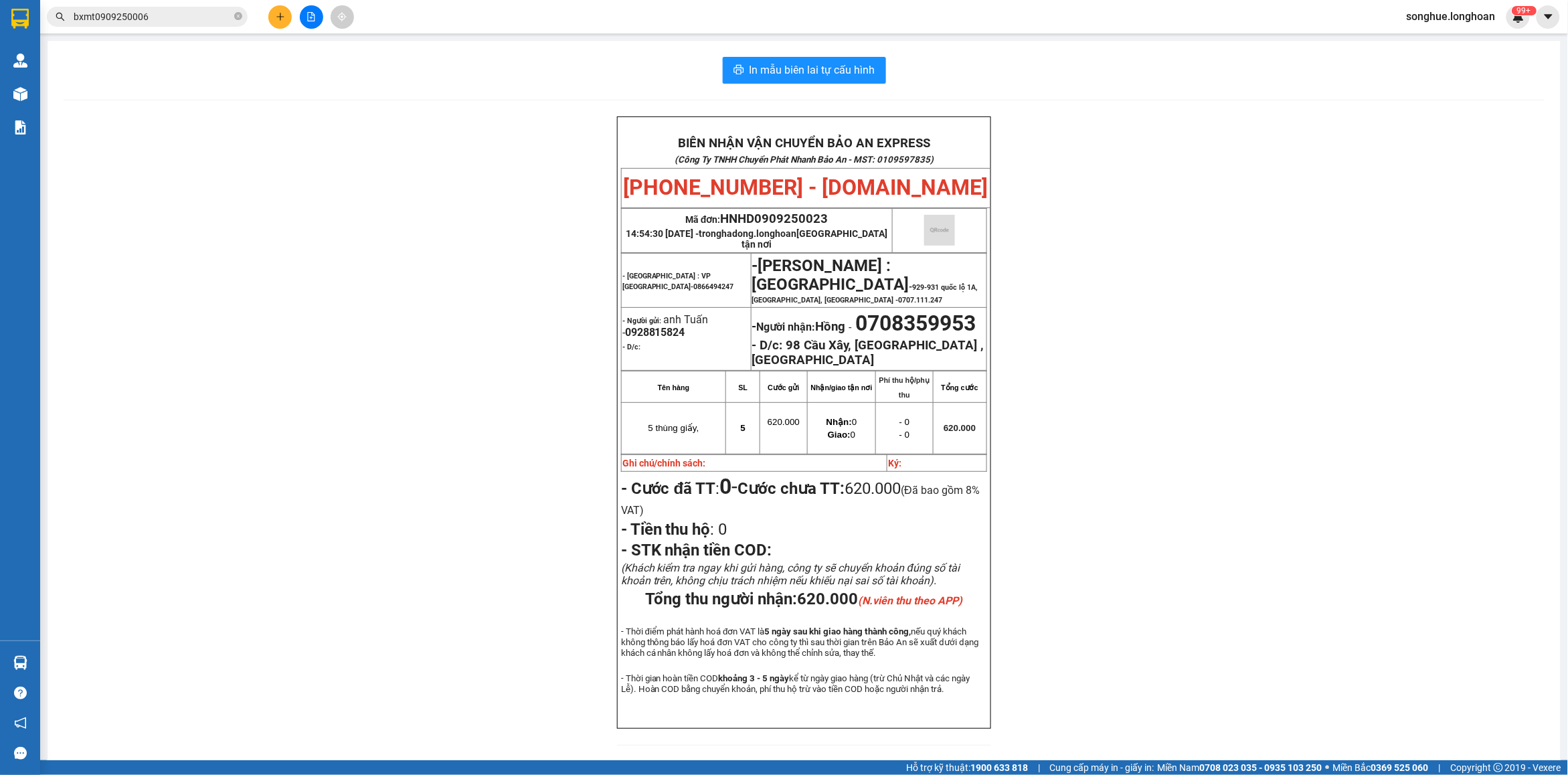
click at [230, 11] on input "bxmt0909250006" at bounding box center [153, 16] width 158 height 15
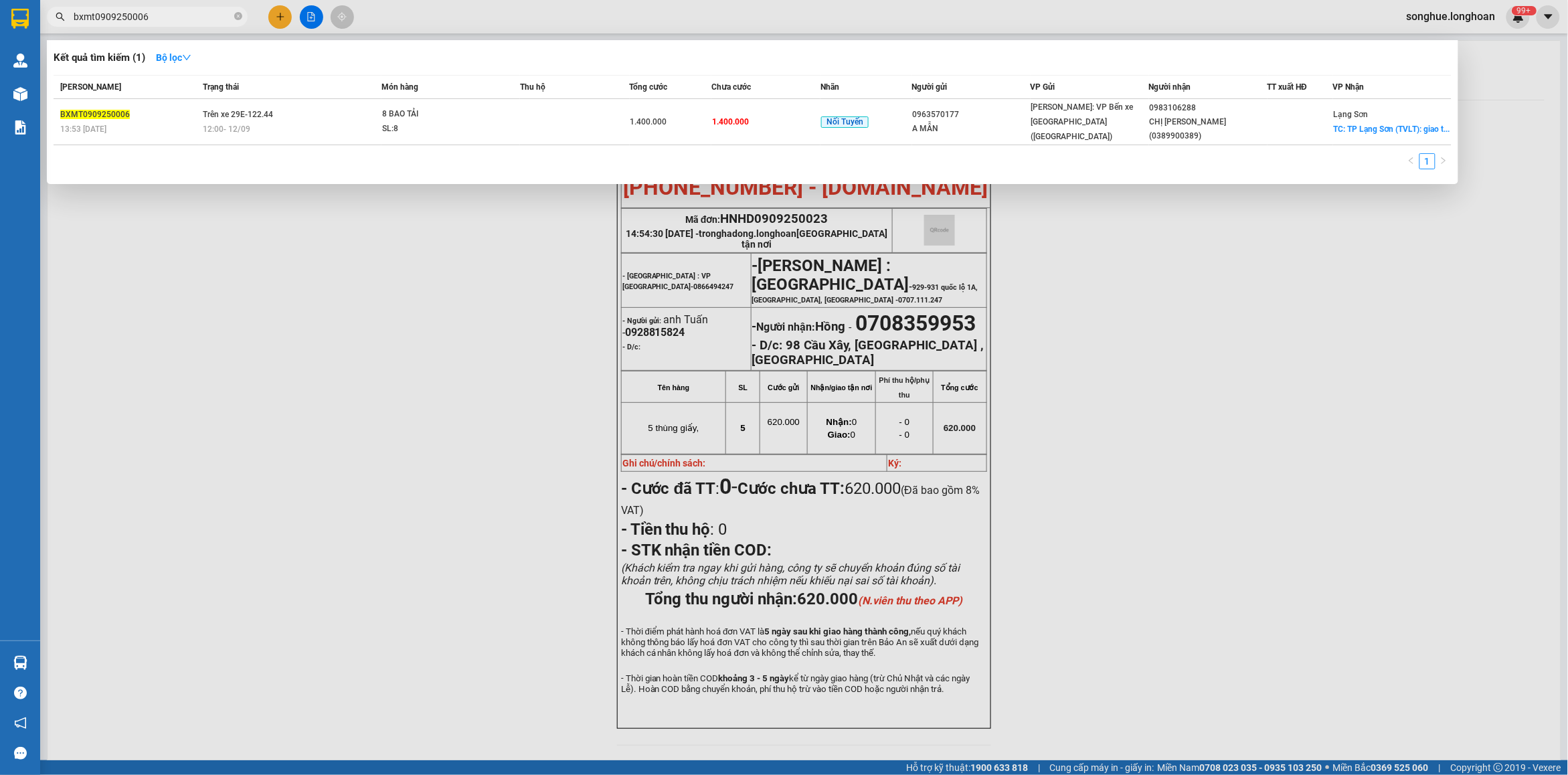
click at [230, 11] on input "bxmt0909250006" at bounding box center [153, 16] width 158 height 15
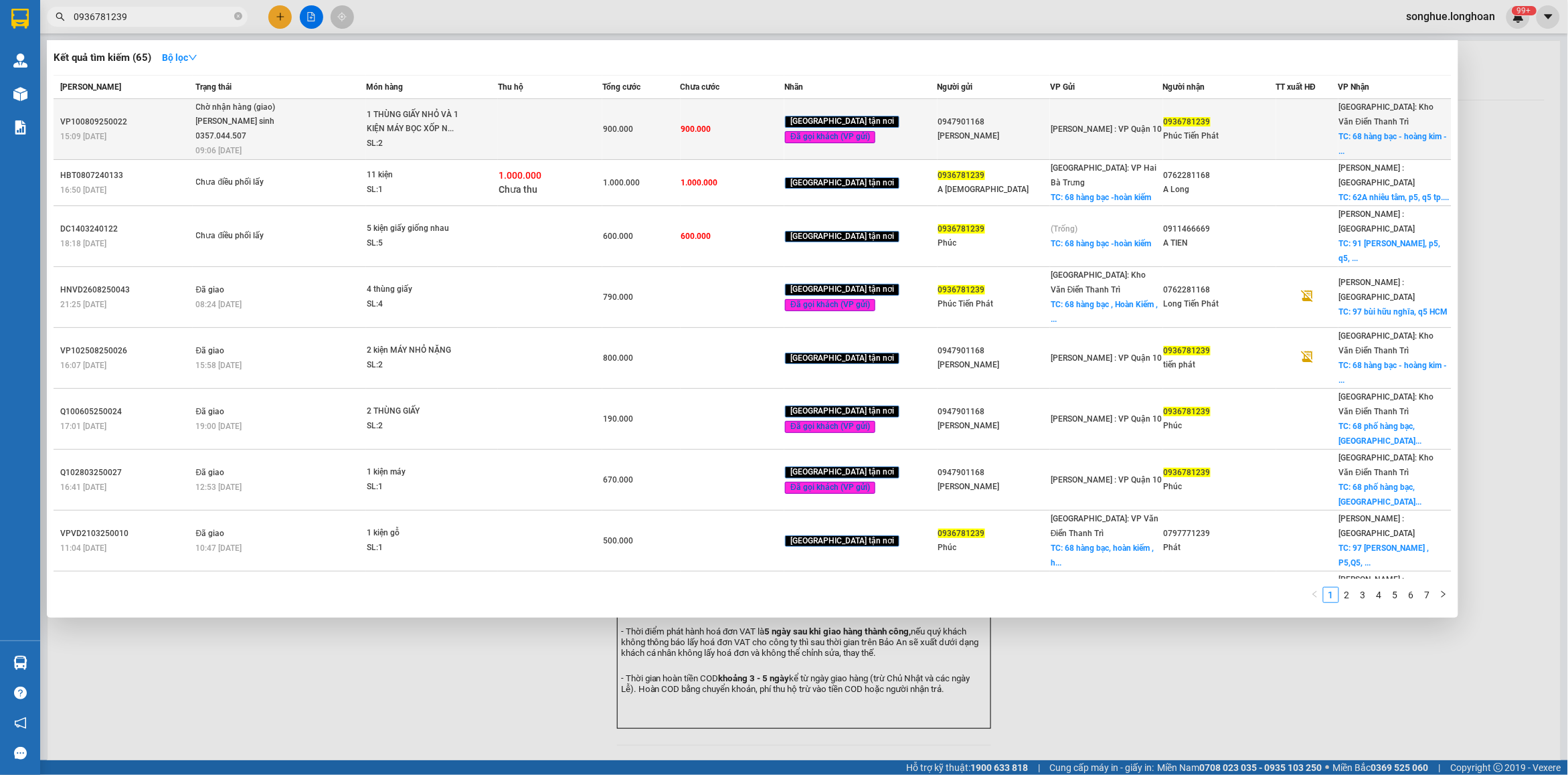
type input "0936781239"
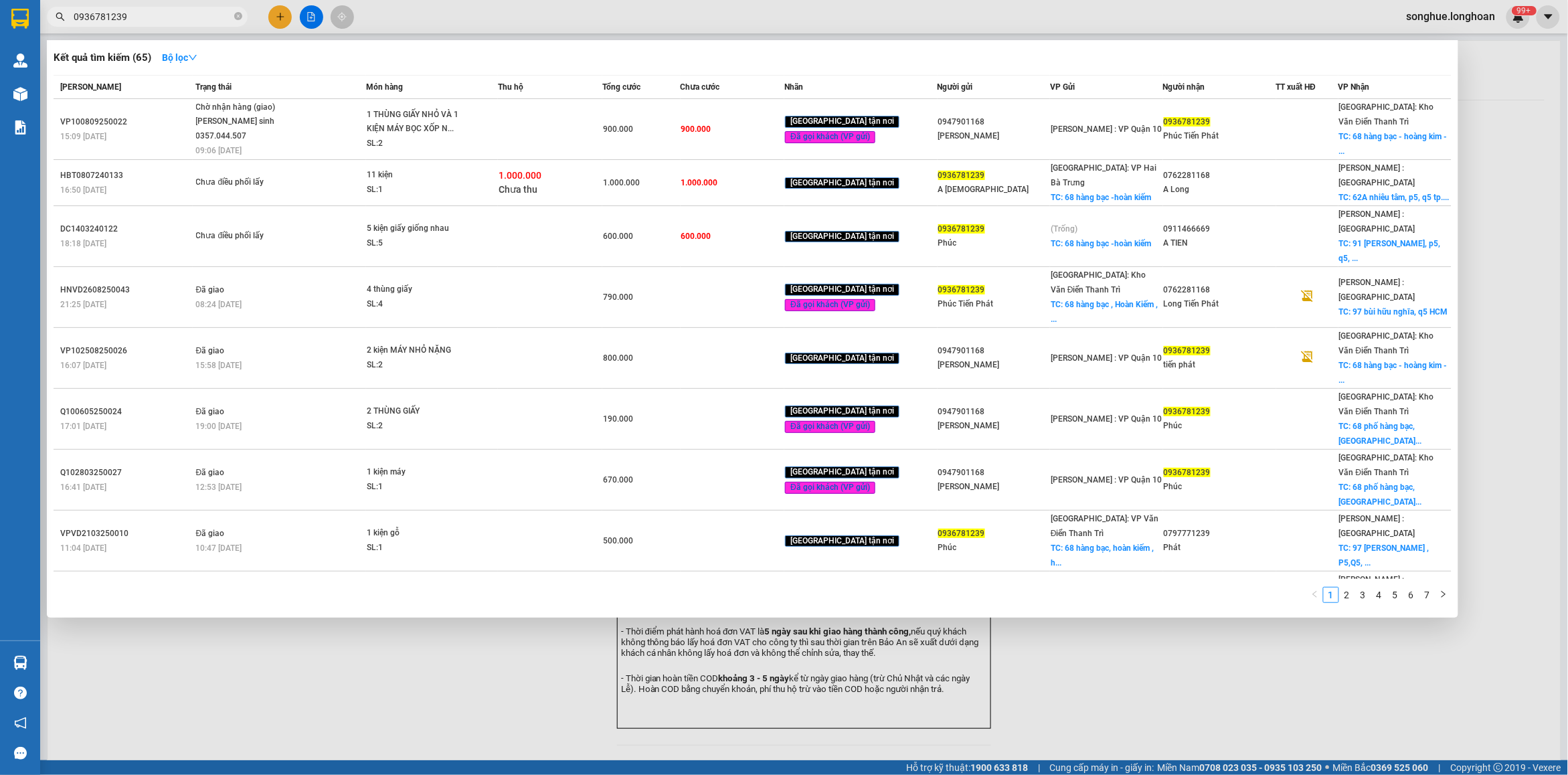
click at [214, 146] on span "09:06 [DATE]" at bounding box center [219, 150] width 46 height 9
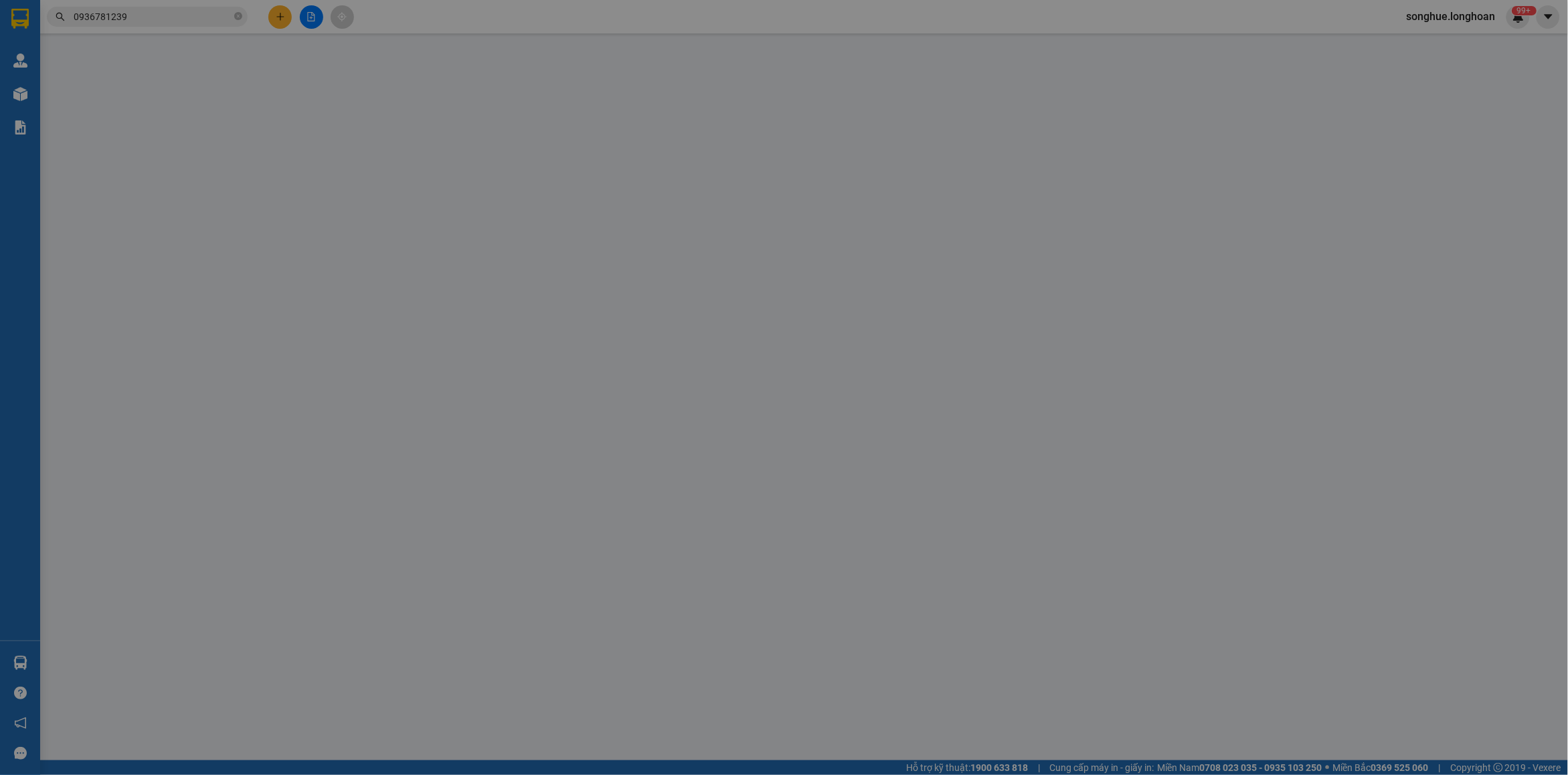
type input "0947901168"
type input "[PERSON_NAME]"
type input "0936781239"
type input "Phúc Tiến Phát"
checkbox input "true"
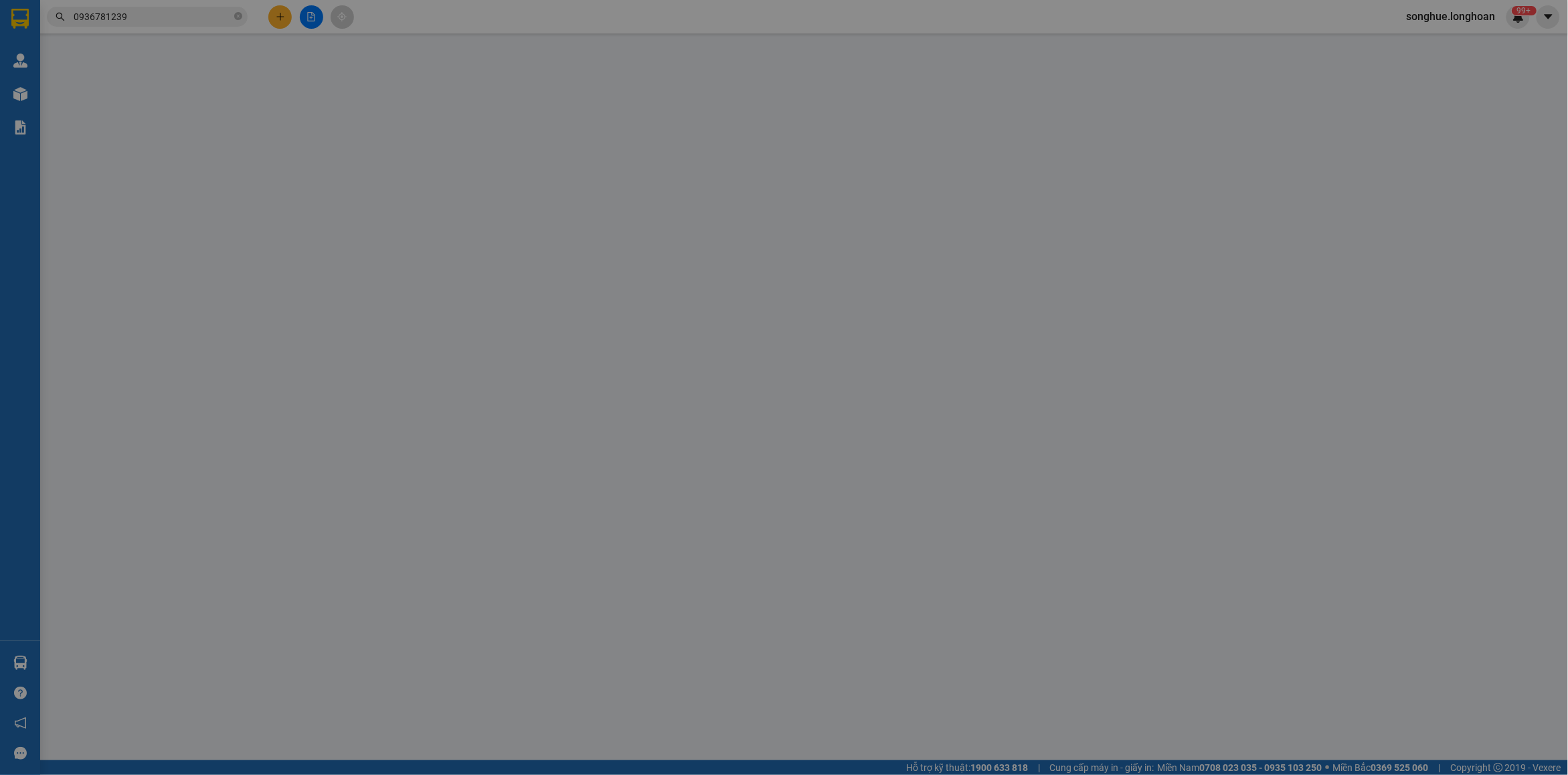
type input "68 hàng bạc - hoàng kim - hoàn kiếm - [GEOGRAPHIC_DATA]"
type input "hàng k bao bể vỡ hư hỏng"
type input "900.000"
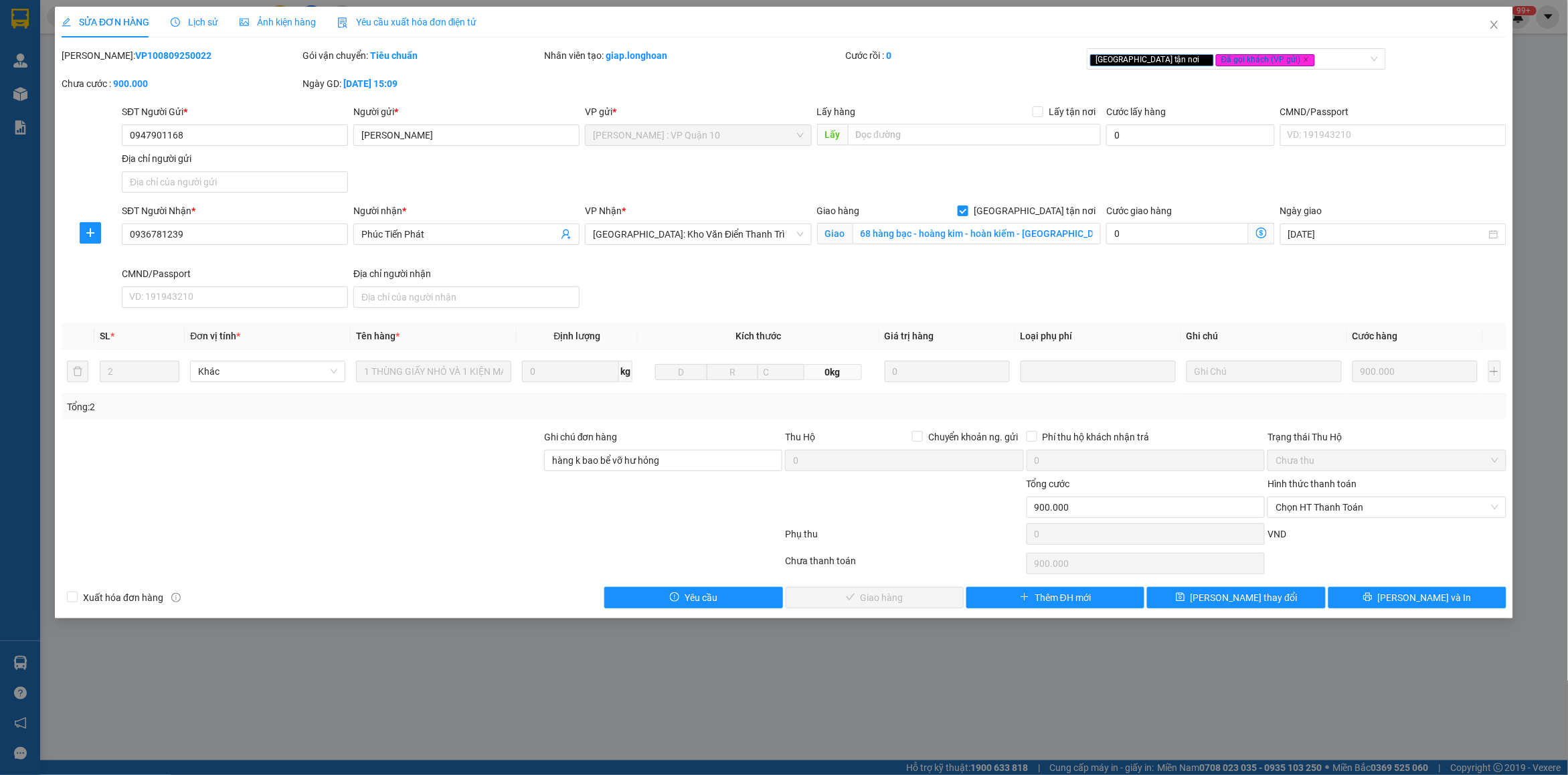
click at [208, 13] on div "Lịch sử" at bounding box center [195, 22] width 48 height 31
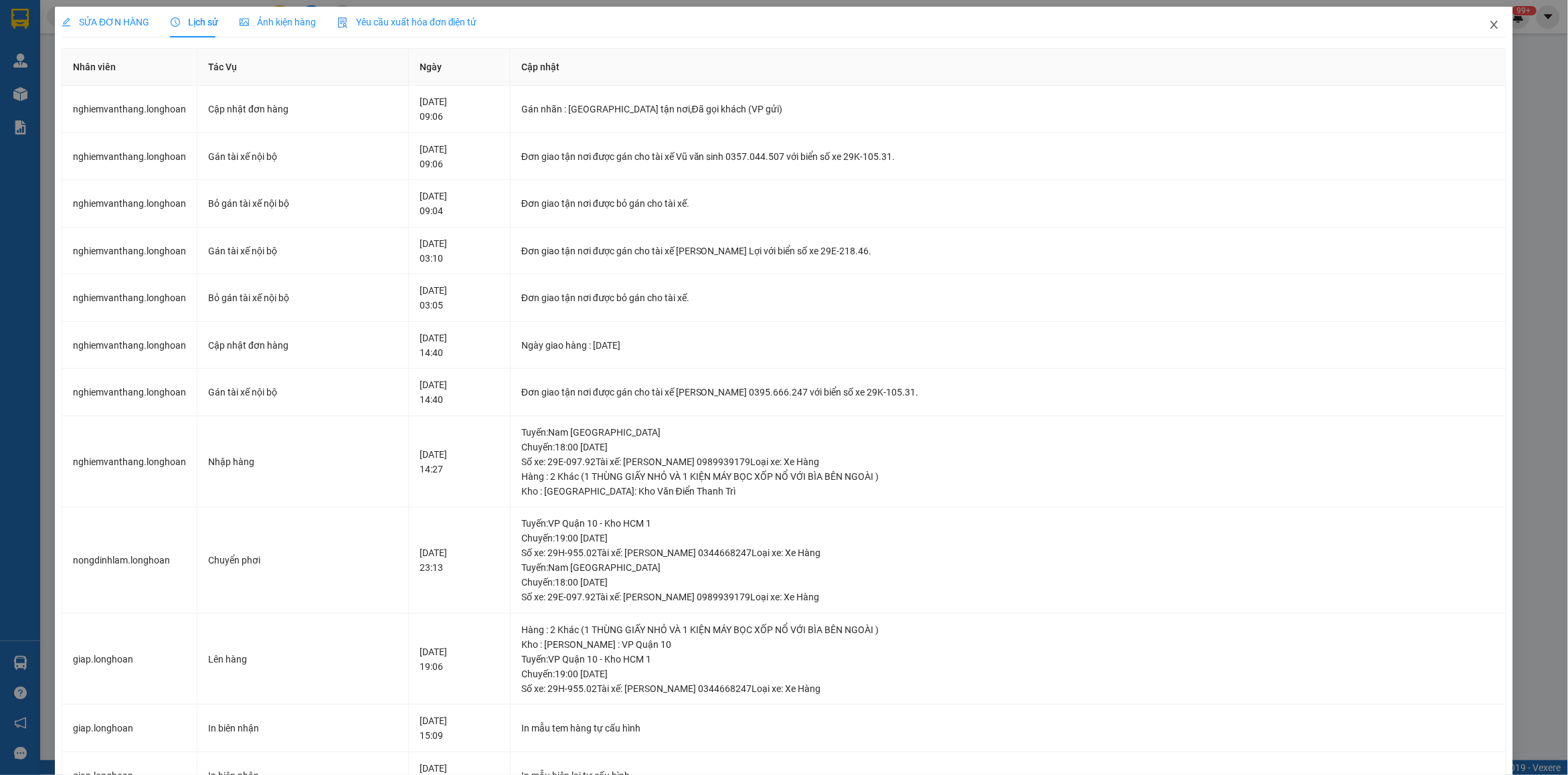
click at [1490, 32] on span "Close" at bounding box center [1494, 26] width 38 height 38
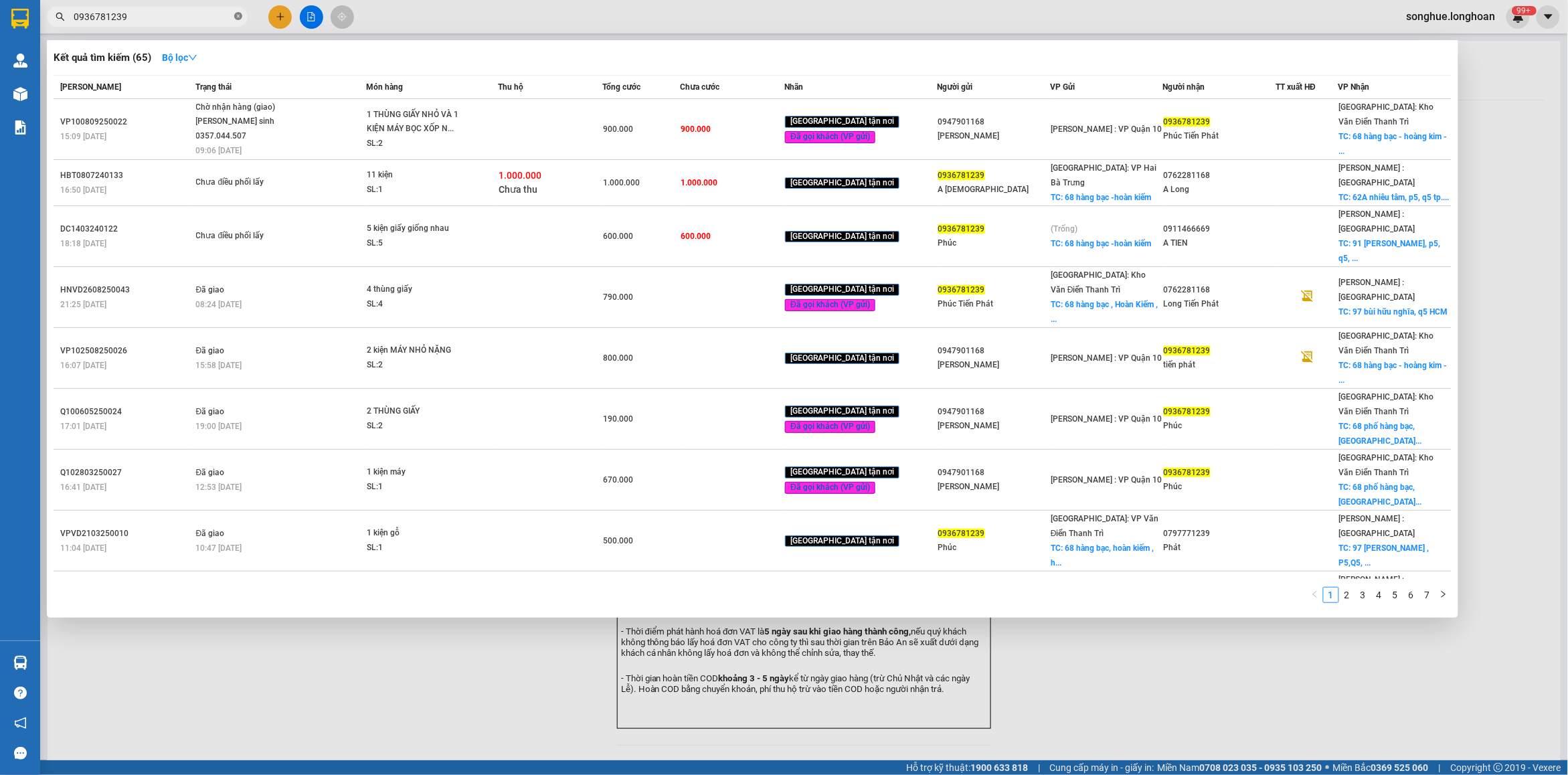
click at [239, 12] on icon "close-circle" at bounding box center [238, 15] width 8 height 8
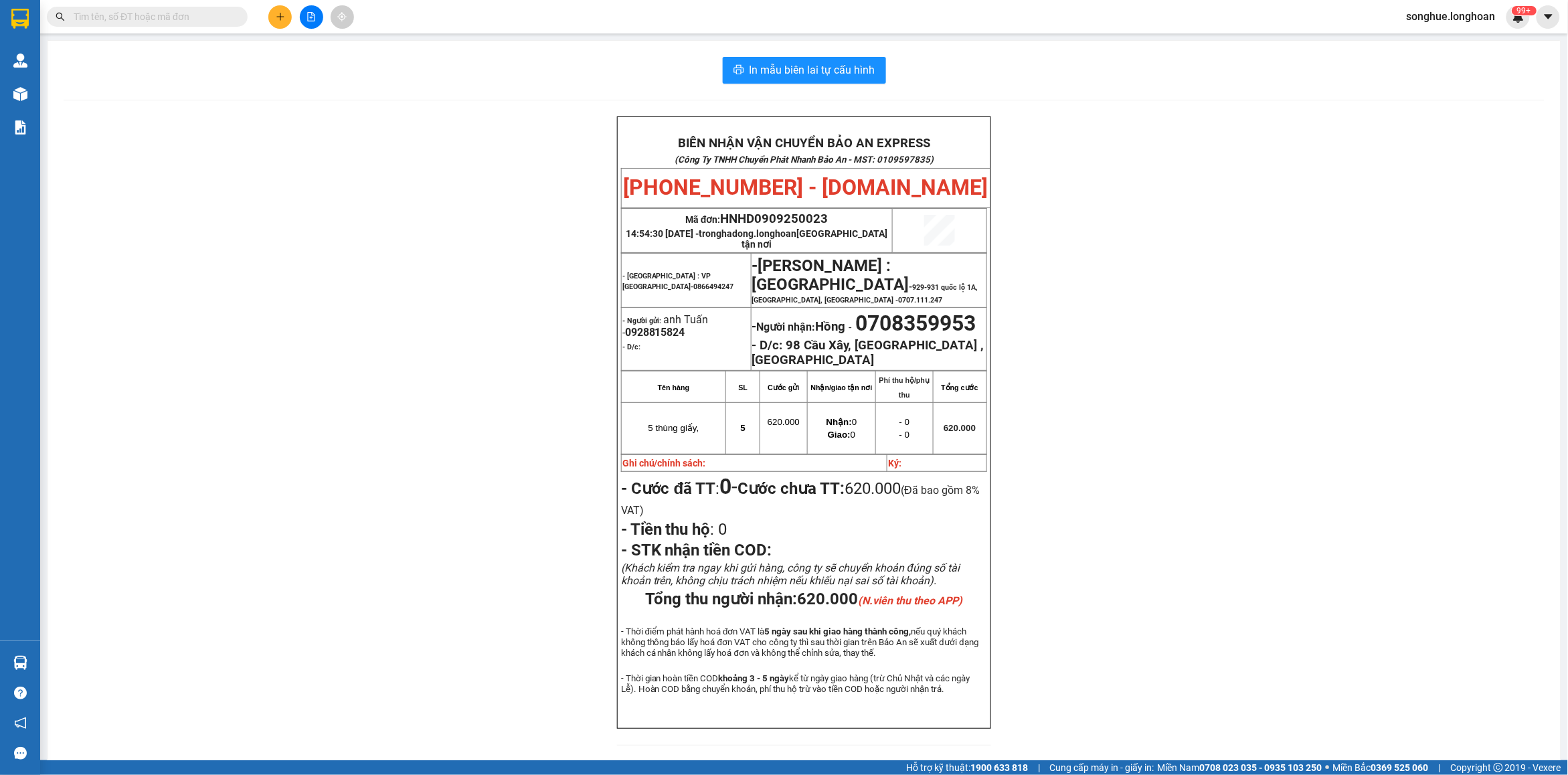
paste input "0922333443"
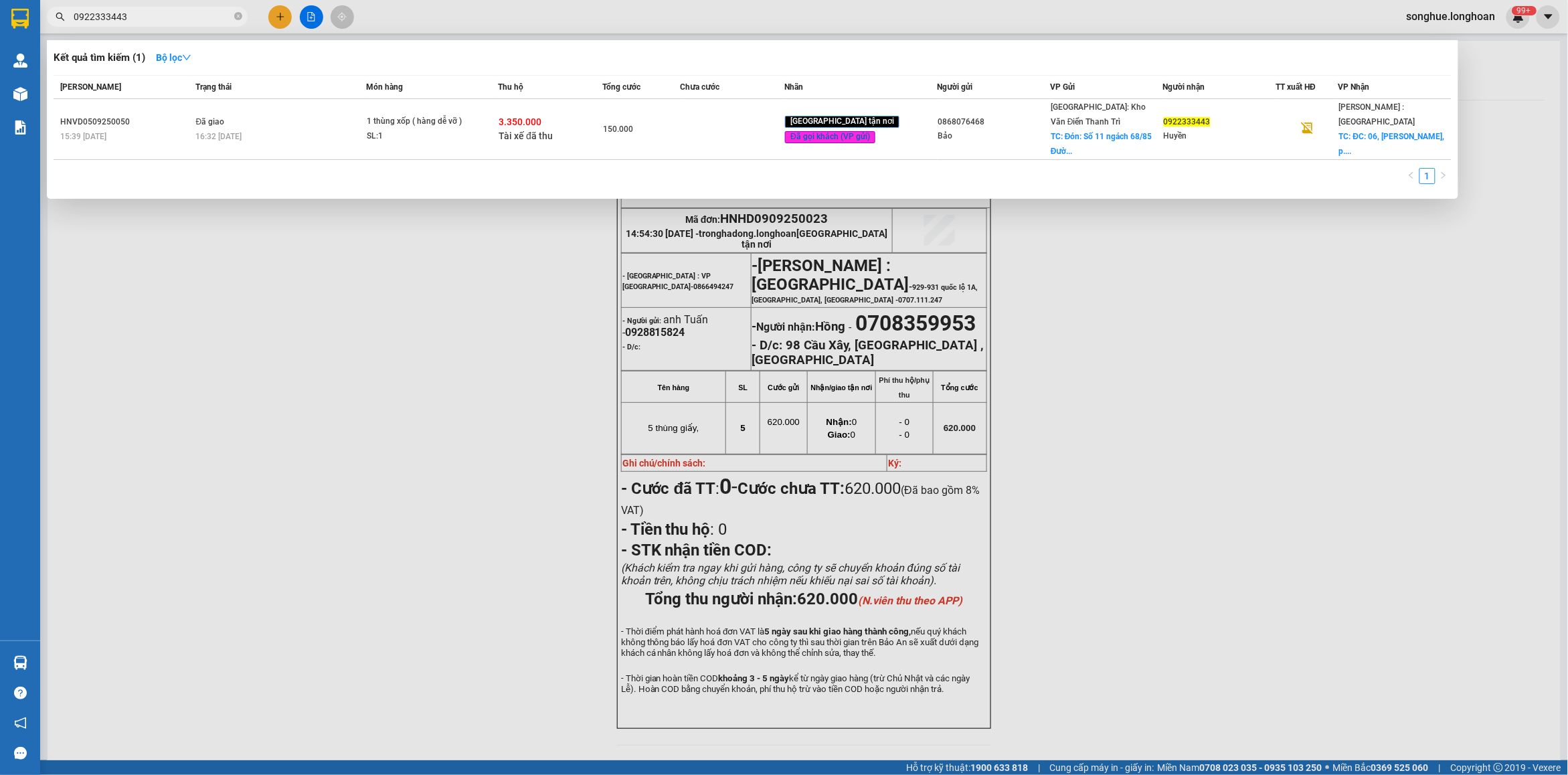
click at [143, 17] on input "0922333443" at bounding box center [153, 16] width 158 height 15
paste input "02938167"
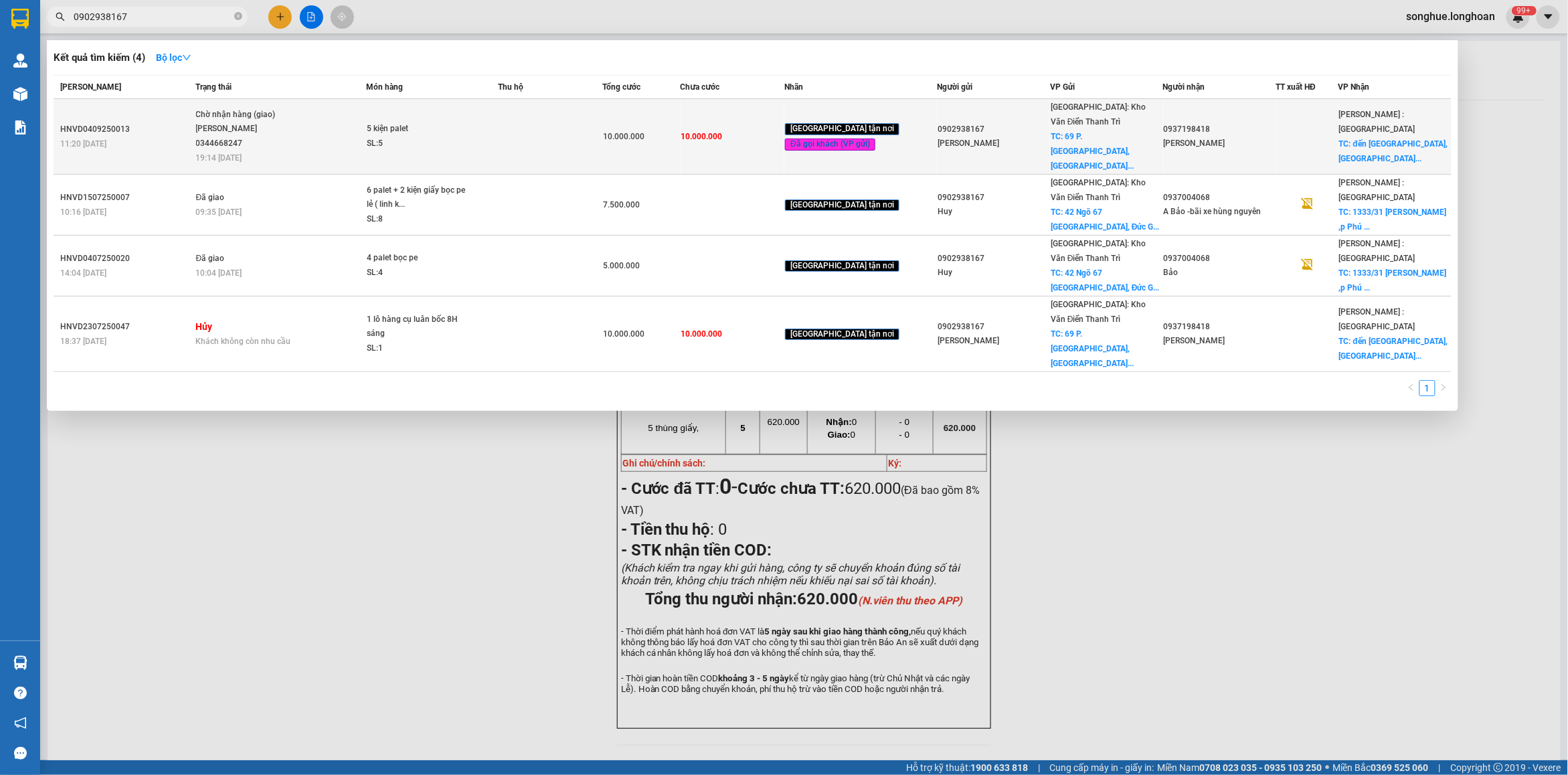
type input "0902938167"
click at [279, 129] on div "[PERSON_NAME] 0344668247" at bounding box center [246, 136] width 100 height 29
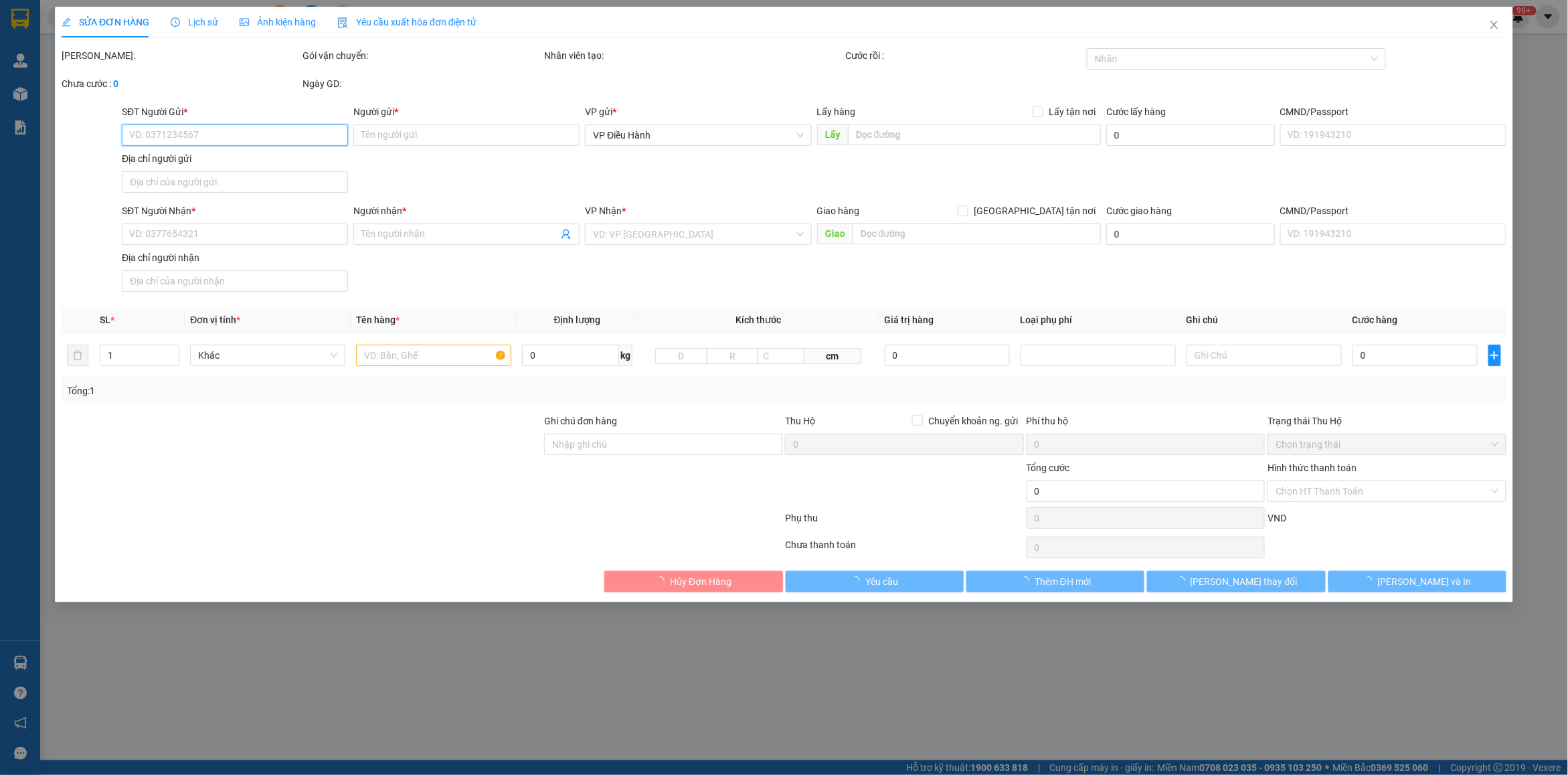
type input "0902938167"
type input "[PERSON_NAME]"
checkbox input "true"
type input "69 P. [GEOGRAPHIC_DATA], [GEOGRAPHIC_DATA], [GEOGRAPHIC_DATA], [GEOGRAPHIC_DATA…"
type input "0937198418"
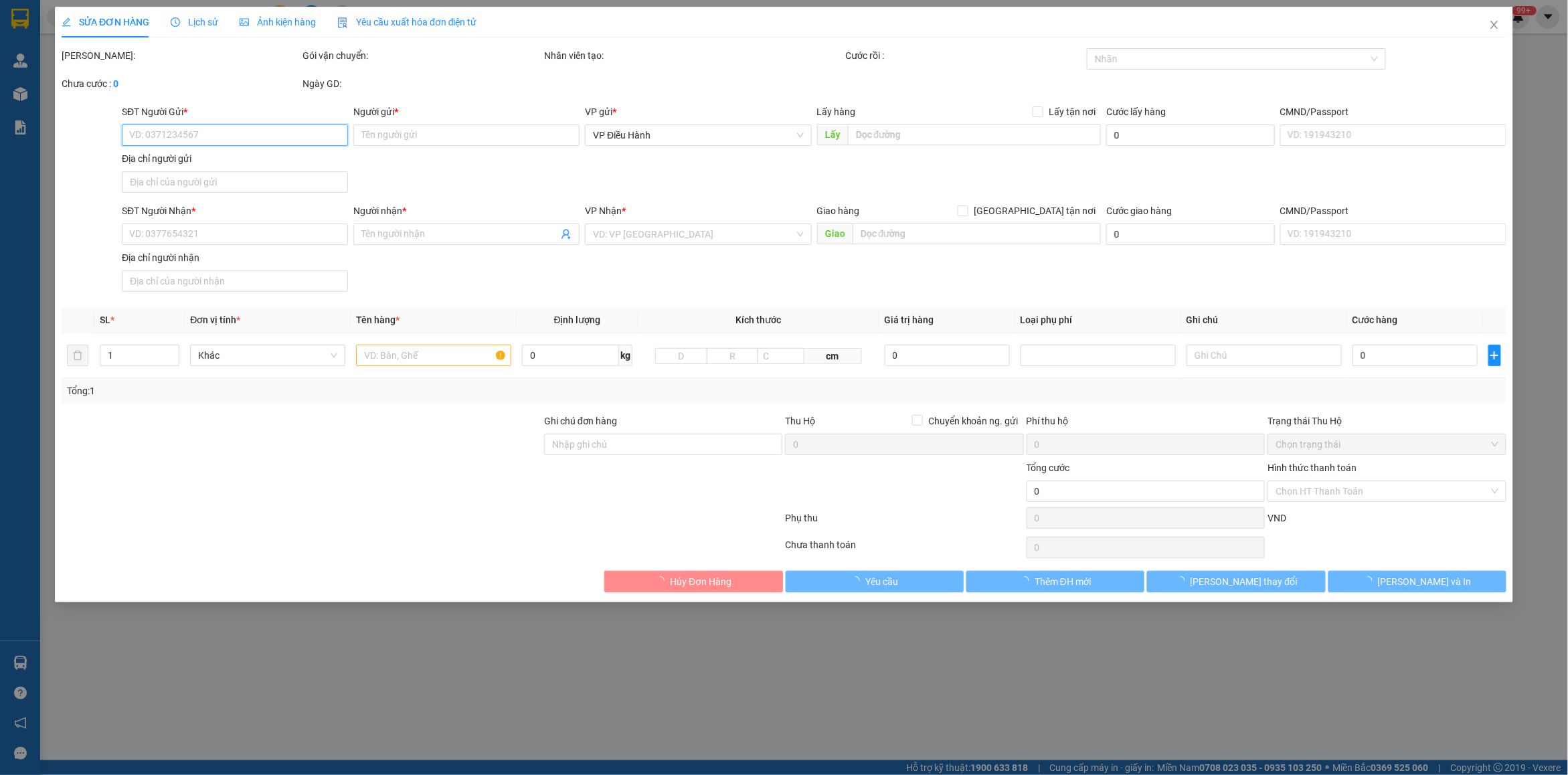
type input "[PERSON_NAME]"
checkbox input "true"
type input "đến [GEOGRAPHIC_DATA], [GEOGRAPHIC_DATA], [GEOGRAPHIC_DATA][PERSON_NAME]"
type input "hàng giao nguyên kiện, hư vỡ ko đền"
type input "10.000.000"
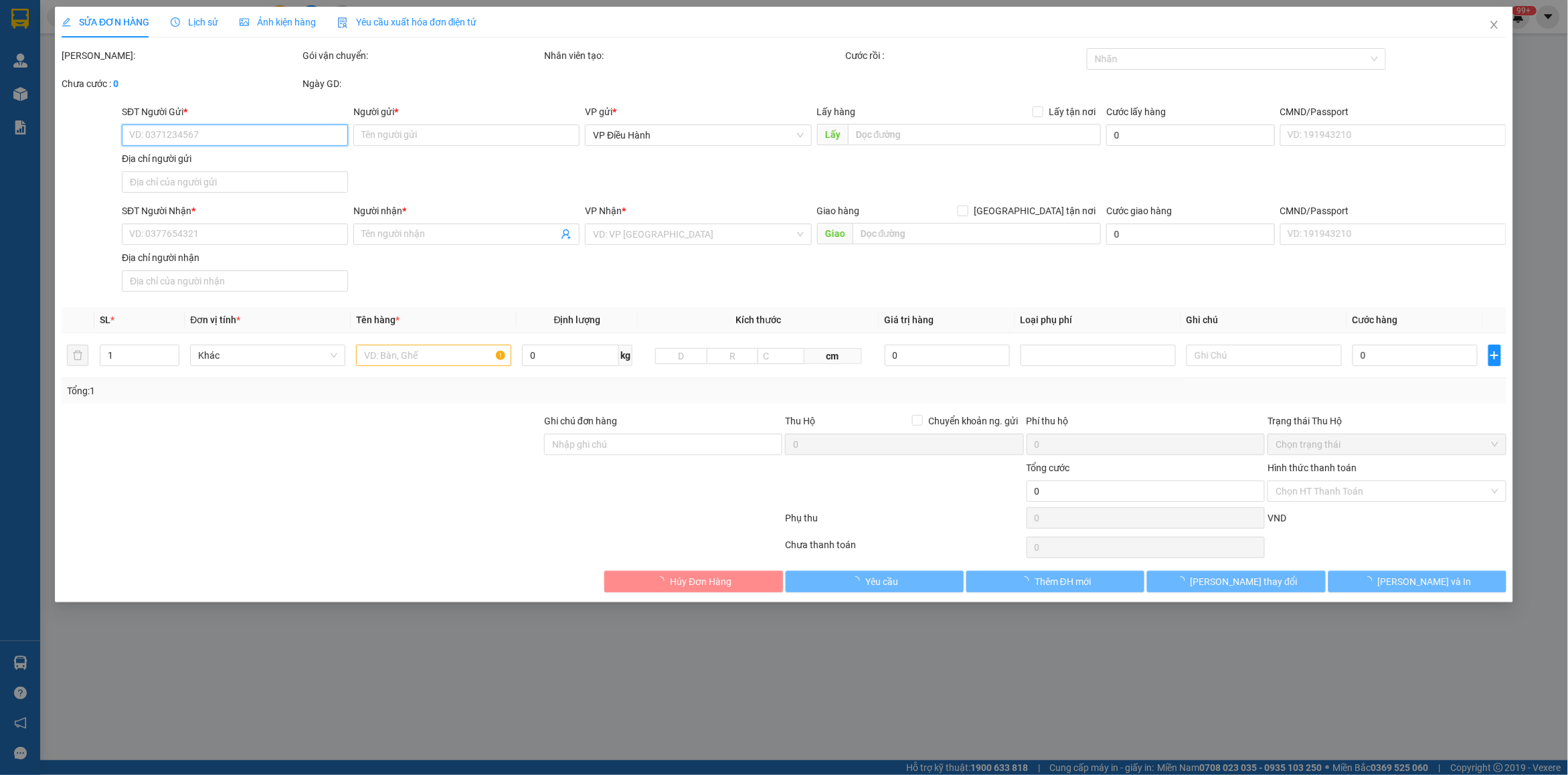
type input "10.000.000"
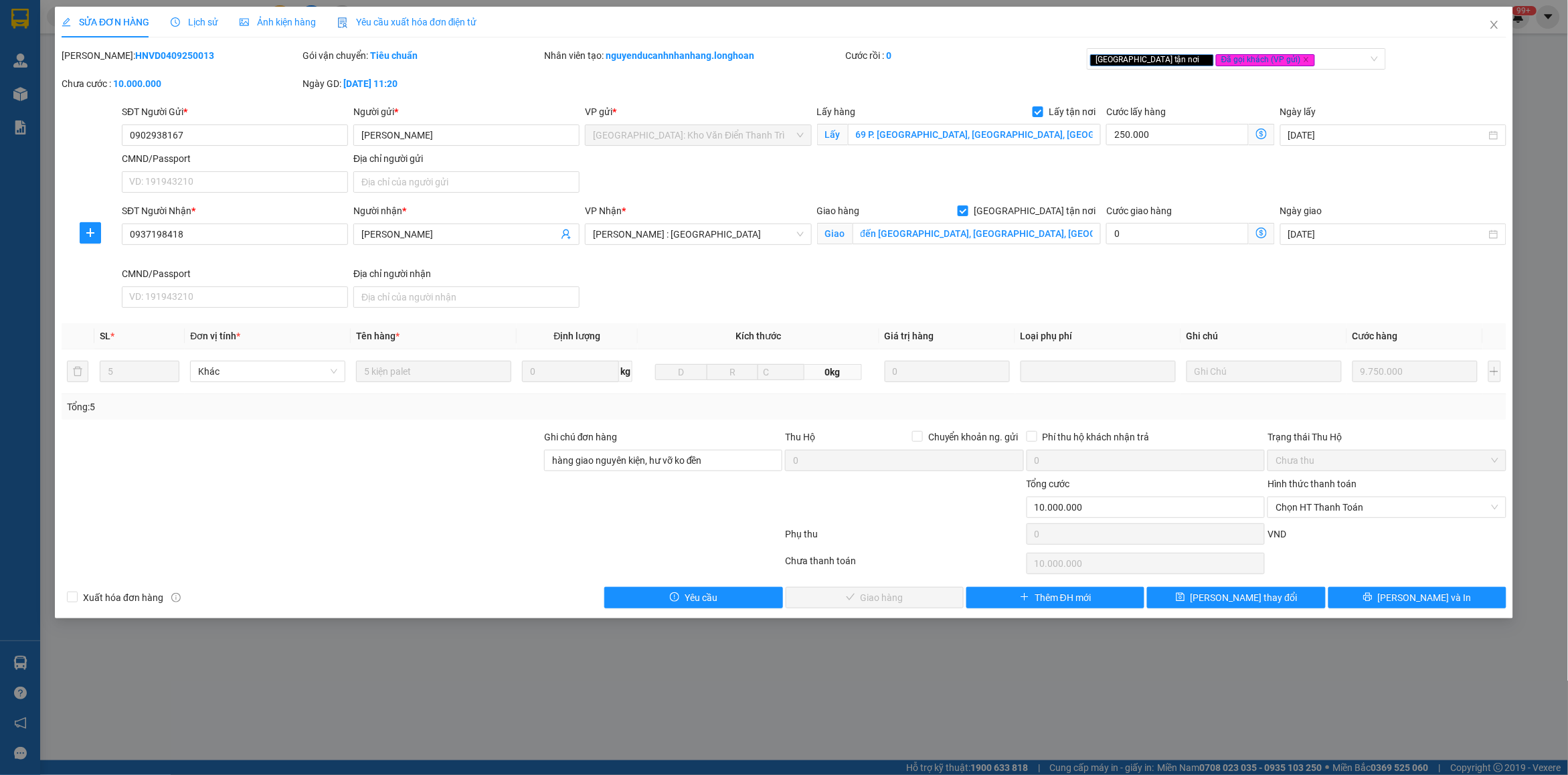
click at [194, 18] on span "Lịch sử" at bounding box center [195, 22] width 48 height 11
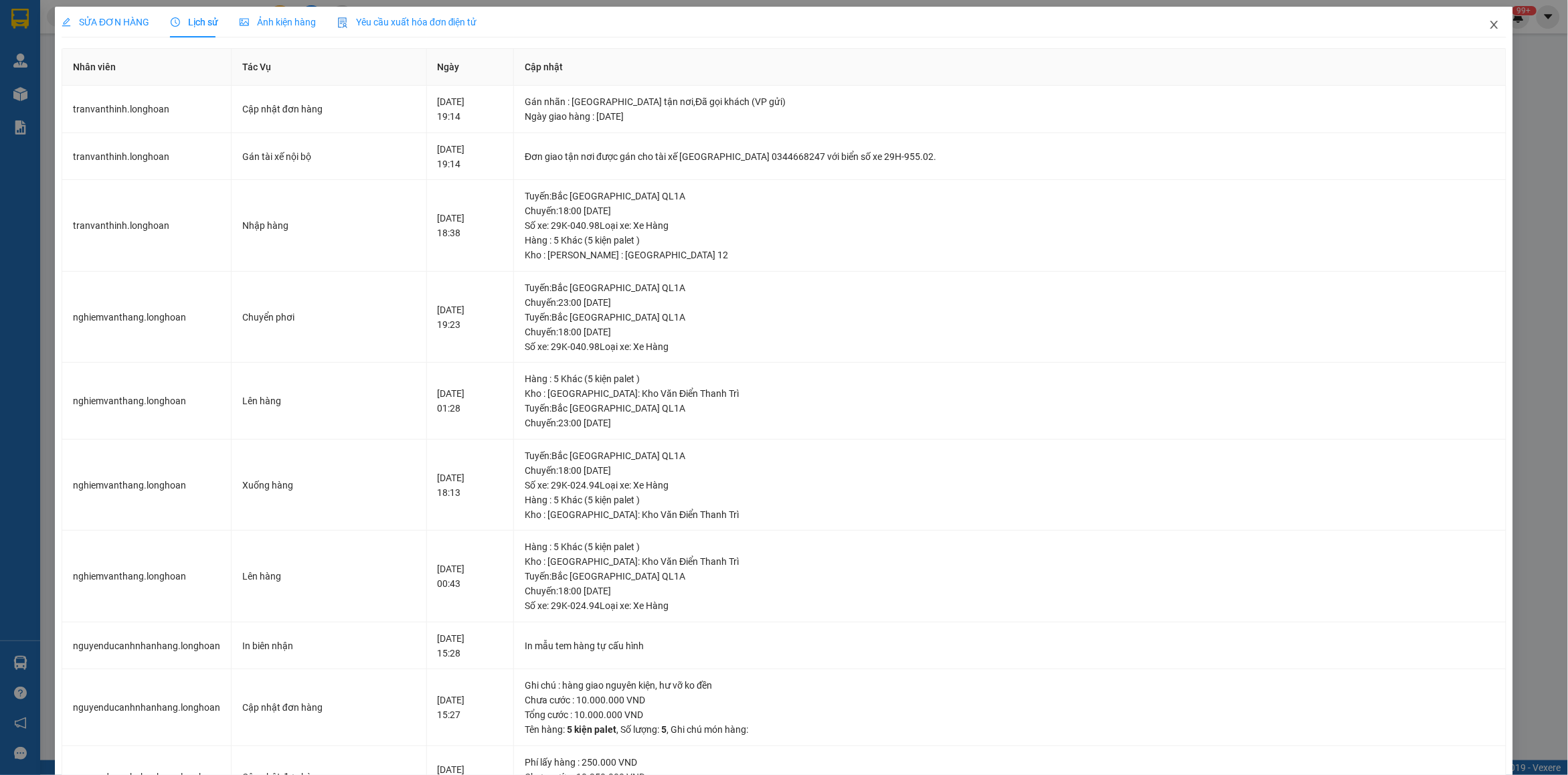
drag, startPoint x: 1493, startPoint y: 32, endPoint x: 1463, endPoint y: 27, distance: 30.4
click at [1492, 32] on span "Close" at bounding box center [1494, 26] width 38 height 38
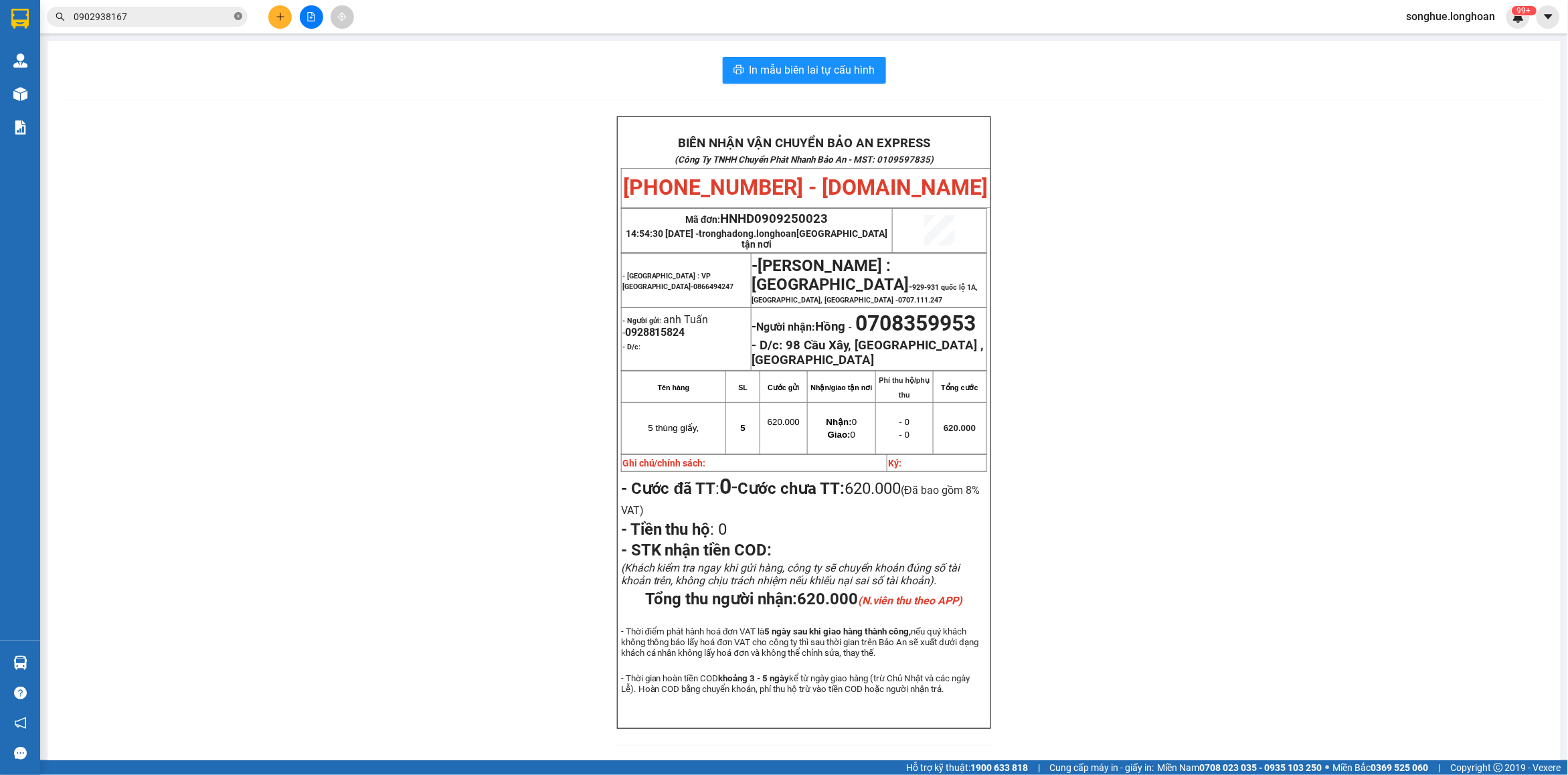
click at [239, 18] on icon "close-circle" at bounding box center [238, 15] width 8 height 8
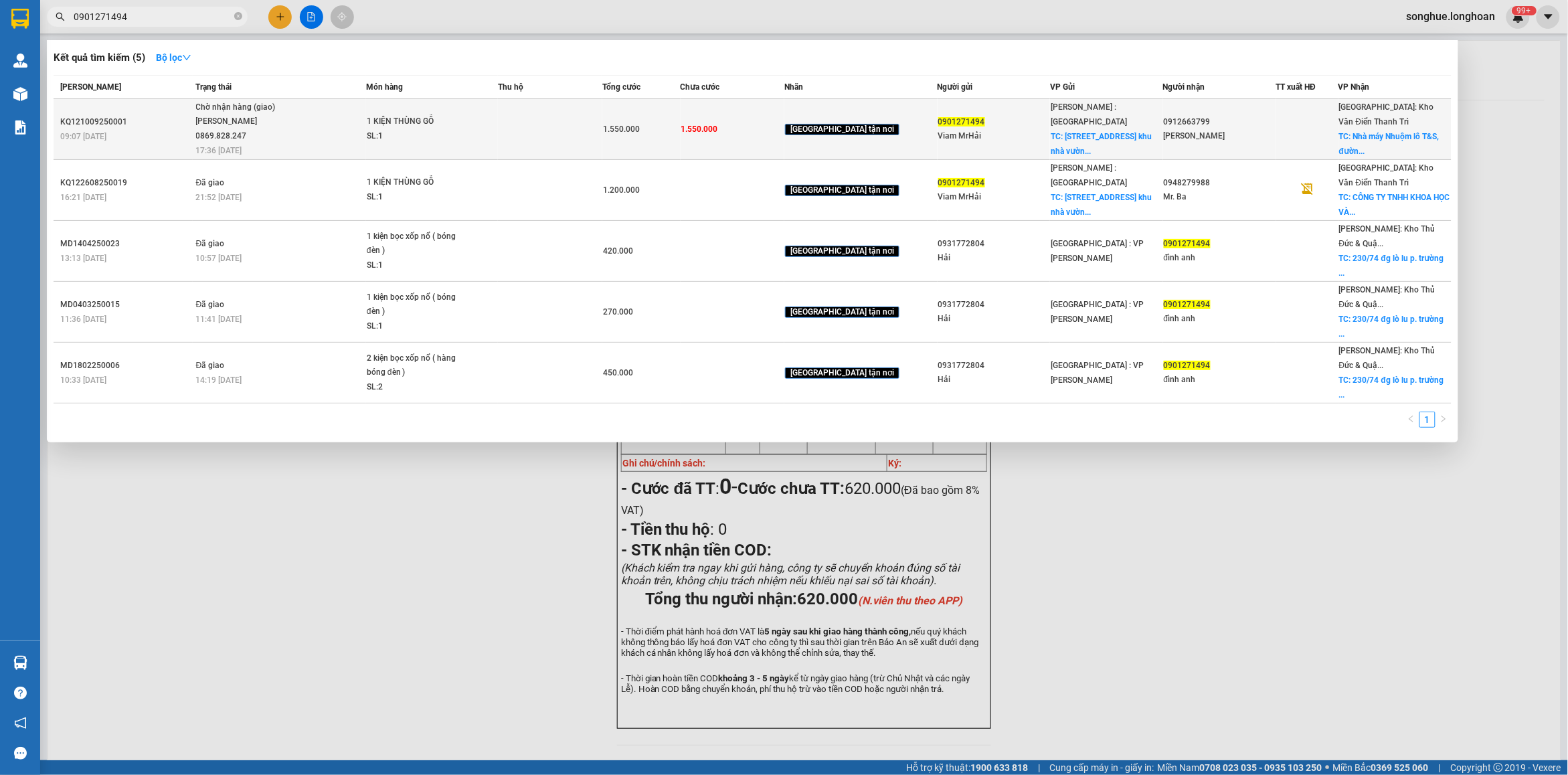
type input "0901271494"
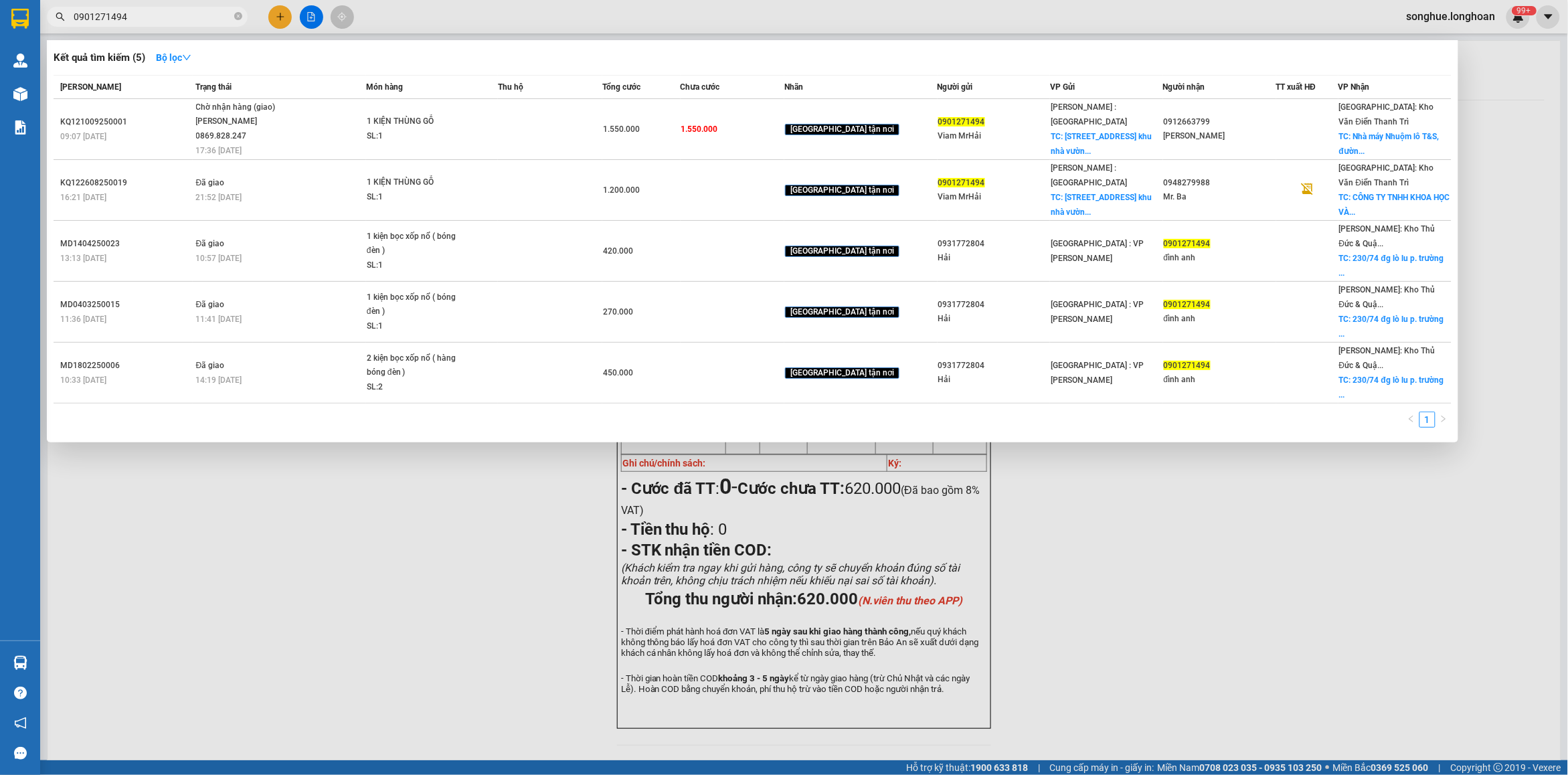
click at [205, 113] on div "Chờ nhận hàng (giao)" at bounding box center [246, 107] width 100 height 15
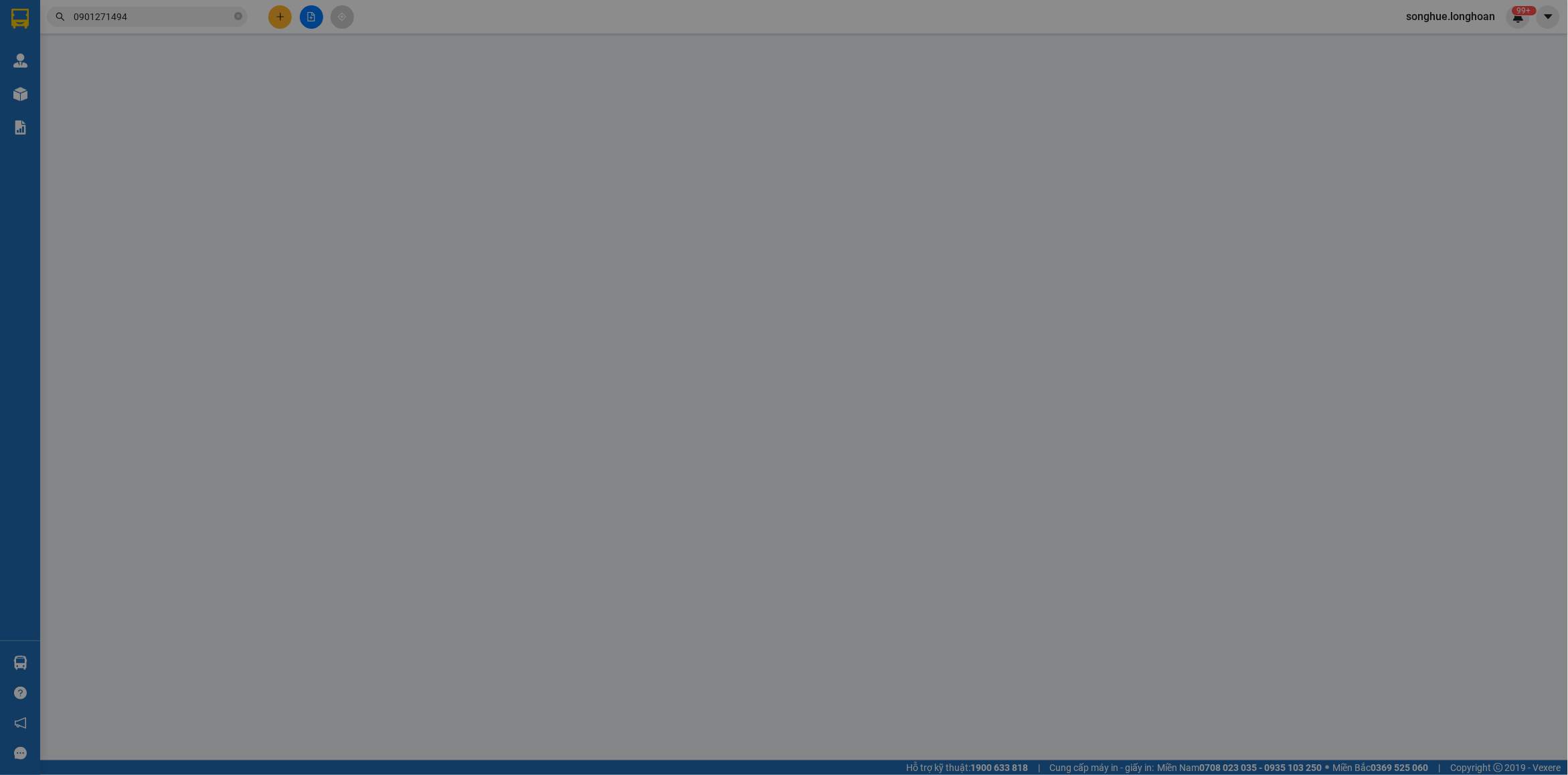
type input "0901271494"
type input "Viam MrHải"
checkbox input "true"
type input "số 1 đường N5 khu nhà vườn liền kề 3 sơn kp phước hiệp p trường thanh [GEOGRAPH…"
type input "0912663799"
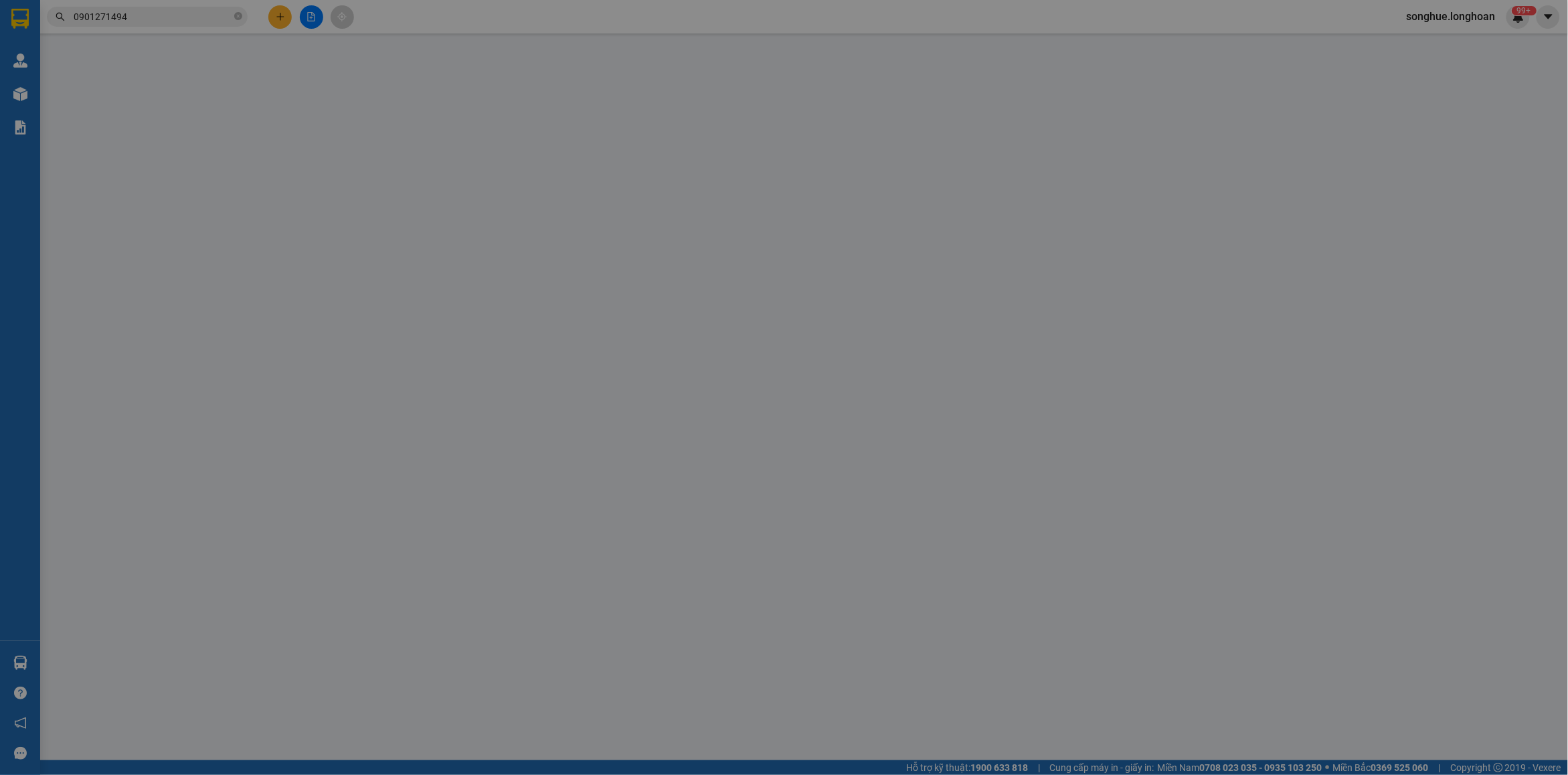
type input "[PERSON_NAME]"
checkbox input "true"
type input "Nhà máy Nhuộm lô T&S, [GEOGRAPHIC_DATA], [GEOGRAPHIC_DATA], [GEOGRAPHIC_DATA], …"
type input "1.550.000"
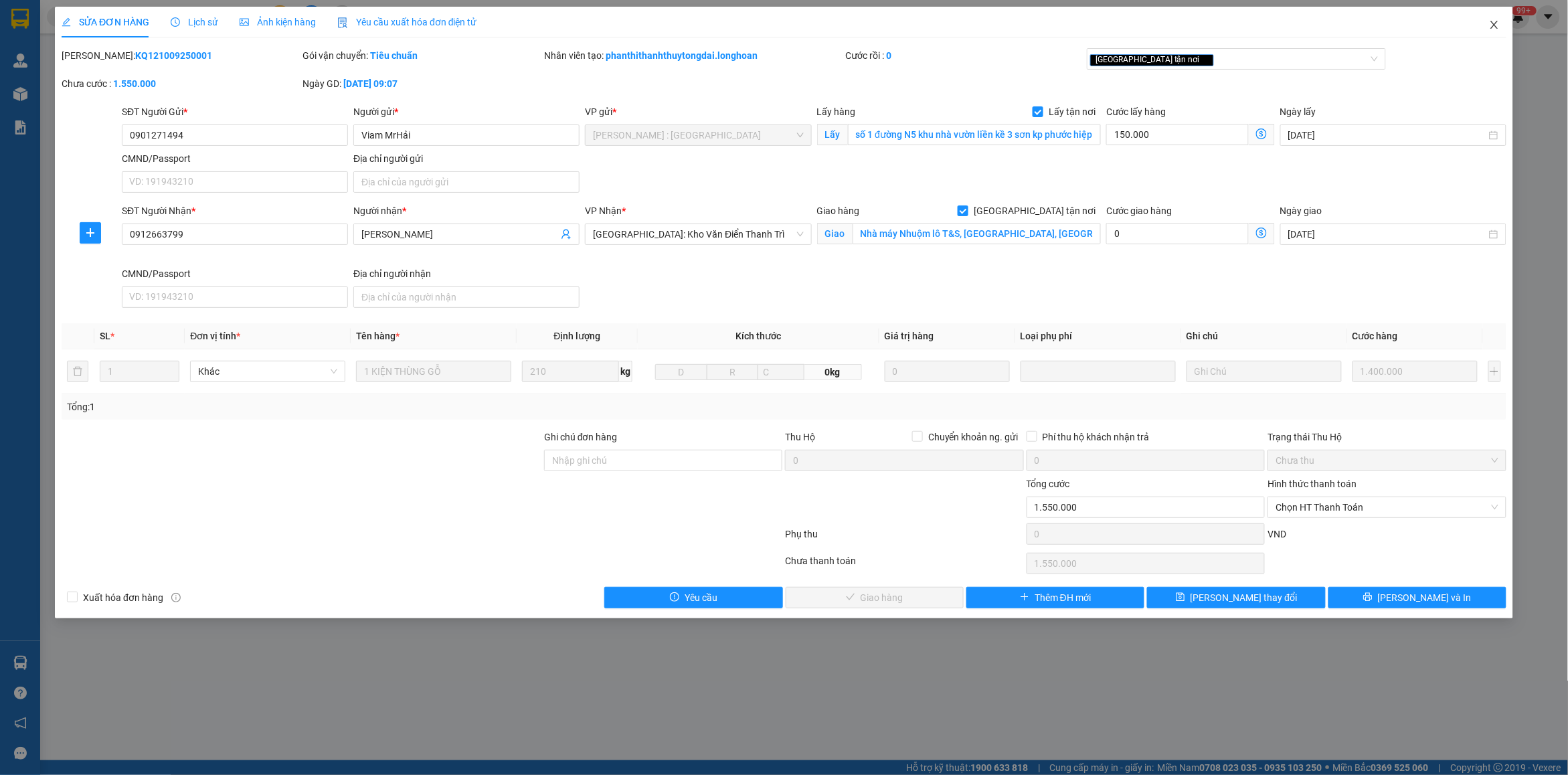
click at [1491, 27] on icon "close" at bounding box center [1494, 25] width 10 height 11
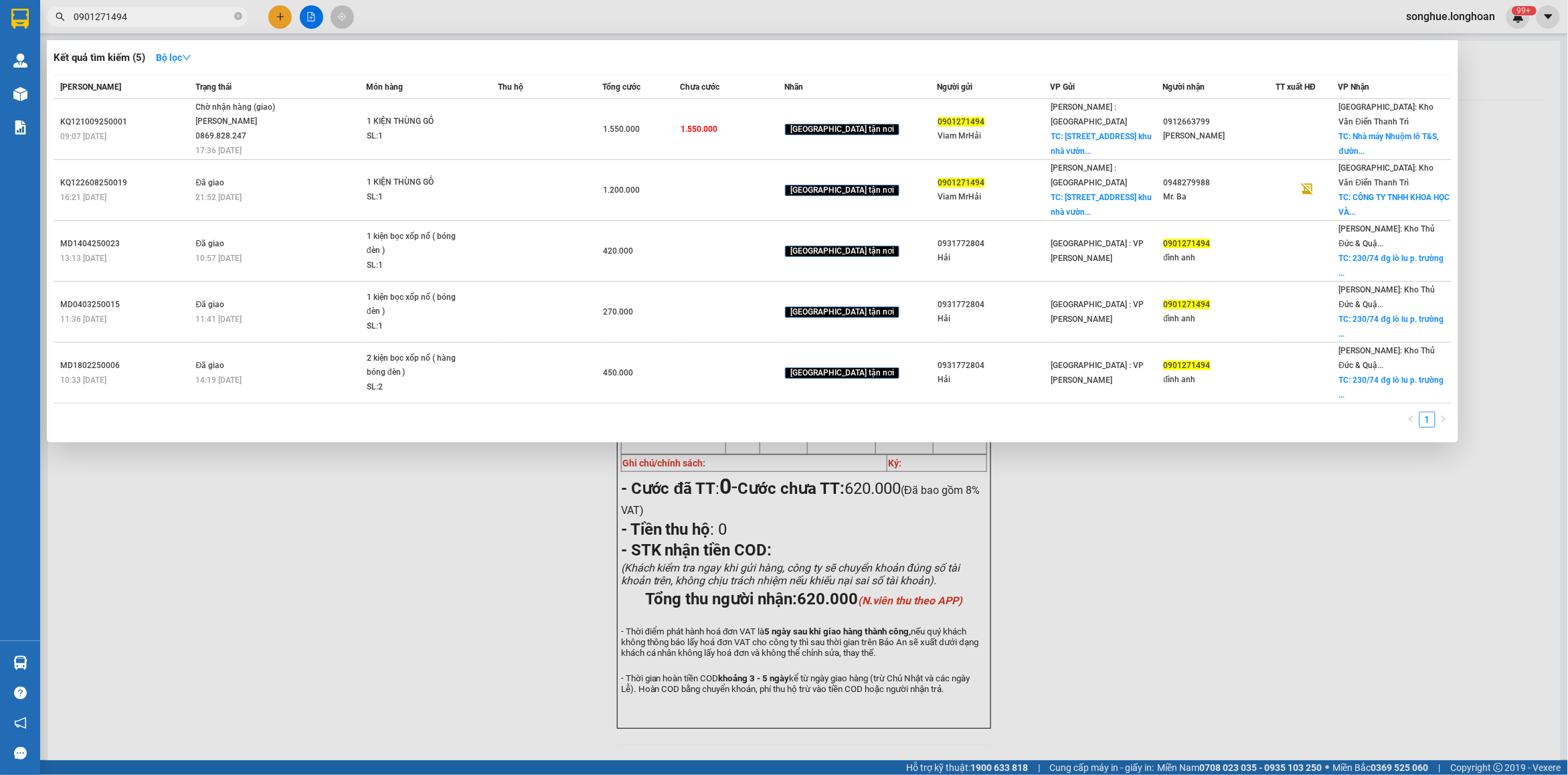
click at [168, 11] on input "0901271494" at bounding box center [153, 16] width 158 height 15
paste input "6063315"
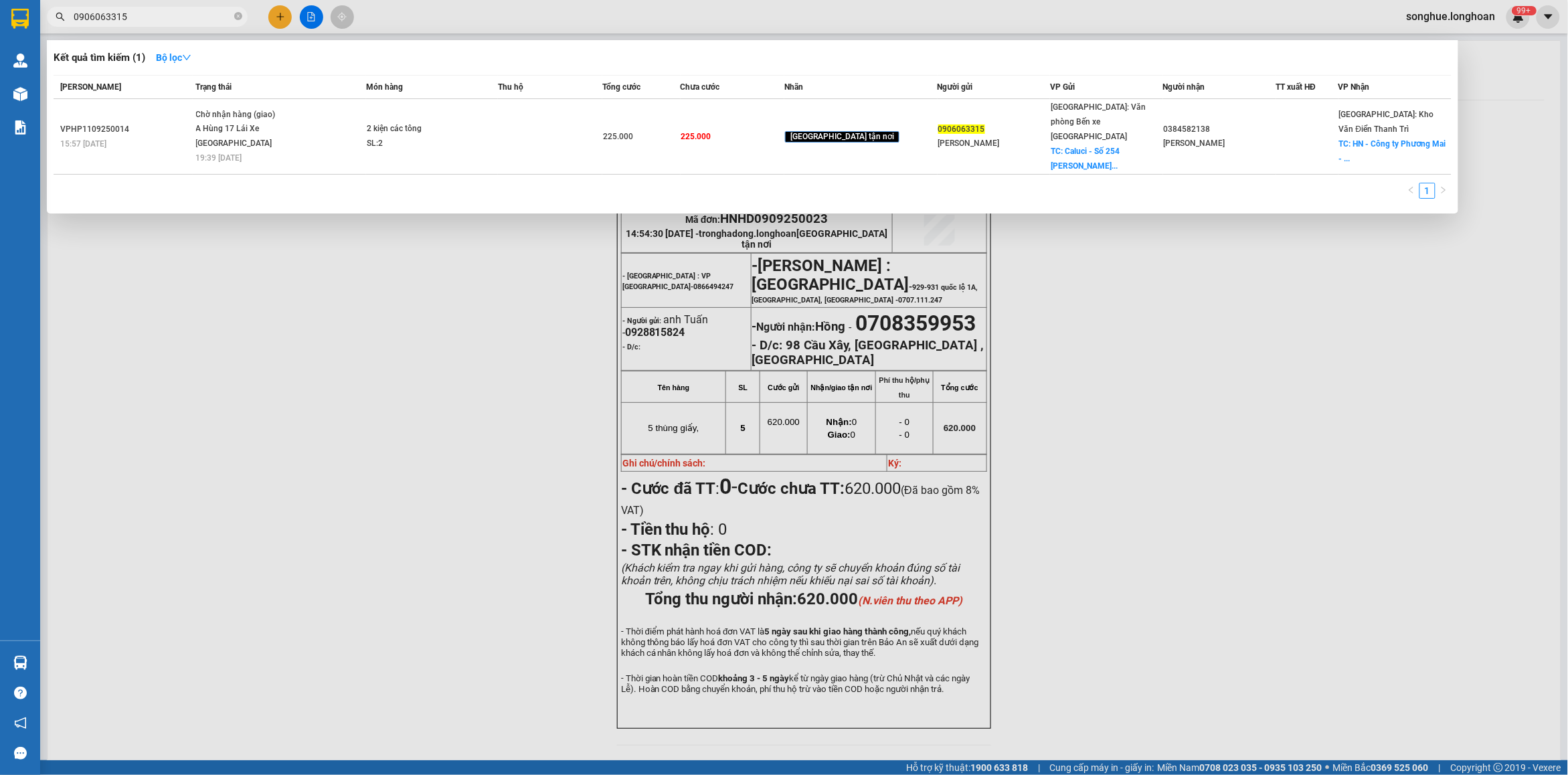
type input "0906063315"
click at [241, 19] on icon "close-circle" at bounding box center [238, 15] width 8 height 8
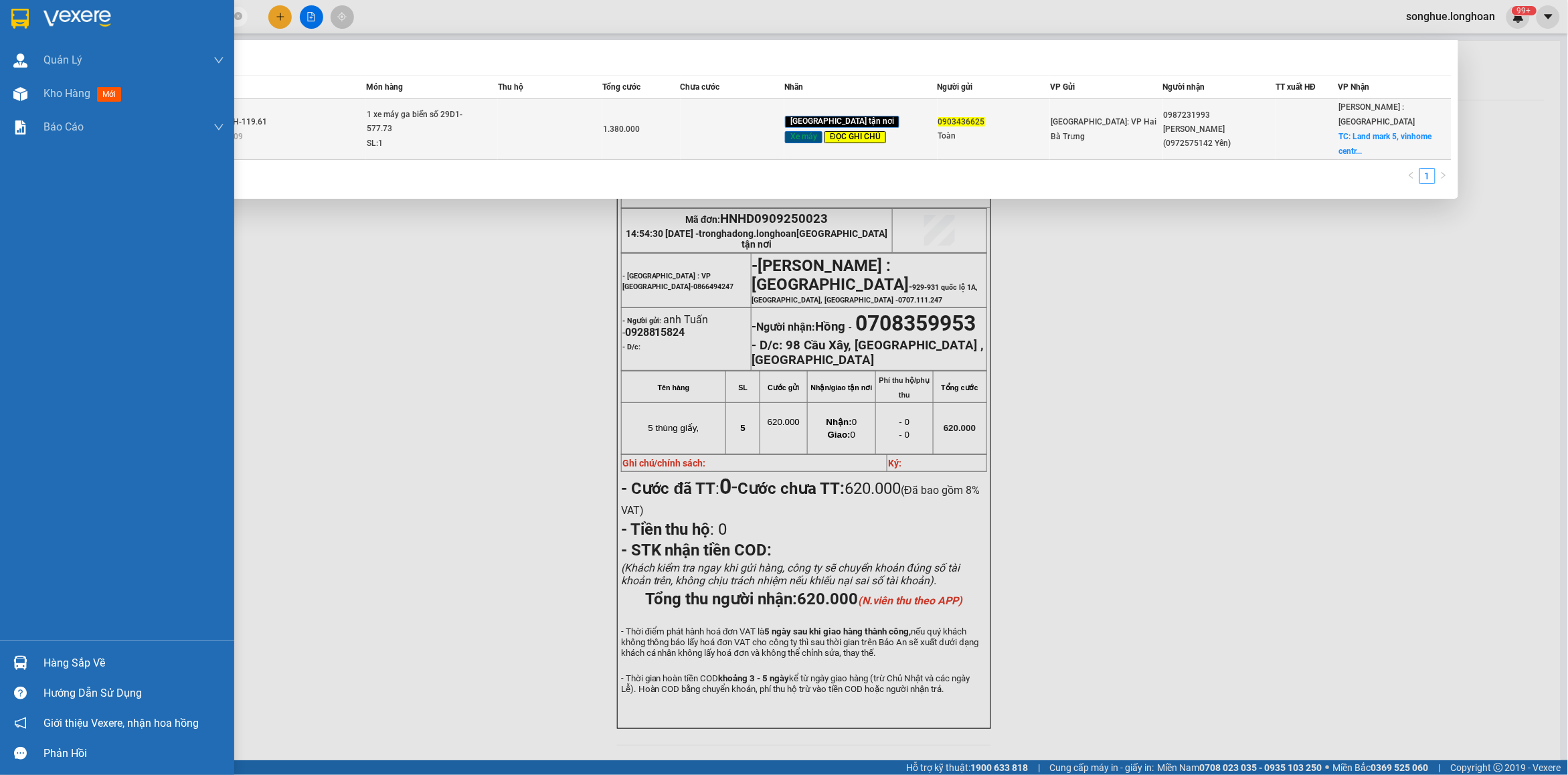
type input "0903436625"
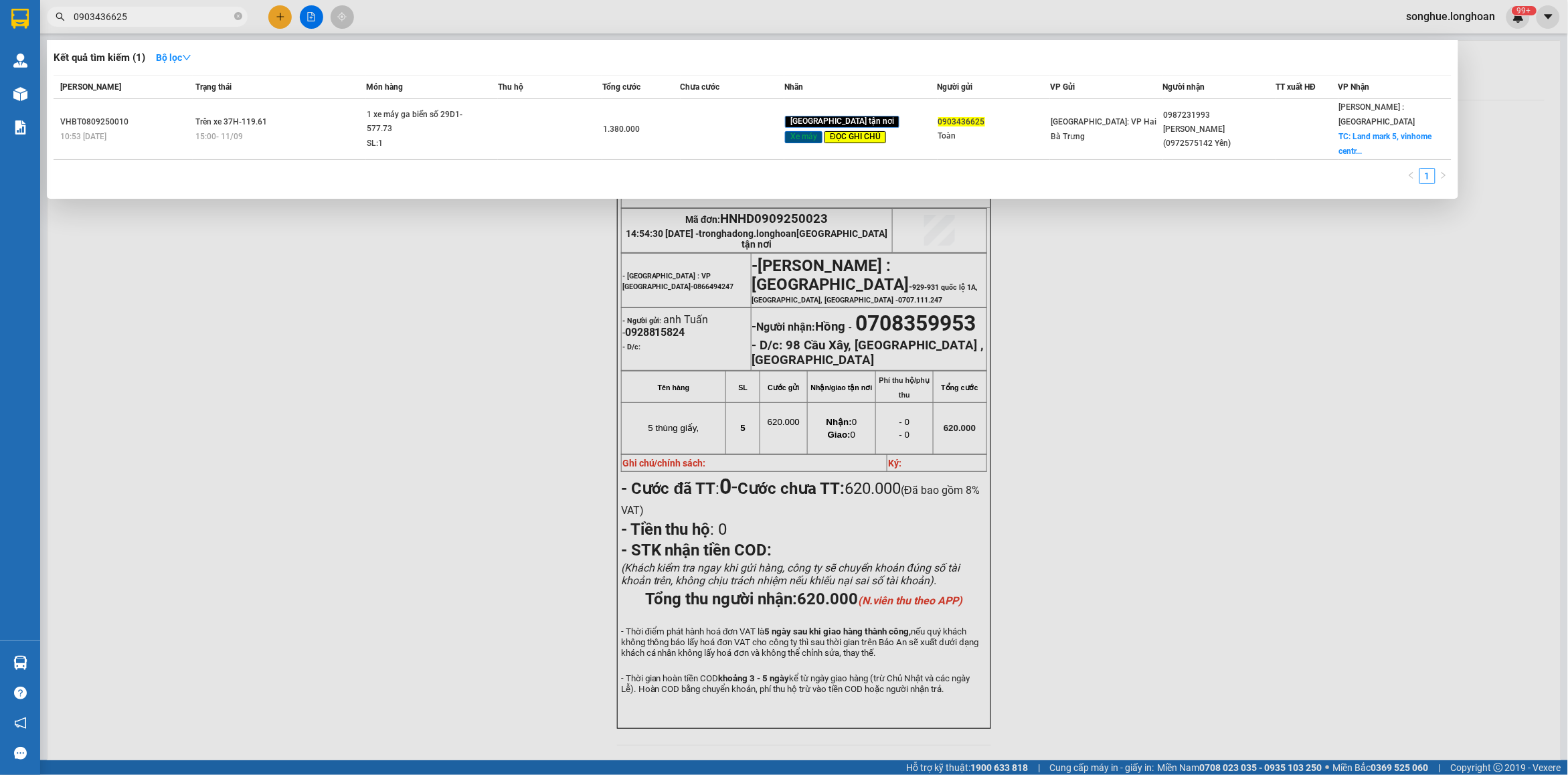
click at [313, 104] on td "Trên xe 37H-119.61 15:00 [DATE]" at bounding box center [279, 129] width 174 height 61
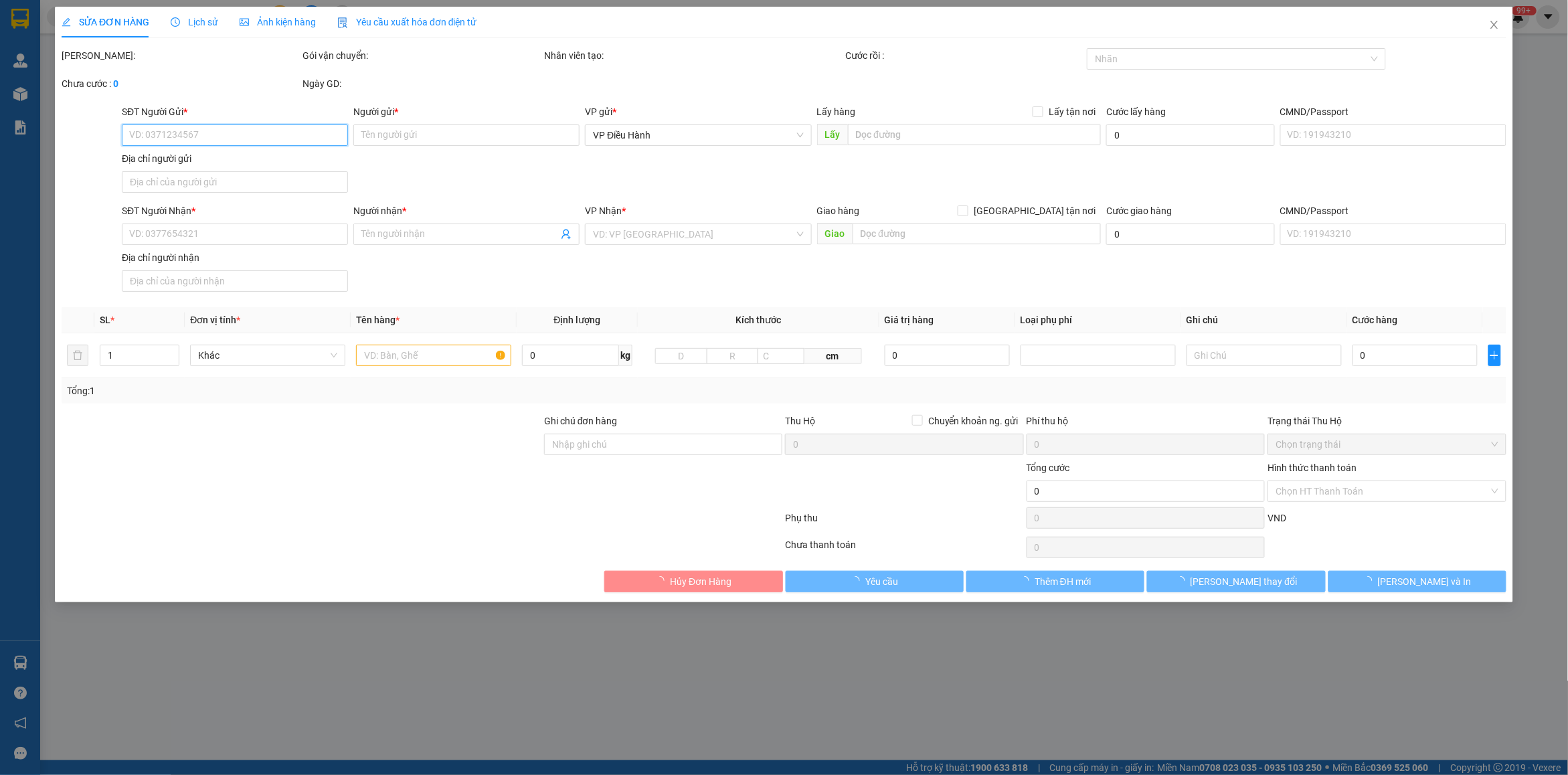
type input "0903436625"
type input "Toàn"
type input "0987231993"
type input "[PERSON_NAME] (0972575142 Yên)"
checkbox input "true"
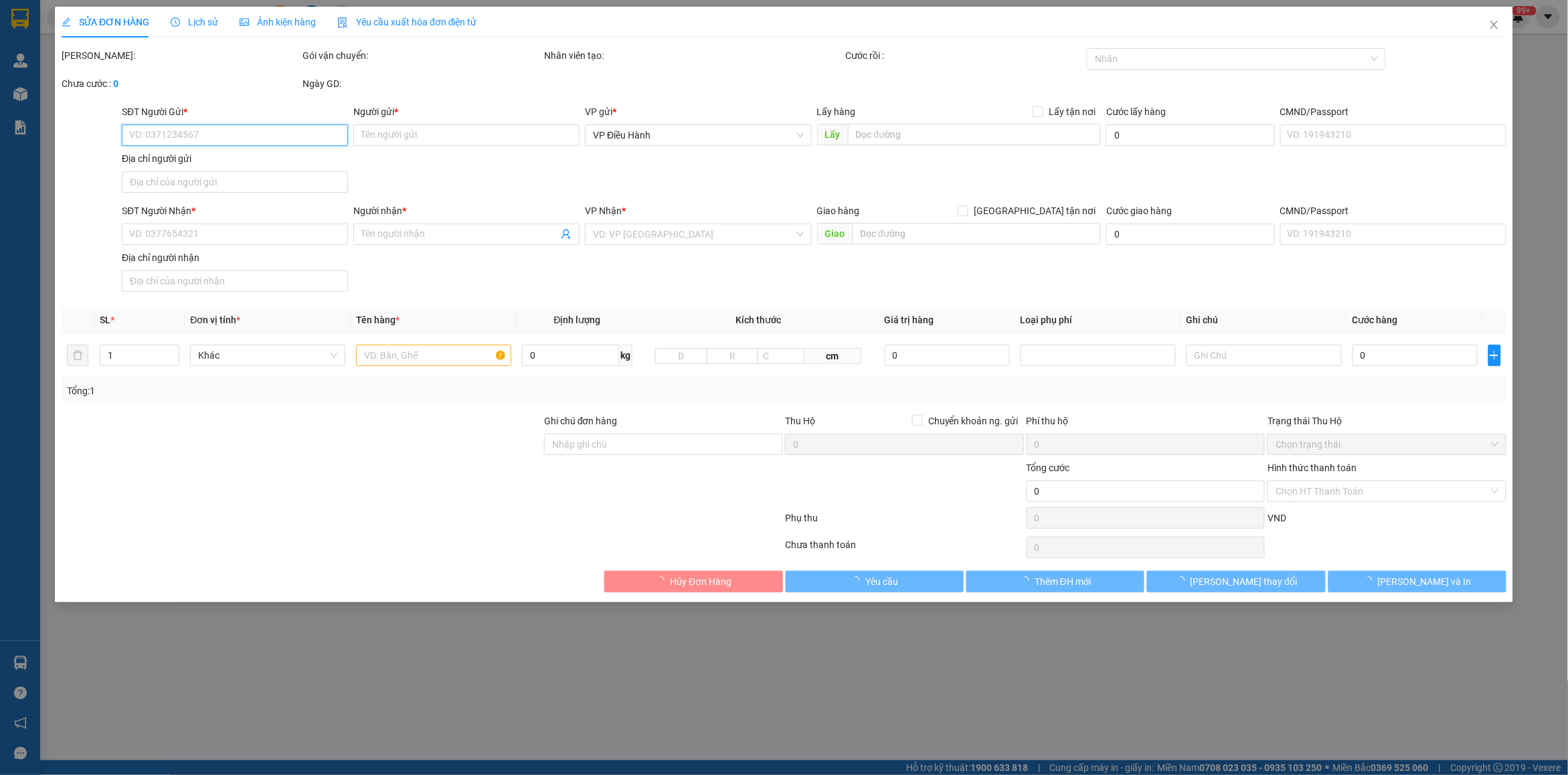
type input "Land mark [STREET_ADDRESS], hcm"
type input "Khách nhận hàng ngày chủ nhật. Có 1 chìa khoá, không giấy tờ, 2 gương."
type input "1.380.000"
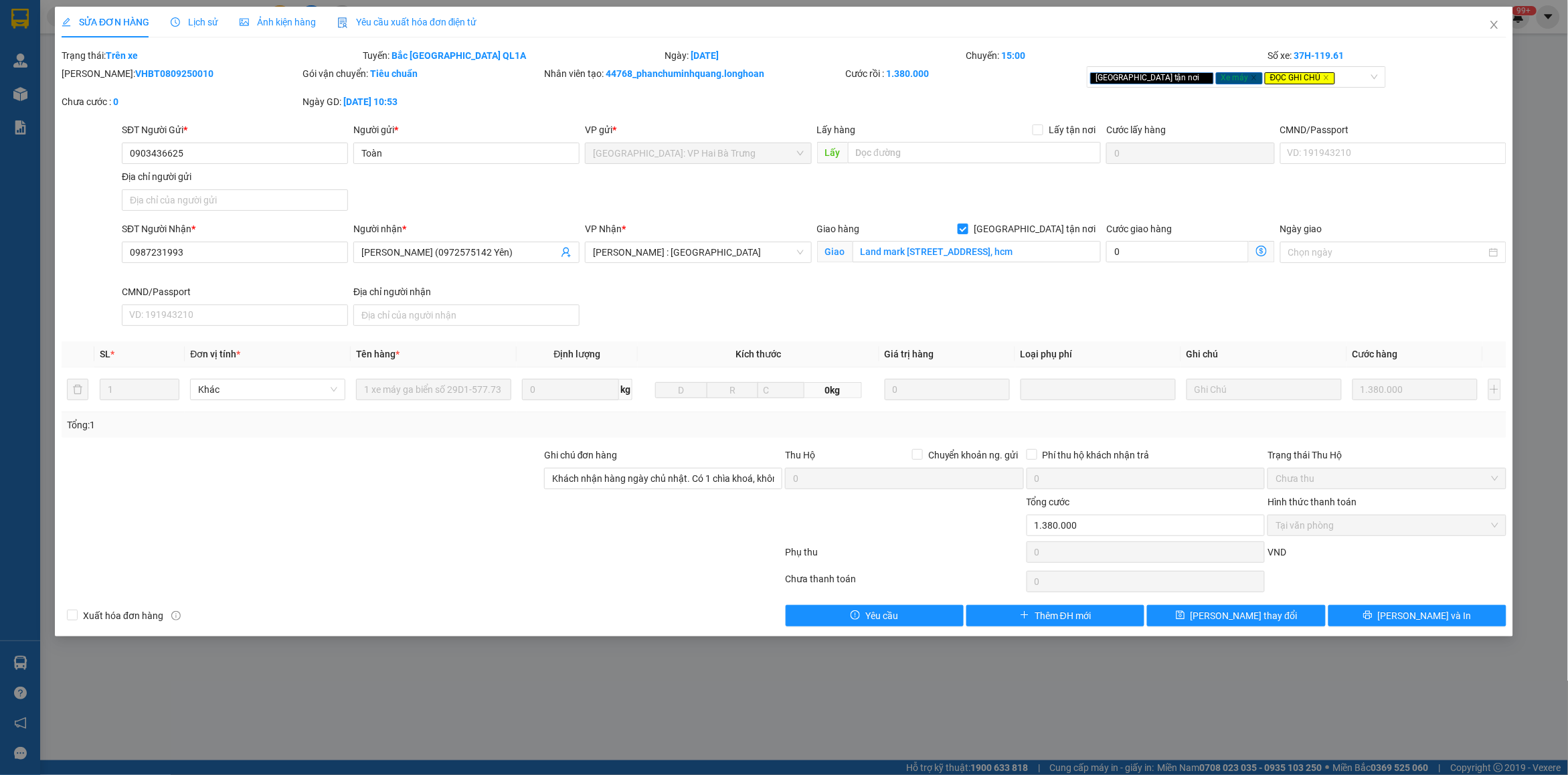
click at [216, 18] on div "SỬA ĐƠN HÀNG Lịch sử Ảnh kiện hàng Yêu cầu xuất hóa đơn điện tử" at bounding box center [270, 22] width 416 height 31
click at [190, 18] on span "Lịch sử" at bounding box center [195, 22] width 48 height 11
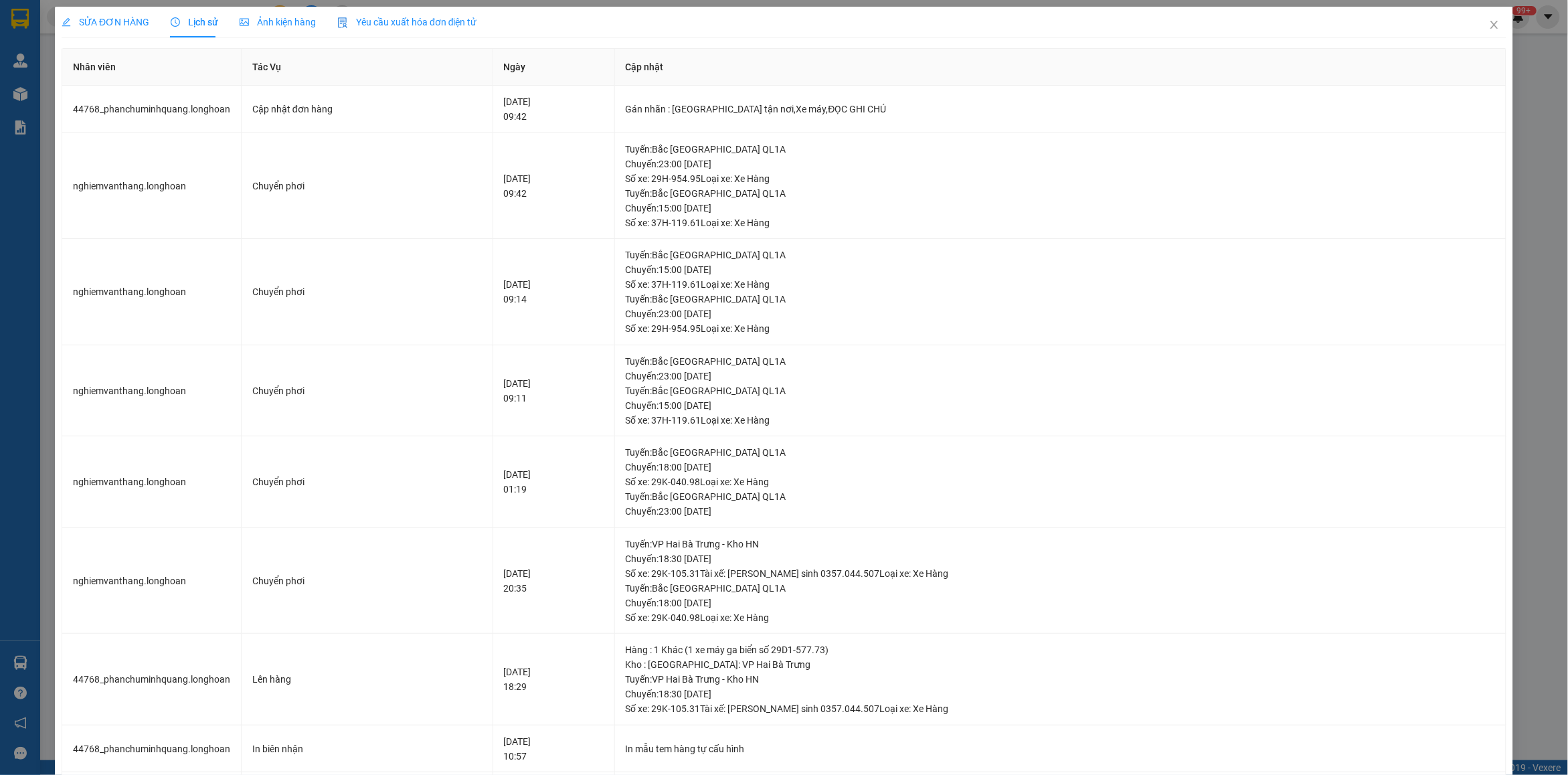
click at [142, 24] on span "SỬA ĐƠN HÀNG" at bounding box center [105, 22] width 88 height 11
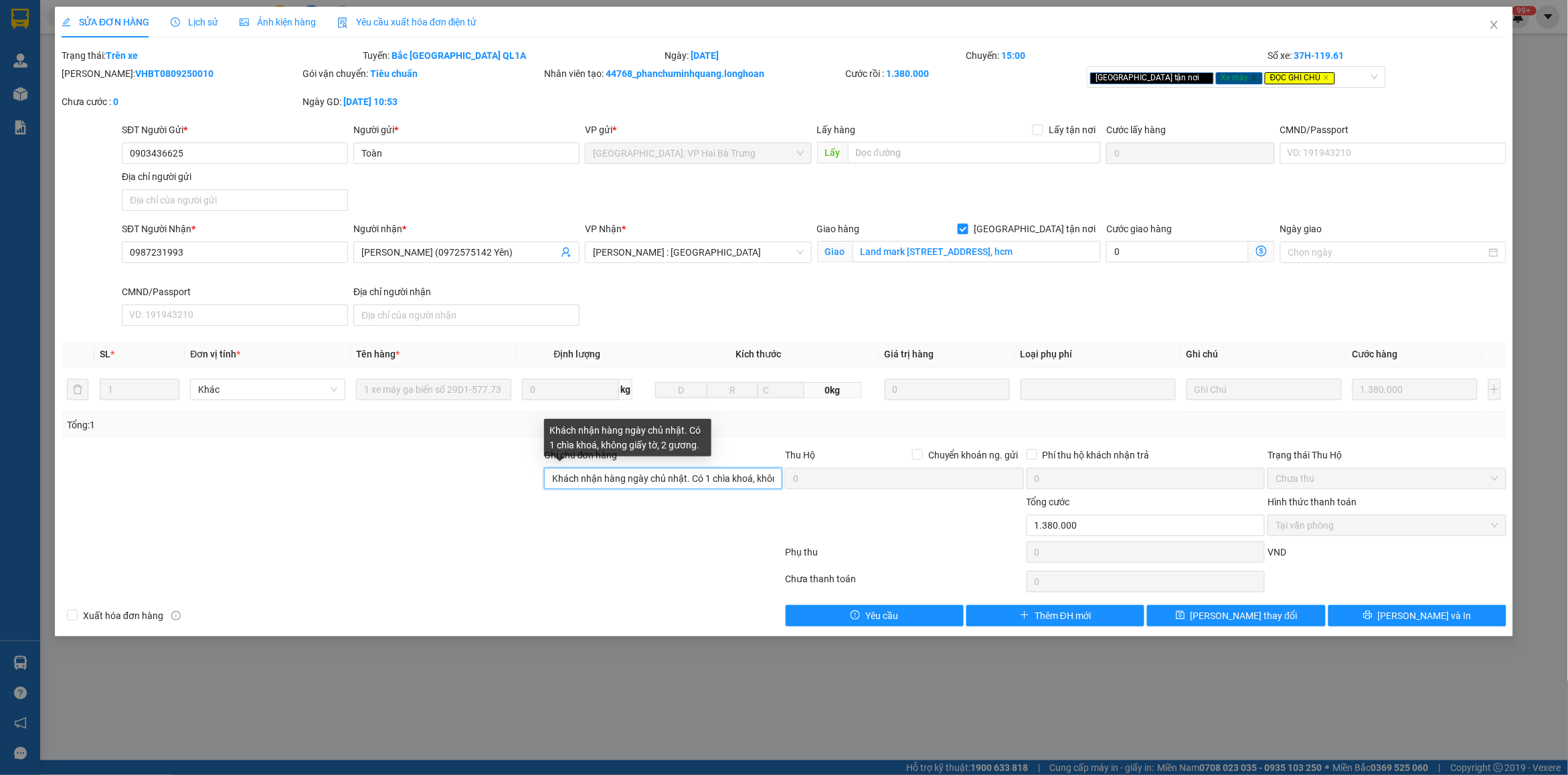
click at [617, 483] on input "Khách nhận hàng ngày chủ nhật. Có 1 chìa khoá, không giấy tờ, 2 gương." at bounding box center [663, 478] width 238 height 22
click at [680, 482] on input "Khách nhận hàng ngày chủ nhật. Có 1 chìa khoá, không giấy tờ, 2 gương." at bounding box center [663, 478] width 238 height 22
click at [686, 482] on input "Khách nhận hàng ngày chủ nhật. Có 1 chìa khoá, không giấy tờ, 2 gương." at bounding box center [663, 478] width 238 height 22
click at [135, 70] on b "VHBT0809250010" at bounding box center [174, 74] width 78 height 11
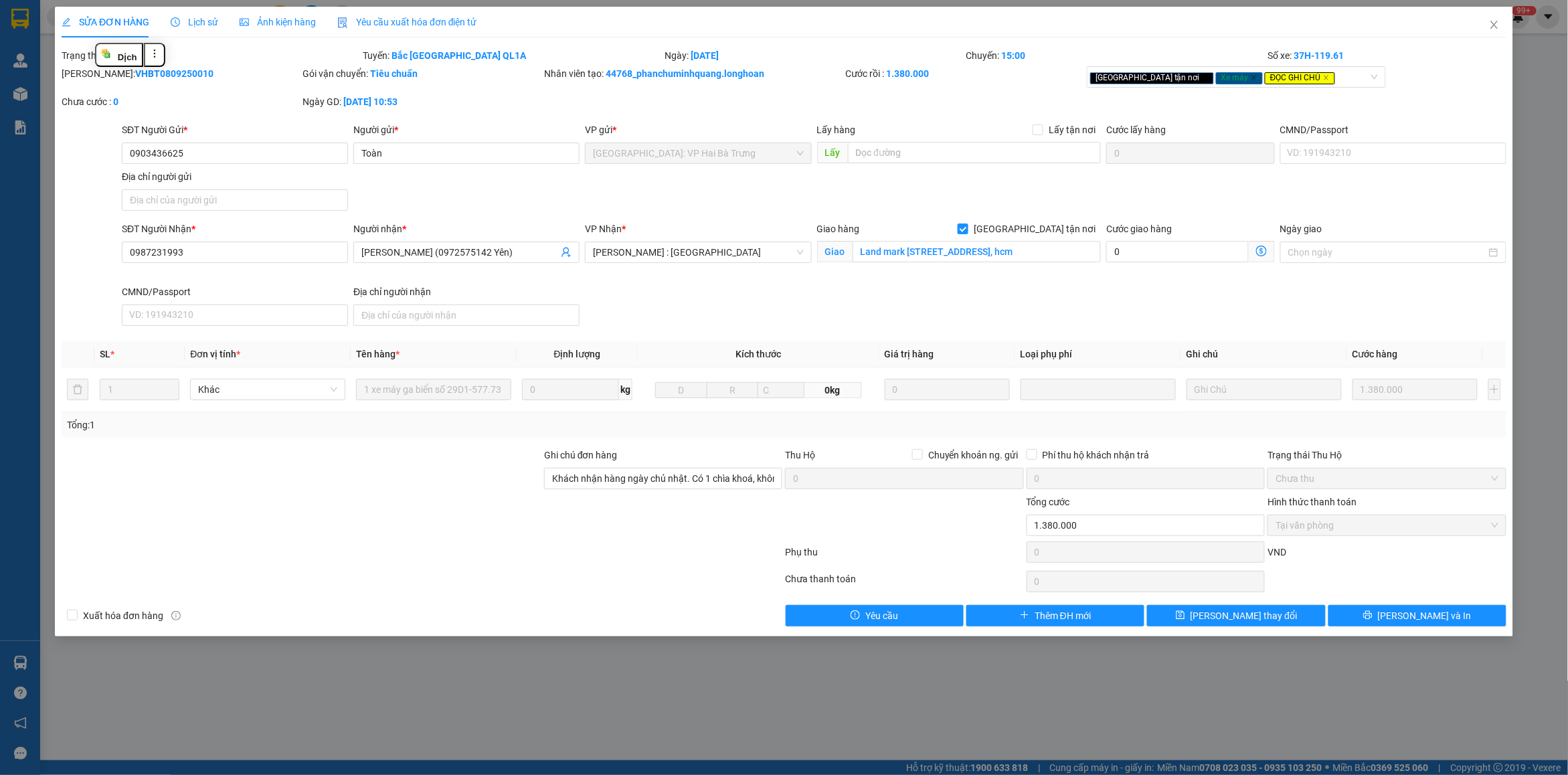
copy b "VHBT0809250010"
click at [1511, 25] on span "Close" at bounding box center [1494, 26] width 38 height 38
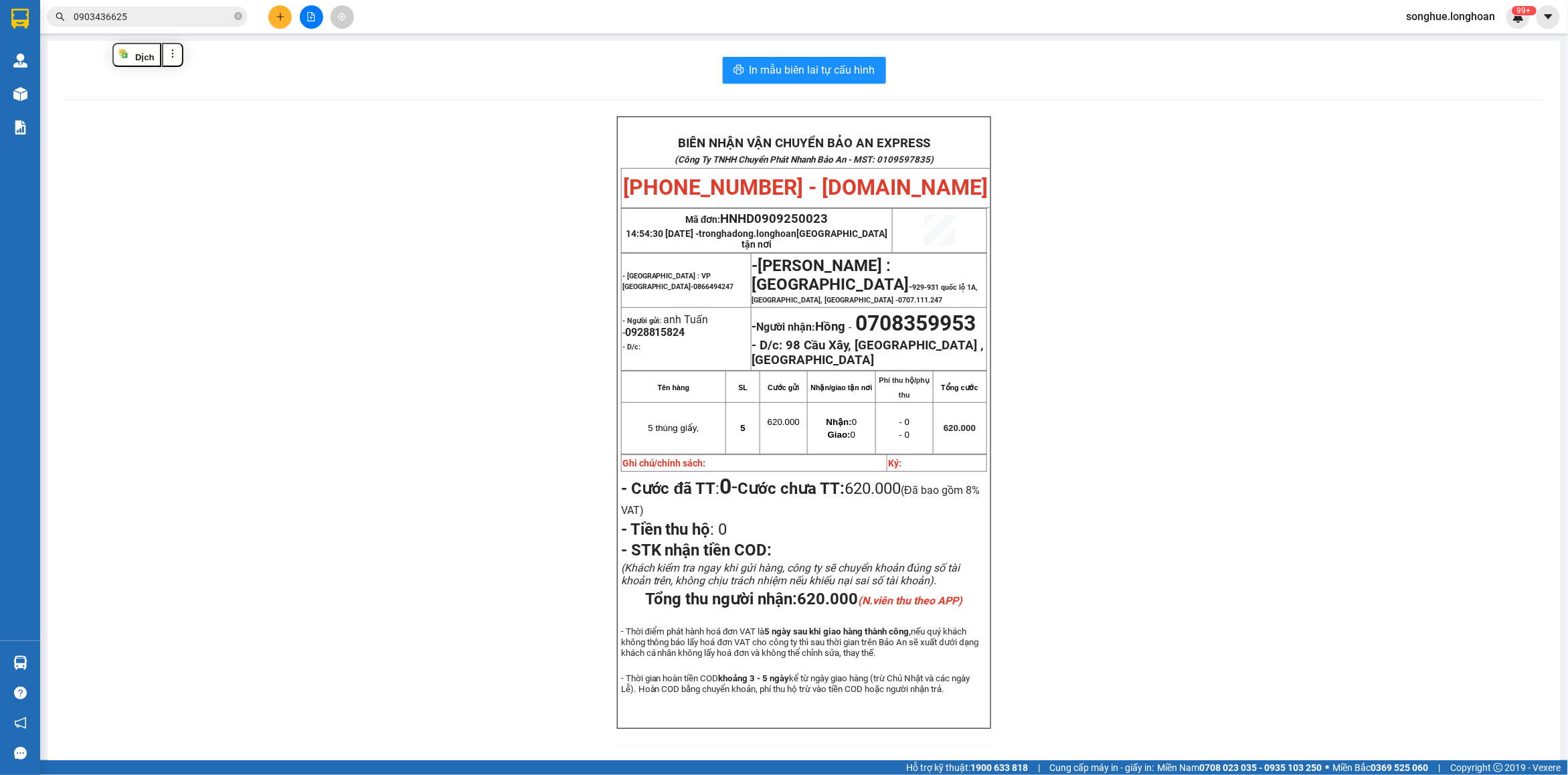
click at [195, 15] on input "0903436625" at bounding box center [153, 16] width 158 height 15
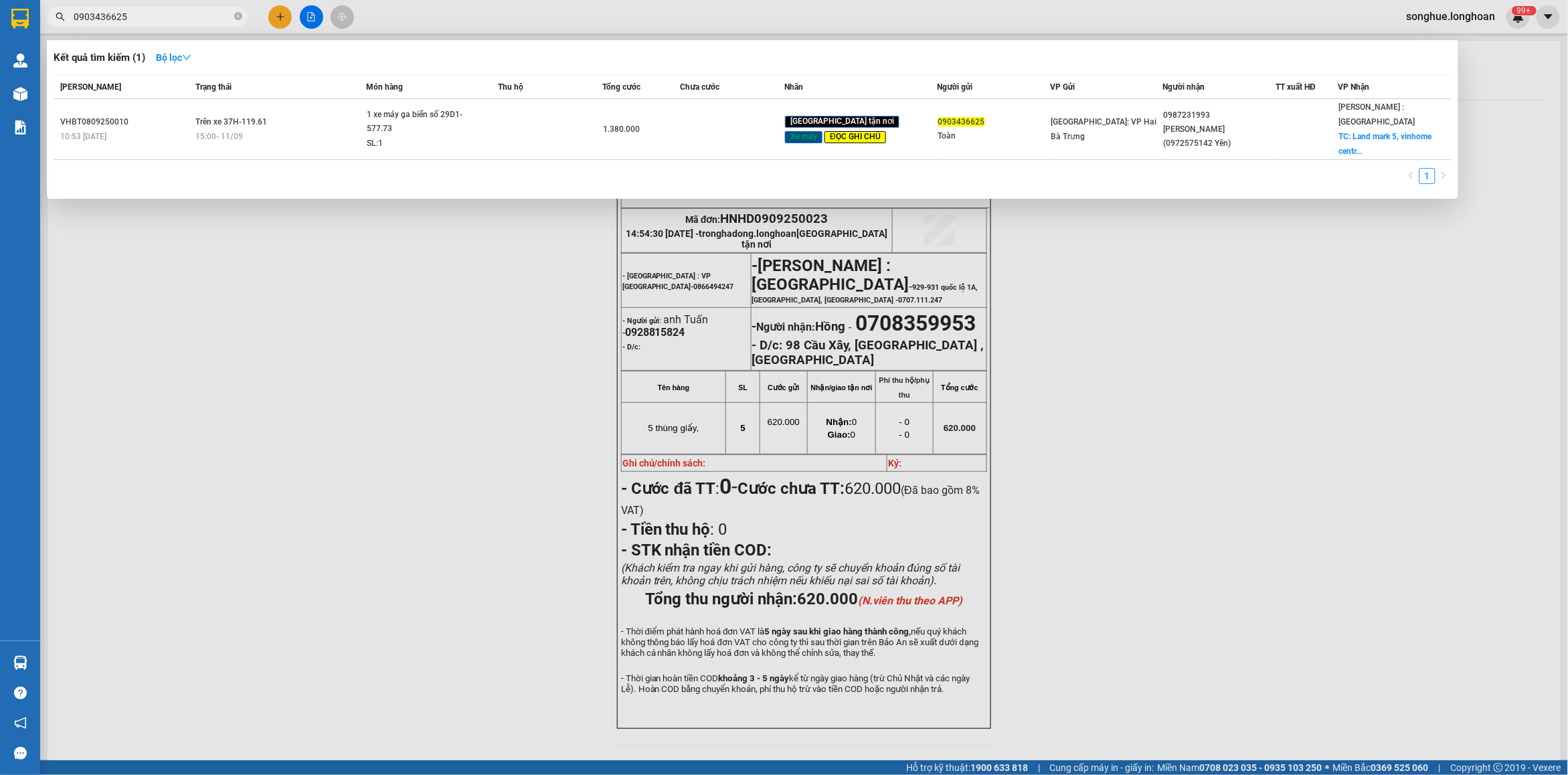
click at [195, 15] on input "0903436625" at bounding box center [153, 16] width 158 height 15
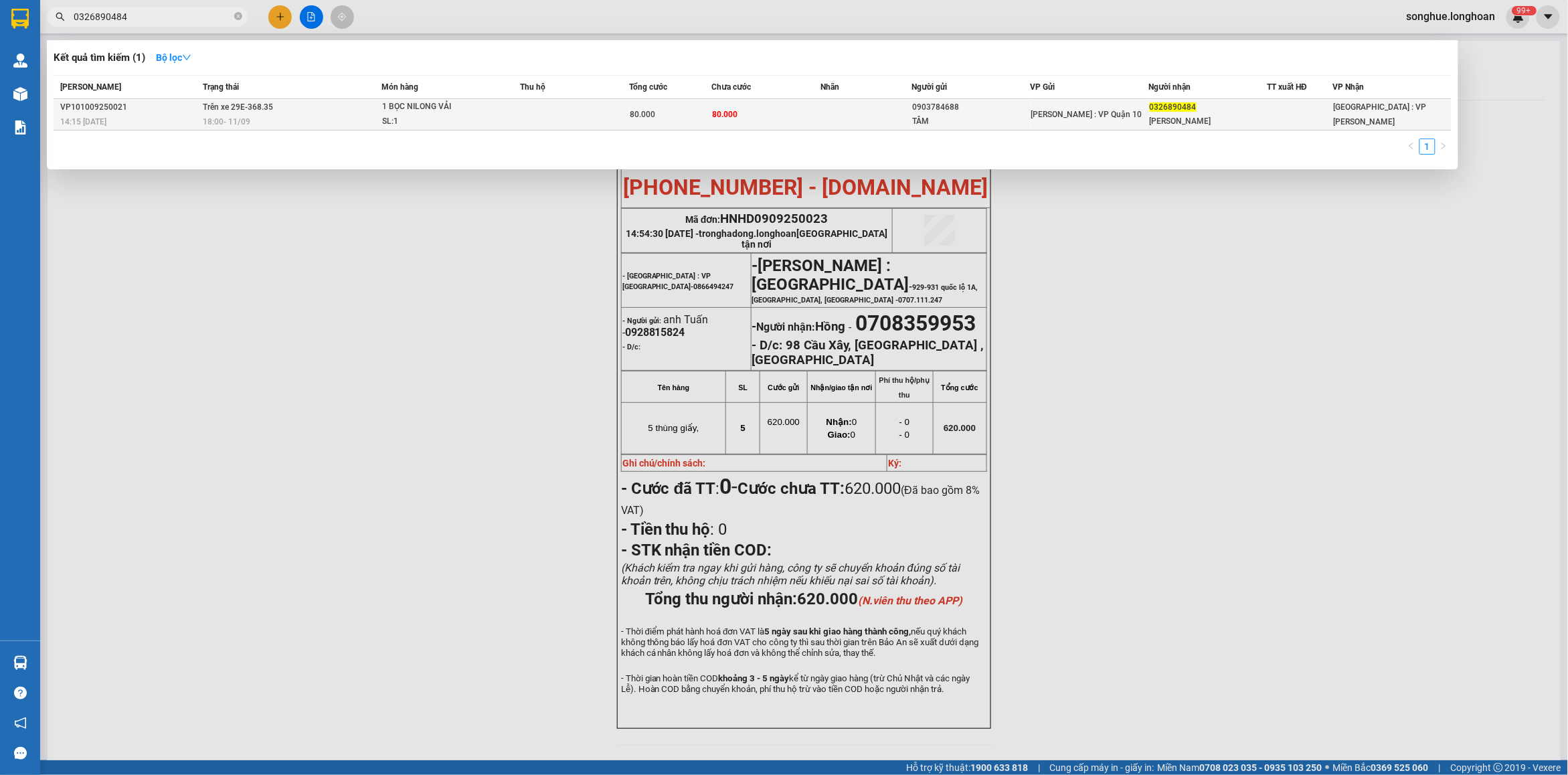
type input "0326890484"
click at [293, 124] on div "18:00 [DATE]" at bounding box center [292, 121] width 178 height 15
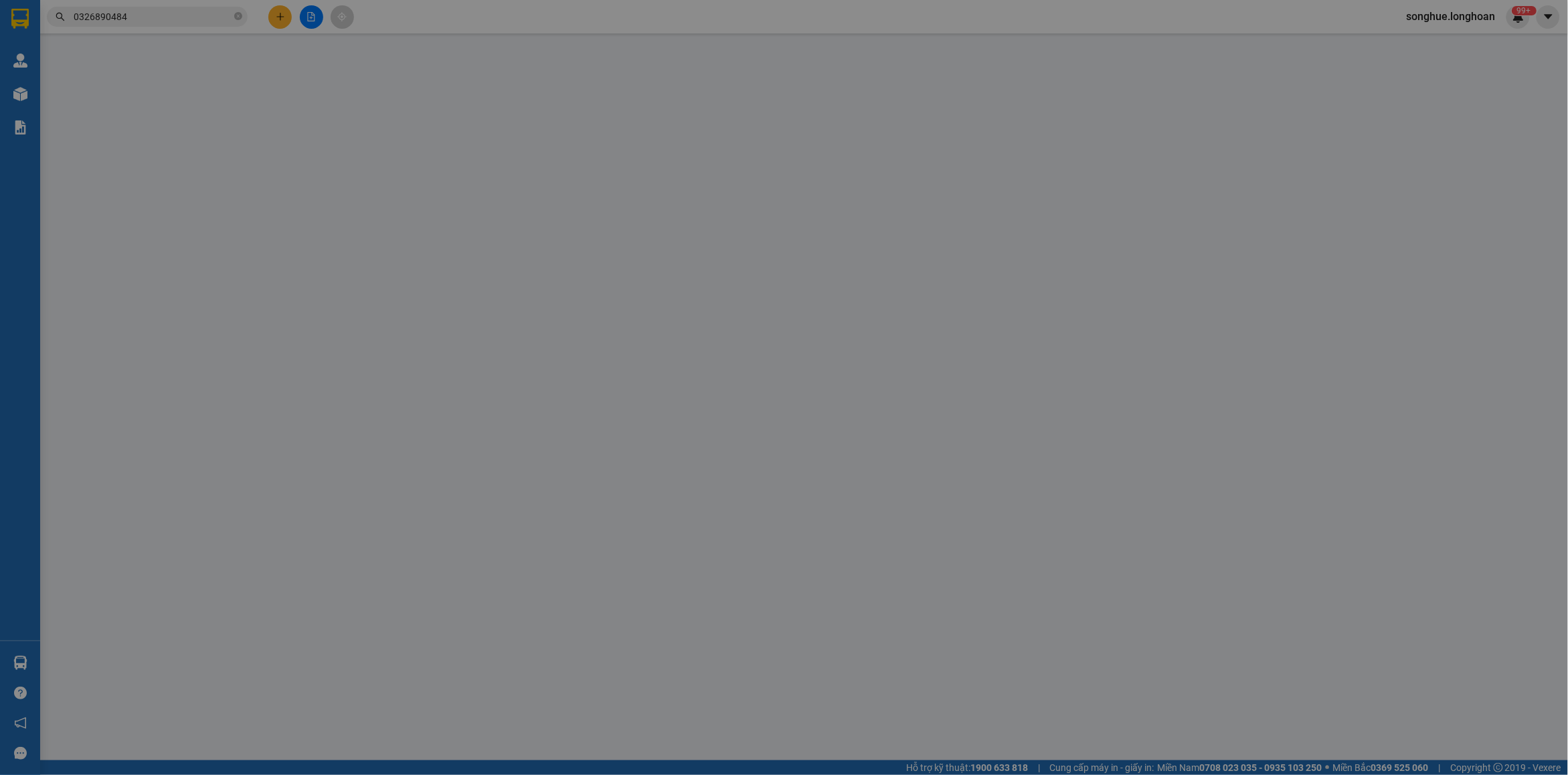
type input "0903784688"
type input "TÂM"
type input "0326890484"
type input "[PERSON_NAME]"
type input "hàng k bao bể vỡ hư hỏng"
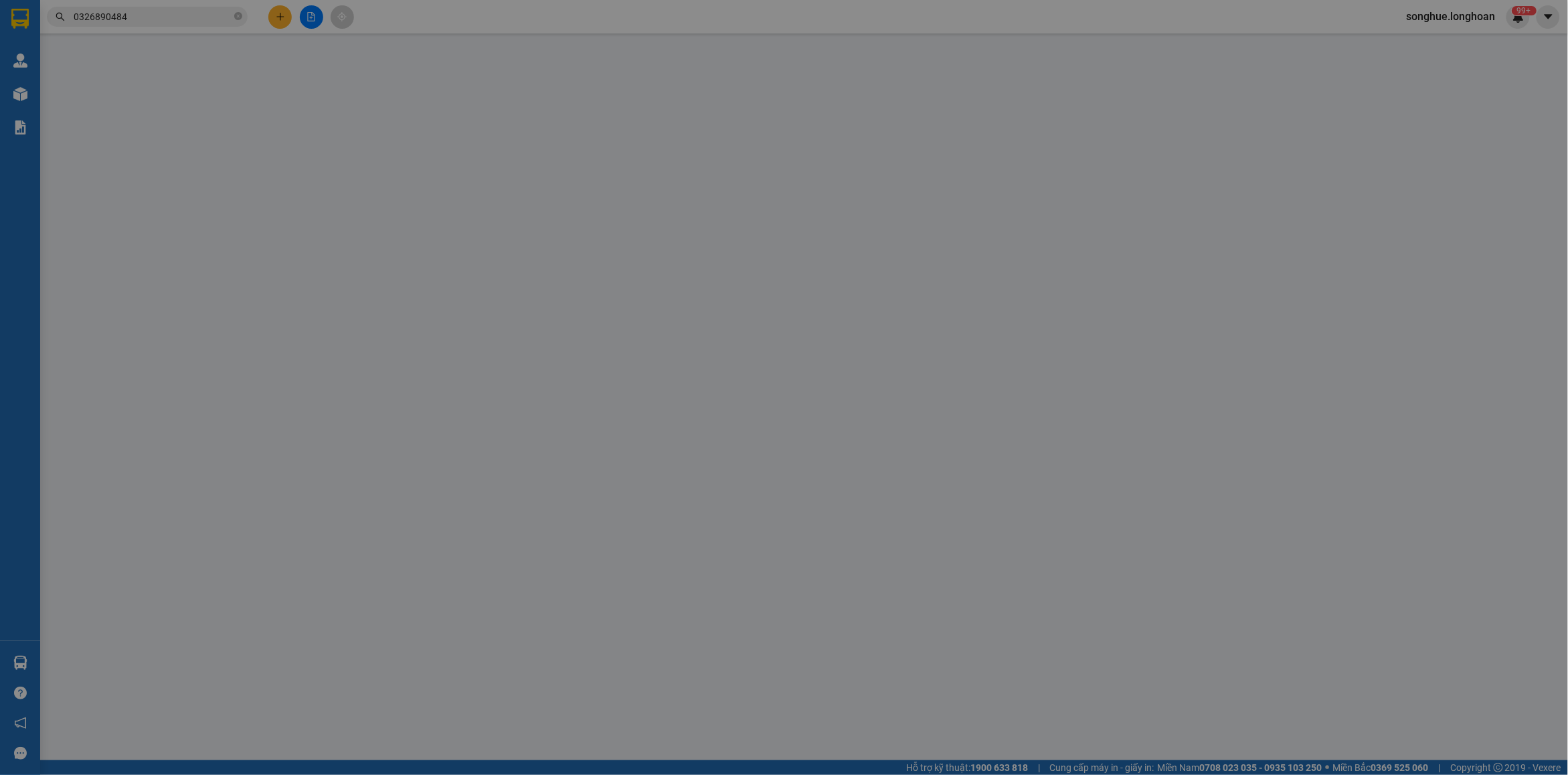
type input "80.000"
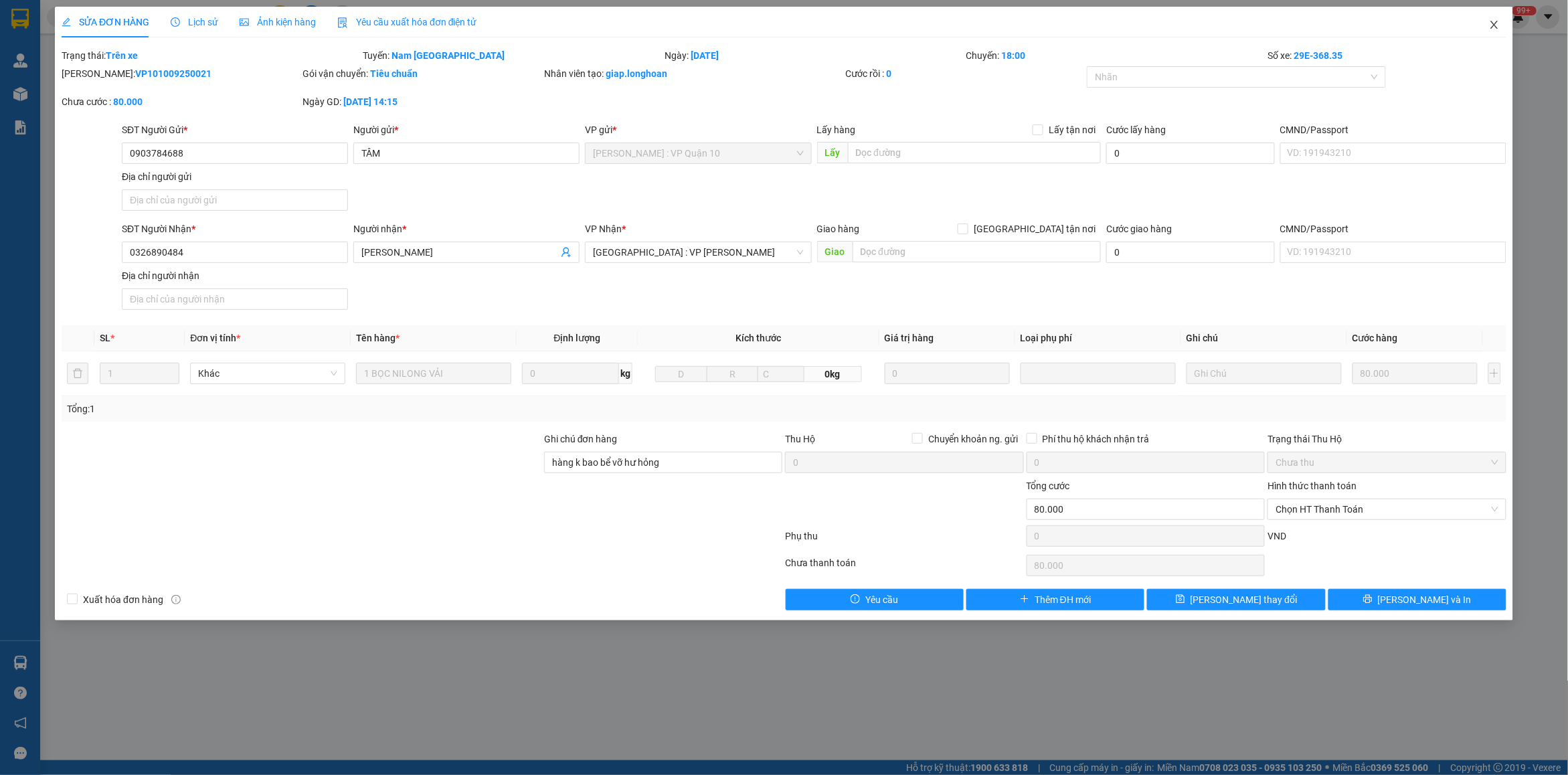
click at [1498, 22] on icon "close" at bounding box center [1494, 25] width 8 height 8
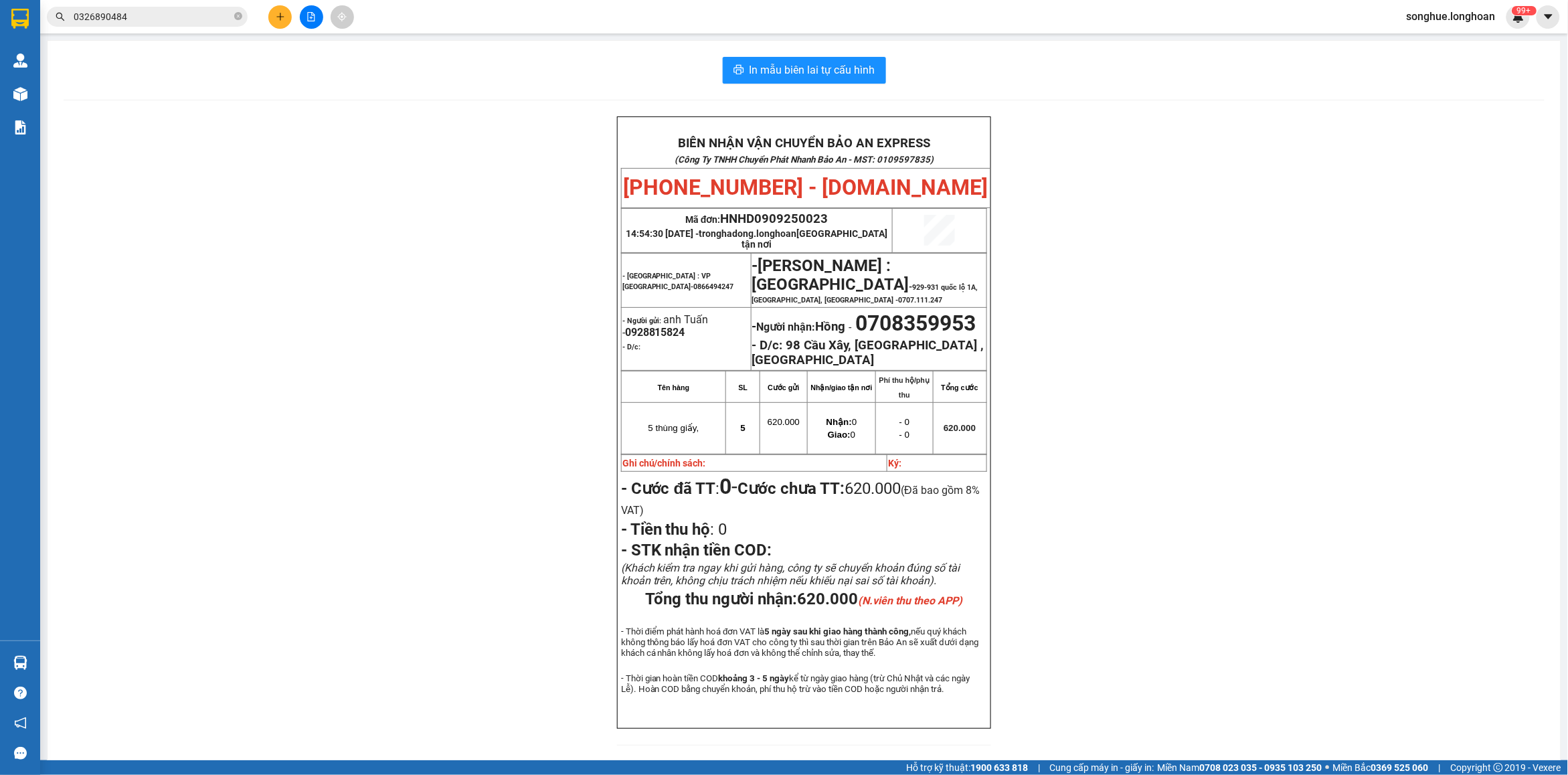
click at [195, 19] on input "0326890484" at bounding box center [153, 16] width 158 height 15
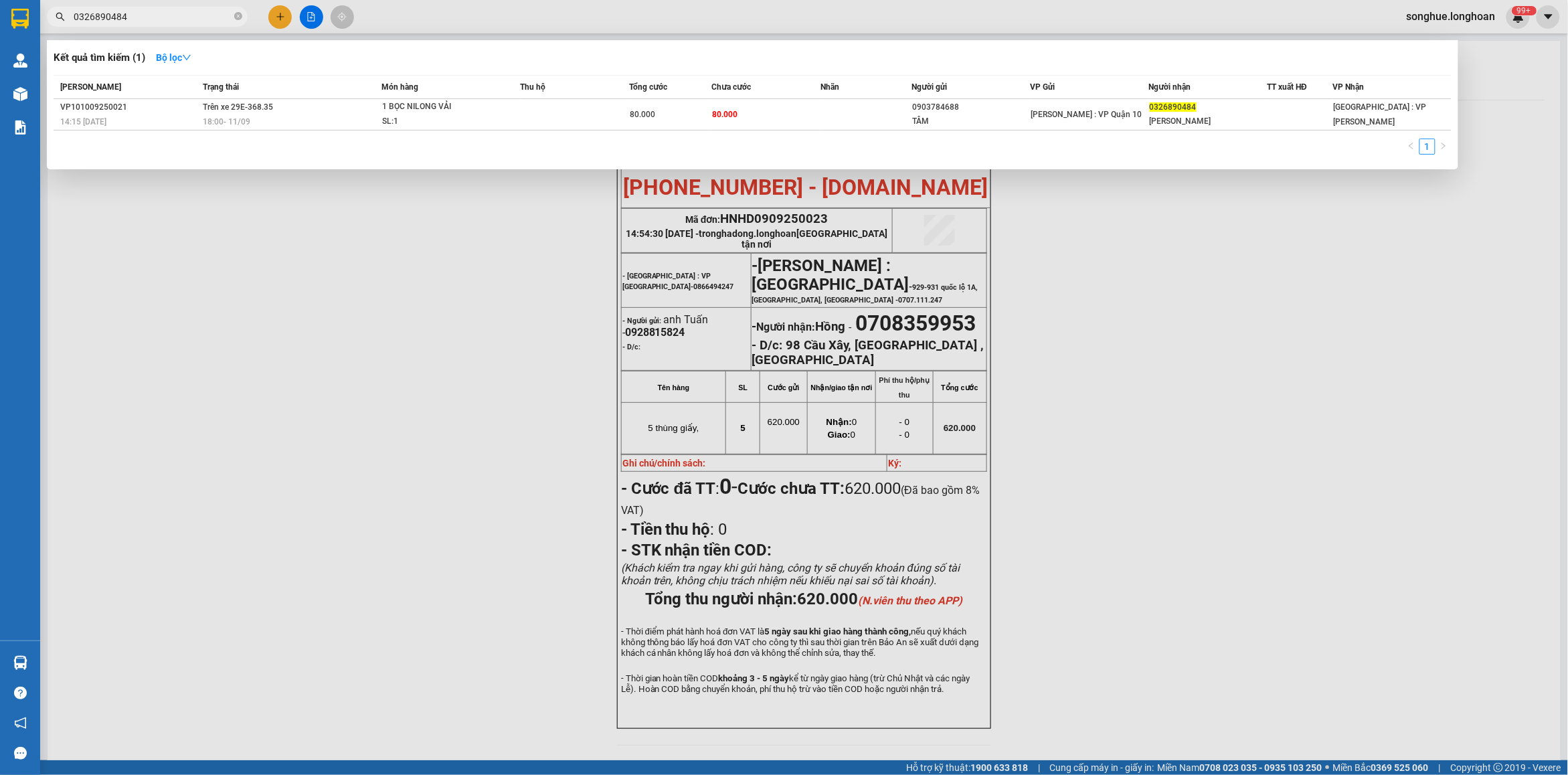
click at [195, 19] on input "0326890484" at bounding box center [153, 16] width 158 height 15
paste input "984770370"
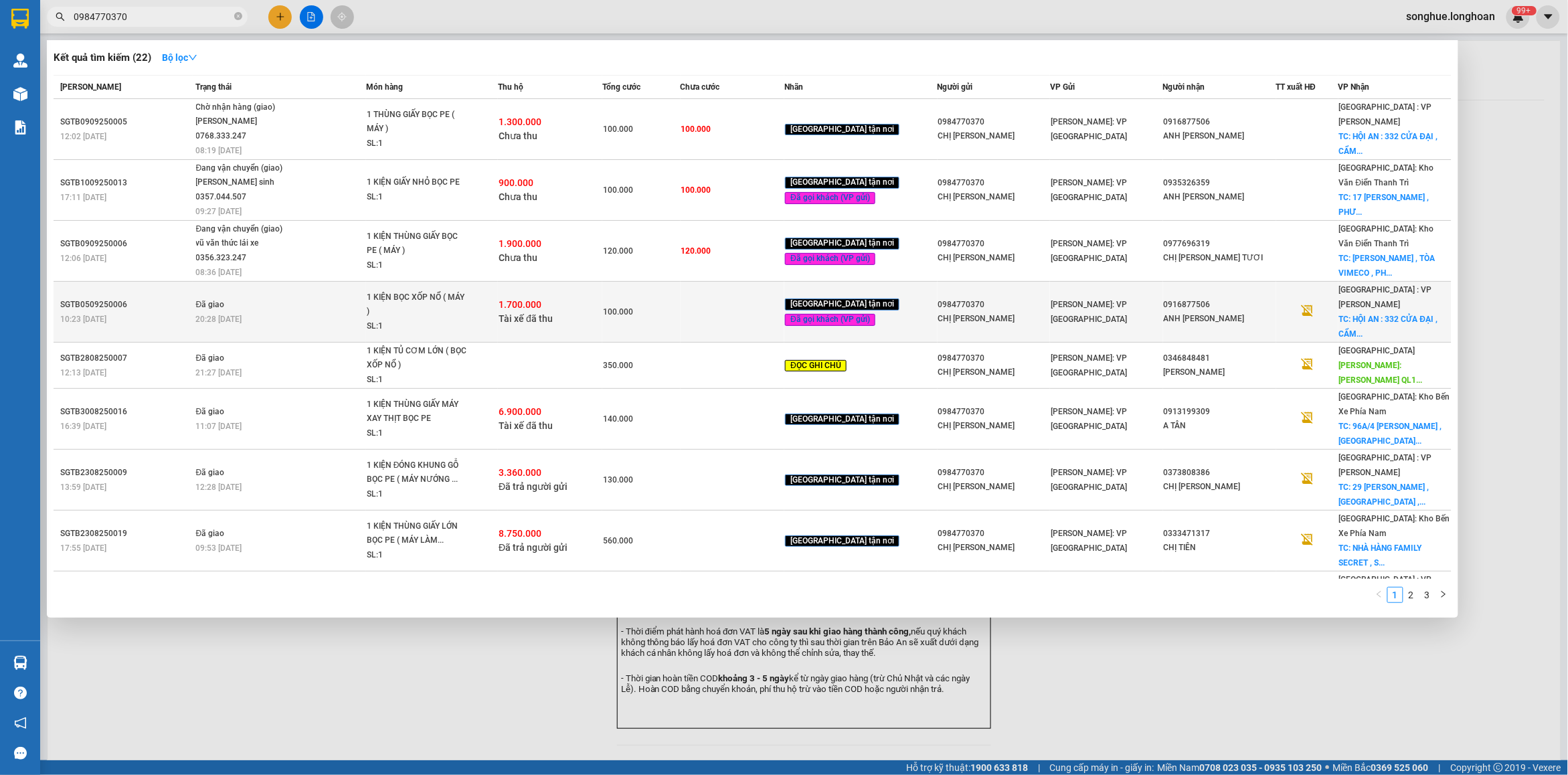
type input "0984770370"
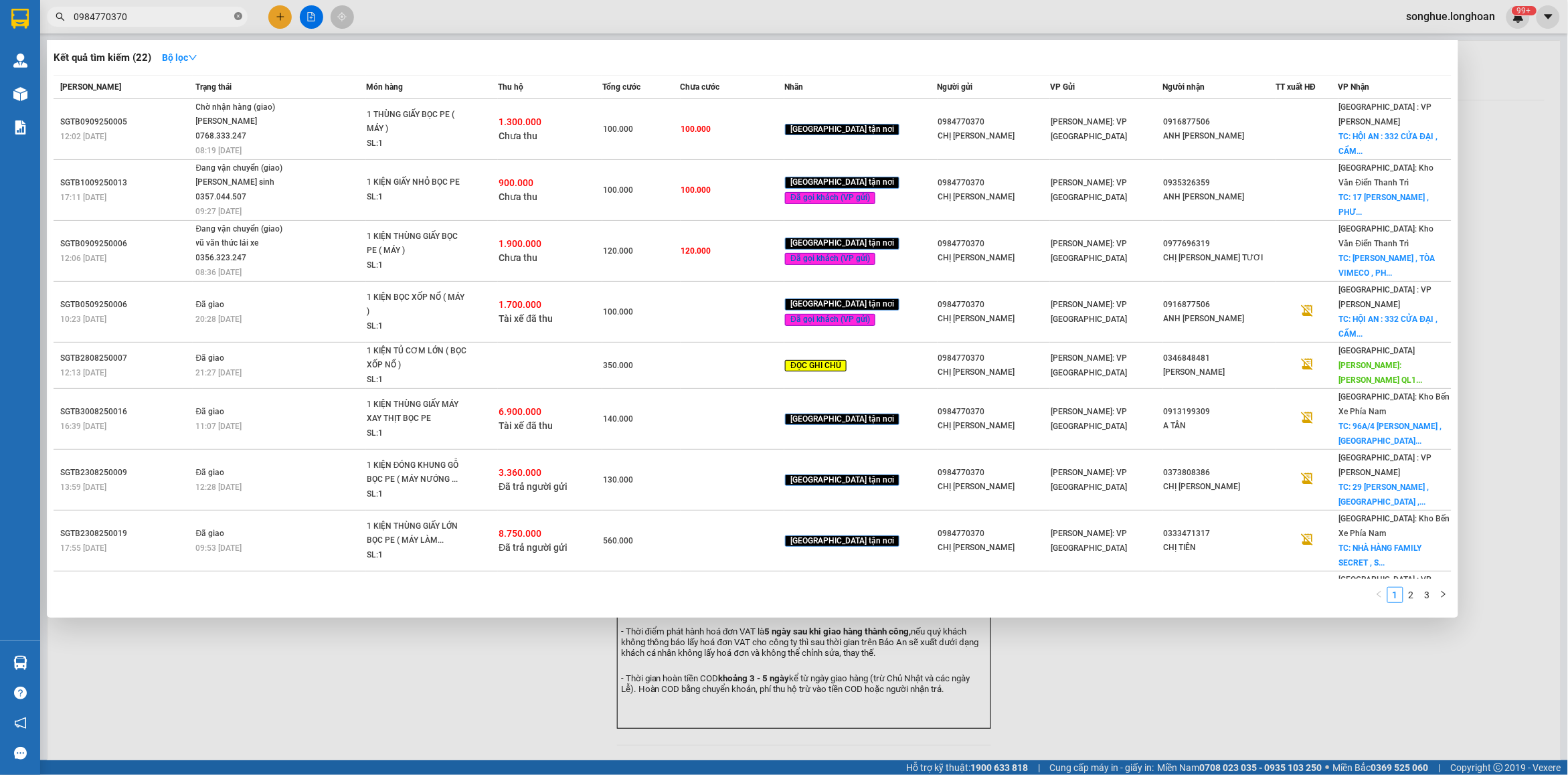
click at [241, 18] on icon "close-circle" at bounding box center [238, 15] width 8 height 8
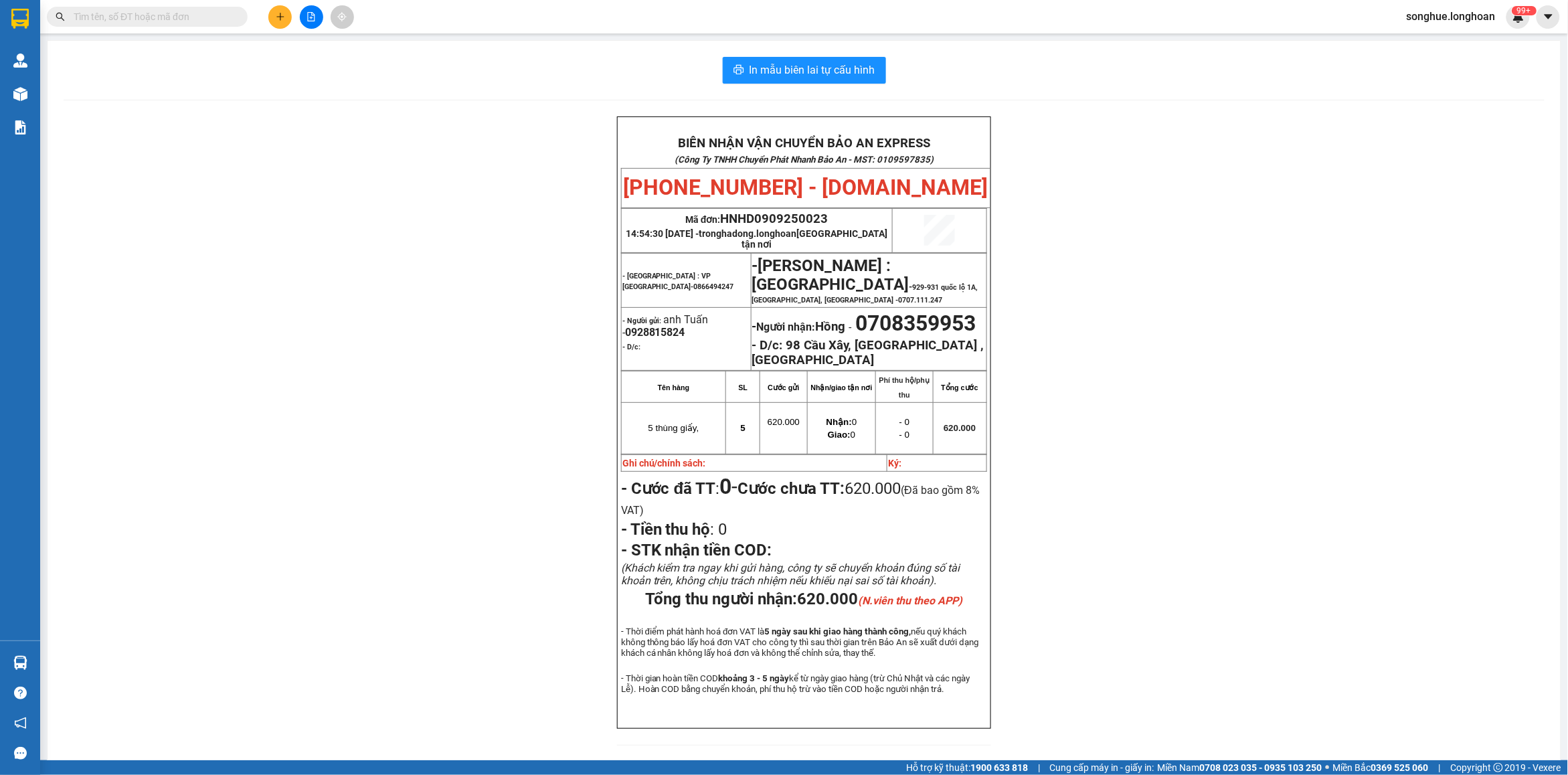
paste input "0904369234"
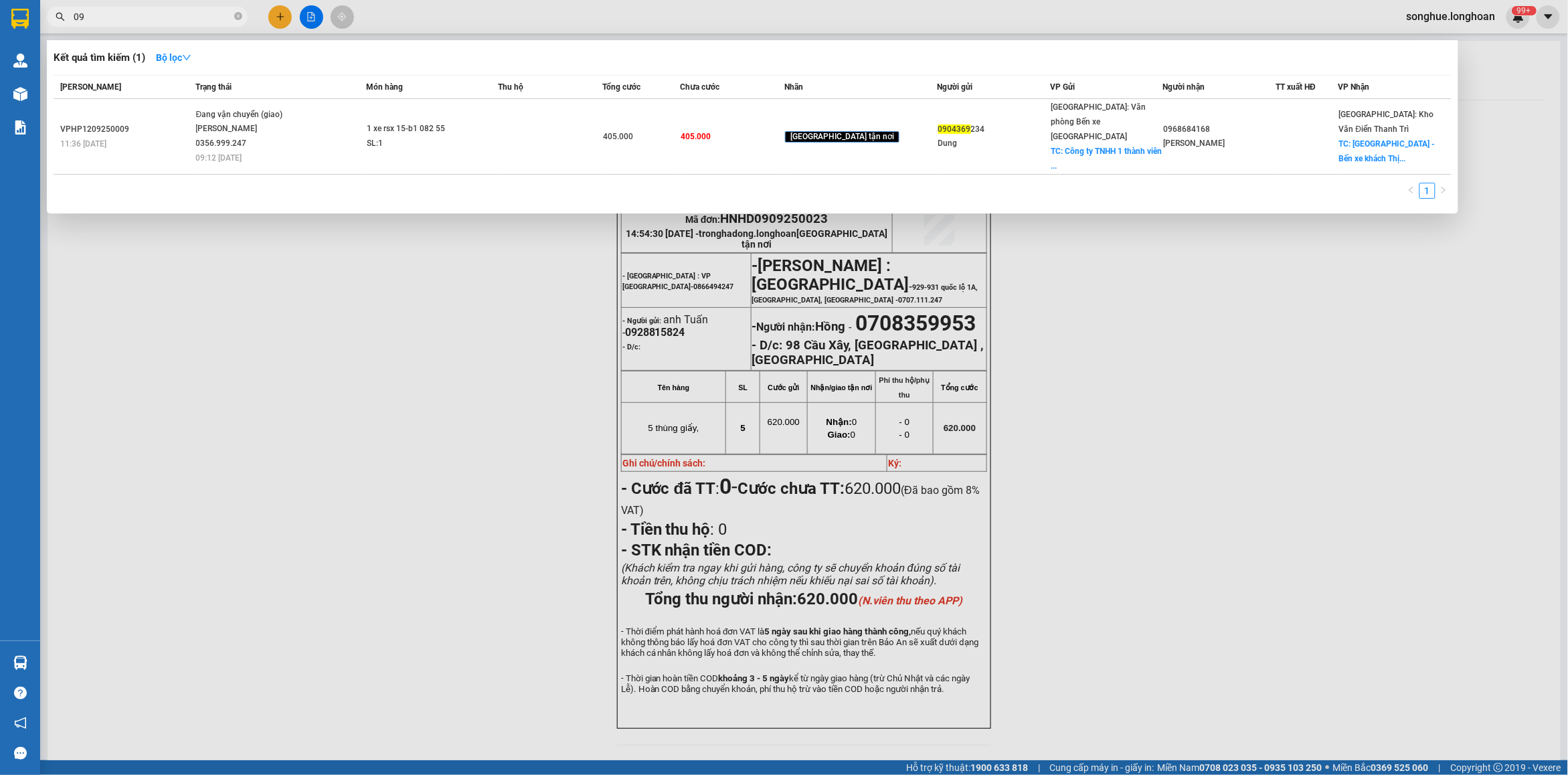
type input "0"
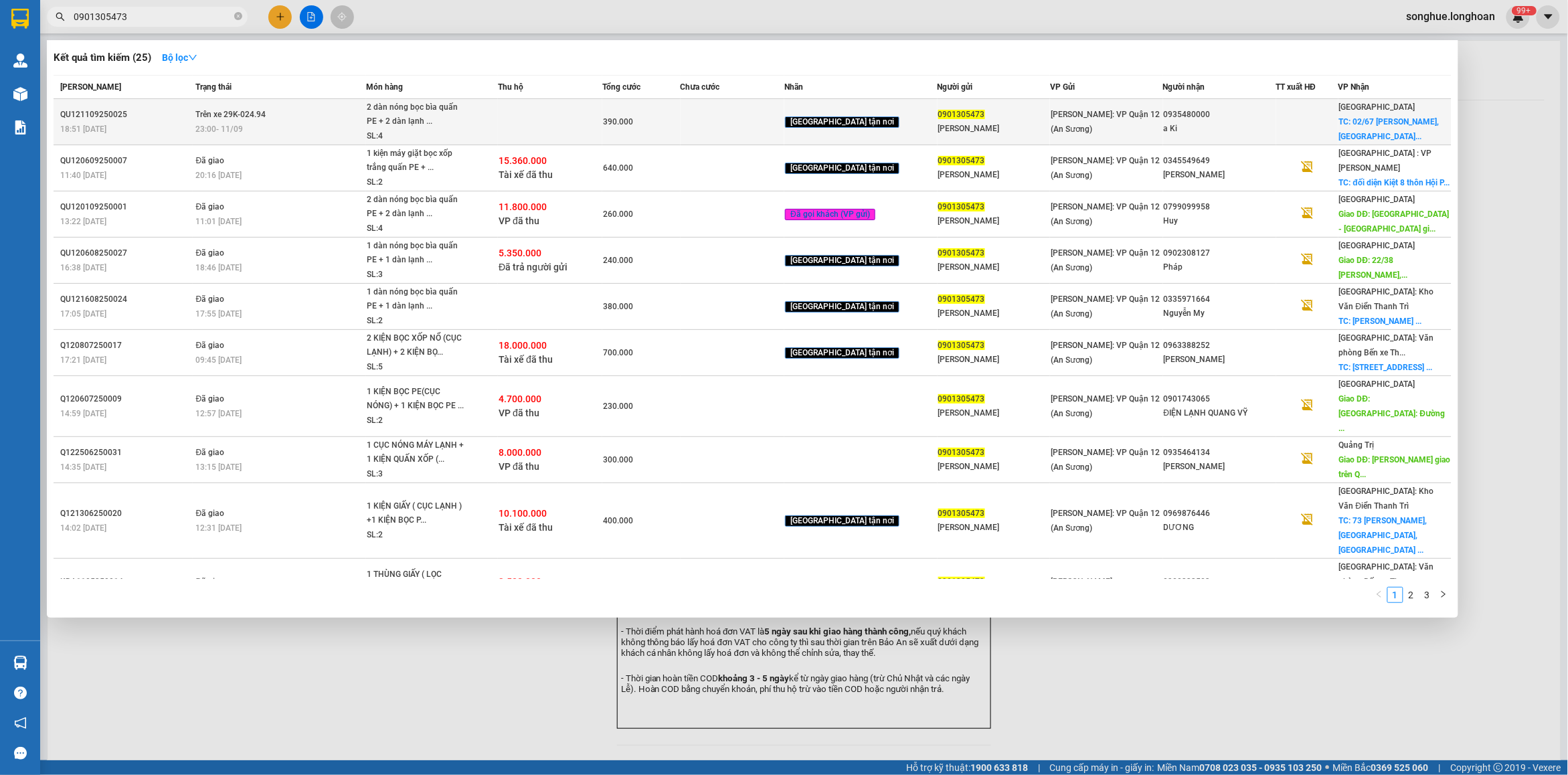
type input "0901305473"
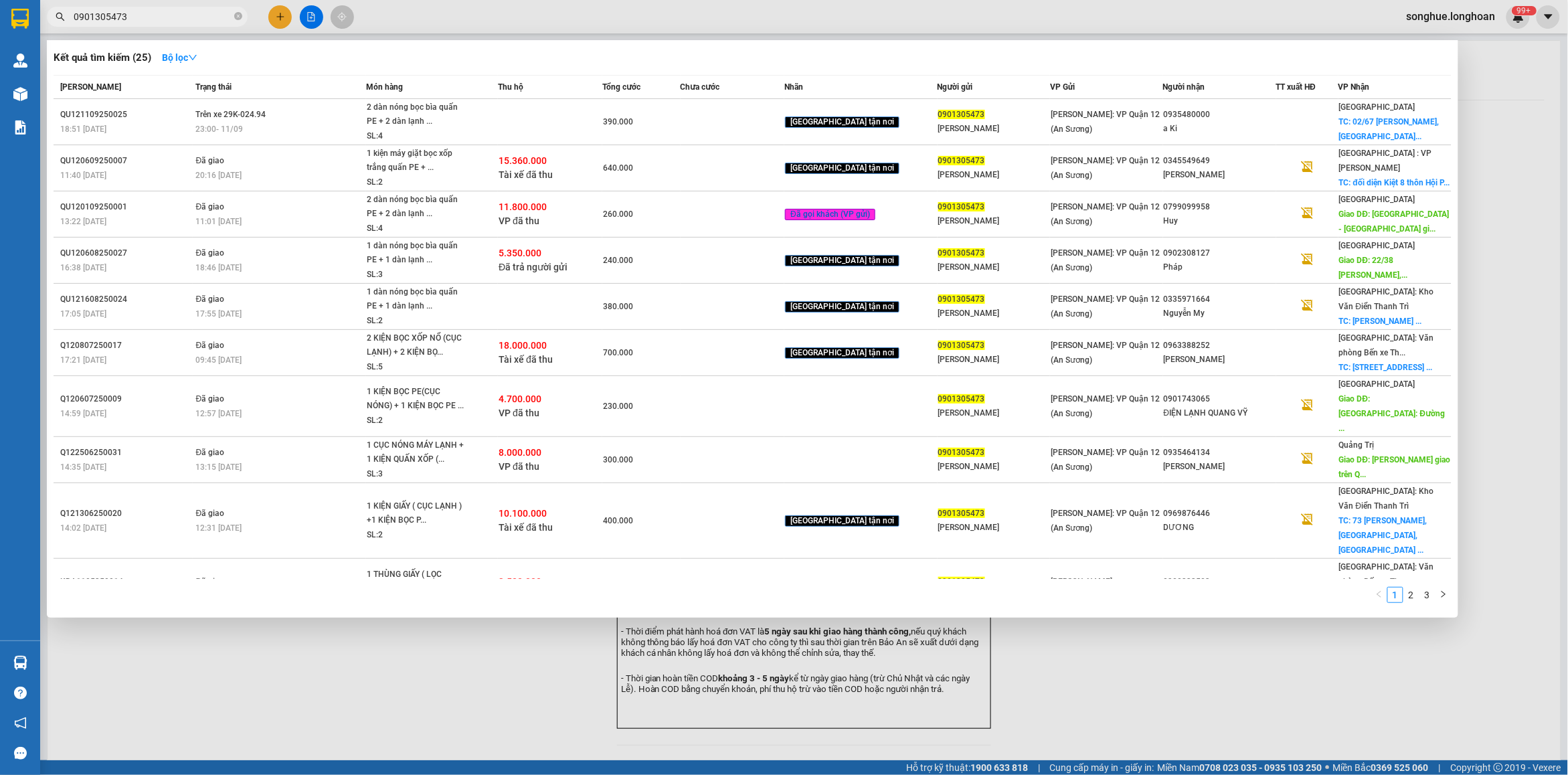
click at [209, 113] on span "Trên xe 29K-024.94" at bounding box center [231, 114] width 70 height 9
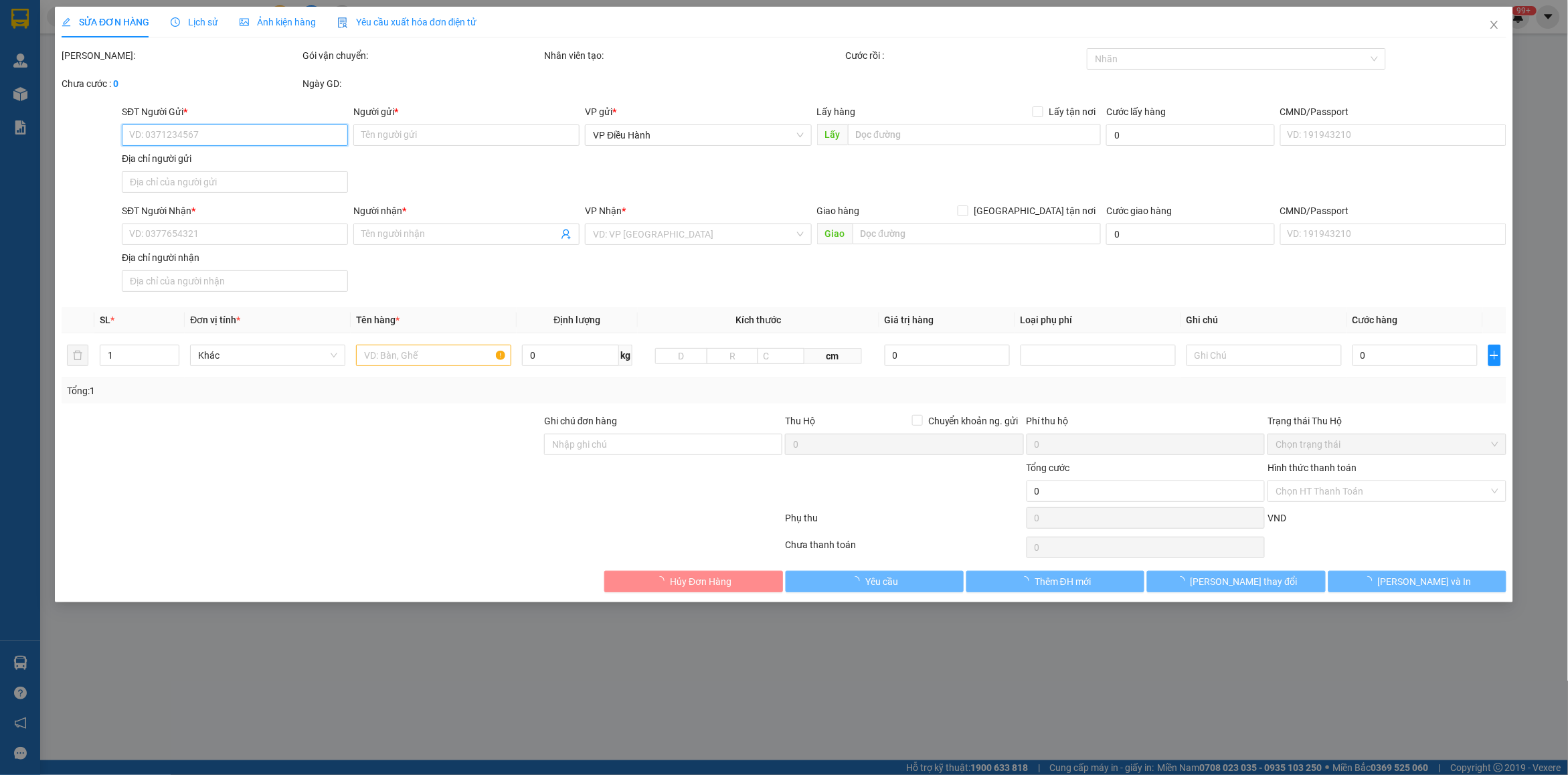
type input "0901305473"
type input "[PERSON_NAME]"
type input "0935480000"
type input "a Ki"
checkbox input "true"
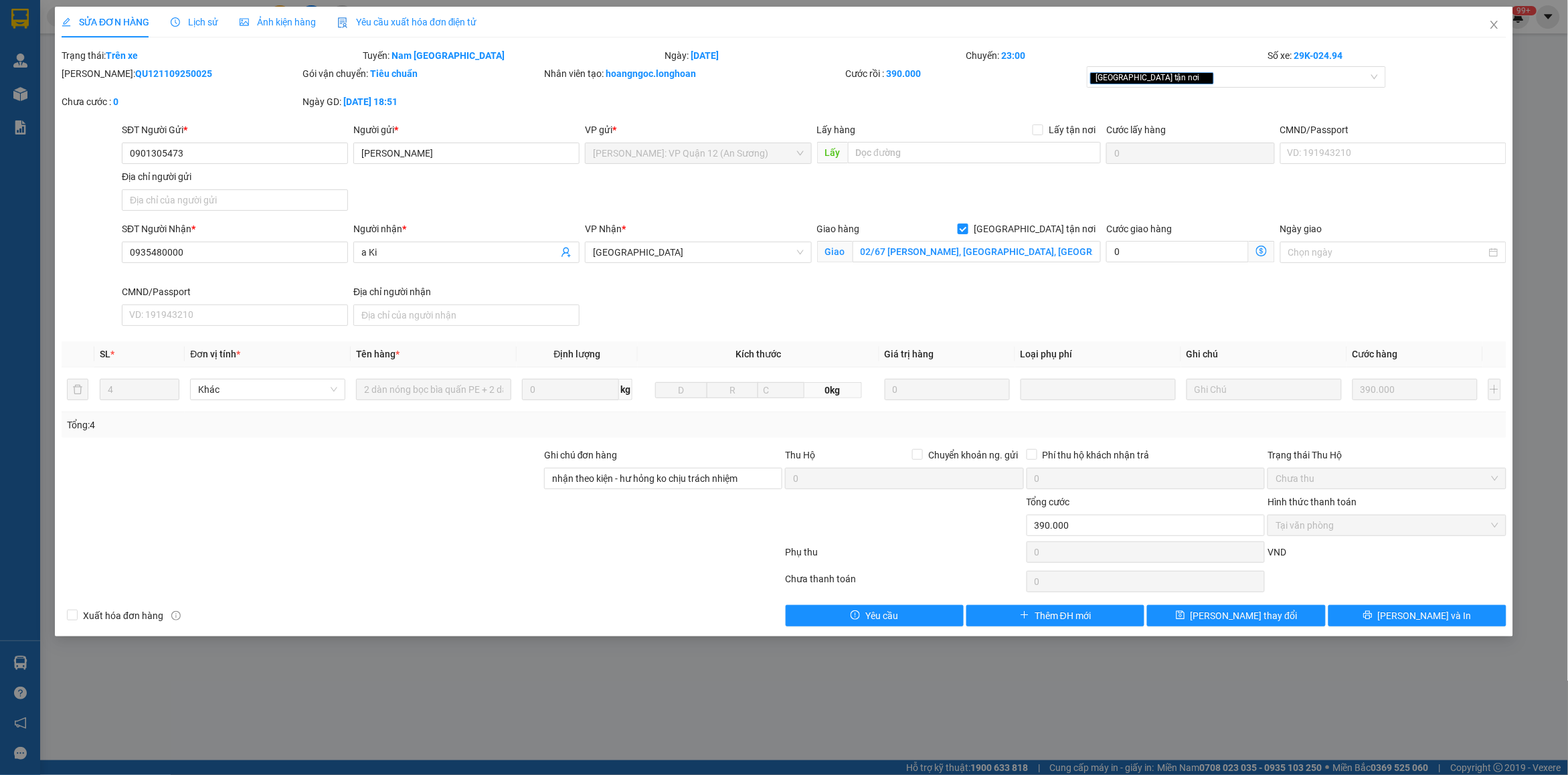
click at [196, 17] on span "Lịch sử" at bounding box center [195, 22] width 48 height 11
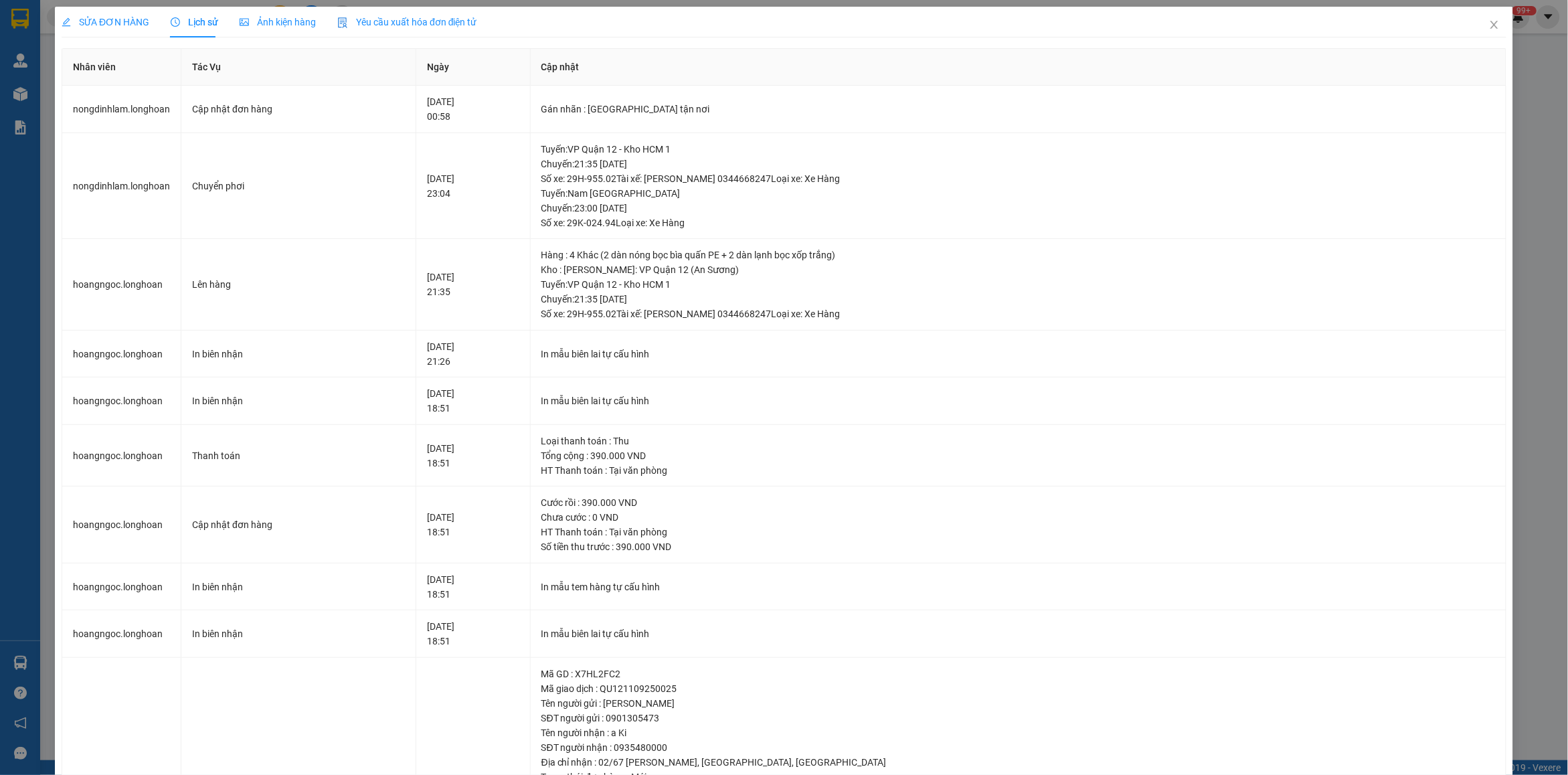
click at [107, 23] on span "SỬA ĐƠN HÀNG" at bounding box center [105, 22] width 88 height 11
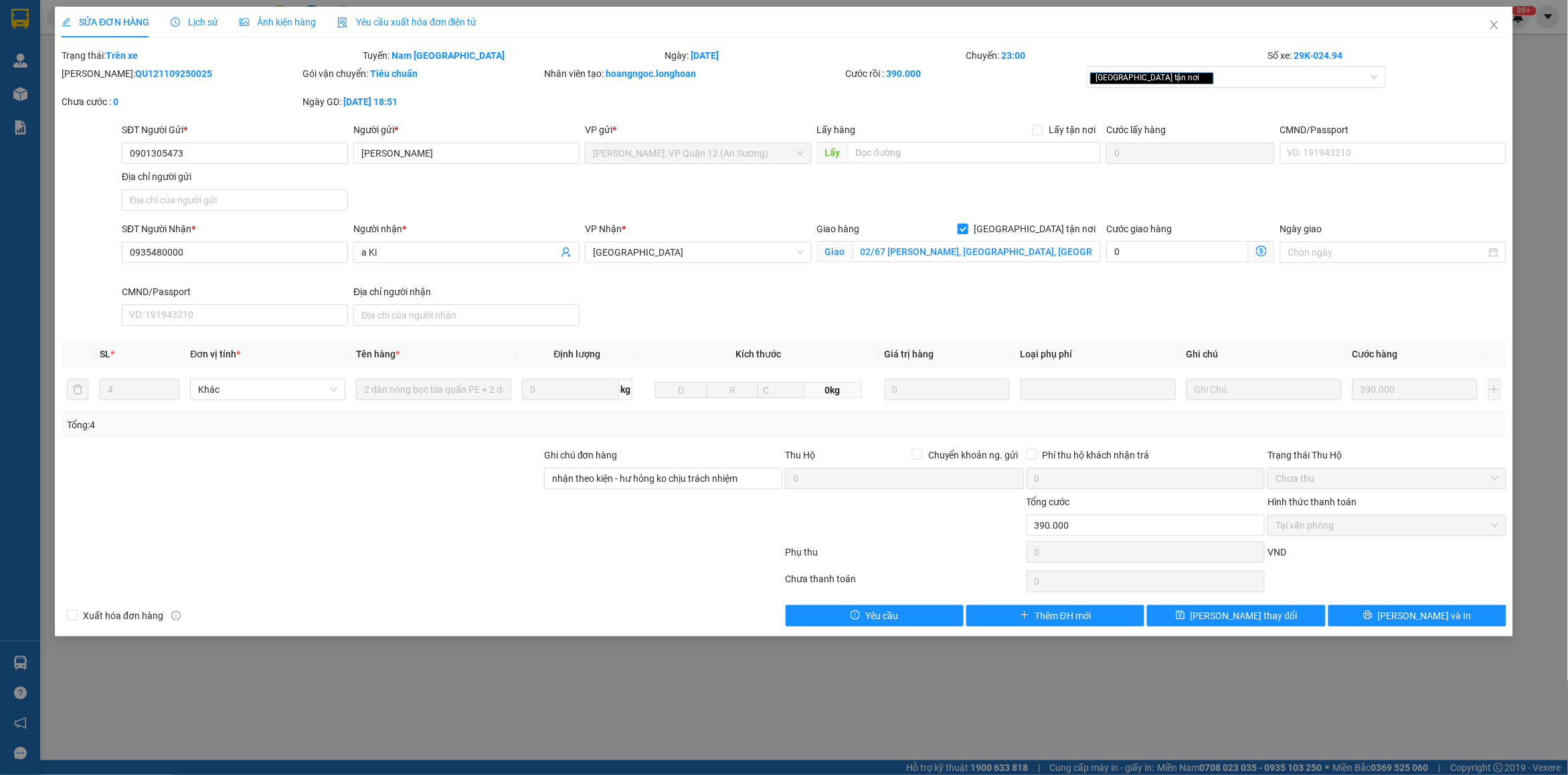
click at [147, 69] on b "QU121109250025" at bounding box center [174, 74] width 77 height 11
copy b "QU121109250025"
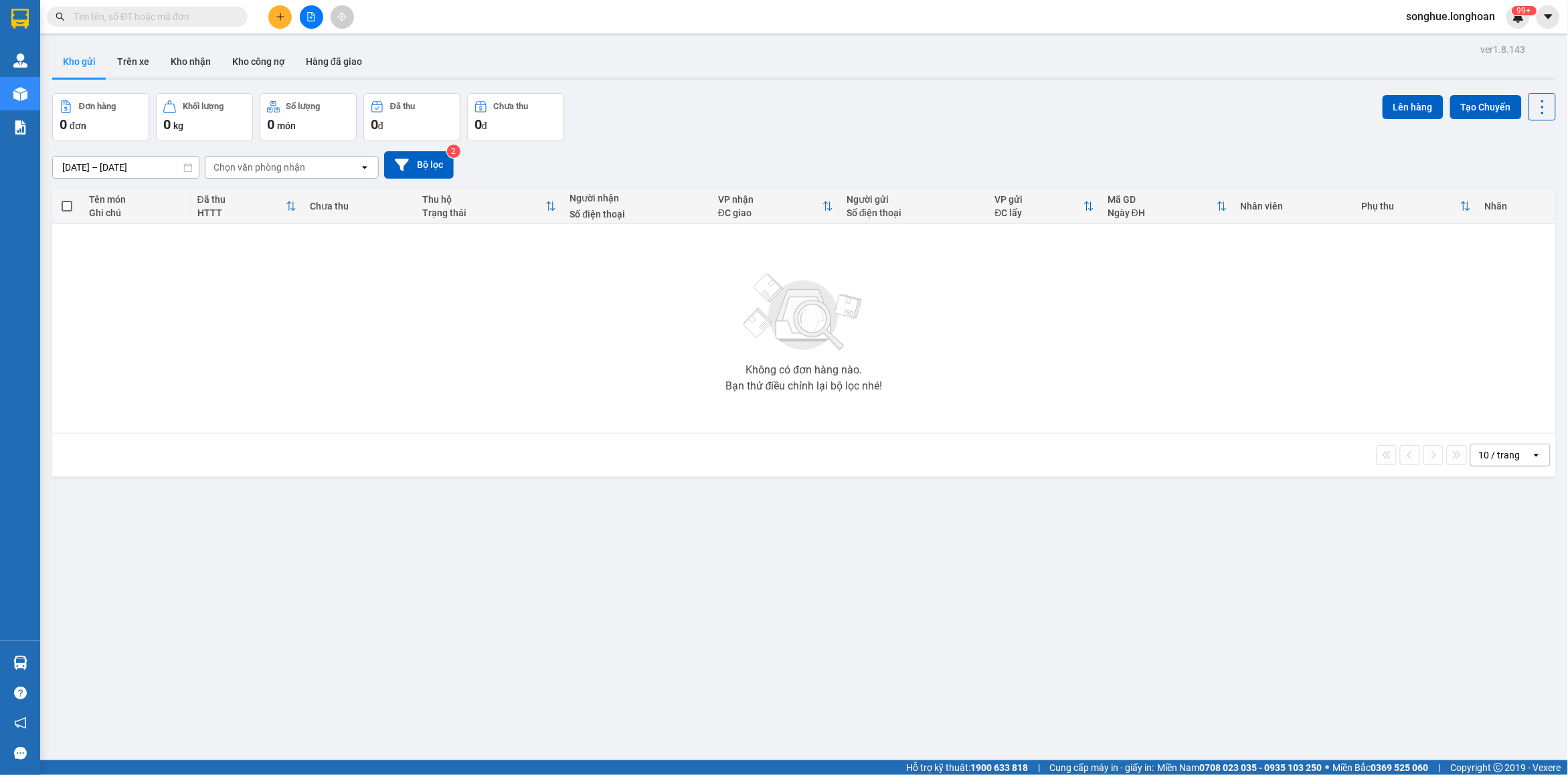
click at [152, 17] on input "text" at bounding box center [153, 16] width 158 height 15
paste input "0865550589"
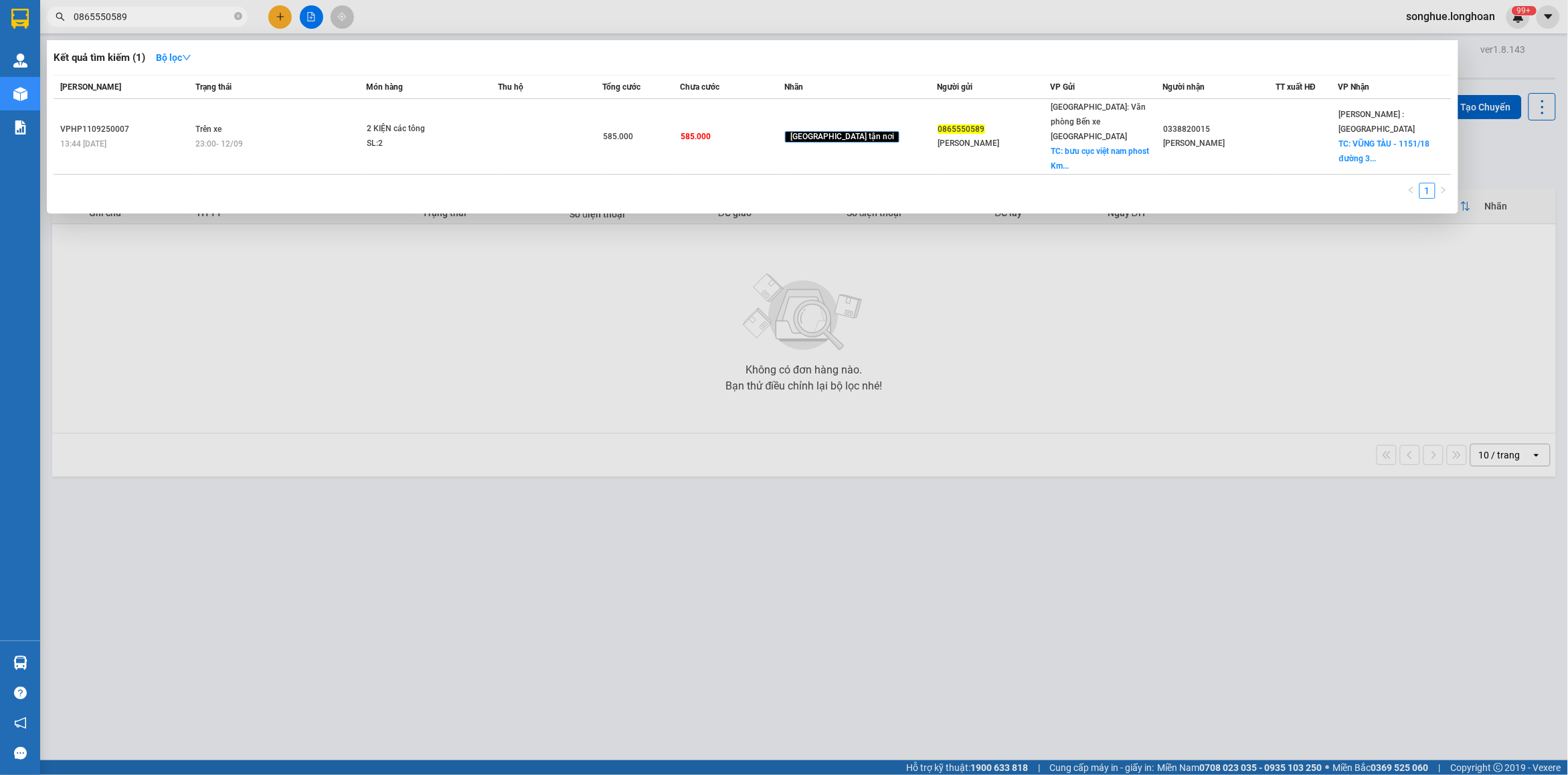
type input "0865550589"
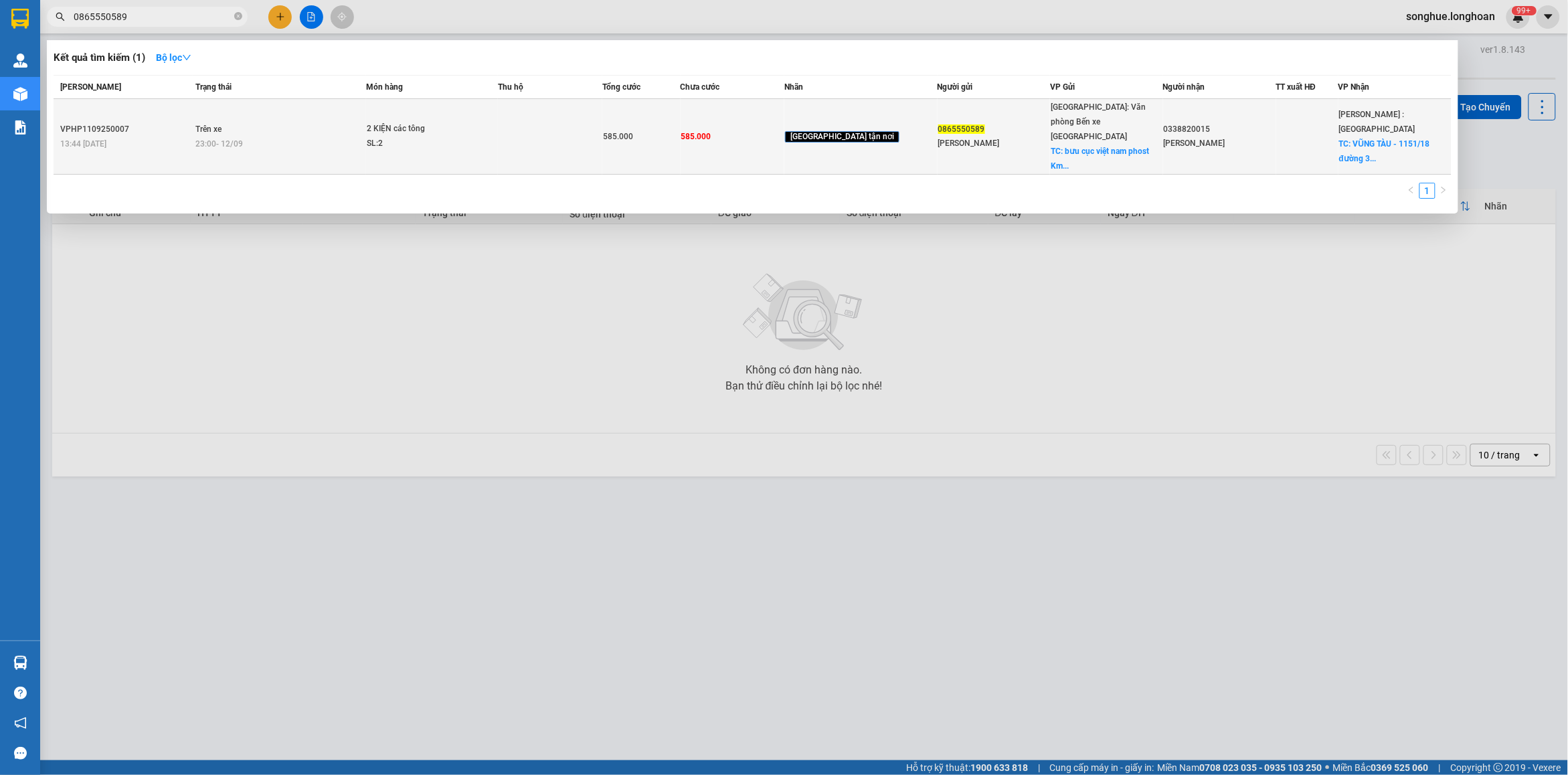
click at [288, 109] on td "Trên xe 23:00 - 12/09" at bounding box center [279, 137] width 174 height 76
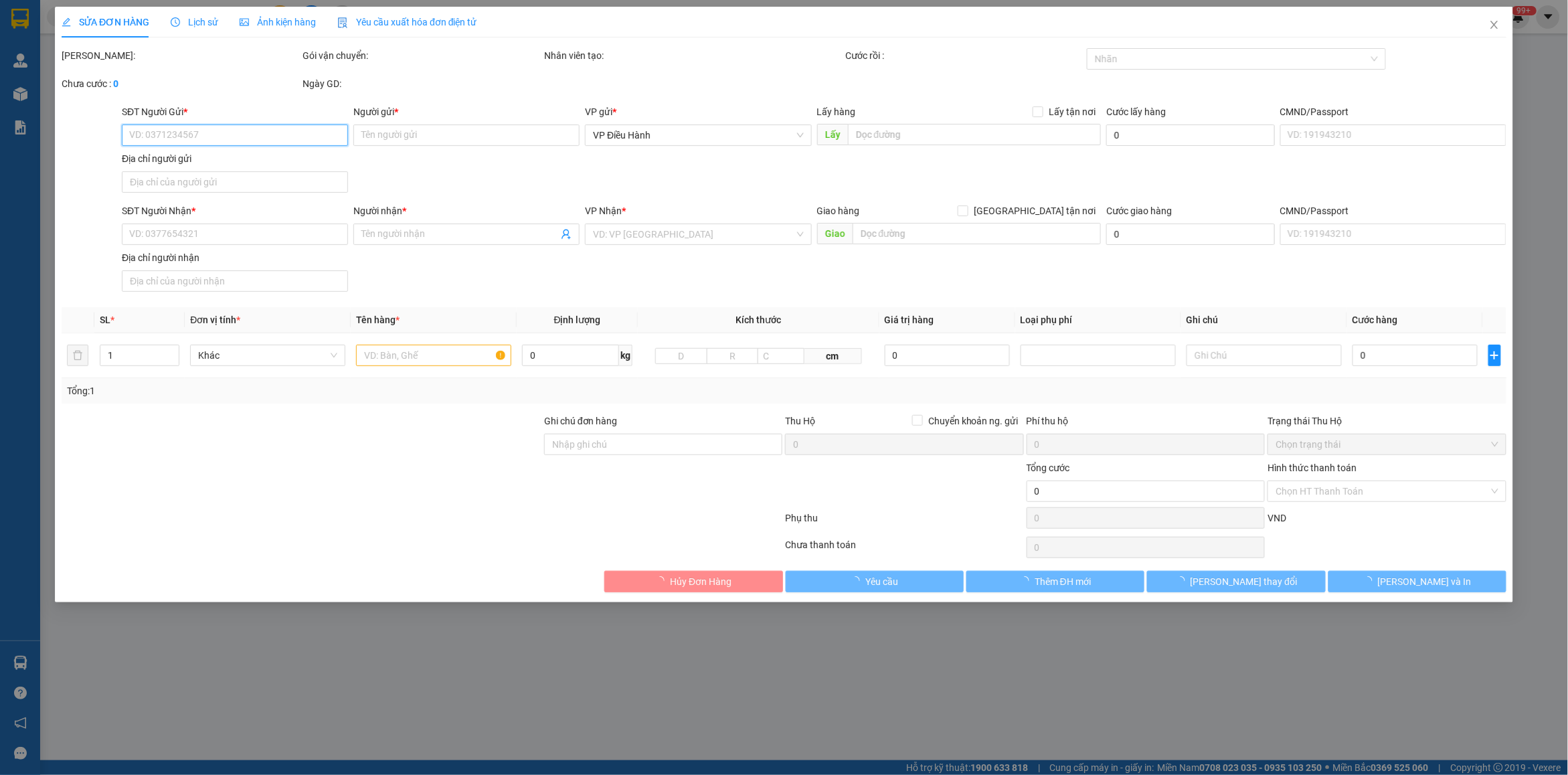
type input "0865550589"
type input "Linh Anh"
checkbox input "true"
type input "bưu cục việt nam phost Km 92 hùng vương hải phòng"
type input "0338820015"
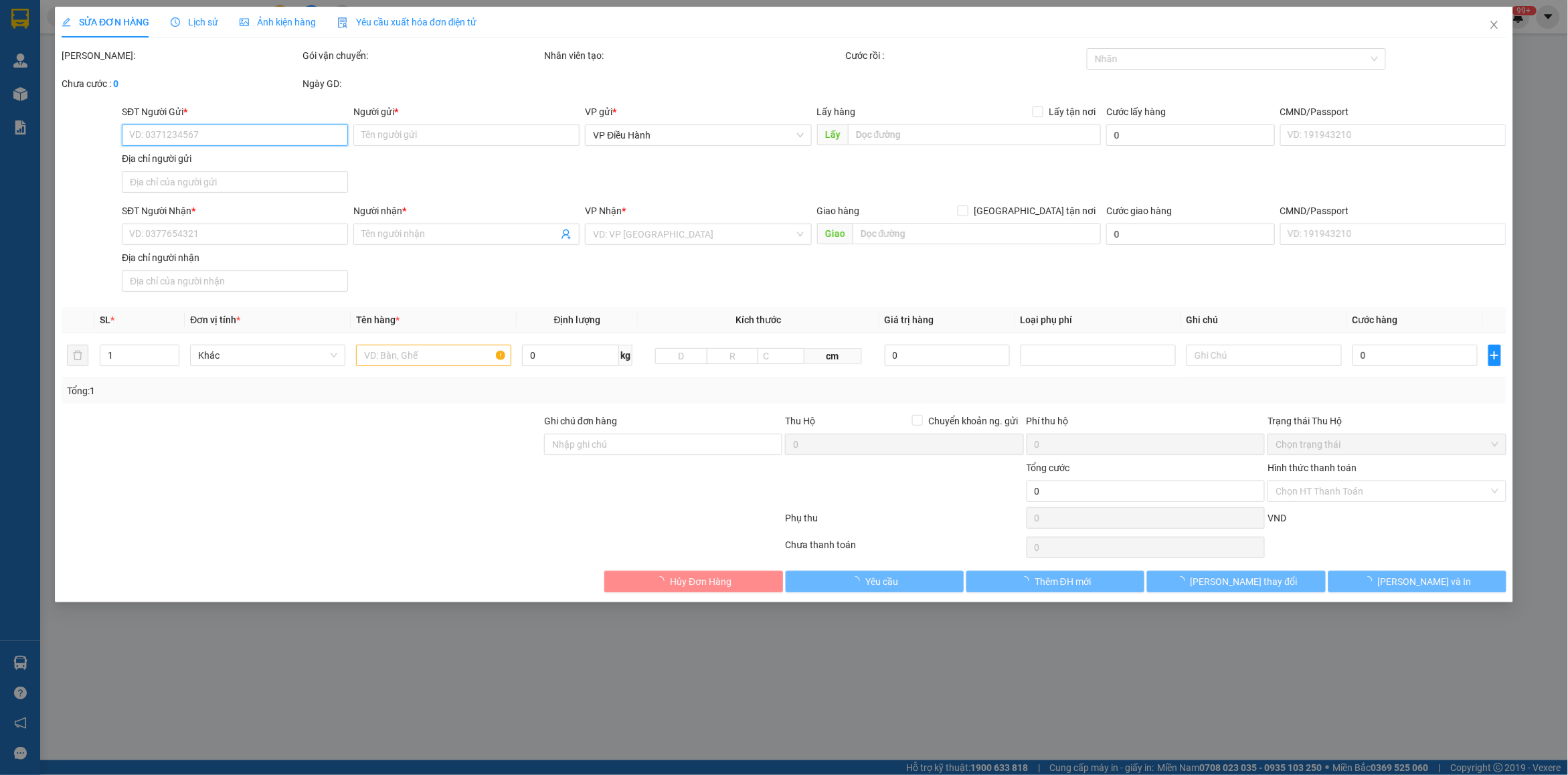
type input "Vương"
checkbox input "true"
type input "VŨNG TÀU - 1151/18 đường 30/4 p 11 tp vũng tàu"
type input "585.000"
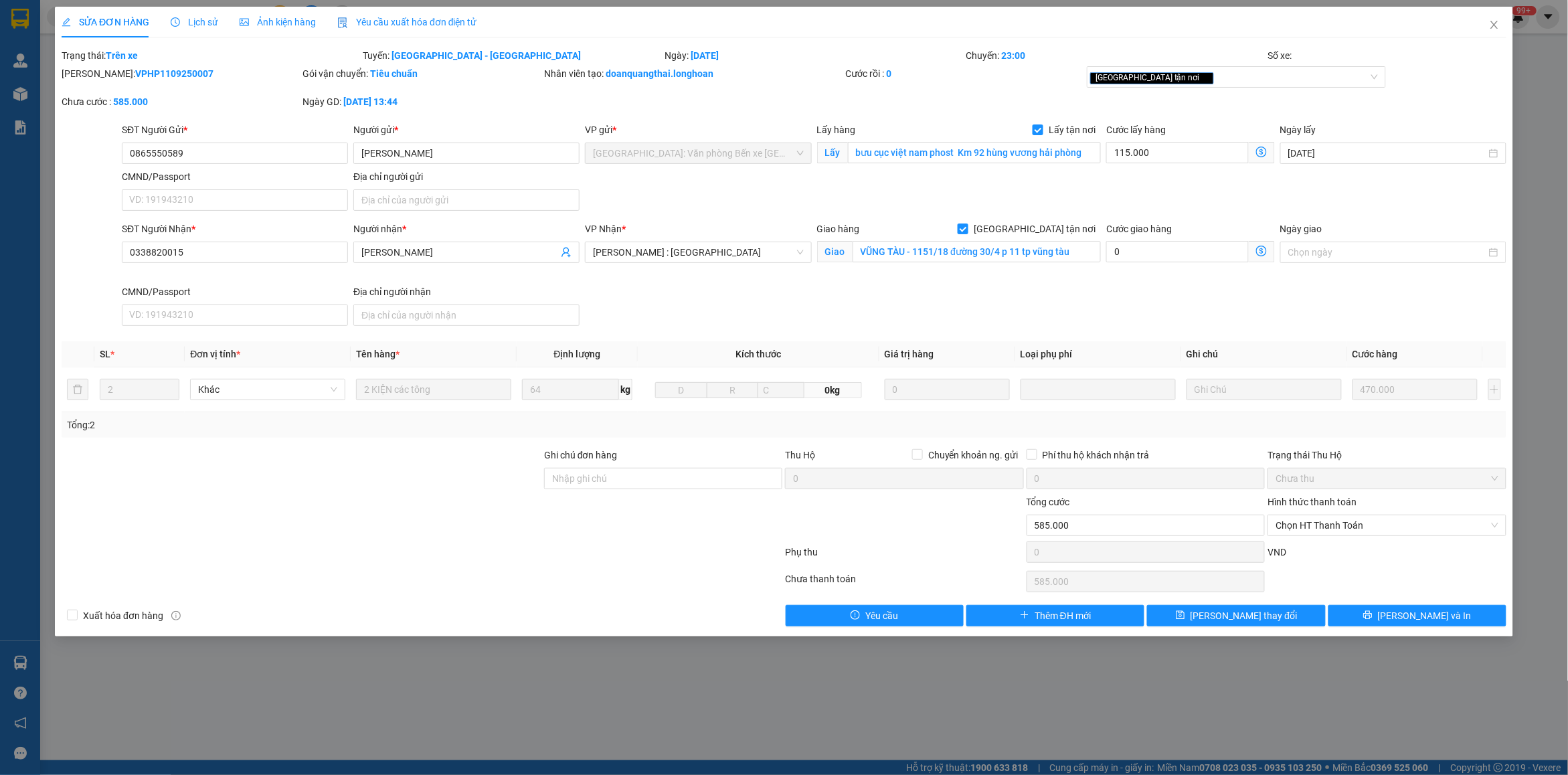
click at [194, 25] on span "Lịch sử" at bounding box center [195, 22] width 48 height 11
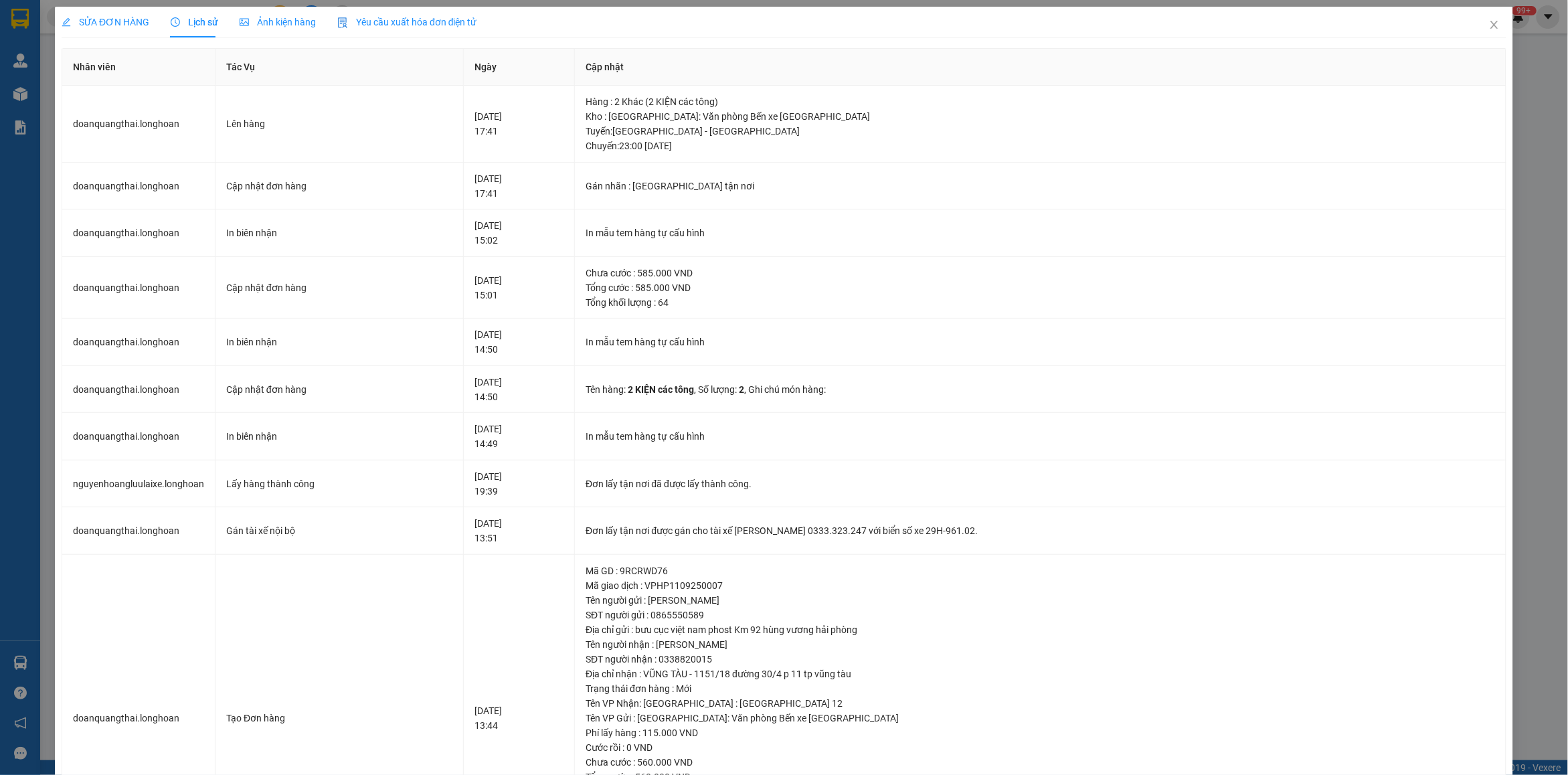
click at [105, 22] on span "SỬA ĐƠN HÀNG" at bounding box center [105, 22] width 88 height 11
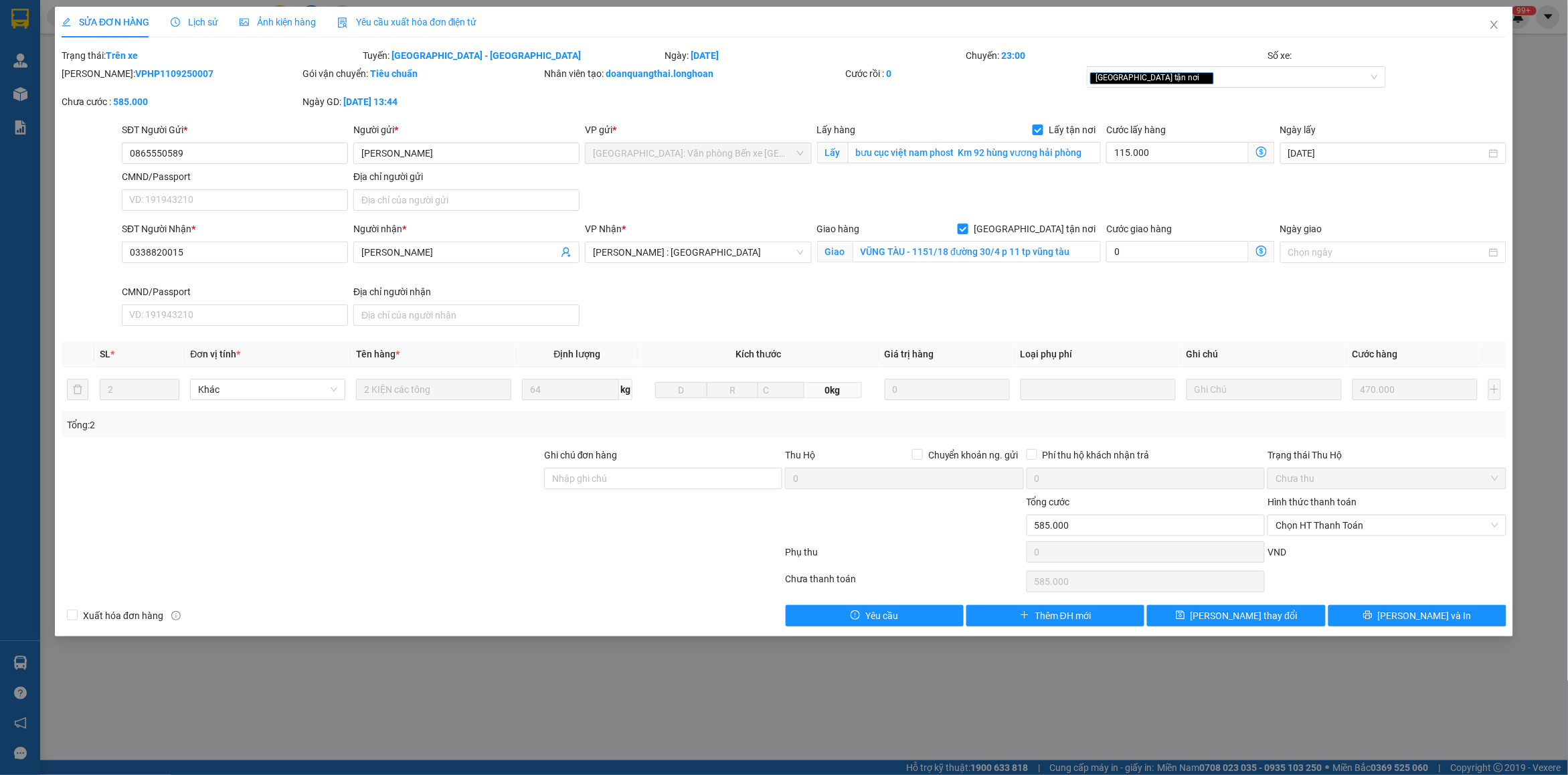
click at [127, 82] on div "Mã ĐH: VPHP1109250007" at bounding box center [181, 81] width 241 height 28
click at [143, 74] on b "VPHP1109250007" at bounding box center [174, 74] width 78 height 11
copy b "VPHP1109250007"
